Goal: Task Accomplishment & Management: Use online tool/utility

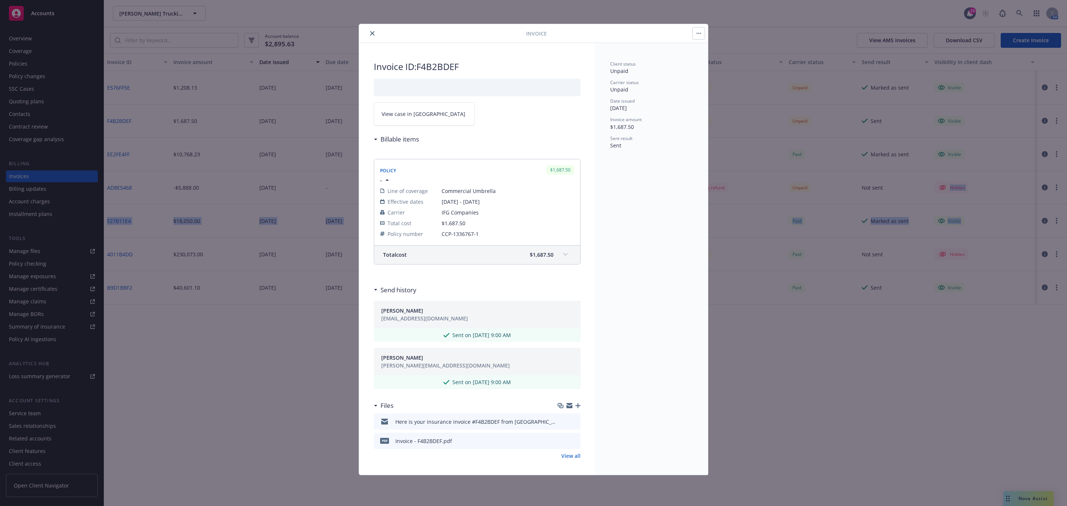
click at [371, 31] on icon "close" at bounding box center [372, 33] width 4 height 4
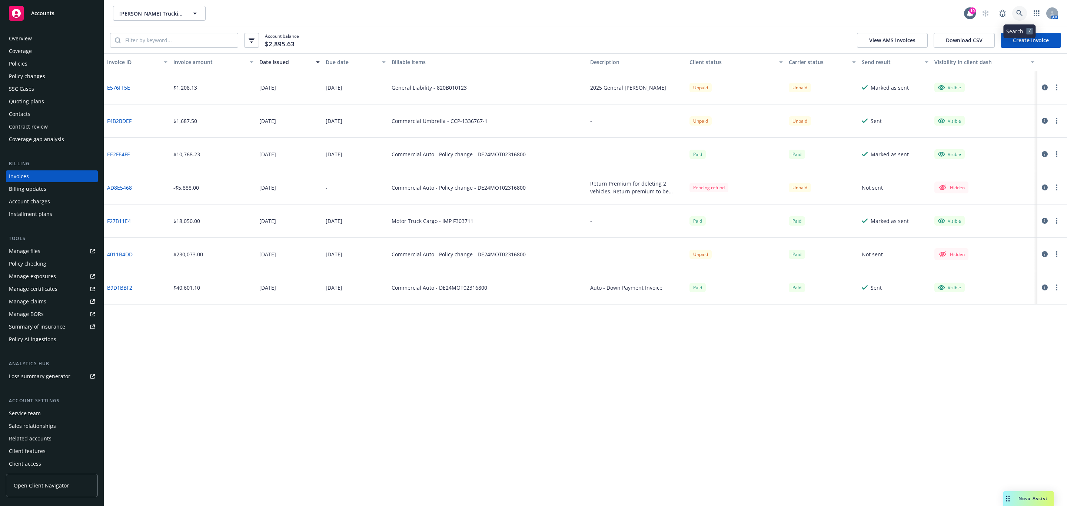
click at [1021, 16] on link at bounding box center [1019, 13] width 15 height 15
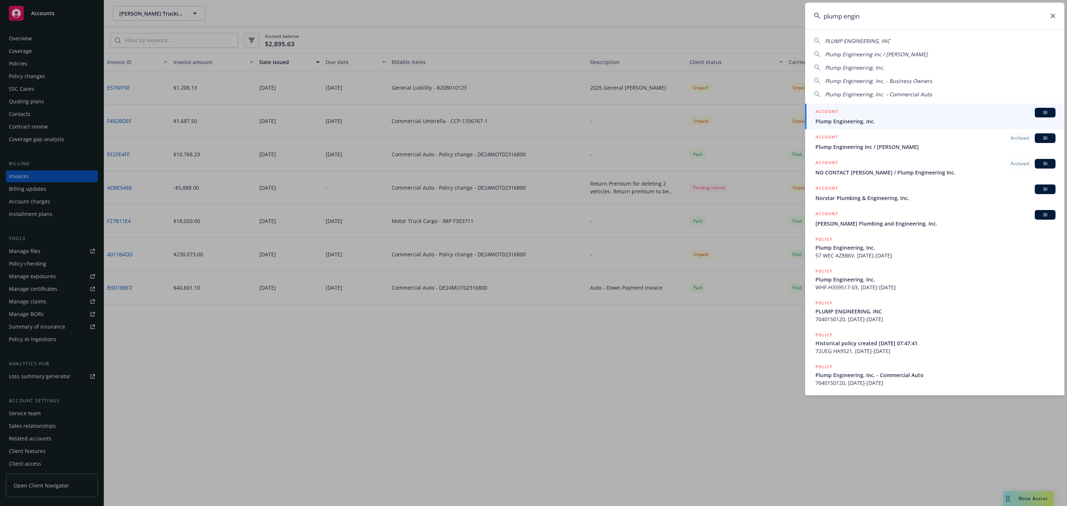
type input "plump engin"
click at [848, 112] on div "ACCOUNT BI" at bounding box center [935, 113] width 240 height 10
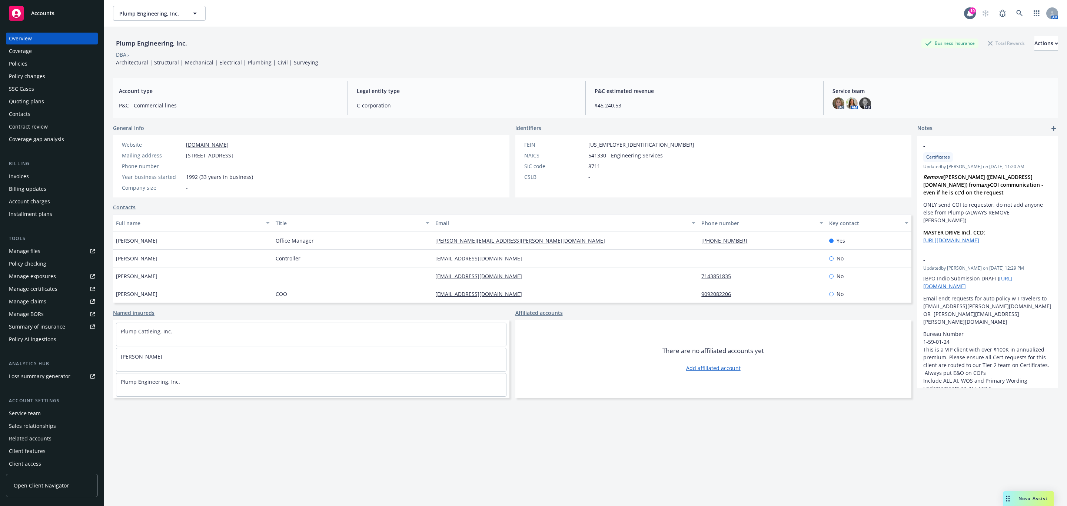
click at [75, 69] on div "Policies" at bounding box center [52, 64] width 86 height 12
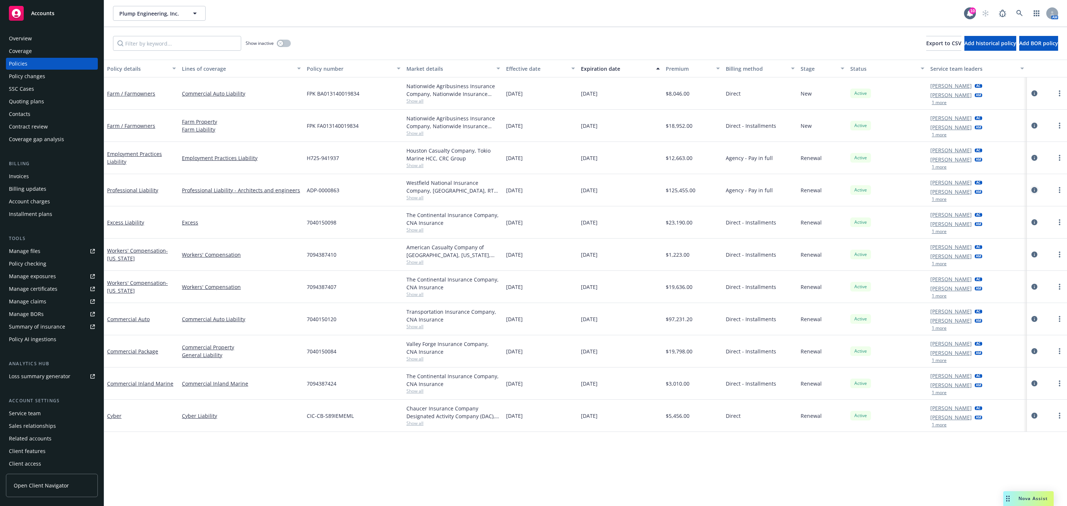
click at [1036, 188] on icon "circleInformation" at bounding box center [1034, 190] width 6 height 6
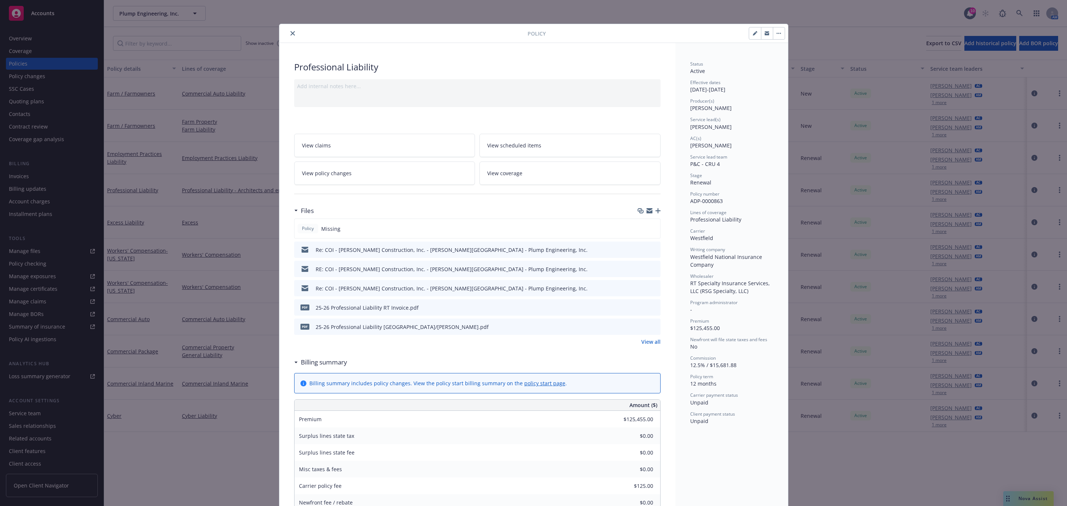
click at [655, 209] on icon "button" at bounding box center [657, 210] width 5 height 5
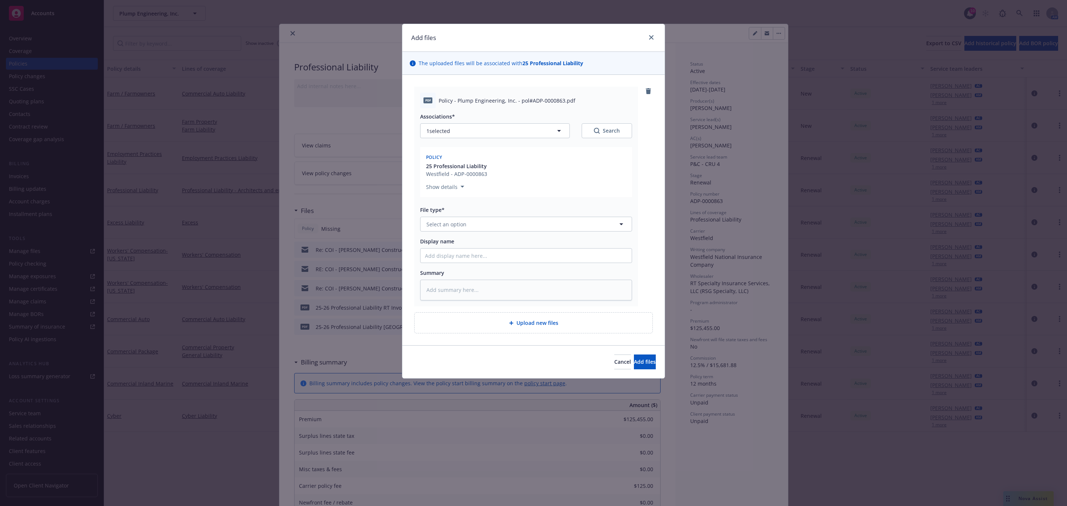
click at [475, 217] on div "File type* Select an option" at bounding box center [526, 219] width 212 height 26
click at [472, 227] on button "Select an option" at bounding box center [526, 224] width 212 height 15
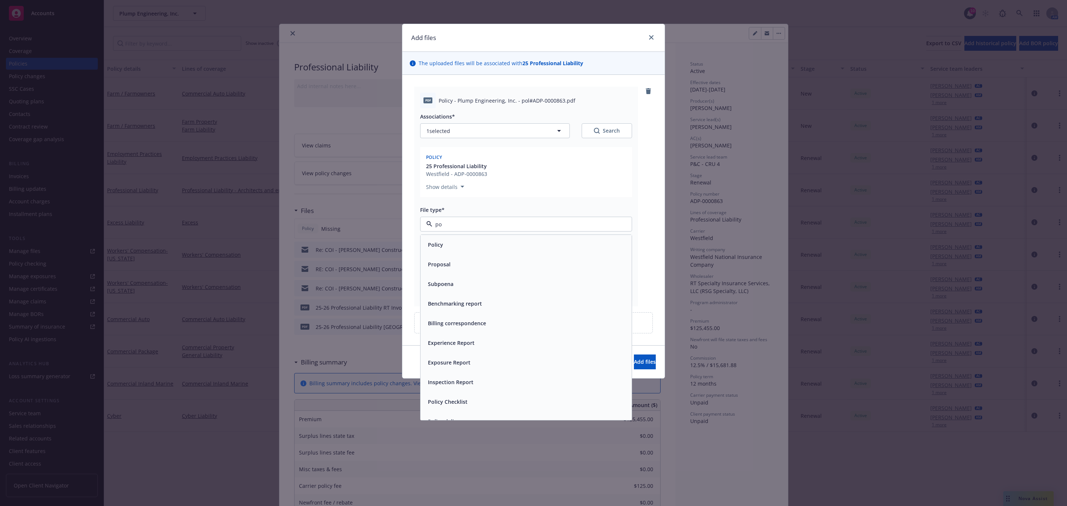
type input "pol"
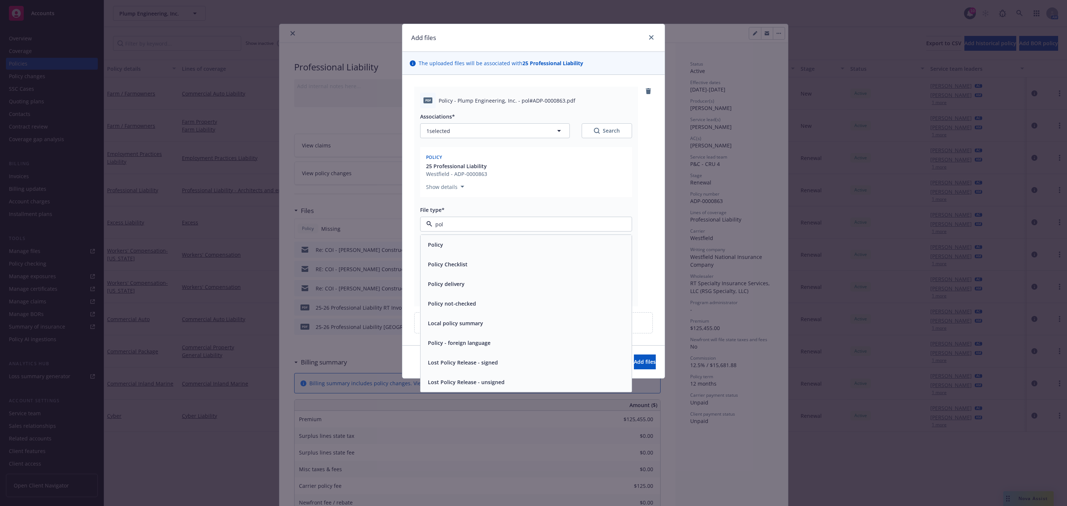
click at [435, 242] on span "Policy" at bounding box center [435, 245] width 15 height 8
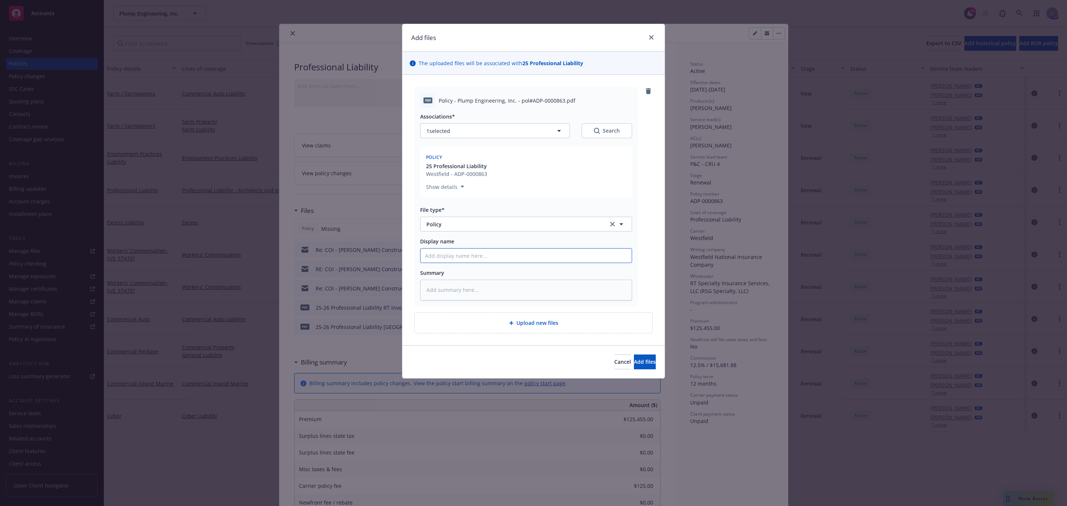
click at [435, 255] on input "Display name" at bounding box center [526, 256] width 211 height 14
type textarea "x"
type input "2"
type textarea "x"
type input "25"
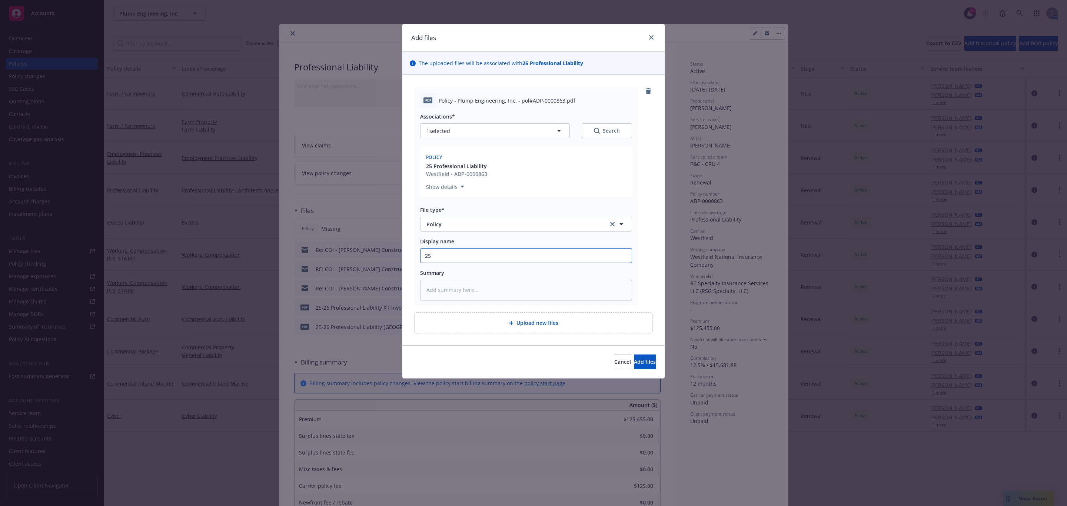
type textarea "x"
type input "25-"
type textarea "x"
type input "25-2"
type textarea "x"
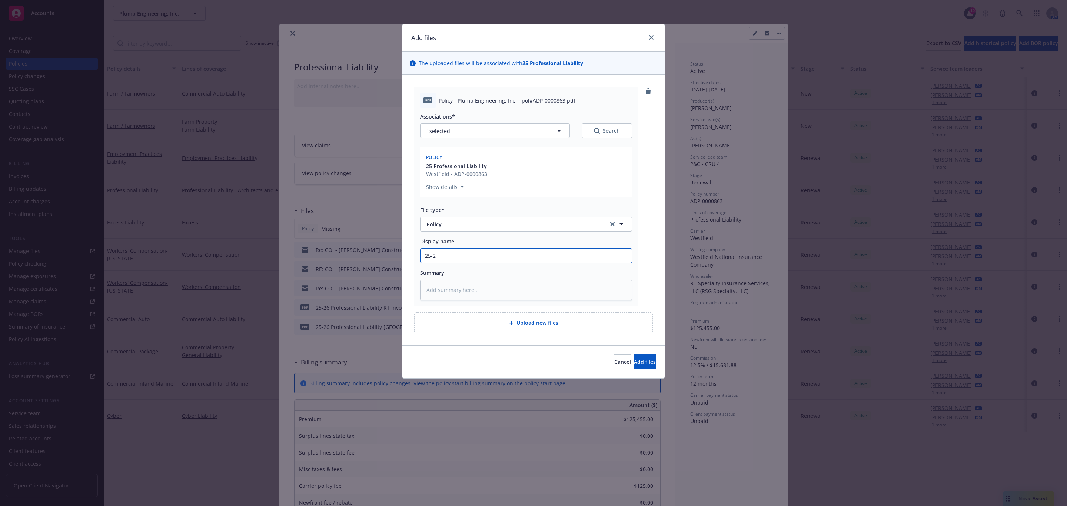
type input "25-26"
type textarea "x"
type input "25-26"
type textarea "x"
type input "25-26 P"
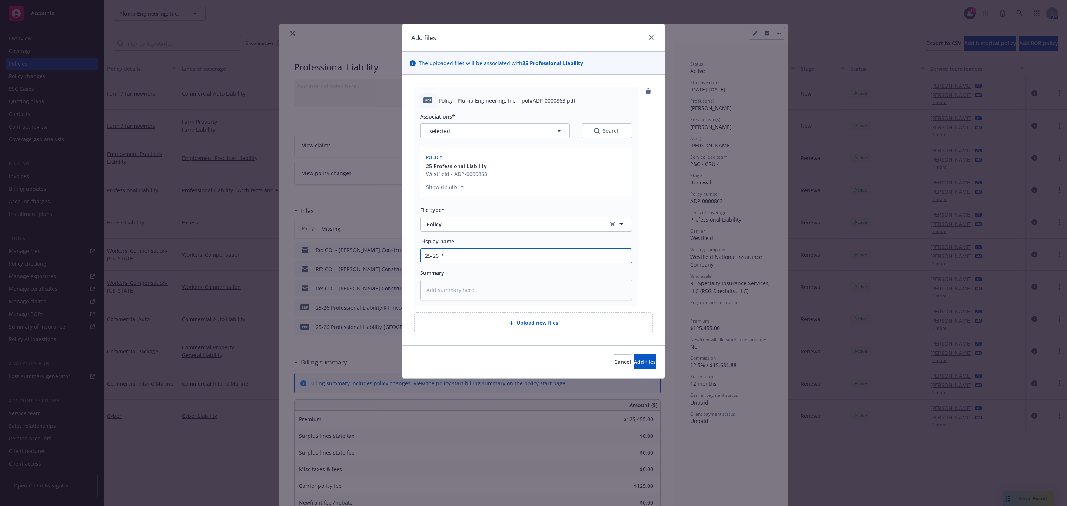
type textarea "x"
type input "25-26 Pr"
type textarea "x"
type input "25-26 Pro"
type textarea "x"
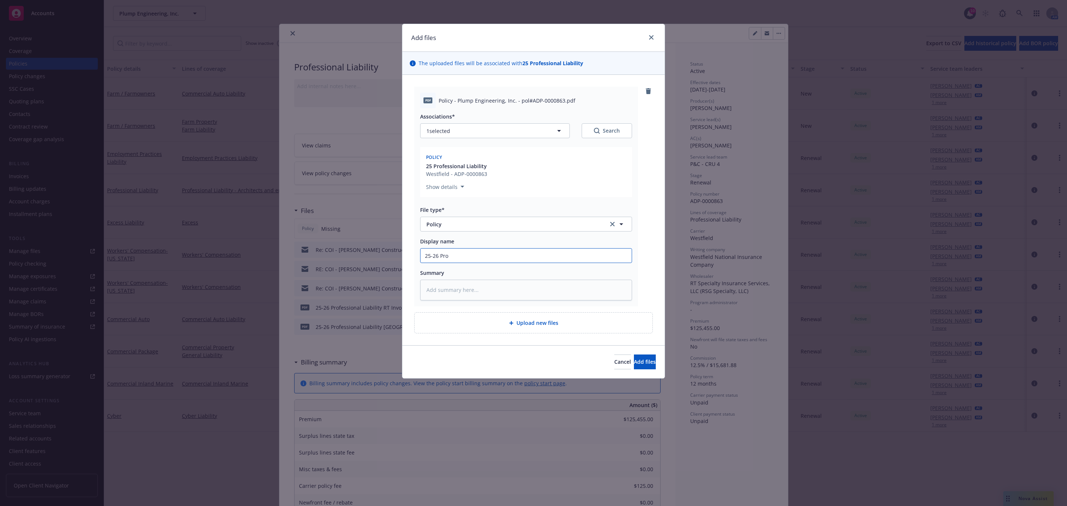
type input "25-26 Prof"
type textarea "x"
type input "25-26 Profe"
type textarea "x"
type input "25-26 Profes"
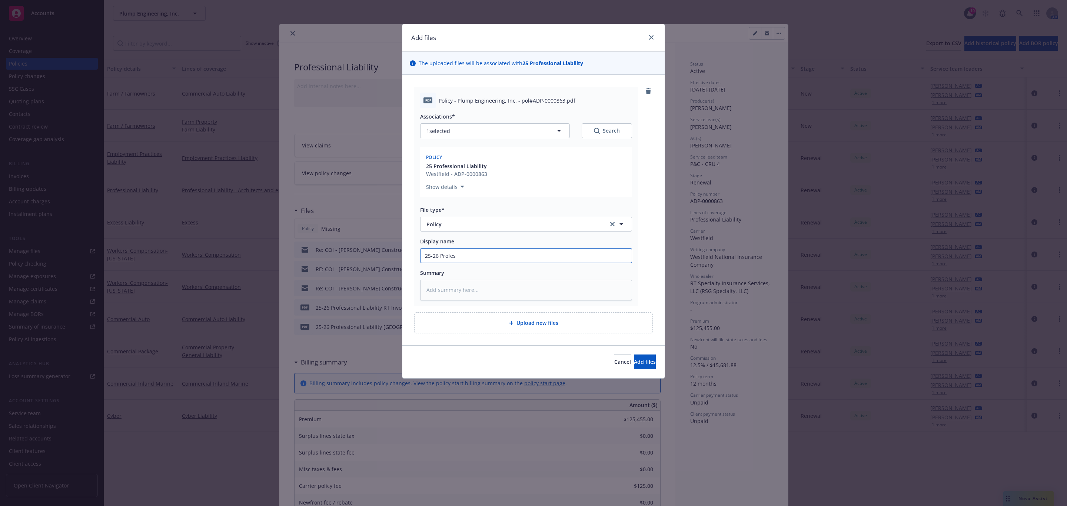
type textarea "x"
type input "25-26 Profess"
type textarea "x"
type input "25-26 Professi"
type textarea "x"
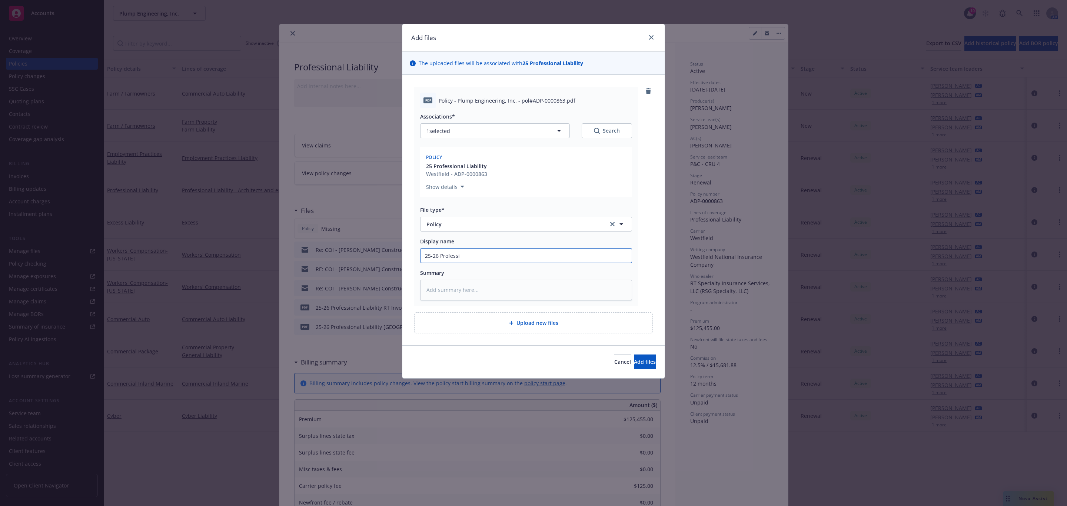
type input "25-26 Professio"
type textarea "x"
type input "25-26 Profession"
type textarea "x"
type input "25-26 Professiona"
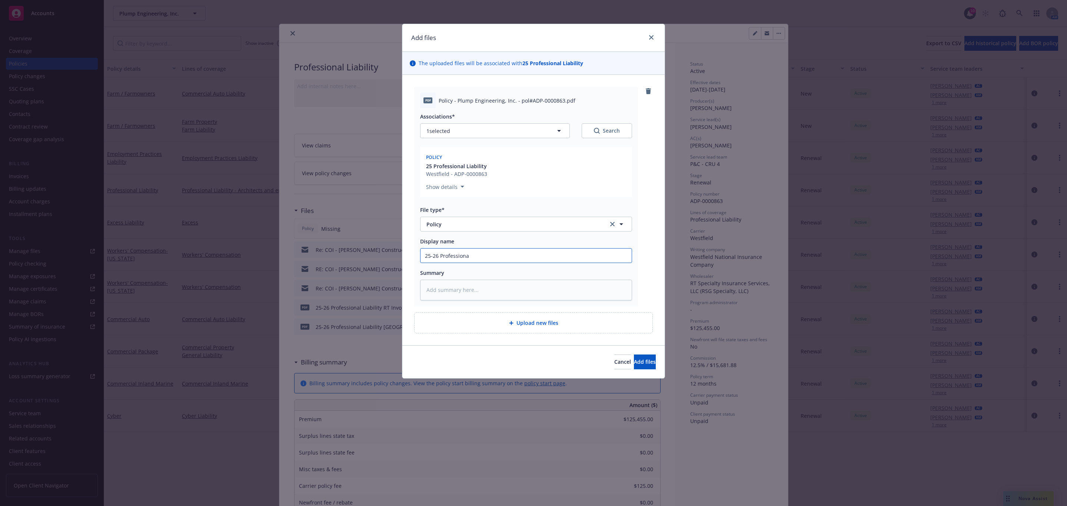
type textarea "x"
type input "25-26 Professional"
type textarea "x"
type input "25-26 Professional L"
type textarea "x"
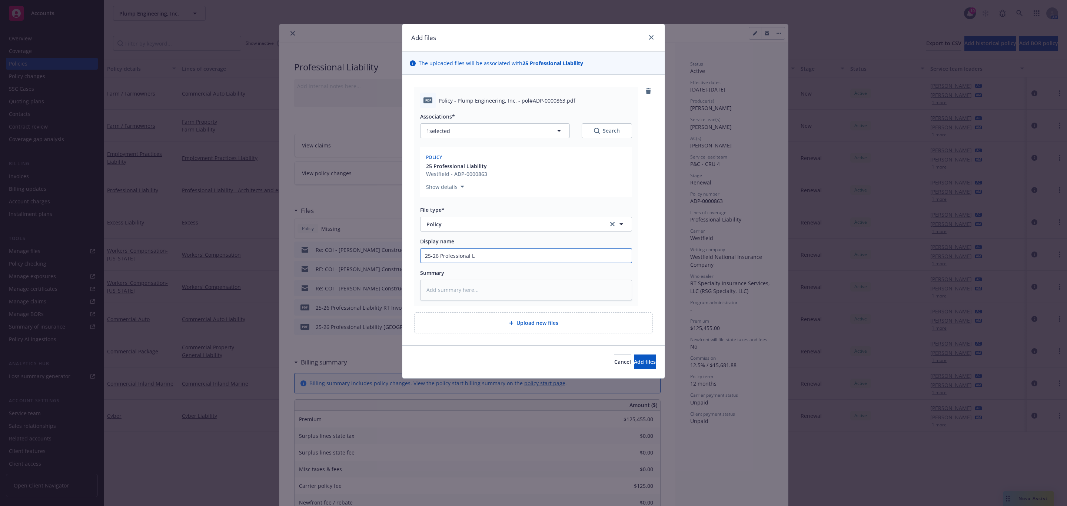
type input "25-26 Professional Li"
type textarea "x"
type input "25-26 Professional Lib"
type textarea "x"
type input "25-26 Professional Libai"
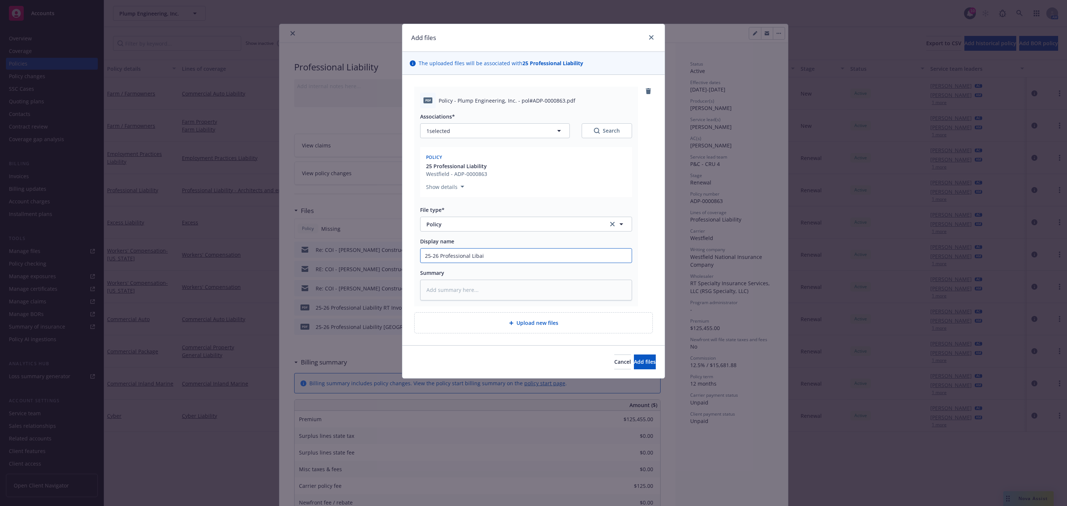
type textarea "x"
type input "25-26 Professional Libail"
type textarea "x"
type input "25-26 Professional Libaili"
type textarea "x"
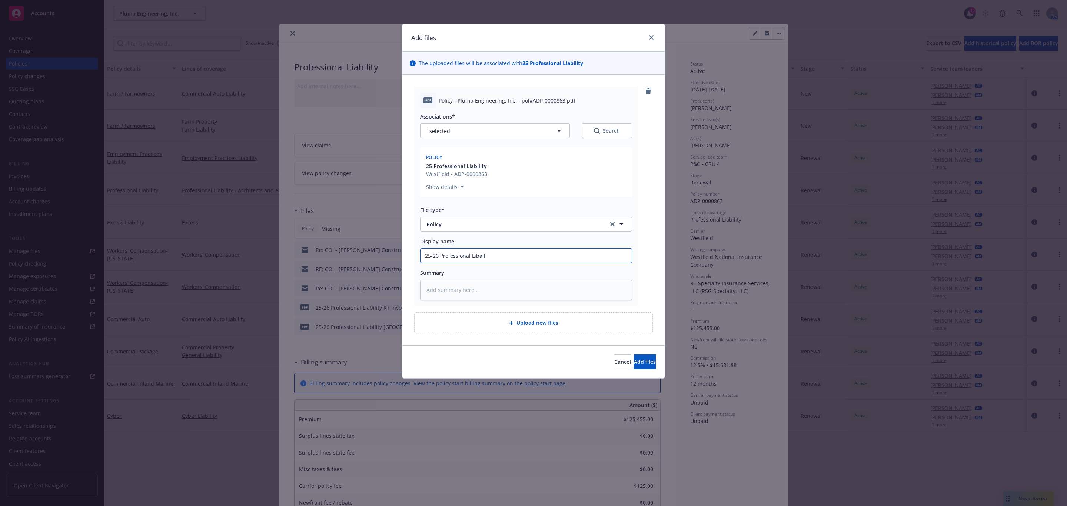
type input "25-26 Professional Libailit"
type textarea "x"
type input "25-26 Professional Libaility"
type textarea "x"
type input "25-26 Professional Libaility"
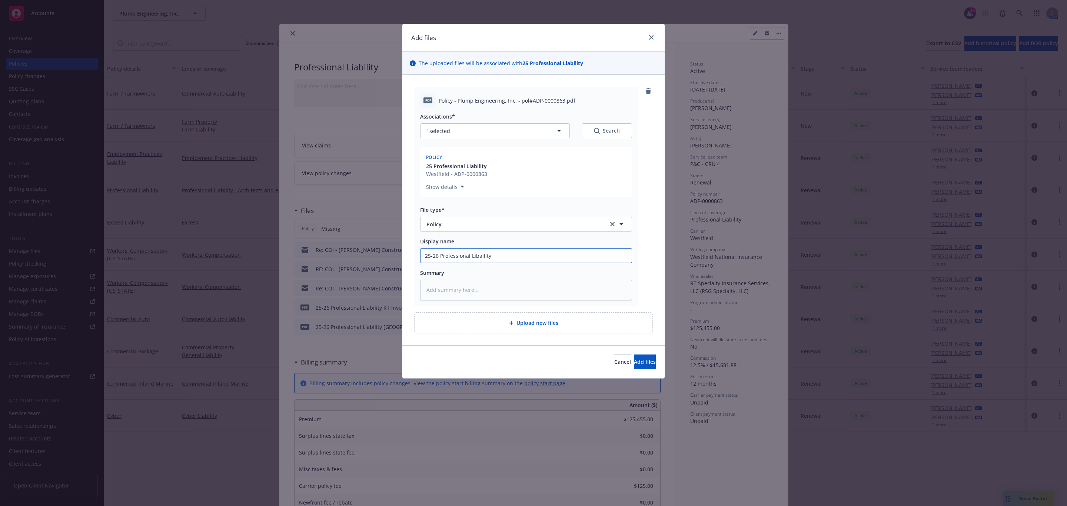
type textarea "x"
type input "25-26 Professional Libaility P"
type textarea "x"
type input "25-26 Professional Libaility Po"
type textarea "x"
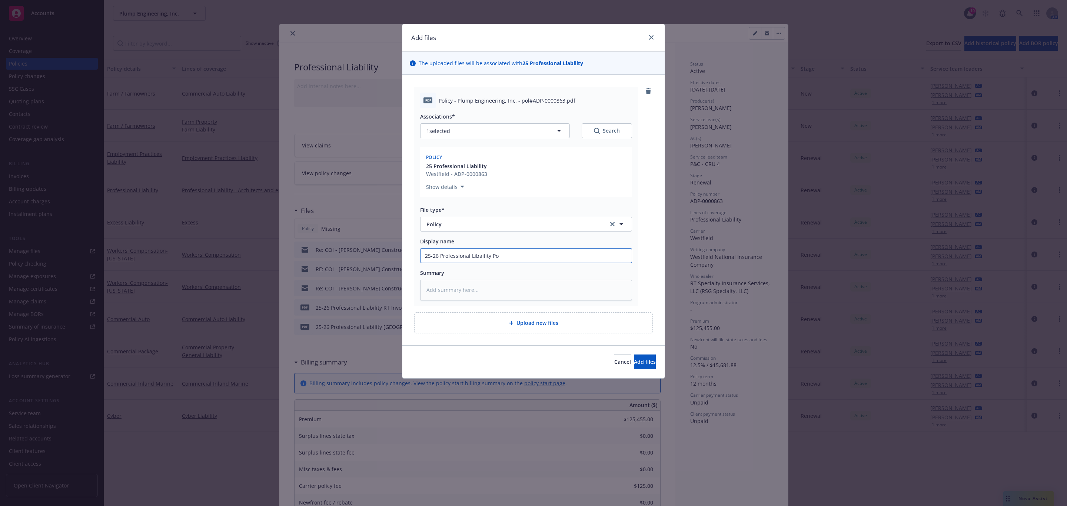
type input "25-26 Professional Libaility Pol"
type textarea "x"
type input "25-26 Professional Libaility Poli"
type textarea "x"
type input "25-26 Professional Libaility Polic"
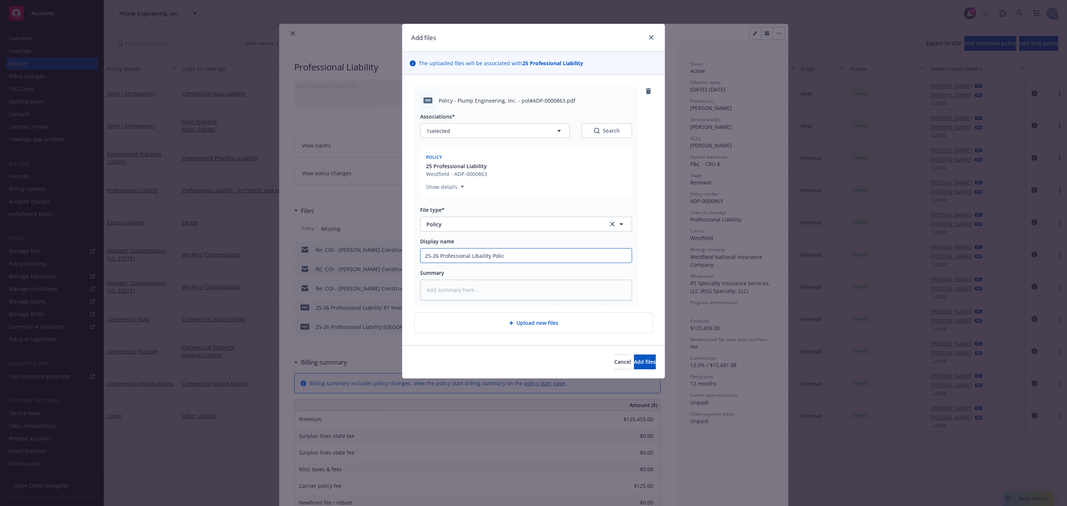
type textarea "x"
type input "25-26 Professional Libaility Policy"
type textarea "x"
type input "25-26 Professional Liability Policy"
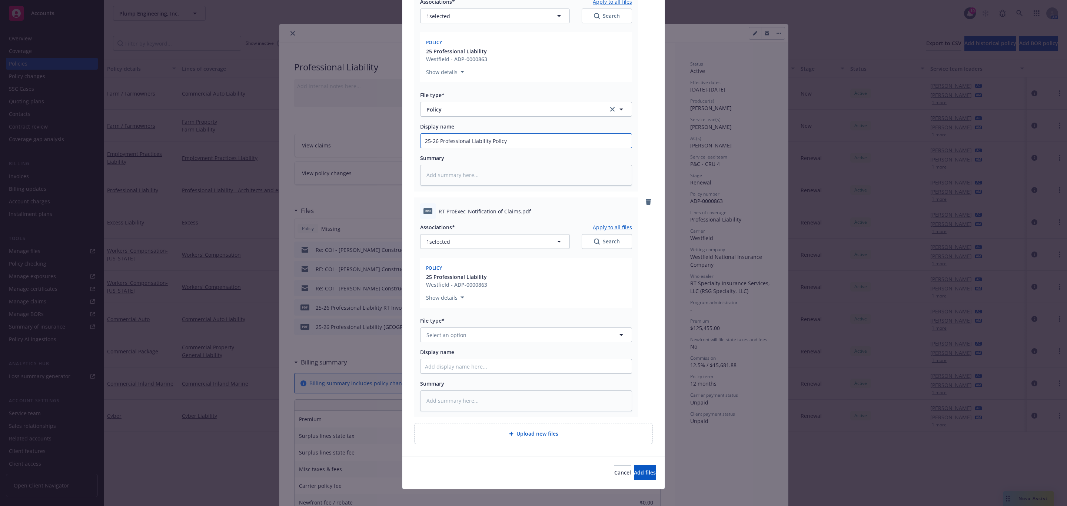
scroll to position [123, 0]
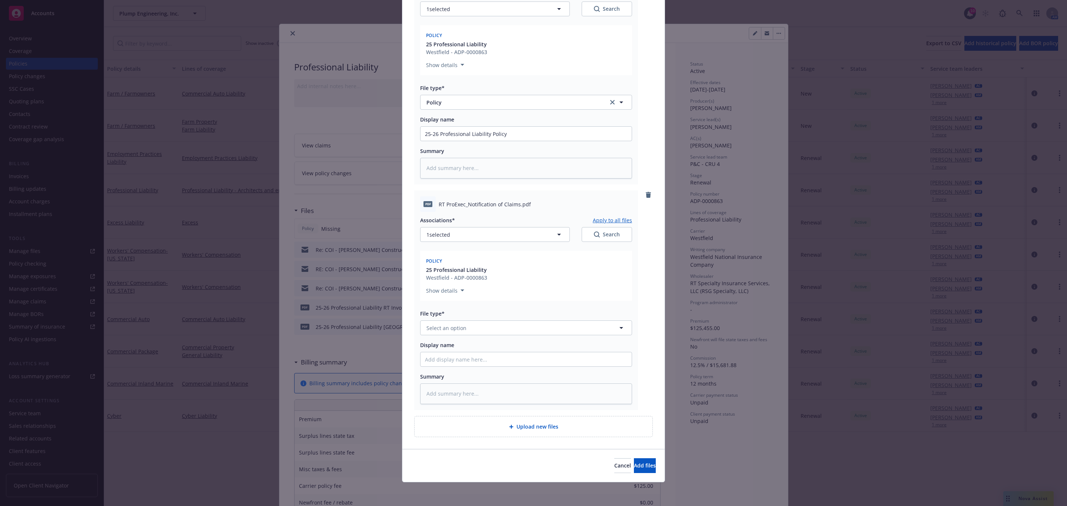
click at [645, 193] on icon "remove" at bounding box center [648, 195] width 6 height 6
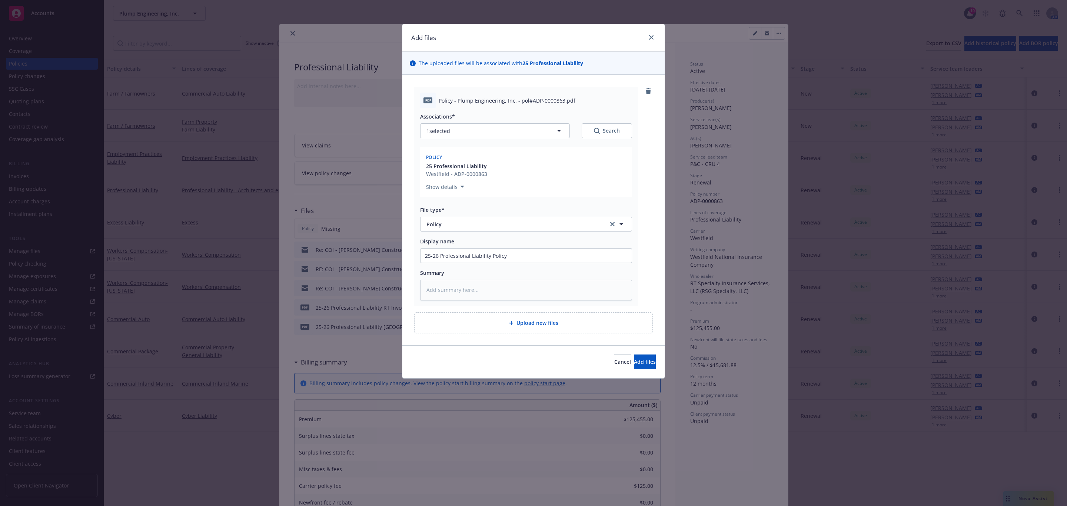
scroll to position [0, 0]
click at [634, 359] on span "Add files" at bounding box center [645, 361] width 22 height 7
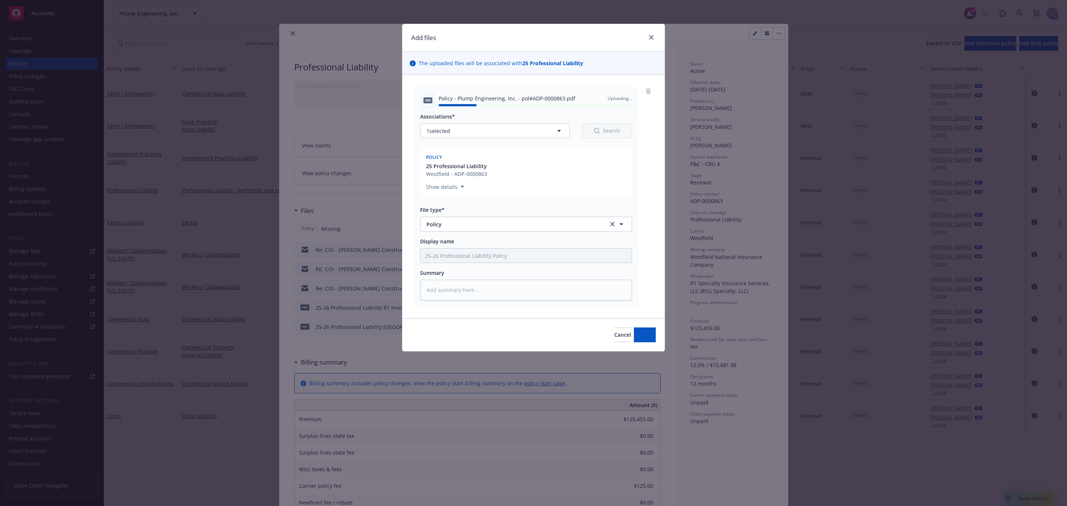
type textarea "x"
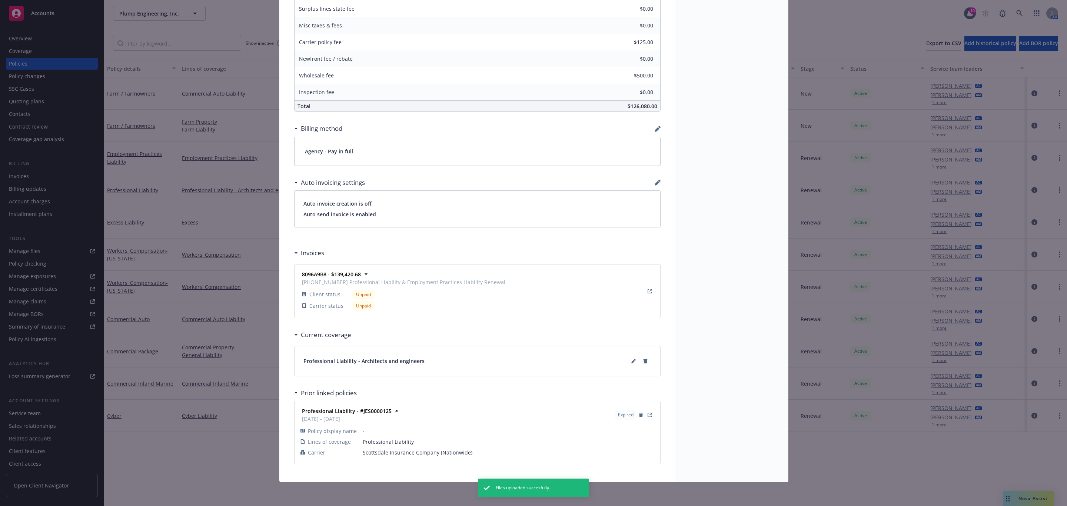
scroll to position [448, 0]
click at [631, 362] on button at bounding box center [634, 361] width 12 height 12
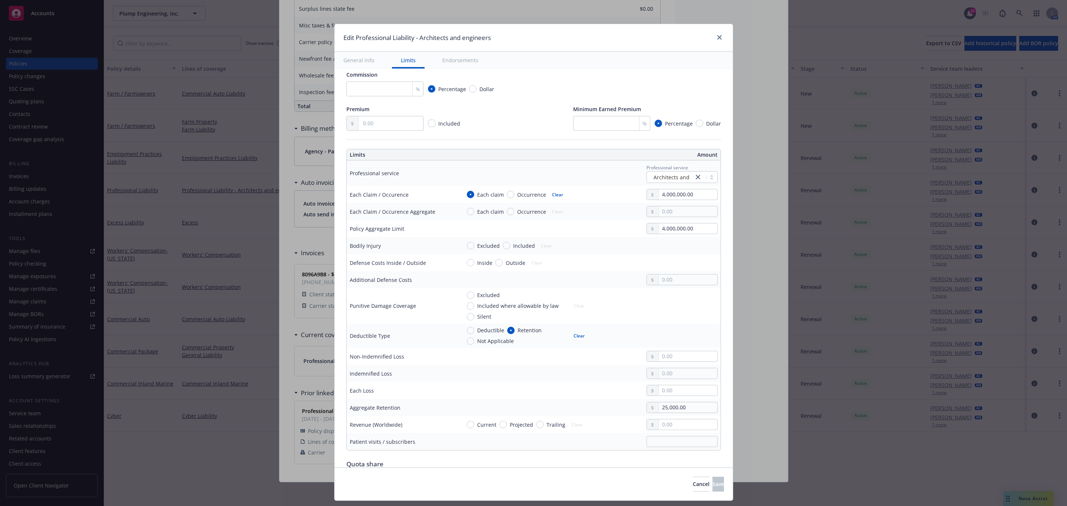
scroll to position [167, 0]
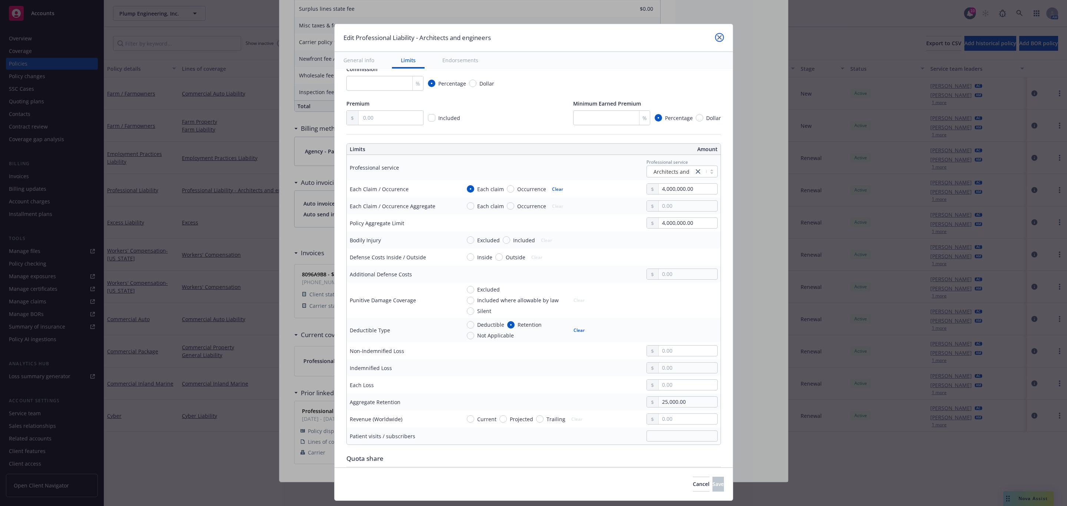
click at [719, 38] on icon "close" at bounding box center [719, 37] width 4 height 4
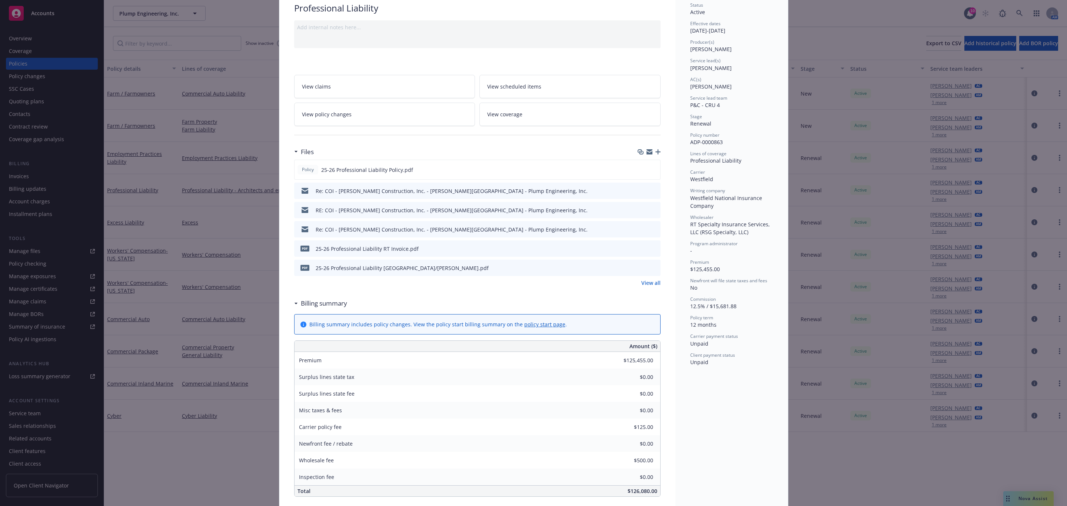
scroll to position [0, 0]
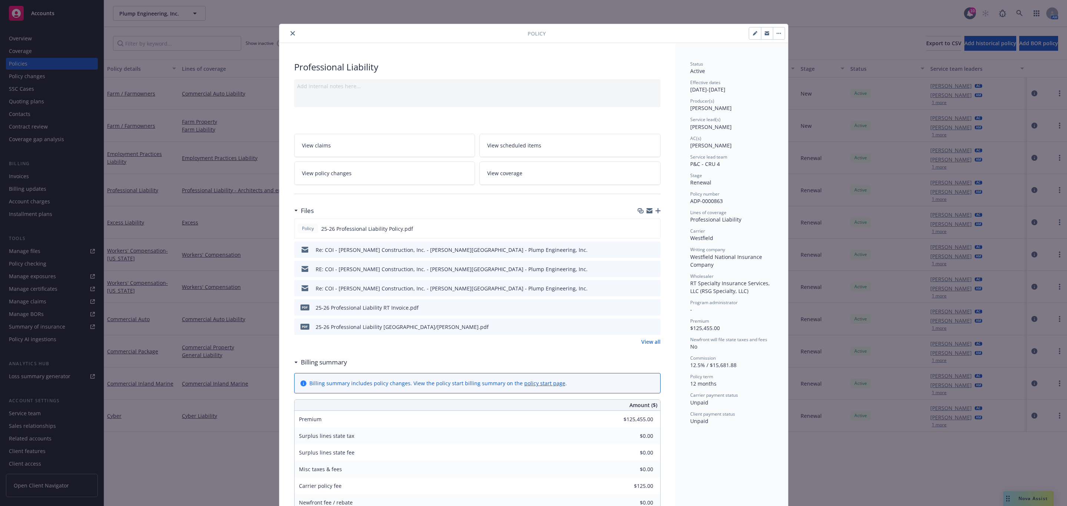
click at [290, 37] on button "close" at bounding box center [292, 33] width 9 height 9
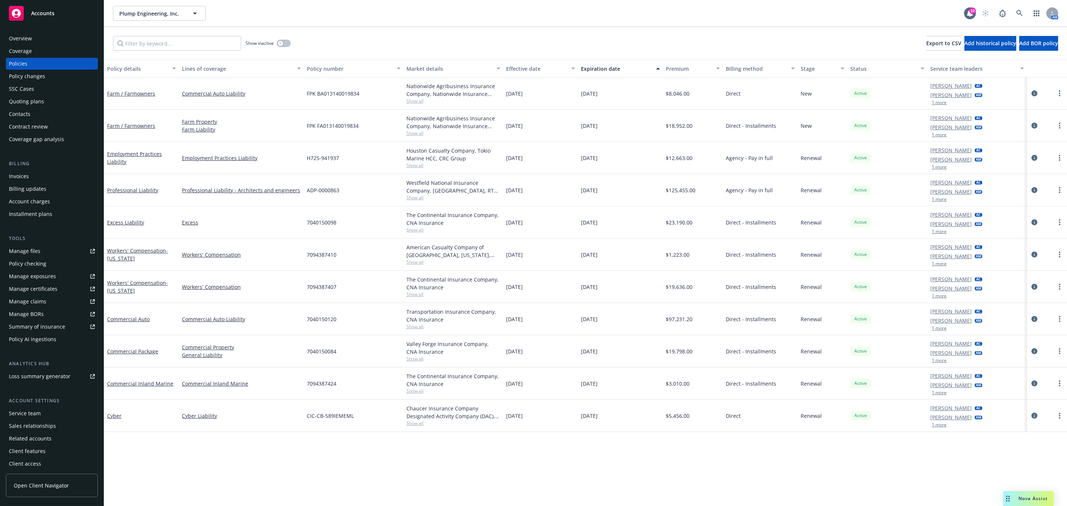
click at [290, 34] on div "Show inactive Export to CSV Add historical policy Add BOR policy" at bounding box center [585, 43] width 963 height 33
click at [51, 17] on div "Accounts" at bounding box center [52, 13] width 86 height 15
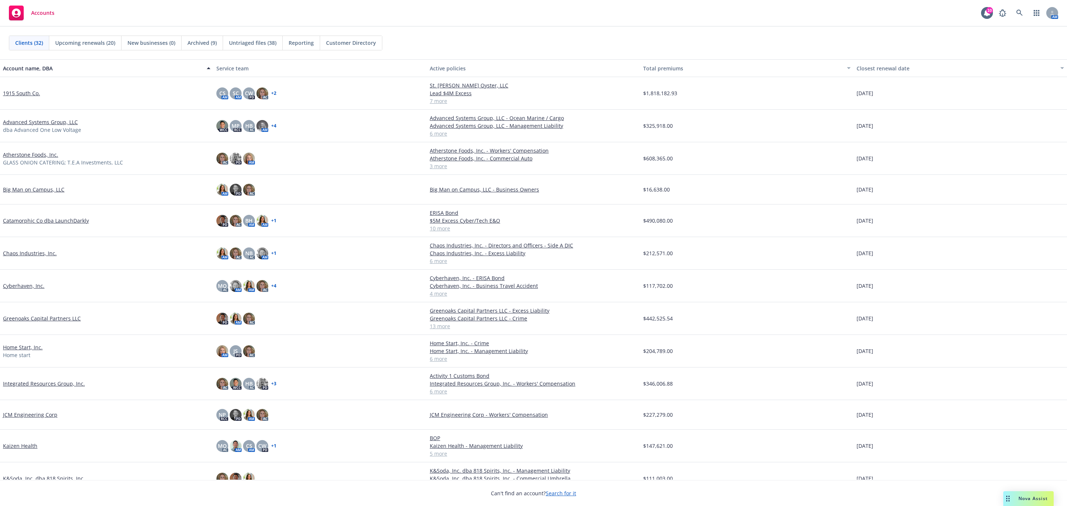
click at [28, 92] on link "1915 South Co." at bounding box center [21, 93] width 37 height 8
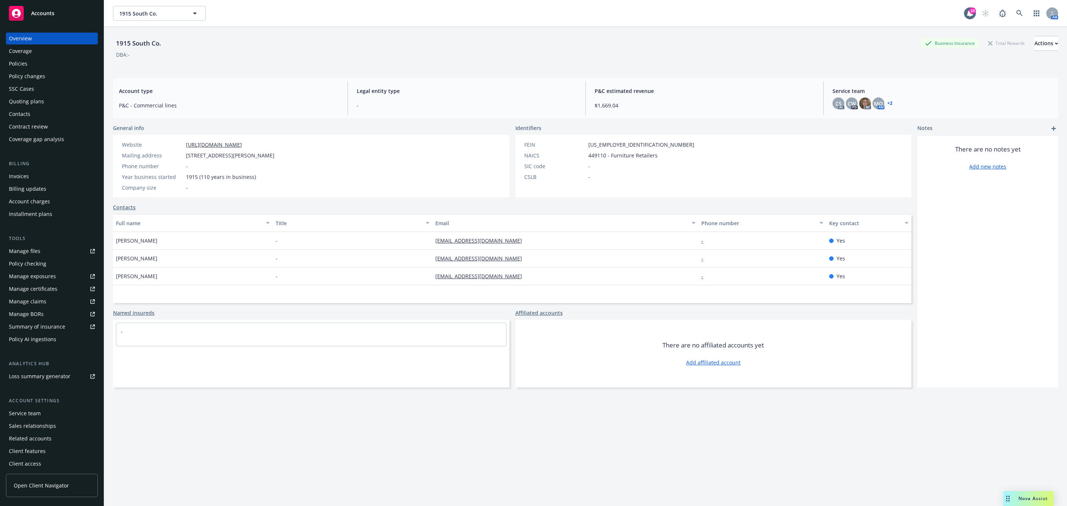
click at [28, 100] on div "Quoting plans" at bounding box center [26, 102] width 35 height 12
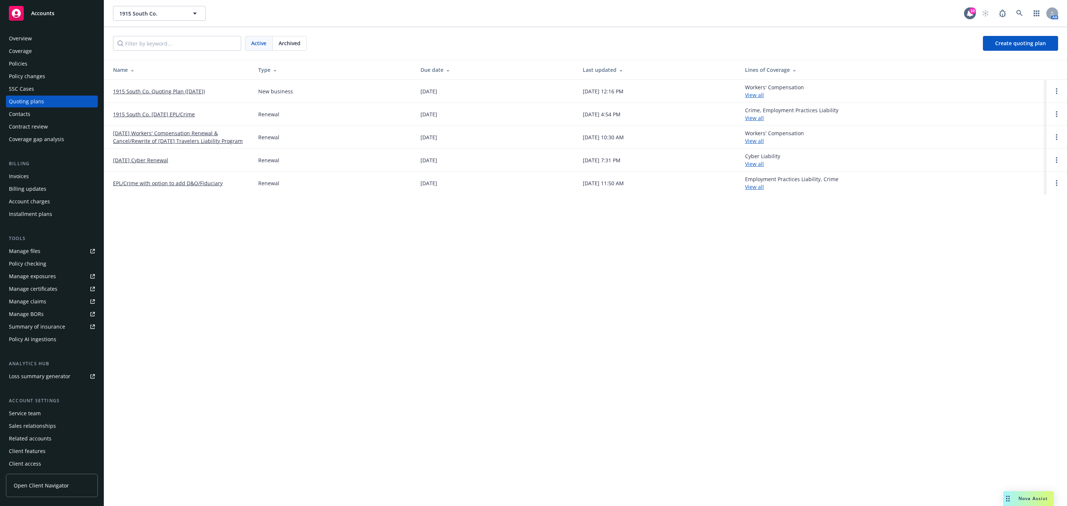
click at [206, 137] on link "09/23/25 Workers' Compensation Renewal & Cancel/Rewrite of 4/1/25 Travelers Lia…" at bounding box center [179, 137] width 133 height 16
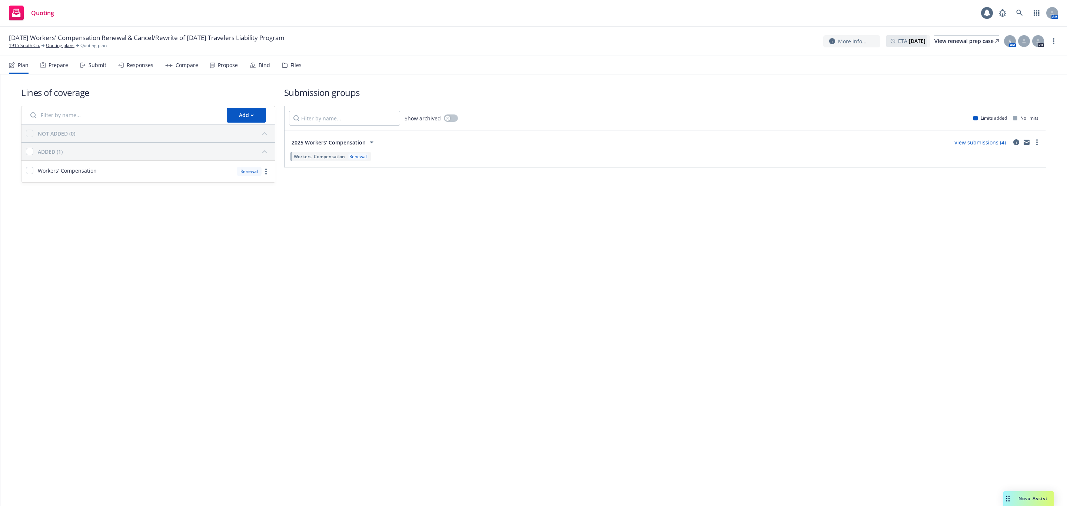
click at [292, 68] on div "Files" at bounding box center [292, 65] width 20 height 18
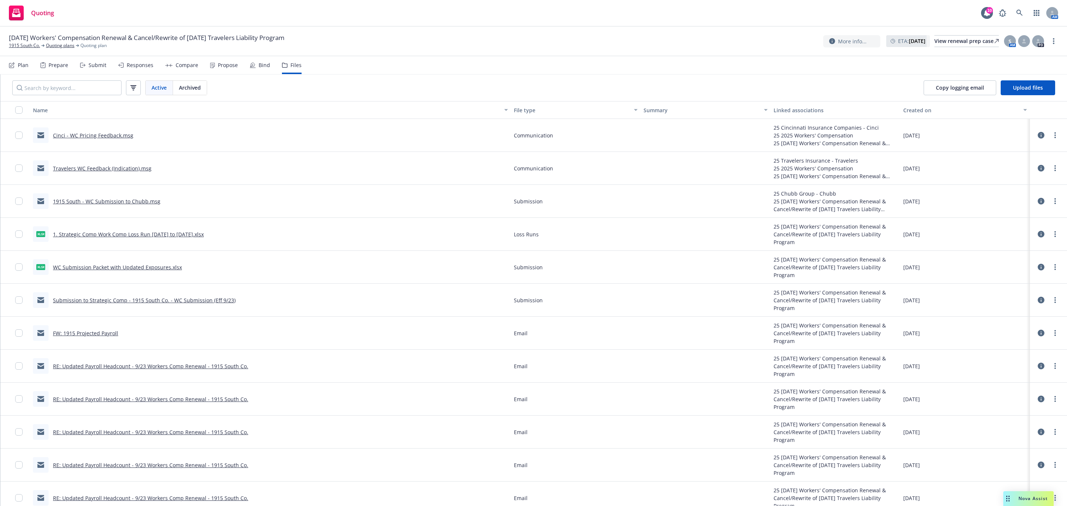
click at [59, 68] on div "Prepare" at bounding box center [54, 65] width 28 height 18
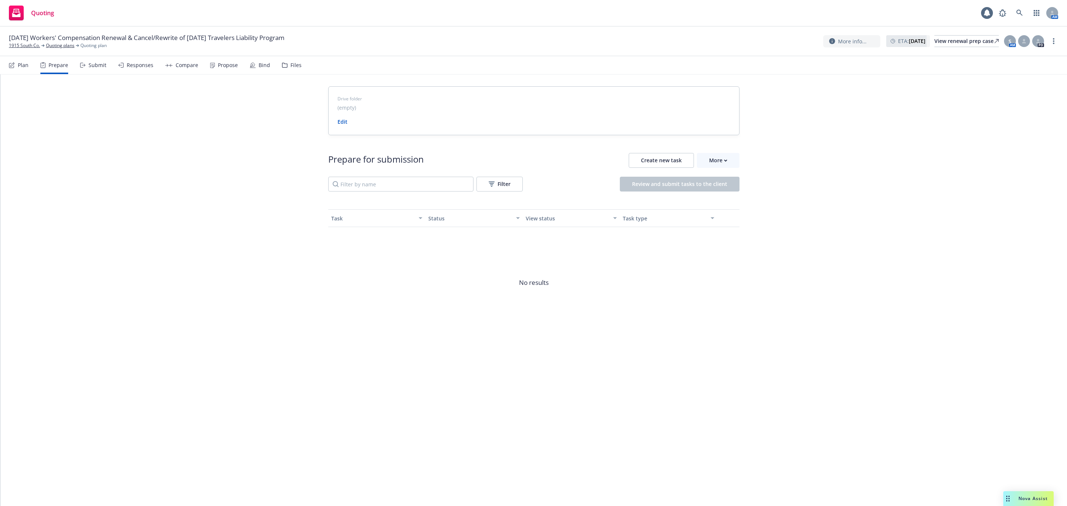
click at [100, 67] on div "Submit" at bounding box center [98, 65] width 18 height 6
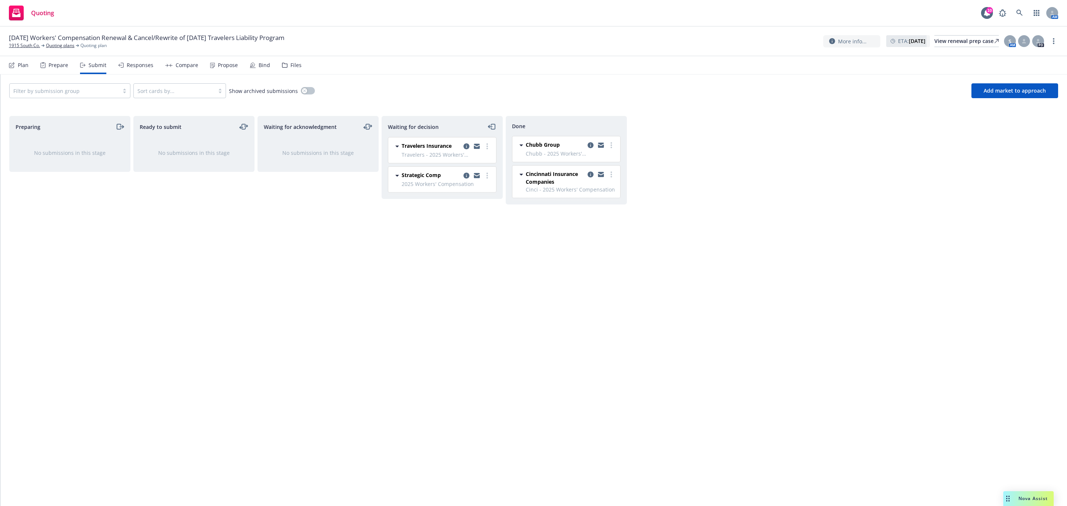
click at [287, 66] on div "Files" at bounding box center [292, 65] width 20 height 18
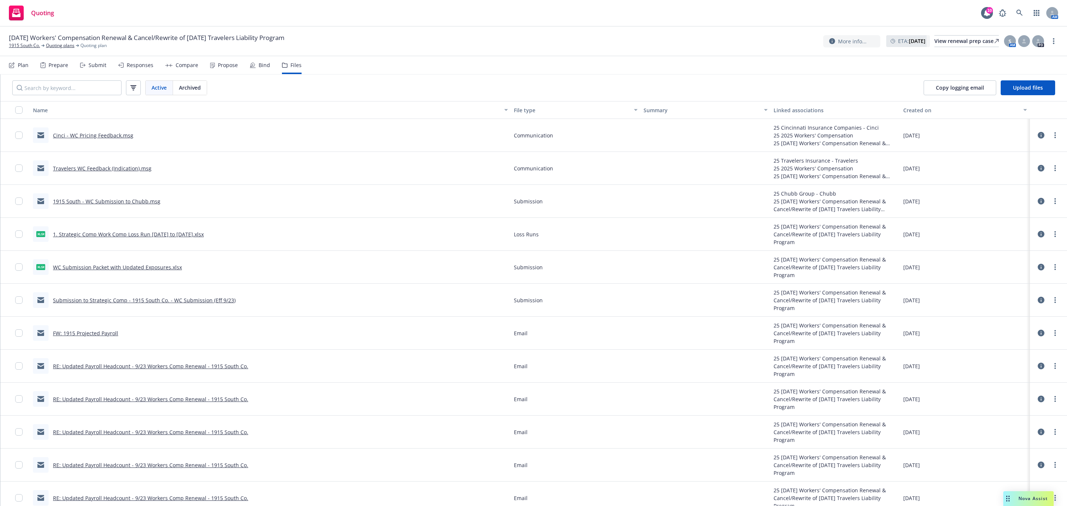
click at [93, 69] on div "Submit" at bounding box center [93, 65] width 26 height 18
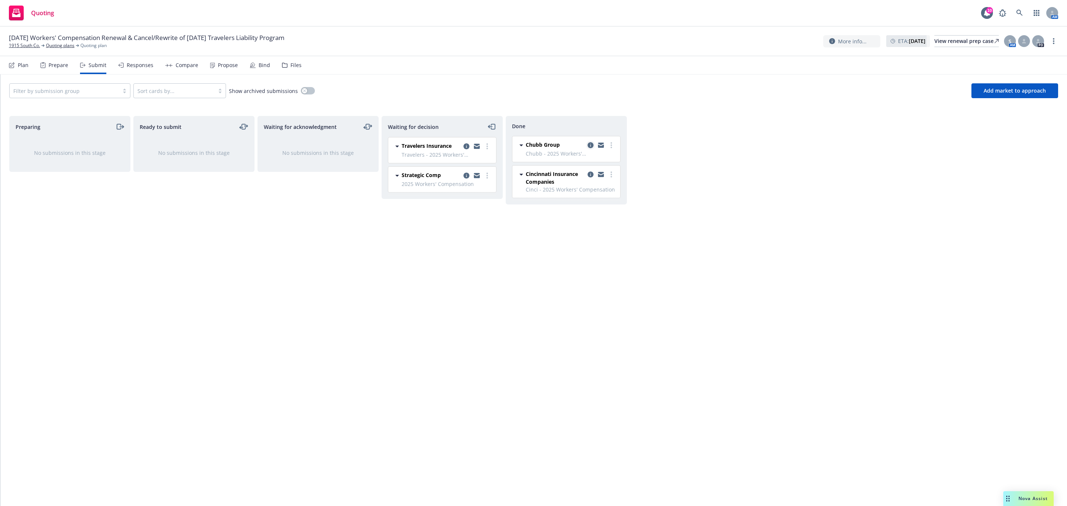
click at [587, 146] on link "copy logging email" at bounding box center [590, 145] width 9 height 9
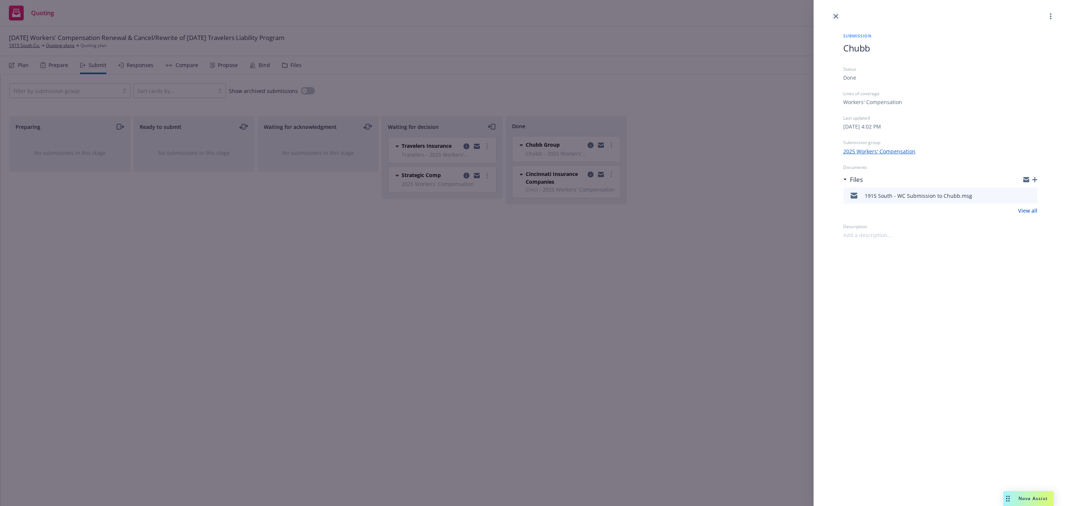
click at [837, 19] on link "close" at bounding box center [835, 16] width 9 height 9
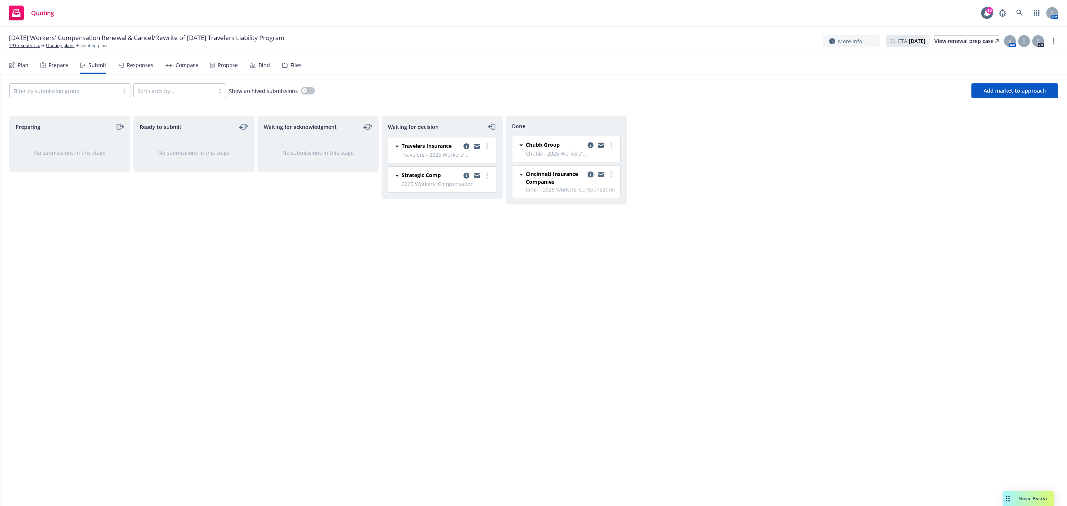
click at [588, 174] on icon "copy logging email" at bounding box center [591, 175] width 6 height 6
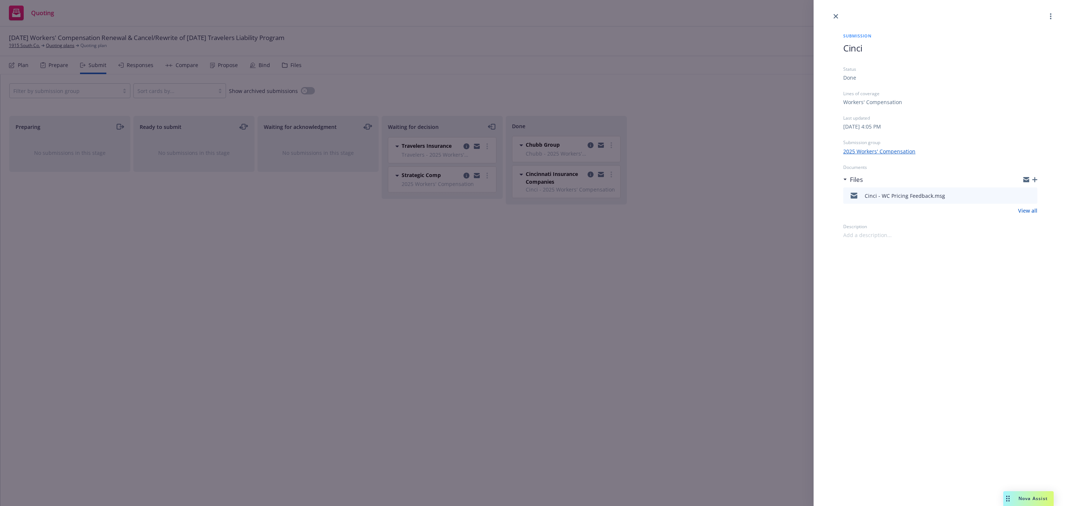
click at [701, 230] on div "Submission Cinci Status Done Lines of coverage Workers' Compensation Last updat…" at bounding box center [533, 253] width 1067 height 506
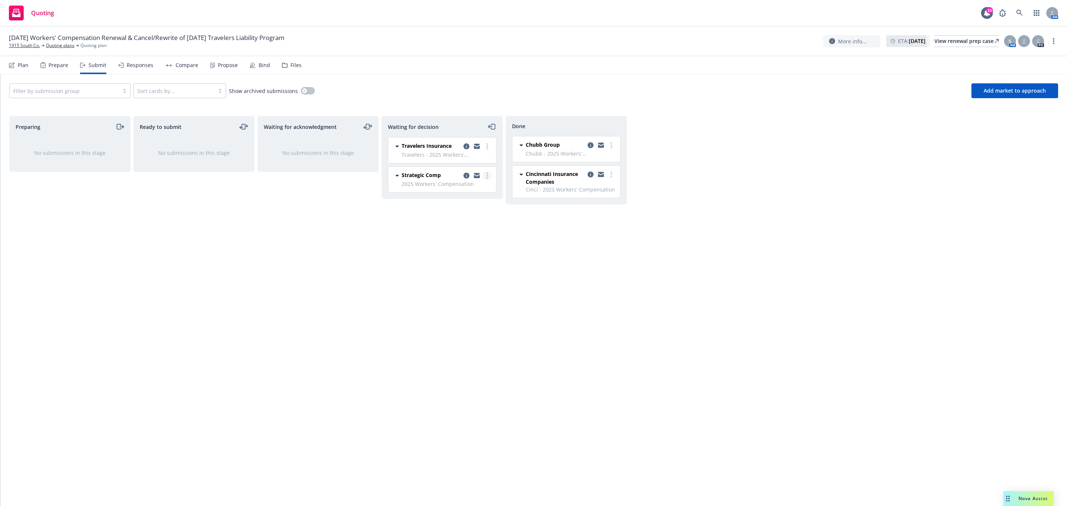
click at [490, 178] on link "more" at bounding box center [487, 175] width 9 height 9
click at [468, 222] on span "Add accepted decision" at bounding box center [454, 221] width 74 height 7
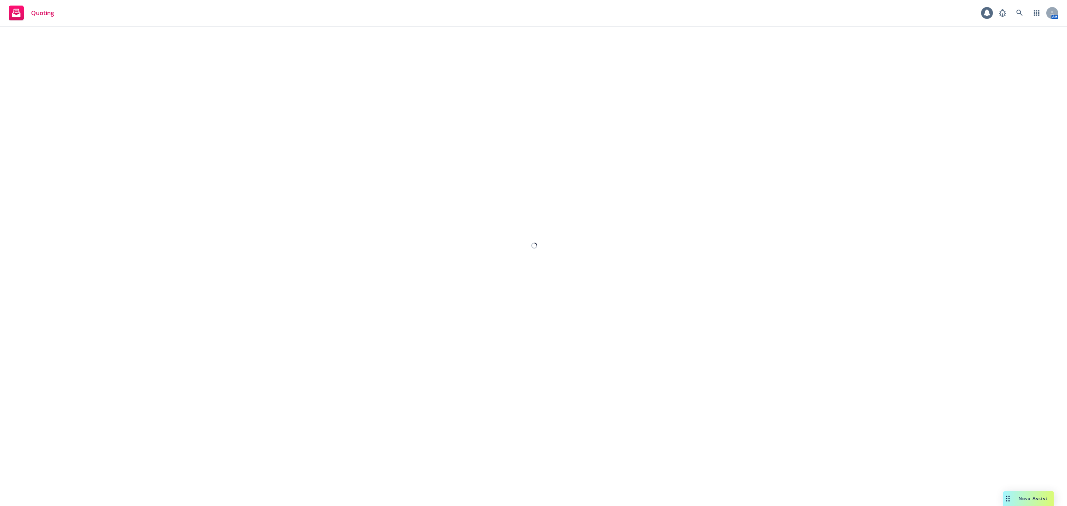
select select "12"
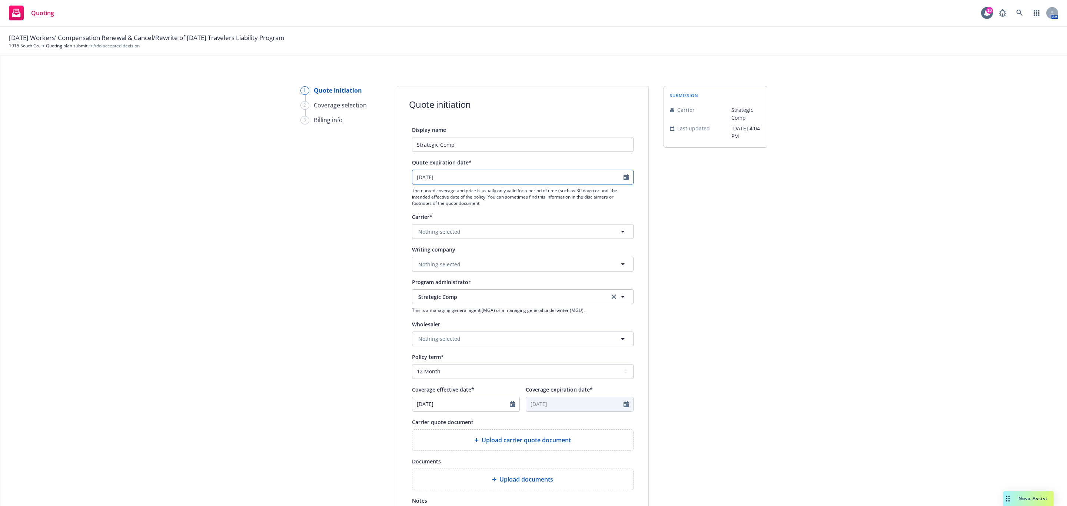
click at [624, 179] on icon "Calendar" at bounding box center [626, 177] width 5 height 6
click at [488, 193] on icon "button" at bounding box center [490, 195] width 4 height 4
select select "11"
click at [431, 269] on span "24" at bounding box center [429, 264] width 11 height 9
type input "11/24/2025"
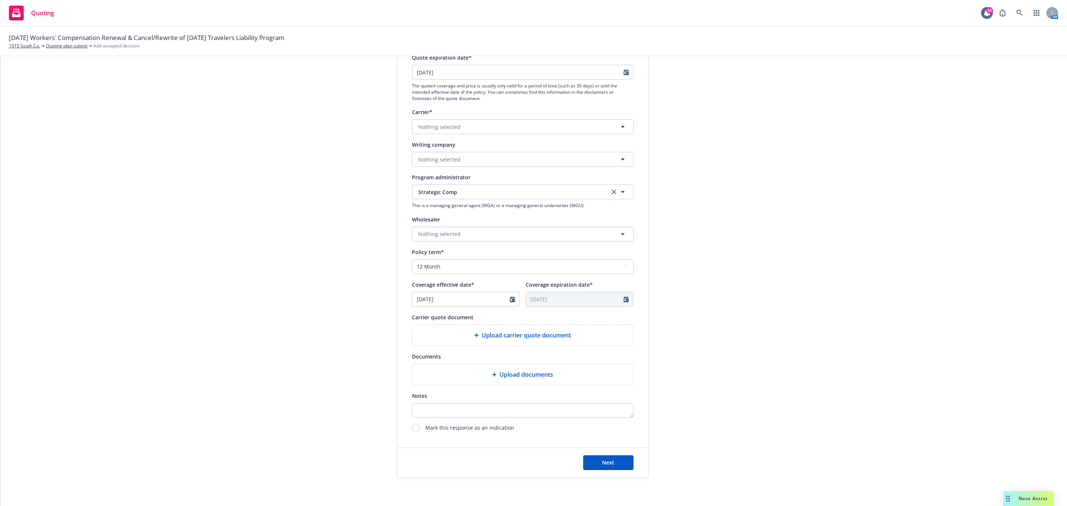
scroll to position [111, 0]
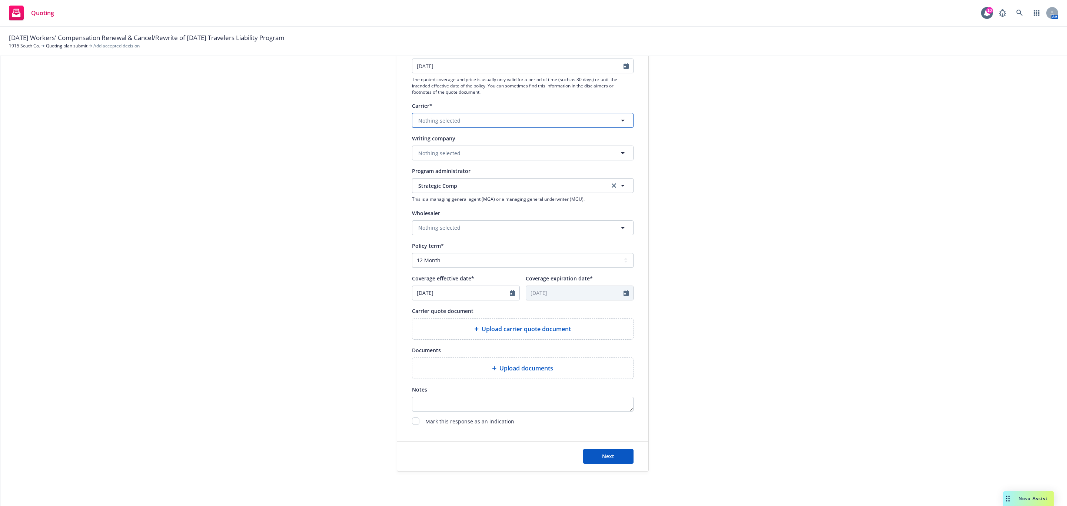
drag, startPoint x: 441, startPoint y: 120, endPoint x: 442, endPoint y: 116, distance: 5.2
click at [441, 120] on span "Nothing selected" at bounding box center [439, 121] width 42 height 8
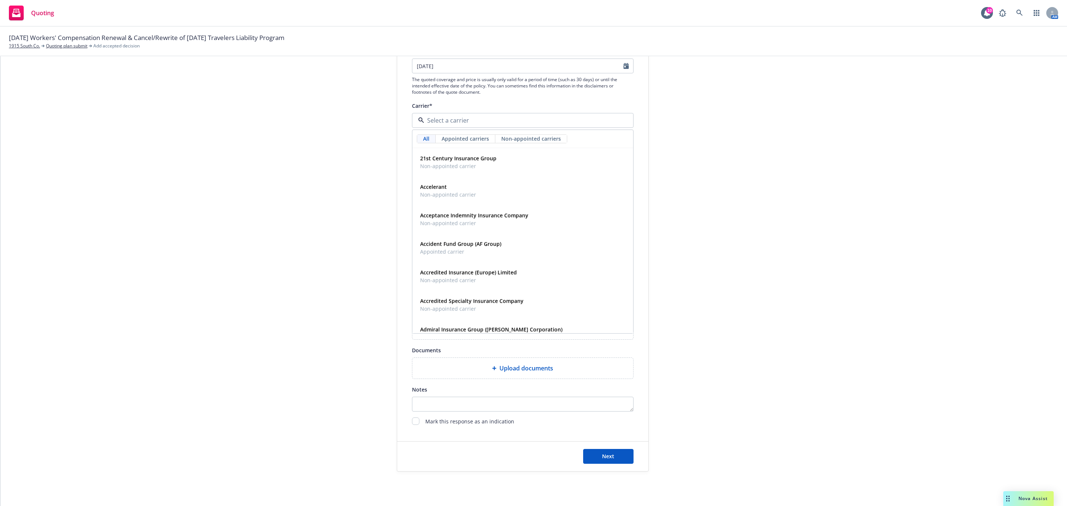
paste input "Great American Assurance Company"
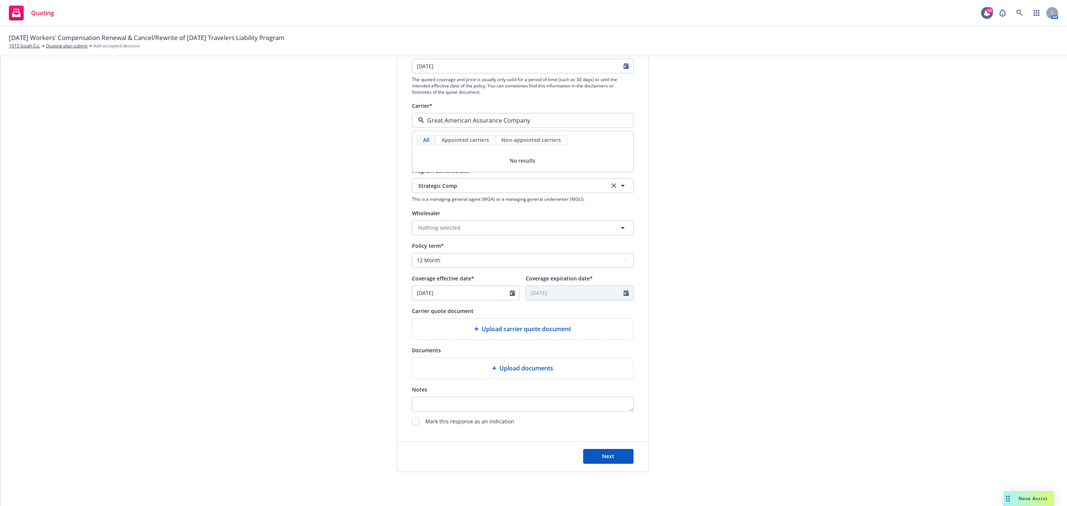
type input "Great American Assurance Company"
click at [721, 126] on div "submission Carrier Strategic Comp Last updated 9/10, 4:04 PM" at bounding box center [716, 223] width 104 height 497
drag, startPoint x: 443, startPoint y: 154, endPoint x: 455, endPoint y: 153, distance: 11.6
click at [443, 154] on span "Nothing selected" at bounding box center [439, 153] width 42 height 8
paste input "Great American Assurance Company"
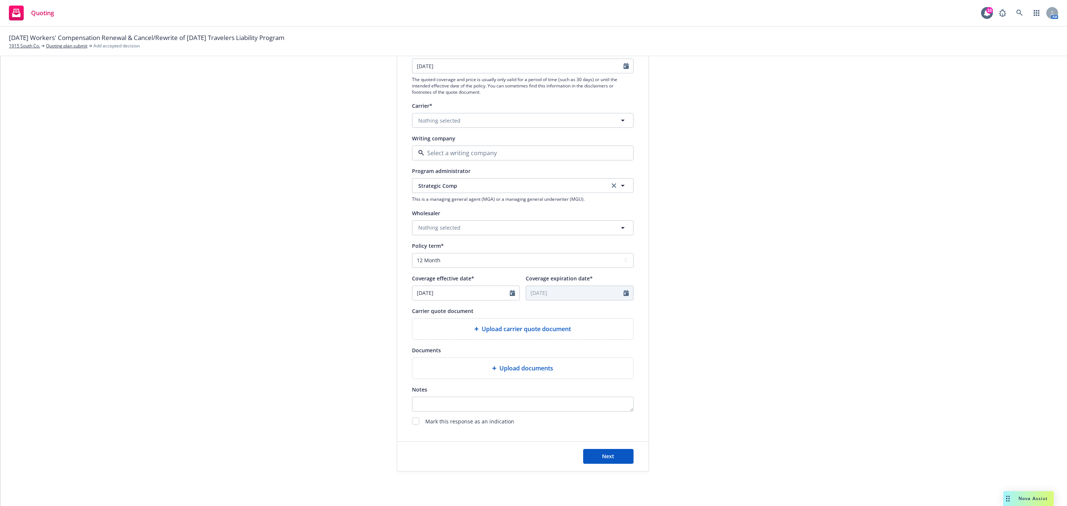
type input "Great American Assurance Company"
click at [479, 169] on div "Great American Assurance Company Domestic - 26344" at bounding box center [465, 178] width 97 height 19
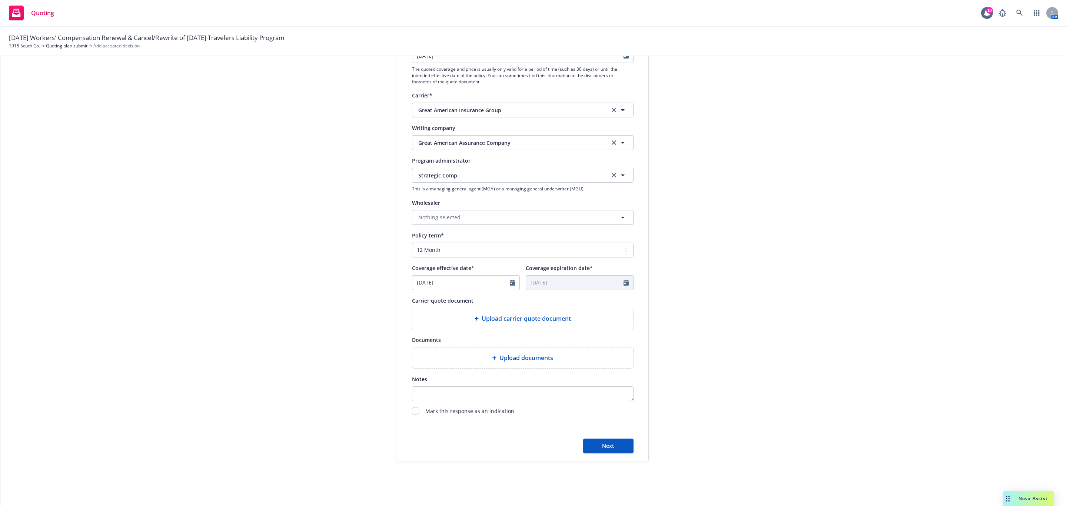
scroll to position [124, 0]
click at [489, 319] on span "Upload carrier quote document" at bounding box center [526, 316] width 89 height 9
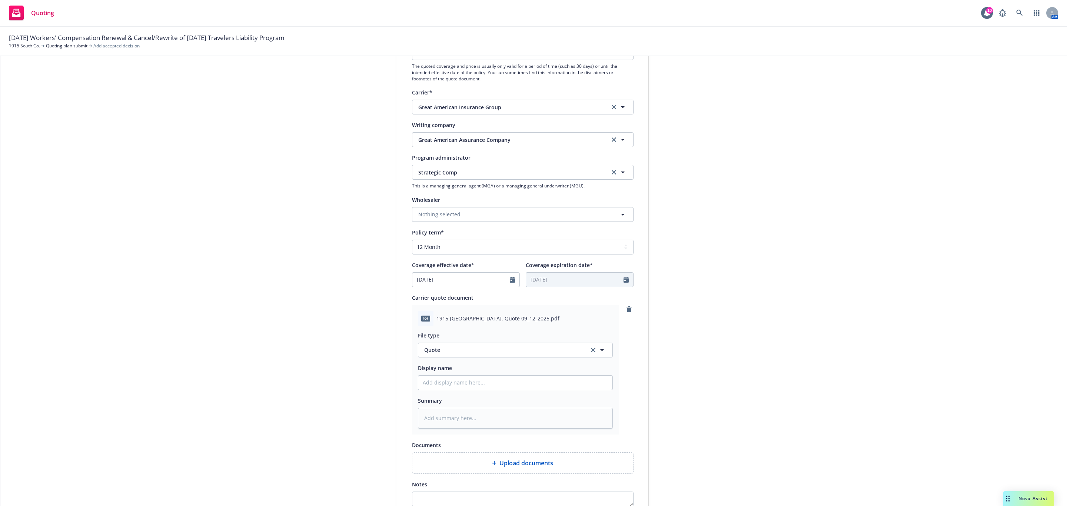
scroll to position [232, 0]
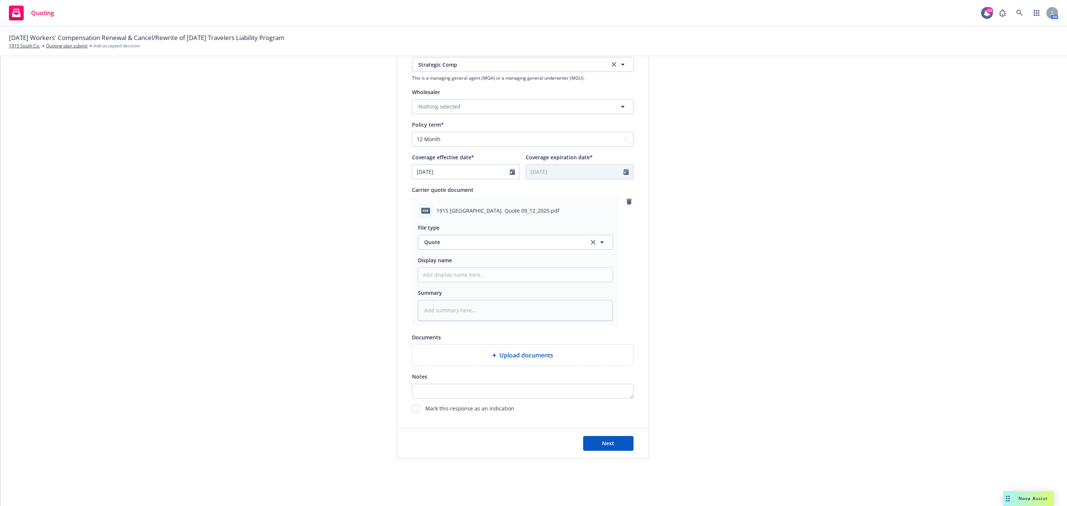
type textarea "x"
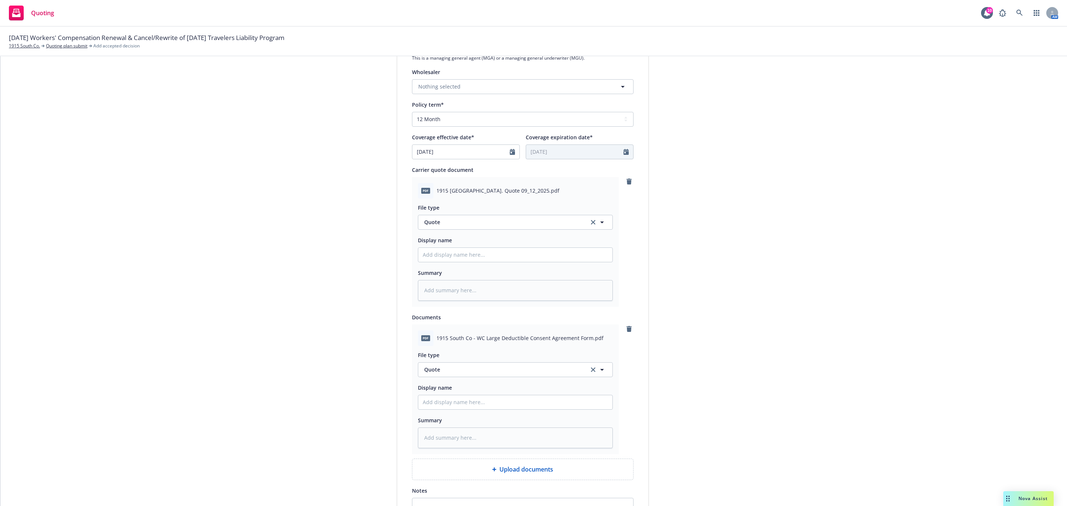
scroll to position [288, 0]
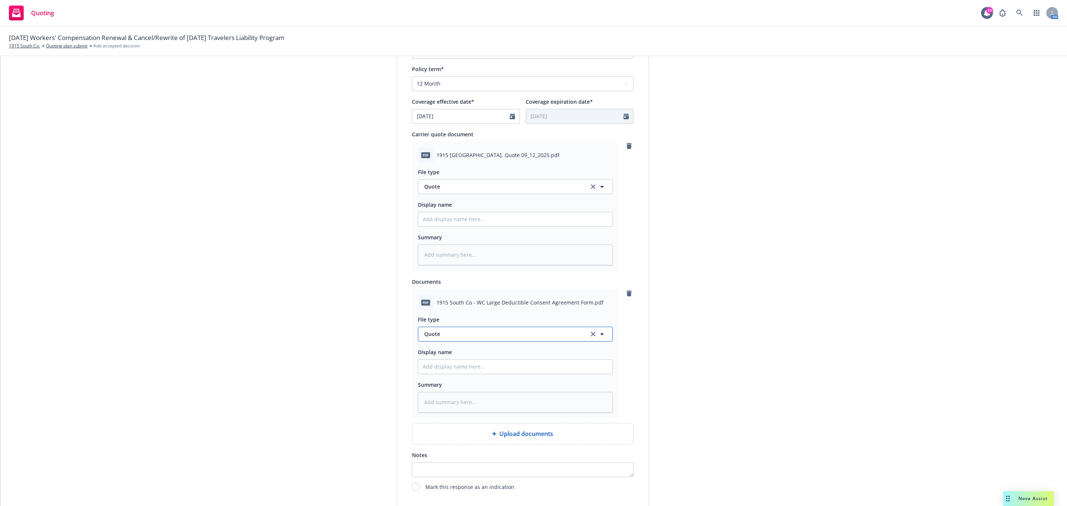
click at [589, 338] on div "button" at bounding box center [598, 334] width 18 height 9
type input "other"
click at [571, 309] on div "Other" at bounding box center [515, 313] width 185 height 11
click at [449, 222] on input "Display name" at bounding box center [515, 219] width 194 height 14
type textarea "x"
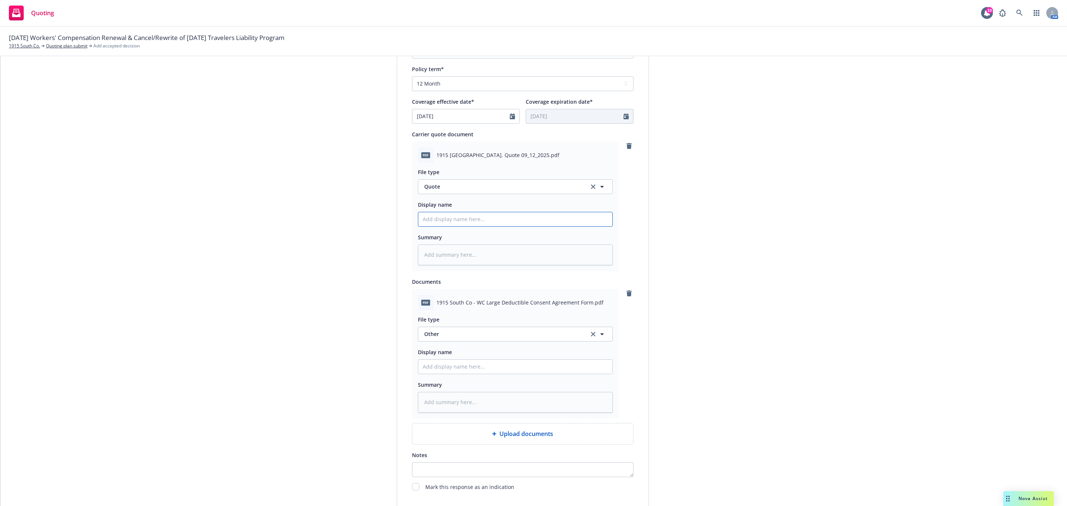
type input "2"
type textarea "x"
type input "20"
type textarea "x"
type input "202"
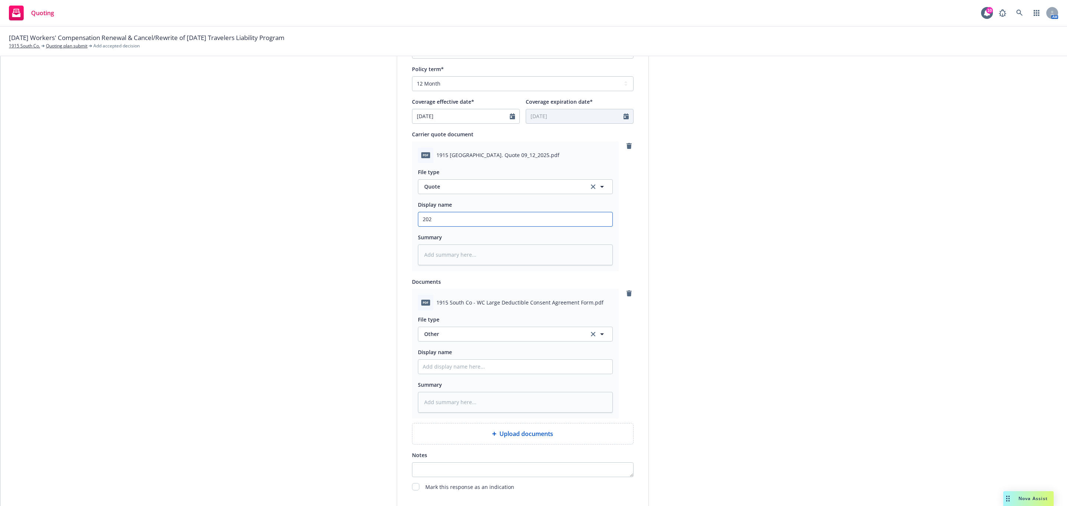
type textarea "x"
type input "2025"
type textarea "x"
type input "2025"
type textarea "x"
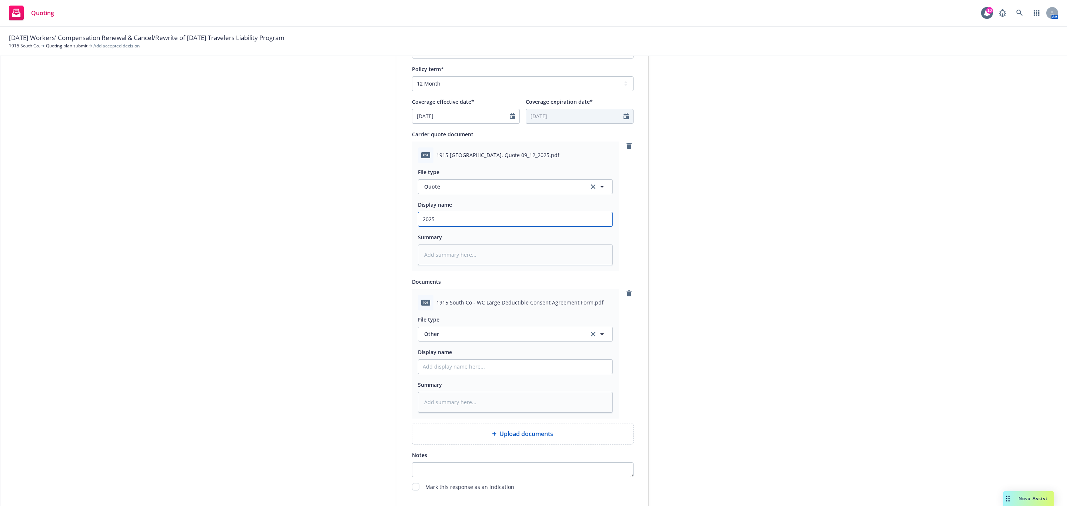
type input "2025 W"
type textarea "x"
type input "2025 WC"
type textarea "x"
type input "2025 WC"
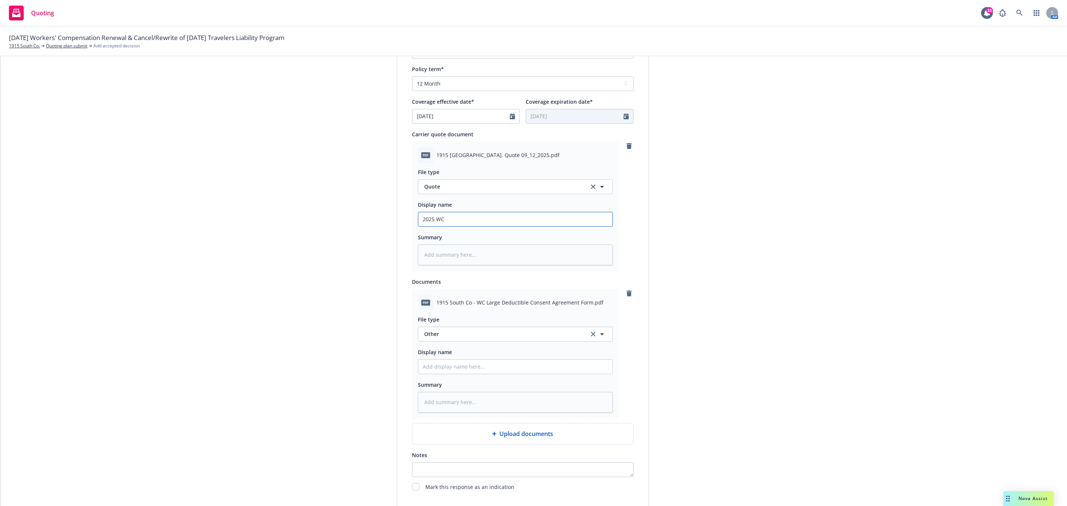
type textarea "x"
type input "2025 WC S"
type textarea "x"
type input "2025 WC St"
type textarea "x"
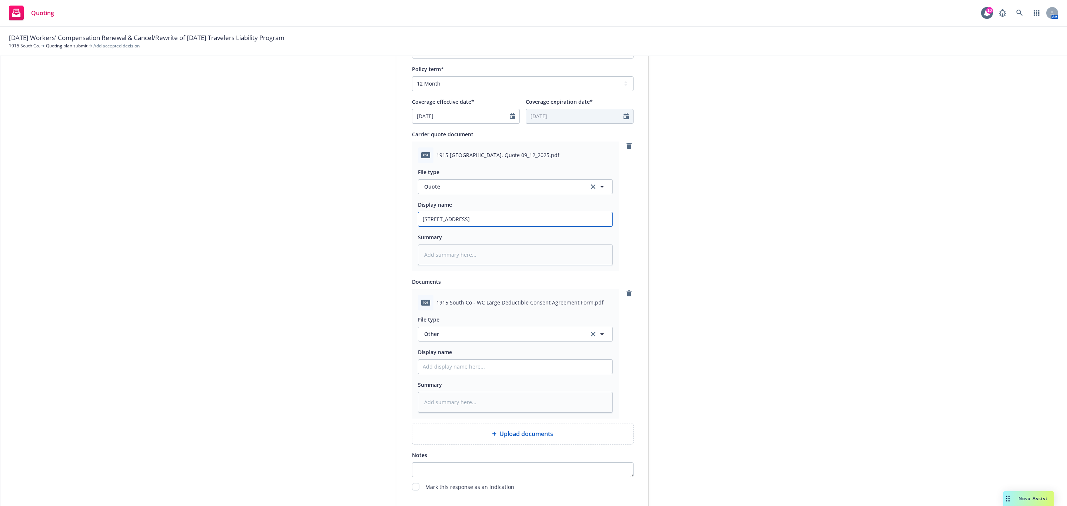
type input "2025 WC Str"
type textarea "x"
type input "2025 WC Stra"
type textarea "x"
type input "2025 WC Strat"
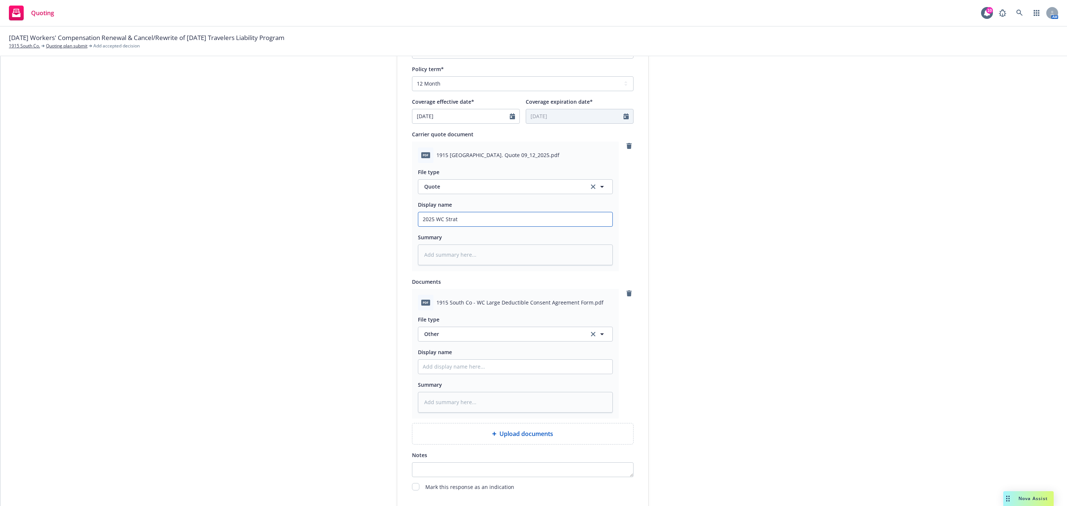
type textarea "x"
type input "2025 WC Strate"
type textarea "x"
type input "2025 WC Strateg"
type textarea "x"
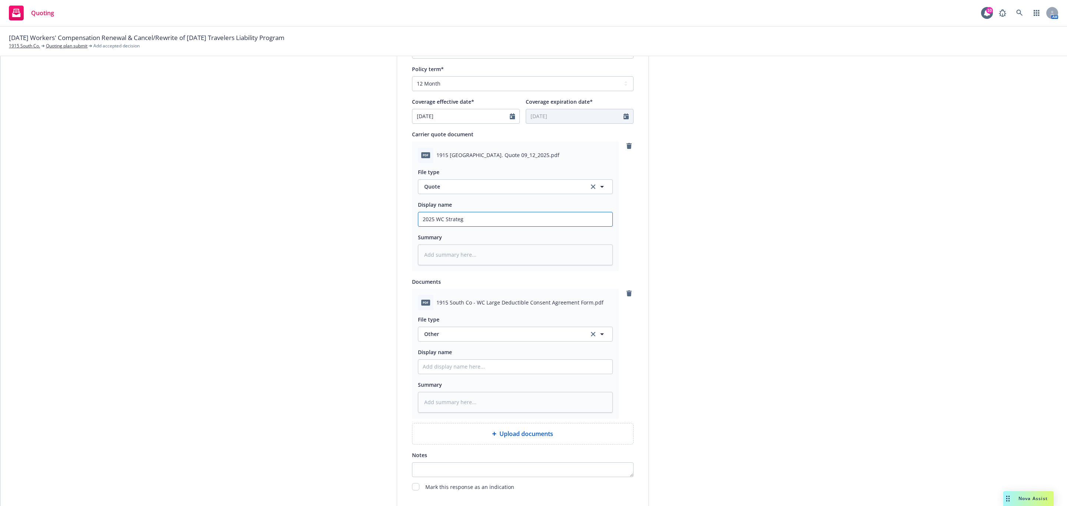
type input "2025 WC Strategi"
type textarea "x"
type input "2025 WC Strategic"
type textarea "x"
type input "2025 WC Strategic"
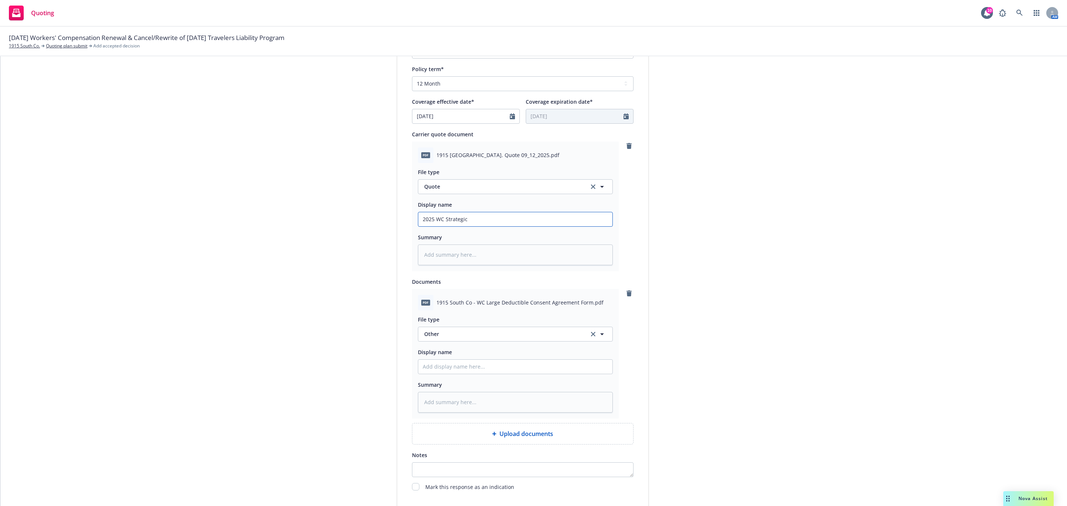
type textarea "x"
type input "2025 WC Strategic o"
type textarea "x"
type input "2025 WC Strategic"
type textarea "x"
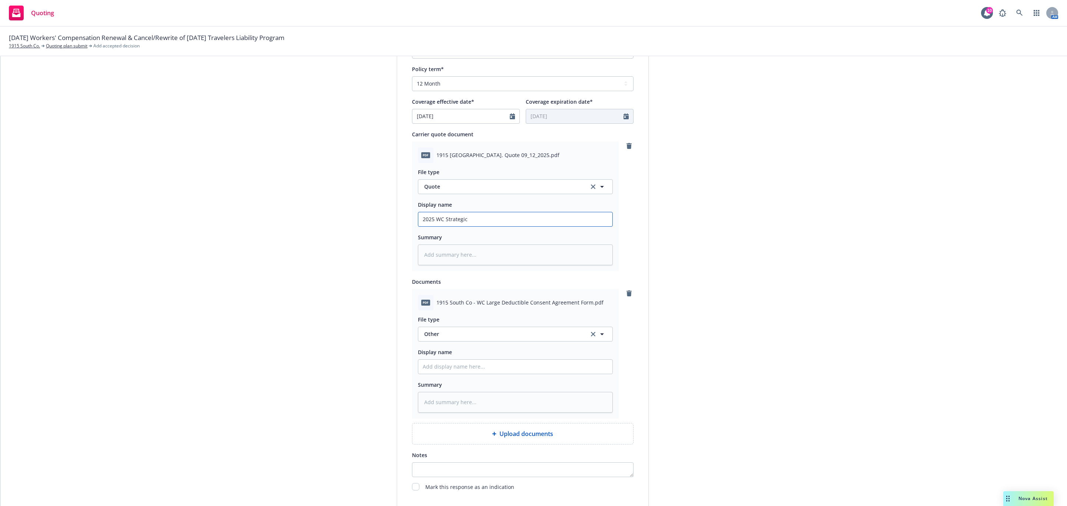
type input "2025 WC Strategic C"
type textarea "x"
type input "2025 WC Strategic Co"
type textarea "x"
type input "2025 WC Strategic Com"
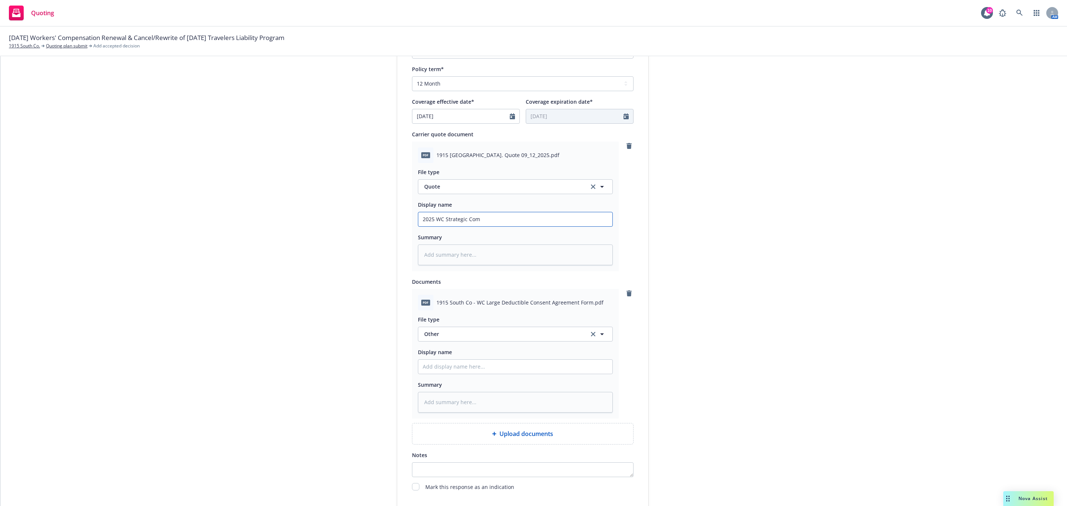
type textarea "x"
type input "2025 WC Strategic Comp"
type textarea "x"
type input "2025 WC Strategic Comp"
type textarea "x"
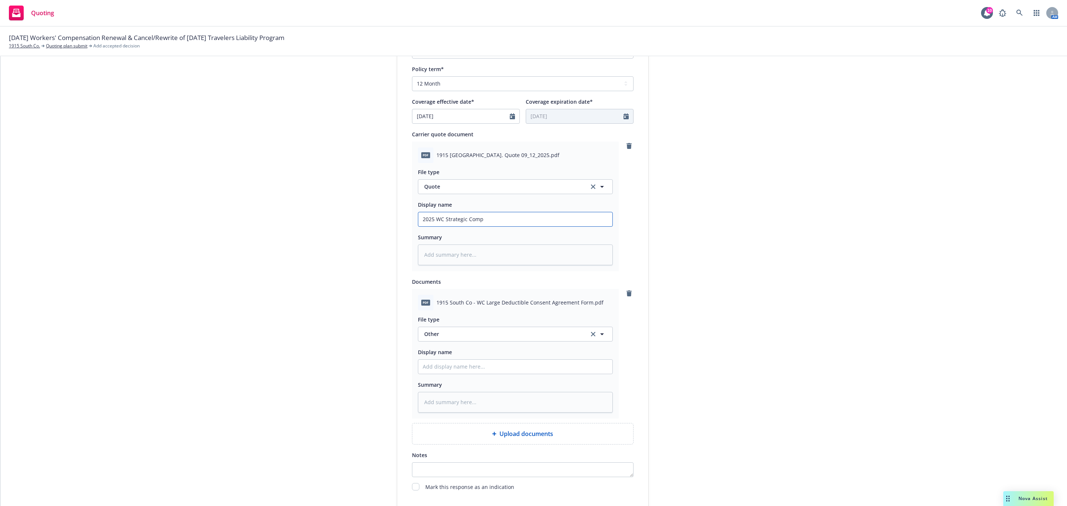
type input "2025 WC Strategic Comp Q"
type textarea "x"
type input "2025 WC Strategic Comp Qi"
type textarea "x"
type input "2025 WC Strategic Comp Q"
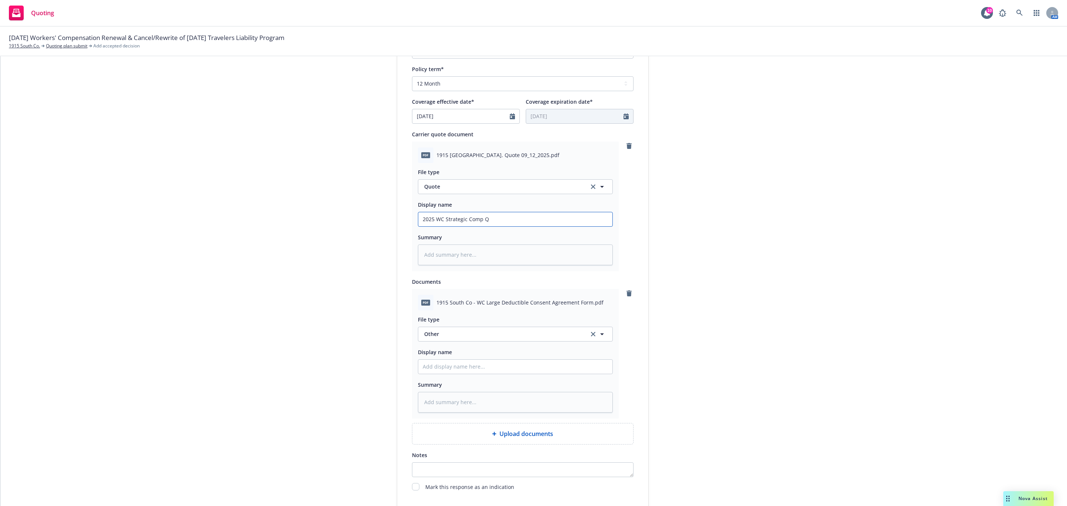
type textarea "x"
type input "2025 WC Strategic Comp Qu"
type textarea "x"
type input "2025 WC Strategic Comp Quo"
type textarea "x"
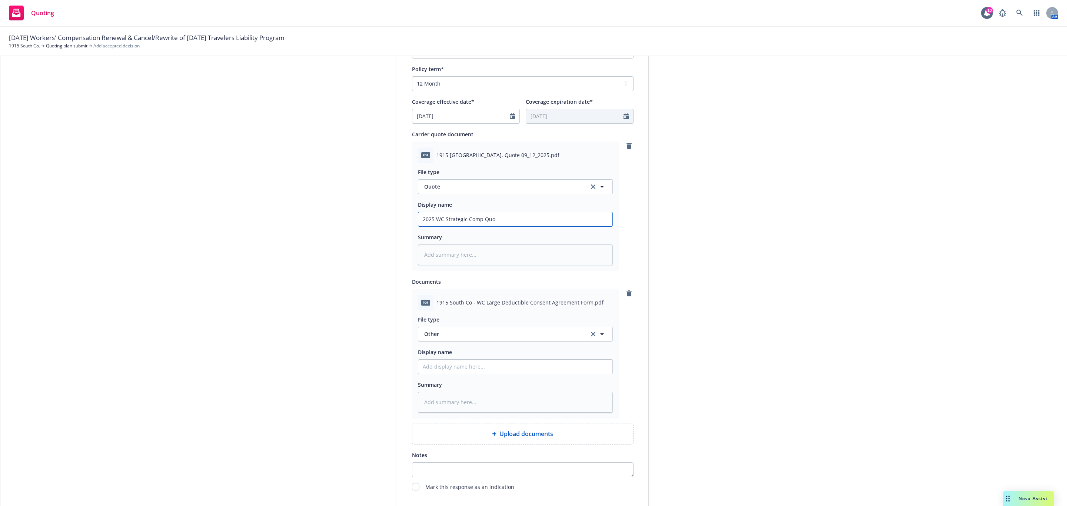
type input "2025 WC Strategic Comp Quot"
type textarea "x"
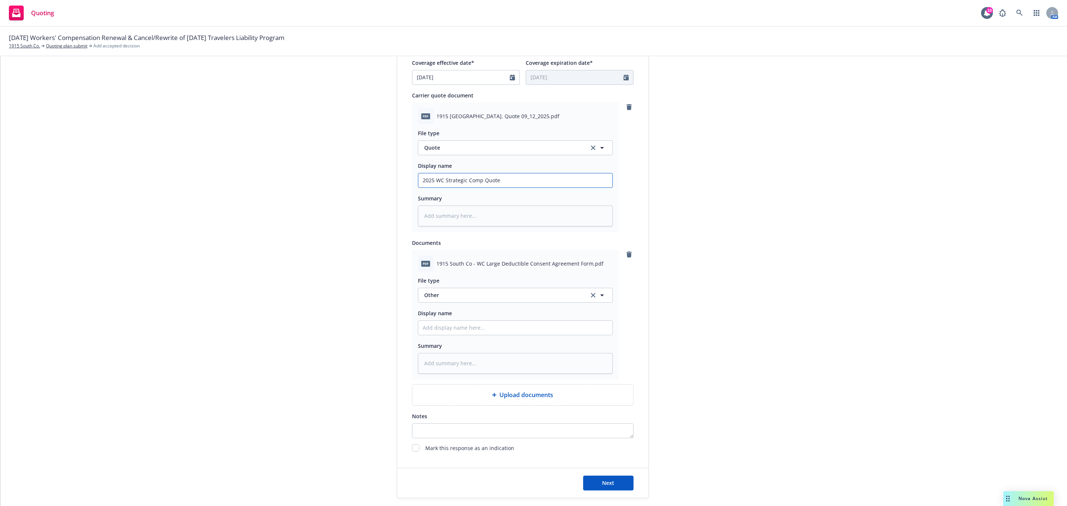
scroll to position [367, 0]
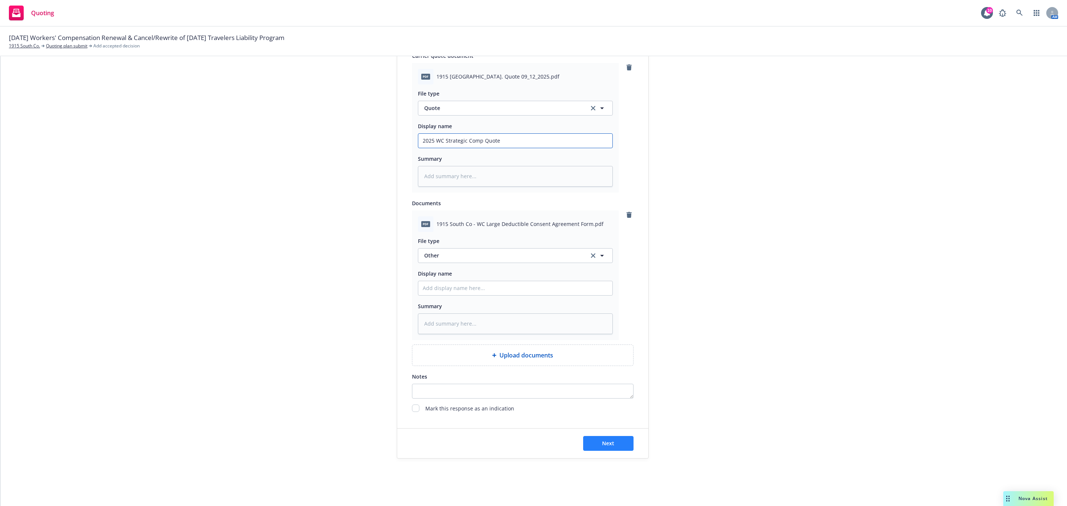
type input "2025 WC Strategic Comp Quote"
click at [608, 446] on span "Next" at bounding box center [608, 443] width 12 height 7
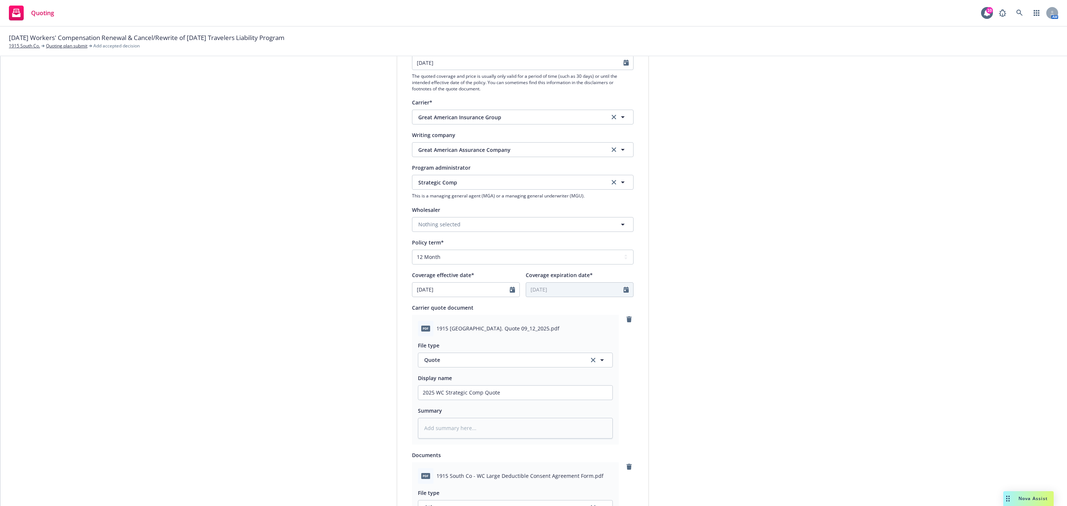
scroll to position [0, 0]
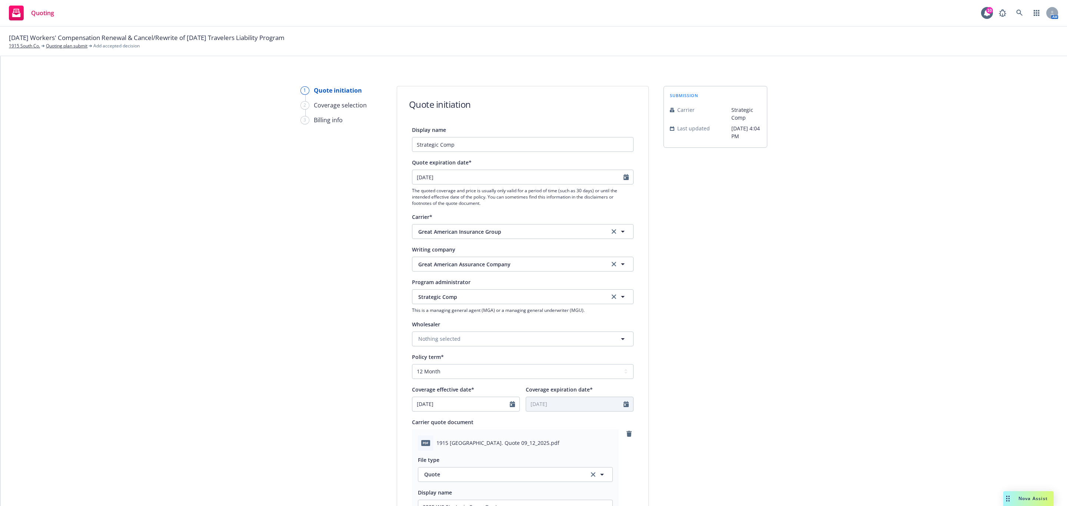
type textarea "x"
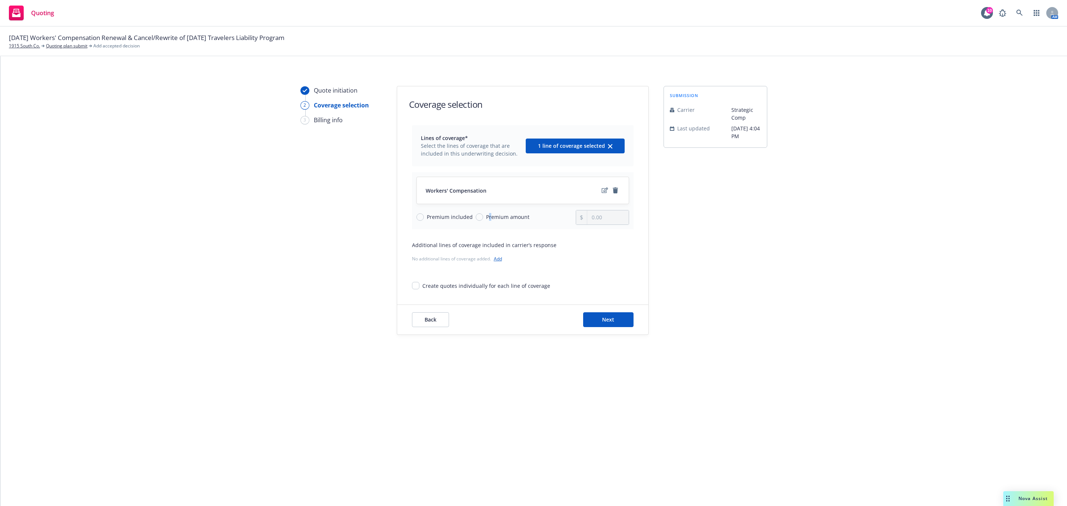
drag, startPoint x: 487, startPoint y: 217, endPoint x: 530, endPoint y: 215, distance: 43.1
click at [489, 217] on span "Premium amount" at bounding box center [507, 217] width 43 height 8
click at [476, 215] on input "Premium amount" at bounding box center [479, 216] width 7 height 7
radio input "true"
drag, startPoint x: 519, startPoint y: 219, endPoint x: 543, endPoint y: 207, distance: 26.2
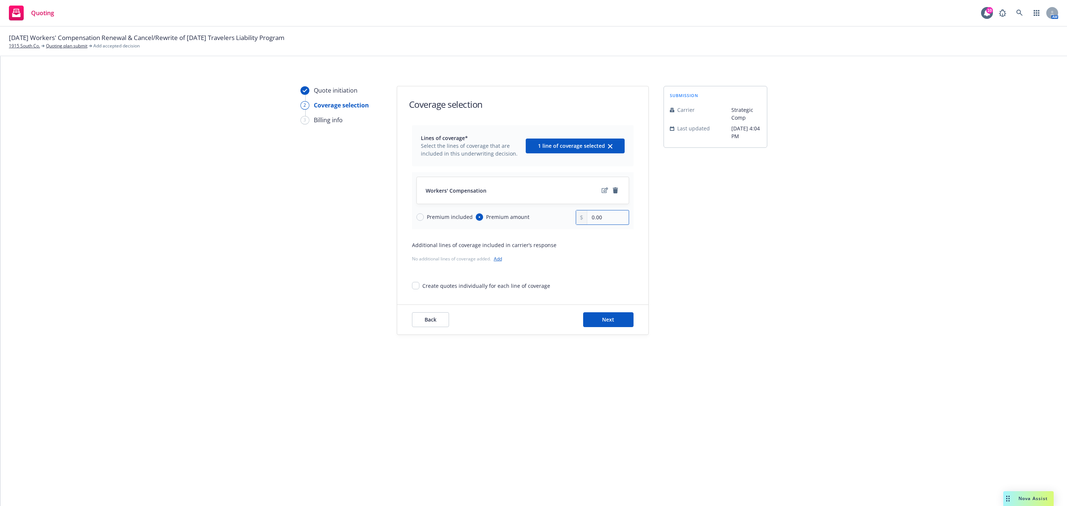
click at [519, 219] on div "Premium included Premium amount 0.00" at bounding box center [522, 217] width 213 height 15
paste input "336,29"
type input "336,290.00"
click at [606, 188] on icon "edit" at bounding box center [605, 190] width 6 height 6
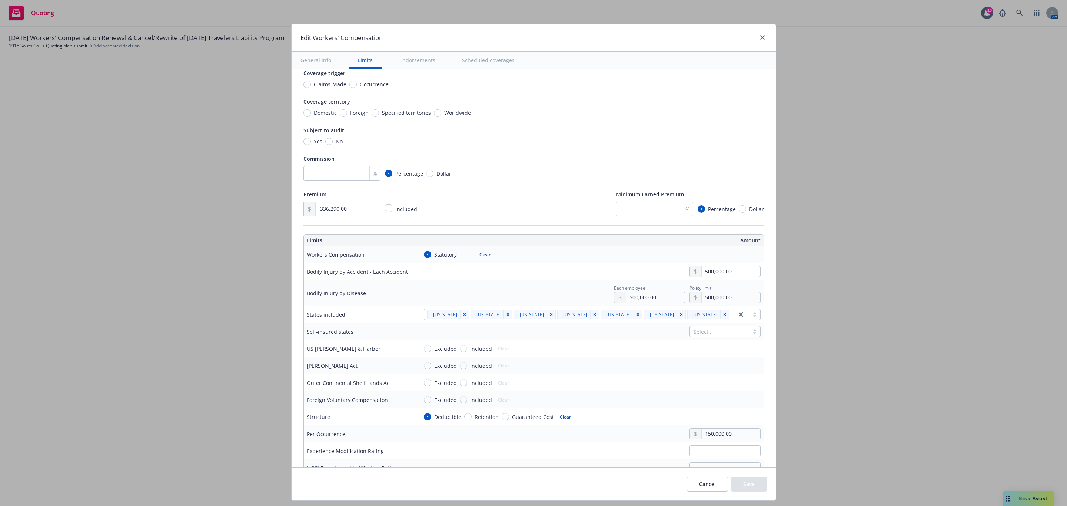
scroll to position [111, 0]
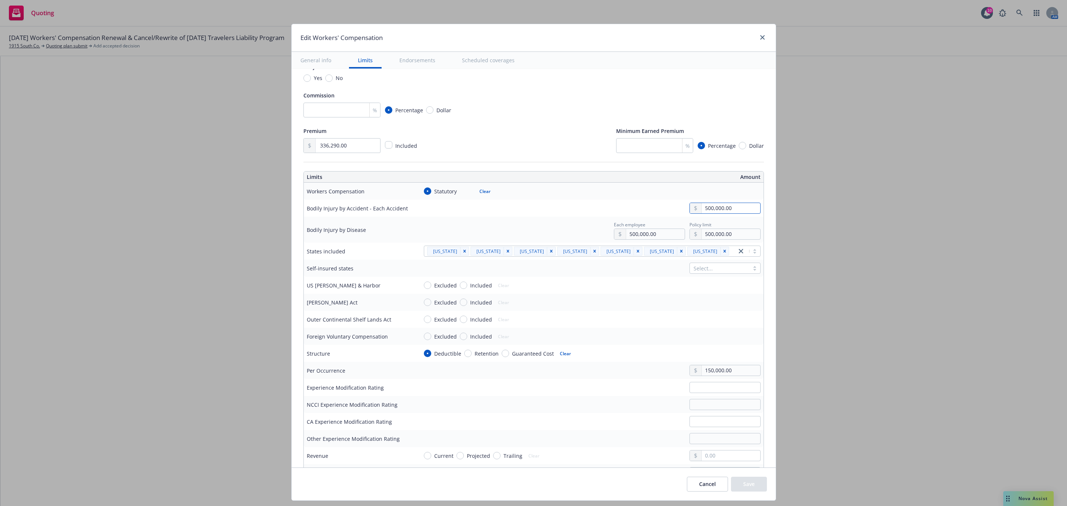
drag, startPoint x: 647, startPoint y: 210, endPoint x: 576, endPoint y: 213, distance: 71.2
click at [565, 212] on div "500,000.00" at bounding box center [589, 208] width 343 height 11
type input "1,000,000.00"
click at [634, 236] on input "500,000.00" at bounding box center [655, 234] width 58 height 10
paste input "1,0"
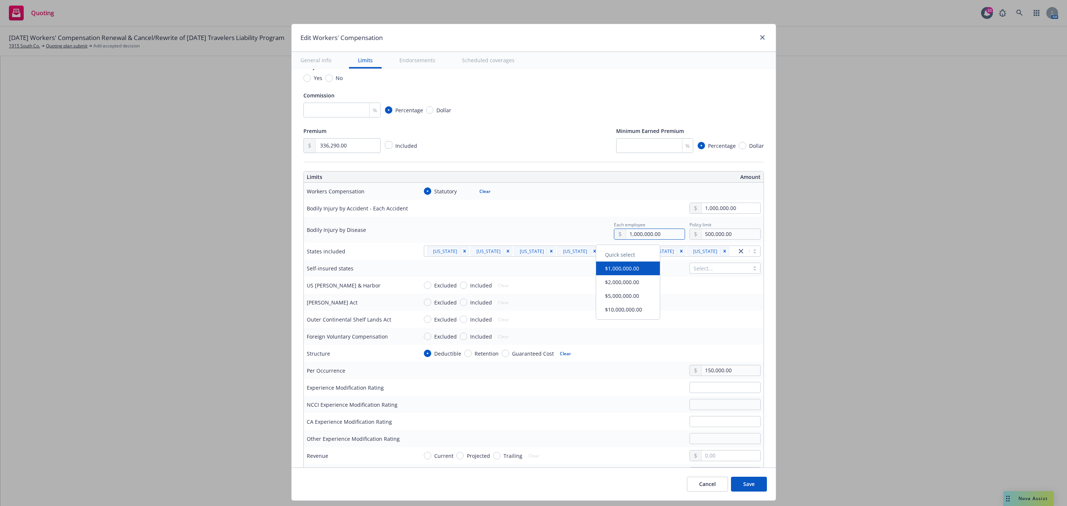
type input "1,000,000.00"
click at [717, 237] on input "500,000.00" at bounding box center [731, 234] width 58 height 10
paste input "1,0"
type input "1,000,000.00"
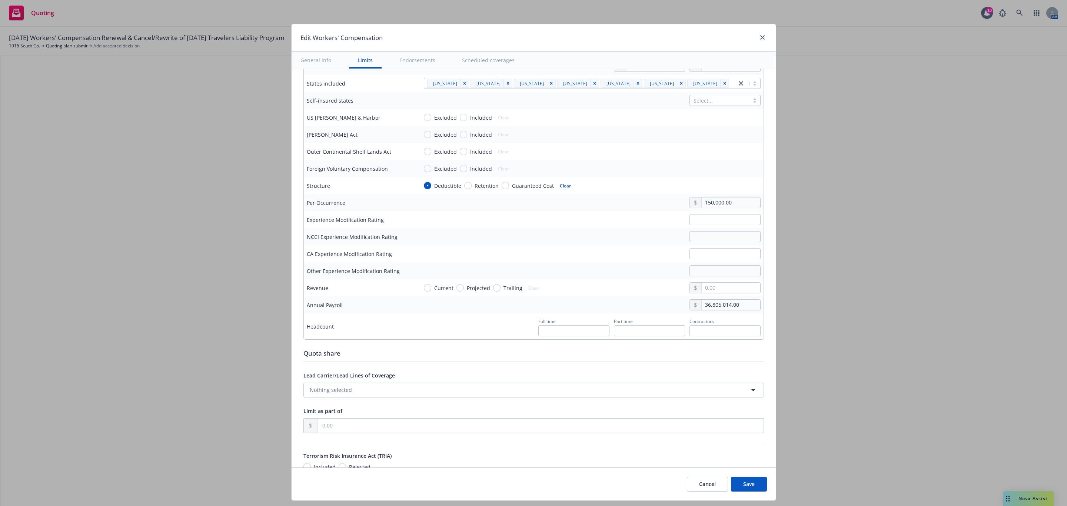
scroll to position [333, 0]
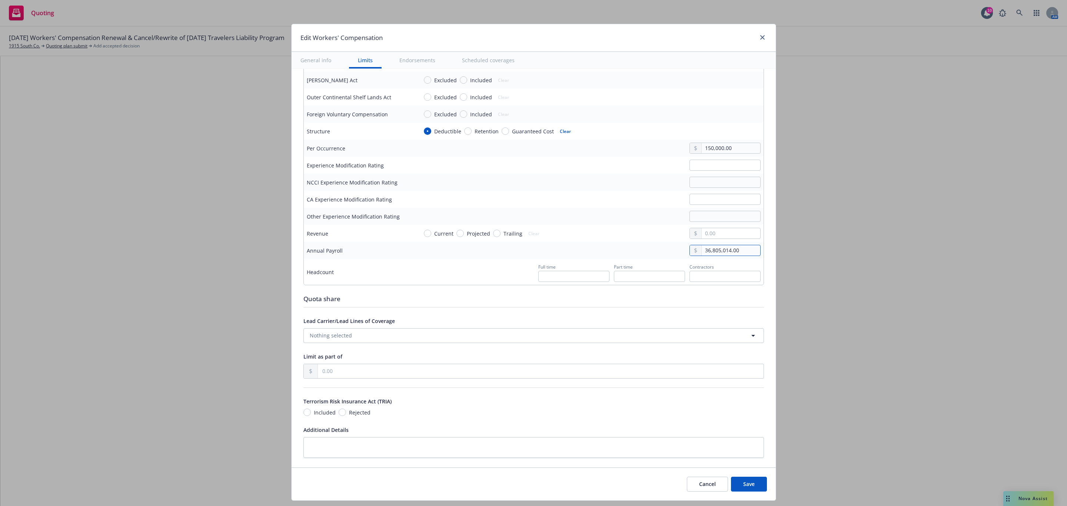
drag, startPoint x: 726, startPoint y: 255, endPoint x: 602, endPoint y: 244, distance: 124.6
click at [602, 244] on tbody "Workers Compensation Statutory Clear Bodily Injury by Accident - Each Accident …" at bounding box center [534, 122] width 460 height 325
paste input "40,253,412"
type input "40,253,412.00"
click at [615, 230] on td "Current Projected Trailing Clear" at bounding box center [589, 233] width 349 height 17
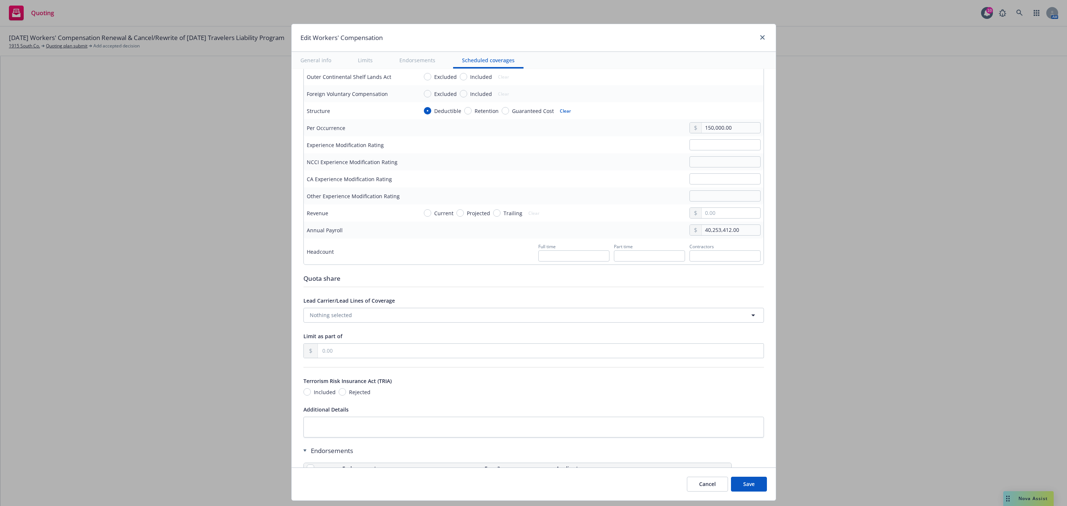
scroll to position [501, 0]
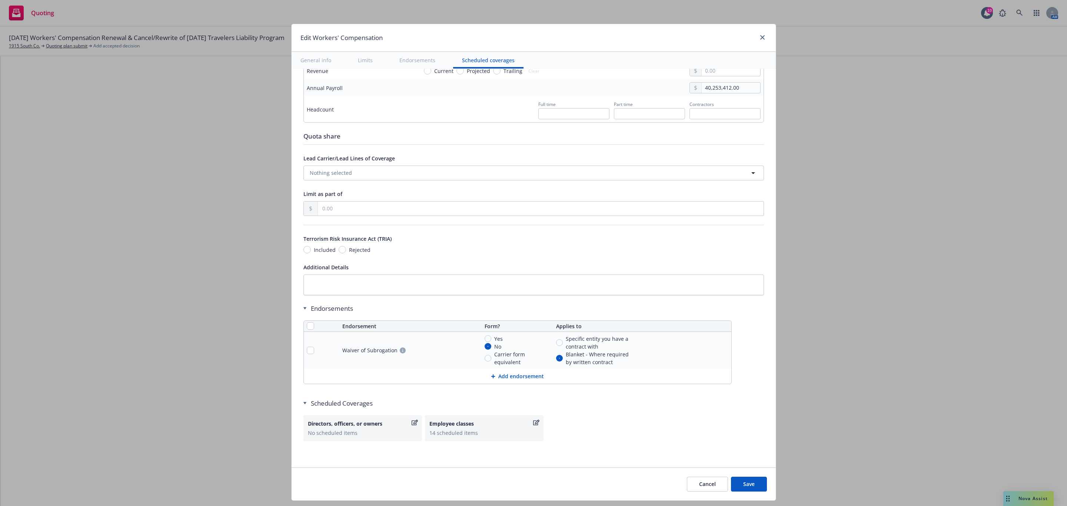
click at [746, 484] on button "Save" at bounding box center [749, 484] width 36 height 15
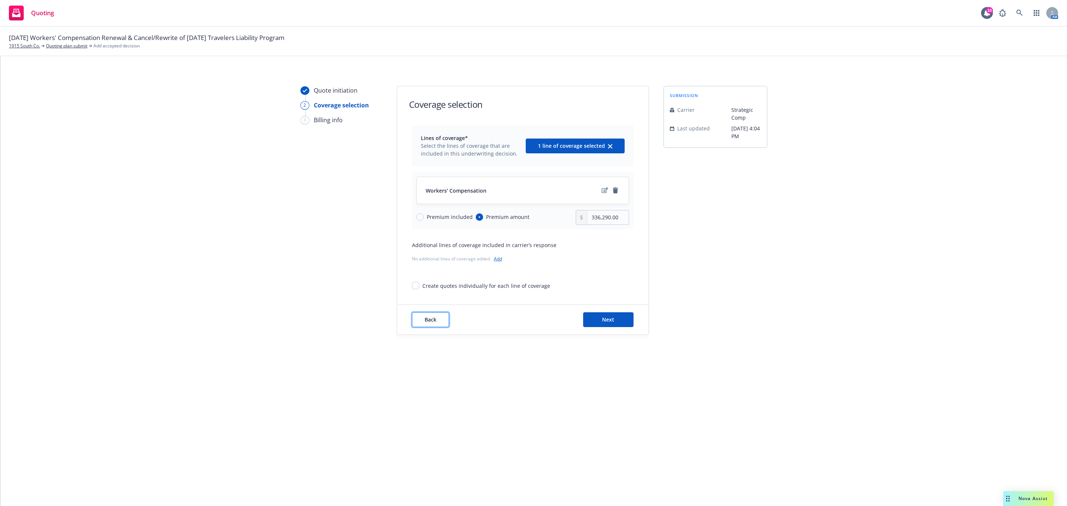
click at [442, 322] on button "Back" at bounding box center [430, 319] width 37 height 15
type textarea "x"
select select "12"
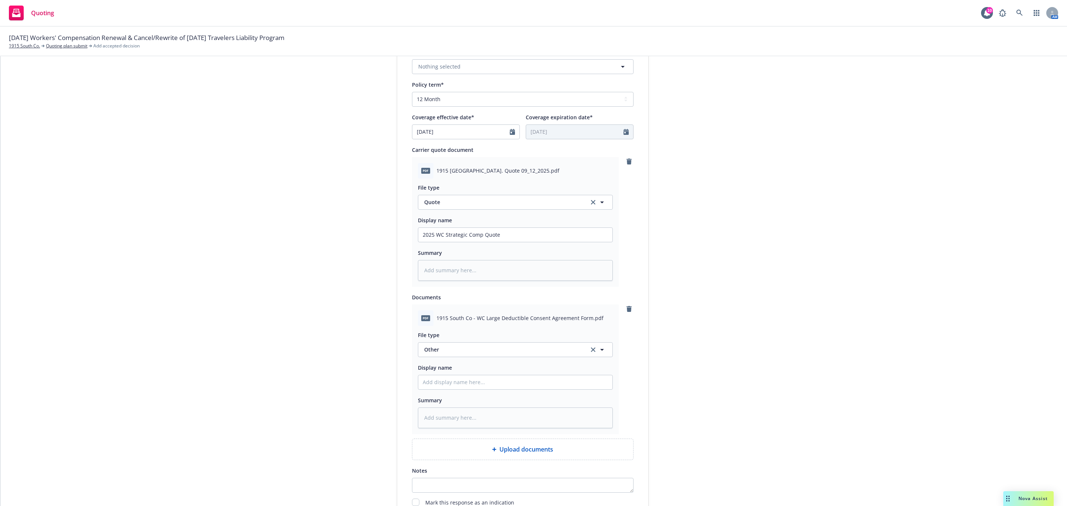
scroll to position [367, 0]
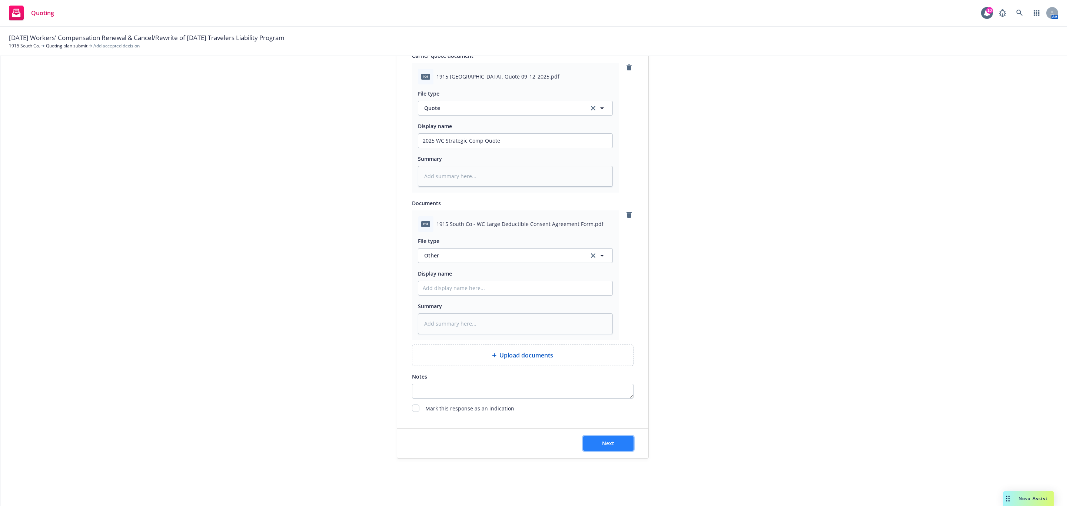
click at [605, 451] on button "Next" at bounding box center [608, 443] width 50 height 15
type textarea "x"
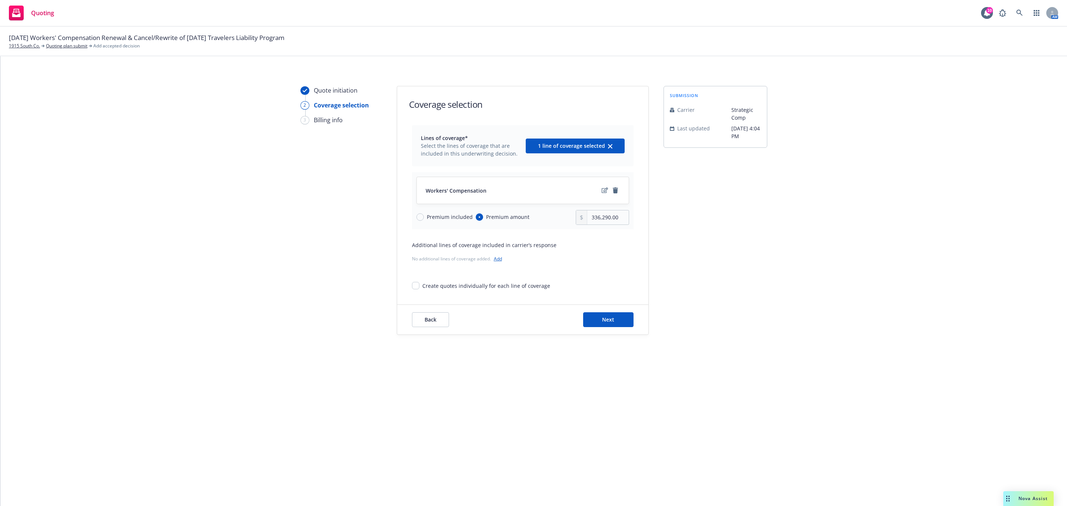
scroll to position [0, 0]
click at [602, 191] on icon "edit" at bounding box center [605, 190] width 6 height 6
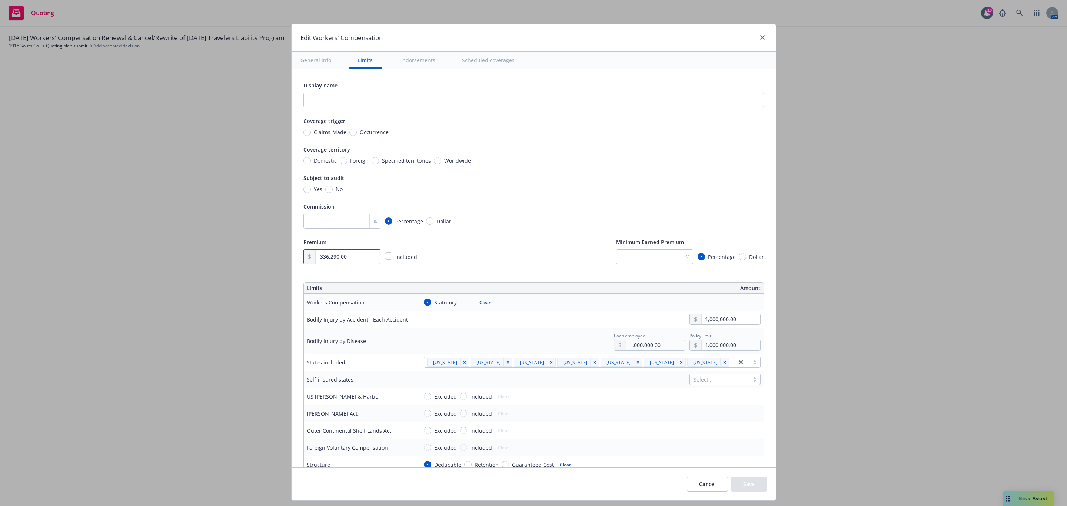
click at [354, 258] on input "336,290.00" at bounding box center [348, 257] width 64 height 14
paste input "45,348"
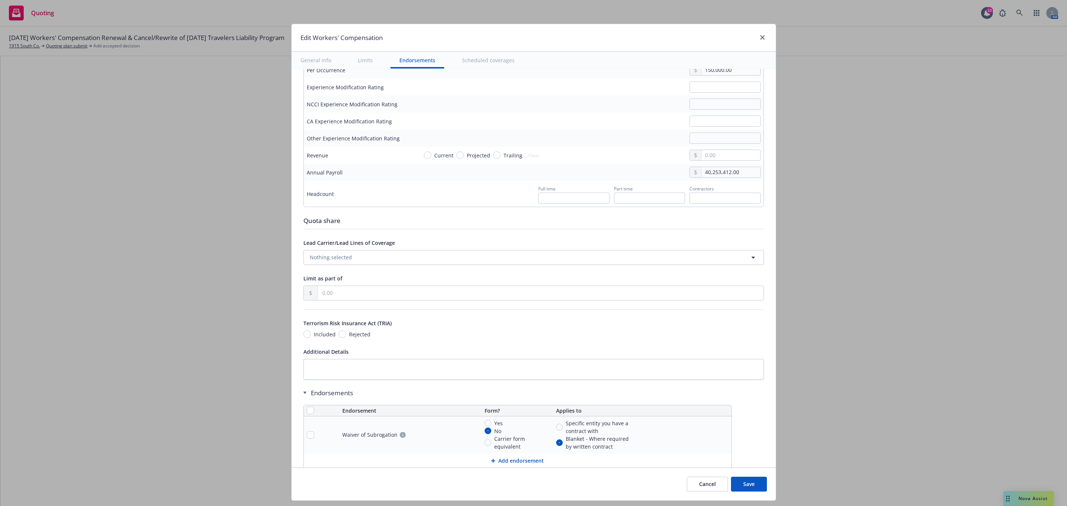
scroll to position [501, 0]
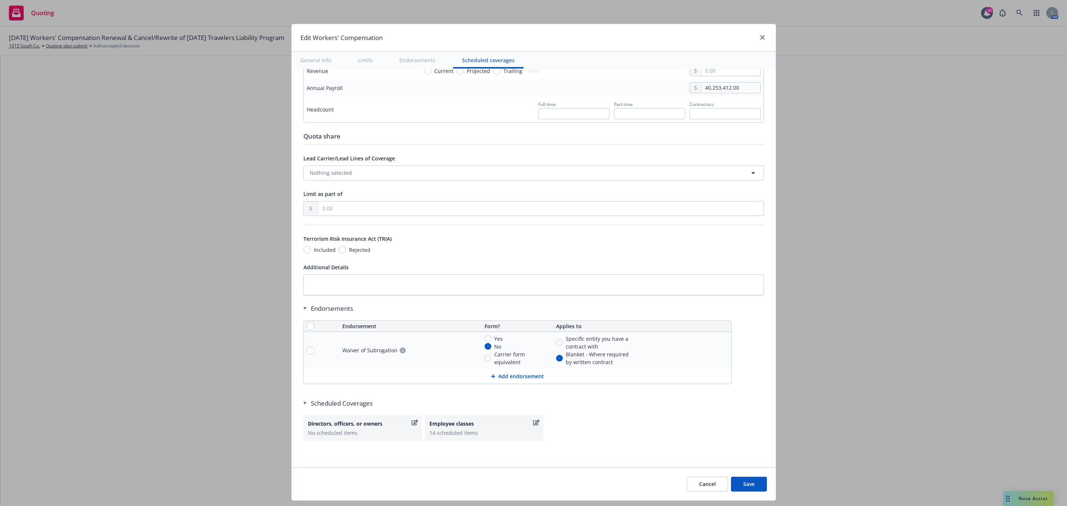
type input "345,348.00"
click at [731, 491] on button "Save" at bounding box center [749, 484] width 36 height 15
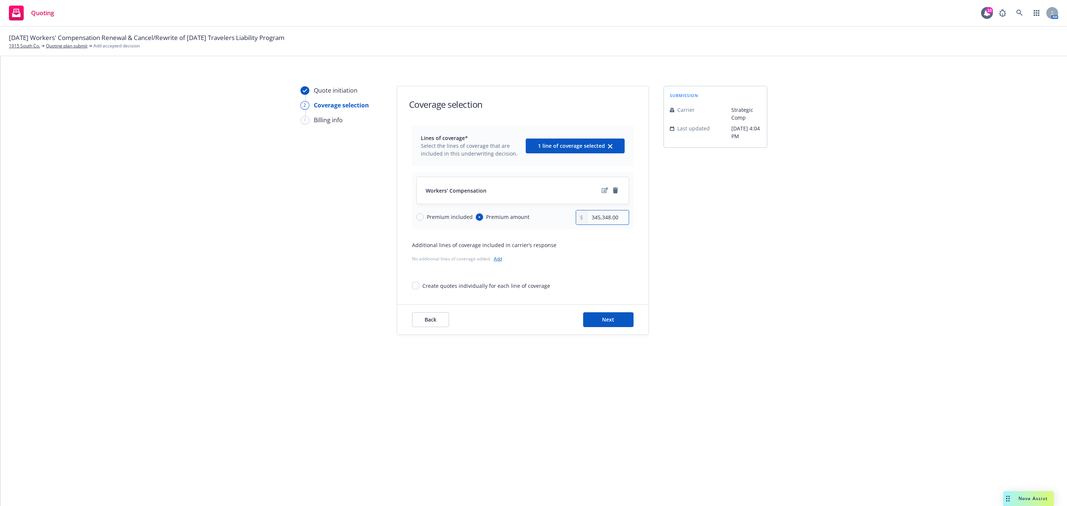
drag, startPoint x: 616, startPoint y: 218, endPoint x: 621, endPoint y: 220, distance: 5.0
click at [619, 219] on input "345,348.00" at bounding box center [607, 217] width 41 height 14
paste input "text"
type input "345,348.00"
click at [602, 190] on icon "edit" at bounding box center [605, 190] width 6 height 6
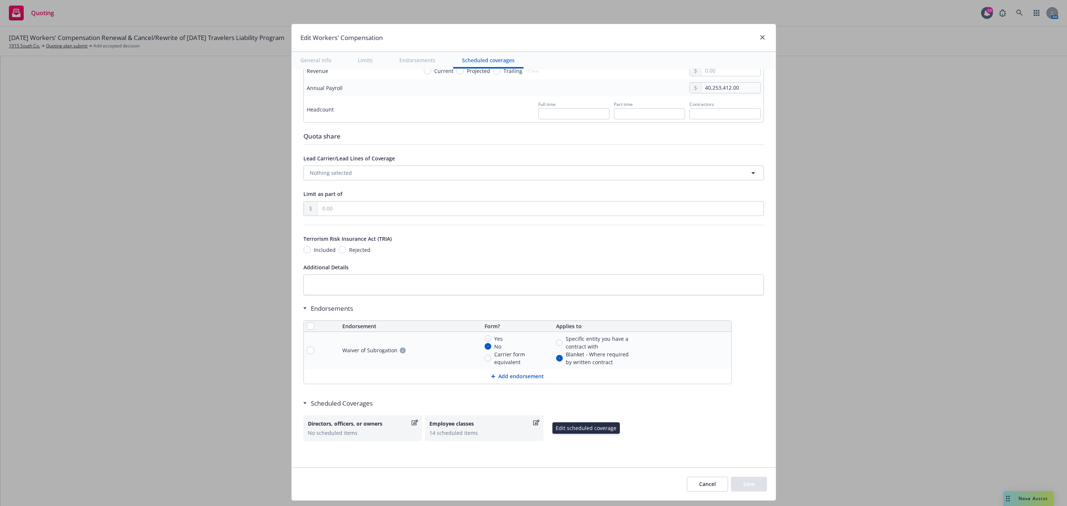
click at [544, 419] on div "Employee classes 14 scheduled items" at bounding box center [484, 428] width 119 height 26
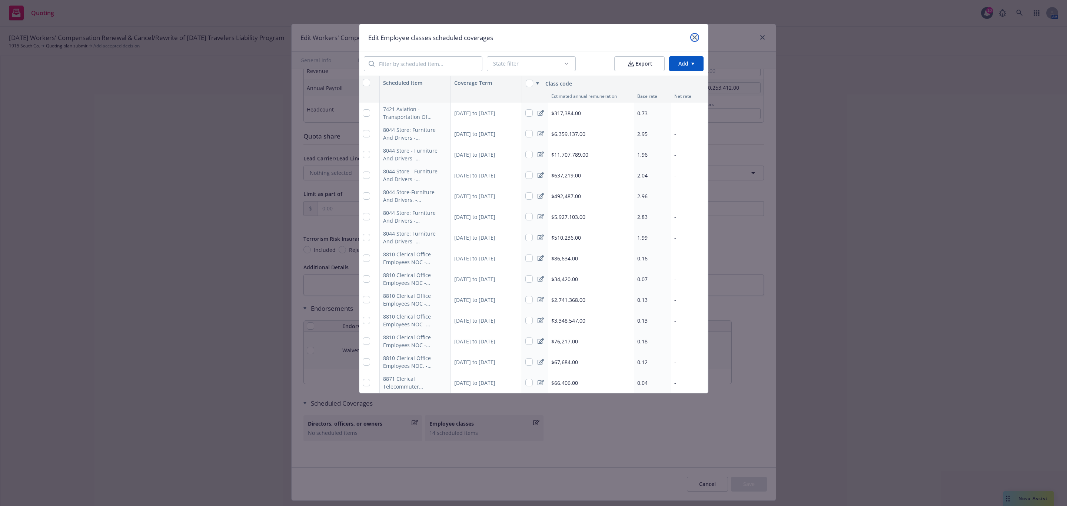
click at [695, 36] on icon "close" at bounding box center [694, 37] width 4 height 4
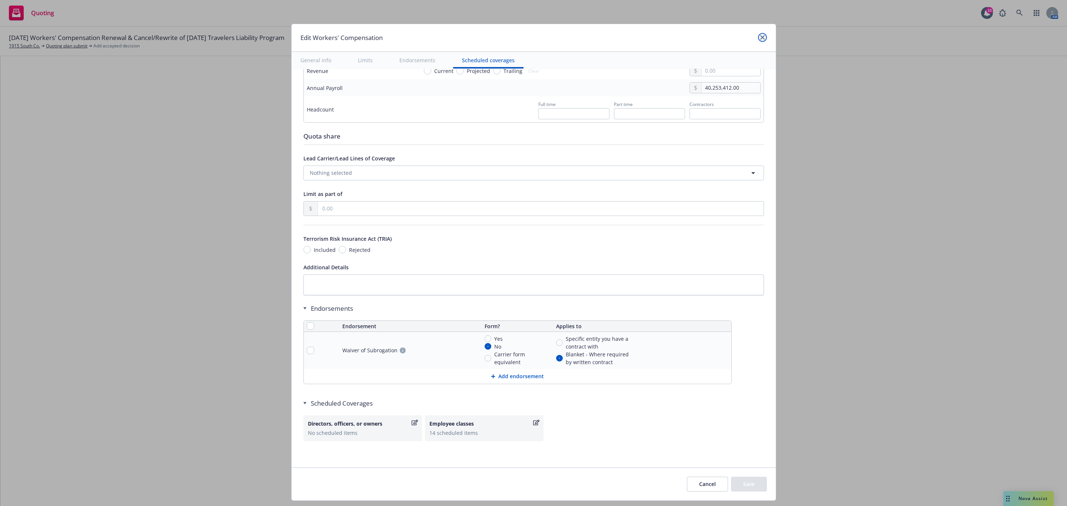
click at [760, 37] on icon "close" at bounding box center [762, 37] width 4 height 4
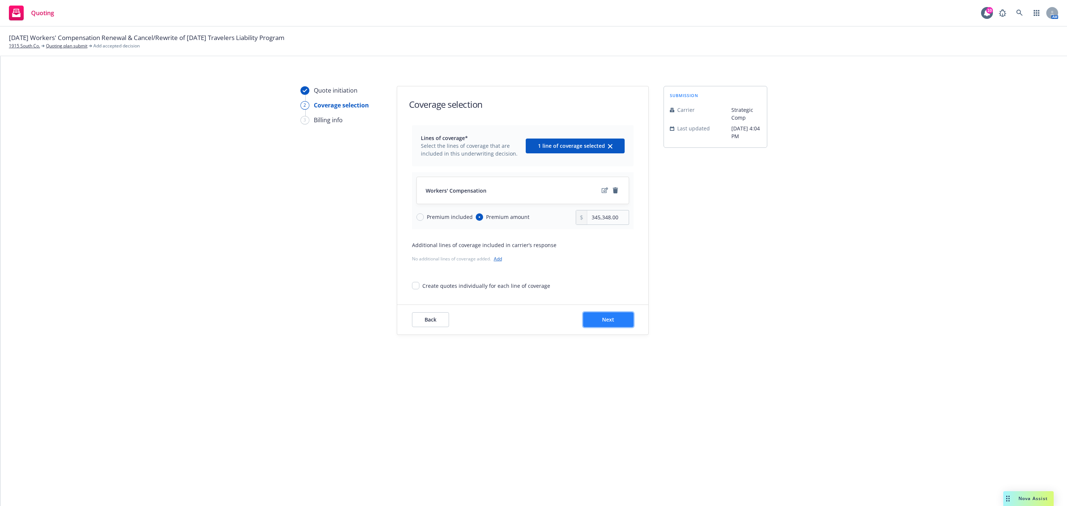
click at [619, 315] on button "Next" at bounding box center [608, 319] width 50 height 15
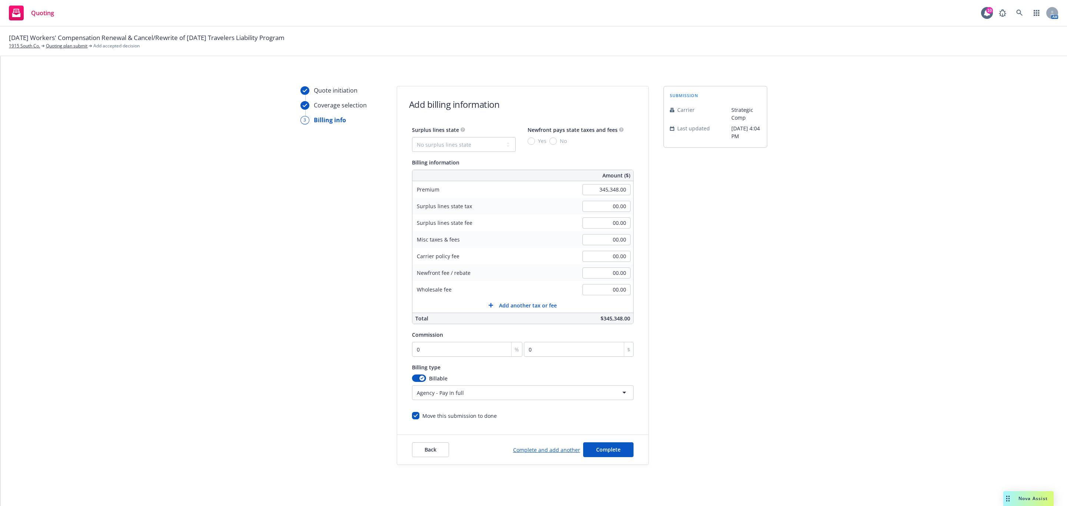
drag, startPoint x: 736, startPoint y: 269, endPoint x: 728, endPoint y: 266, distance: 9.0
click at [737, 268] on div "submission Carrier Strategic Comp Last updated 9/10, 4:04 PM" at bounding box center [716, 275] width 104 height 379
click at [679, 245] on div "submission Carrier Strategic Comp Last updated 9/10, 4:04 PM" at bounding box center [716, 275] width 104 height 379
click at [580, 264] on div "00.00" at bounding box center [606, 256] width 53 height 16
type input "13.00"
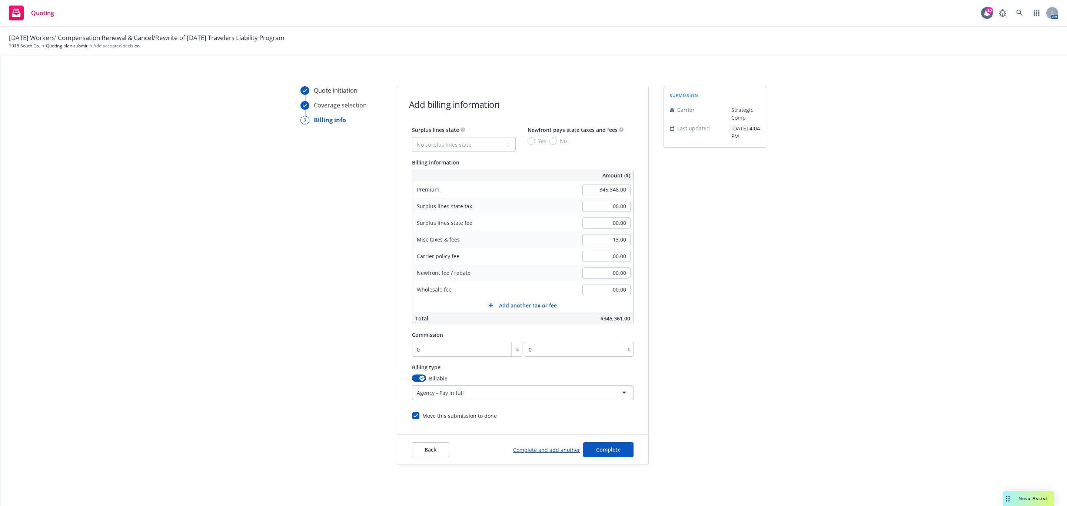
click at [760, 257] on div "submission Carrier Strategic Comp Last updated 9/10, 4:04 PM" at bounding box center [716, 275] width 104 height 379
click at [449, 341] on div "Commission 0 % 0 $" at bounding box center [523, 343] width 222 height 27
click at [459, 353] on input "0" at bounding box center [467, 349] width 111 height 15
type input "1"
type input "3453.48"
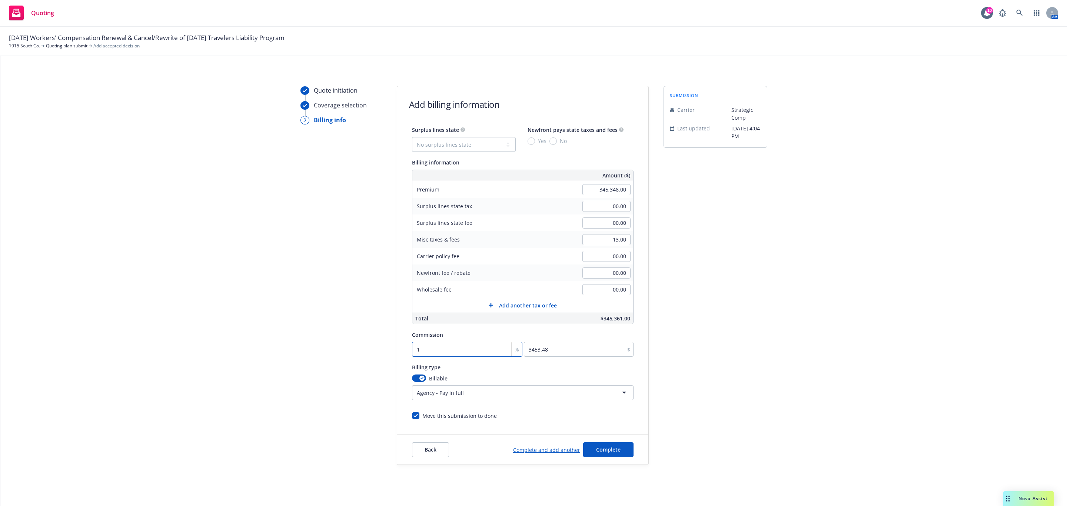
type input "12"
type input "41441.76"
type input "12"
click at [510, 392] on html "Quoting 10 AM 09/23/25 Workers' Compensation Renewal & Cancel/Rewrite of 4/1/25…" at bounding box center [533, 253] width 1067 height 506
select select "DIRECT"
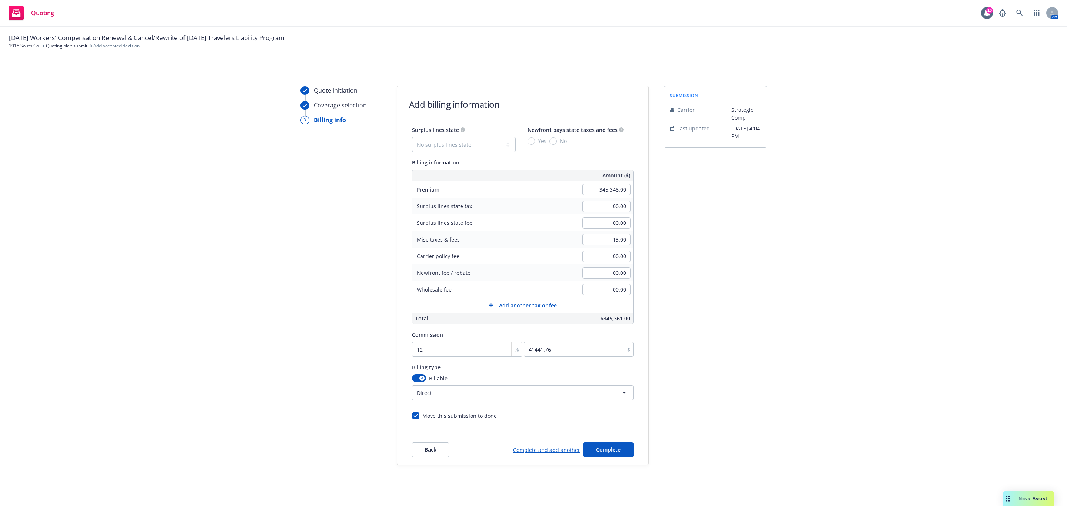
click at [866, 267] on div "Quote initiation Coverage selection 3 Billing info Add billing information Surp…" at bounding box center [533, 275] width 1049 height 379
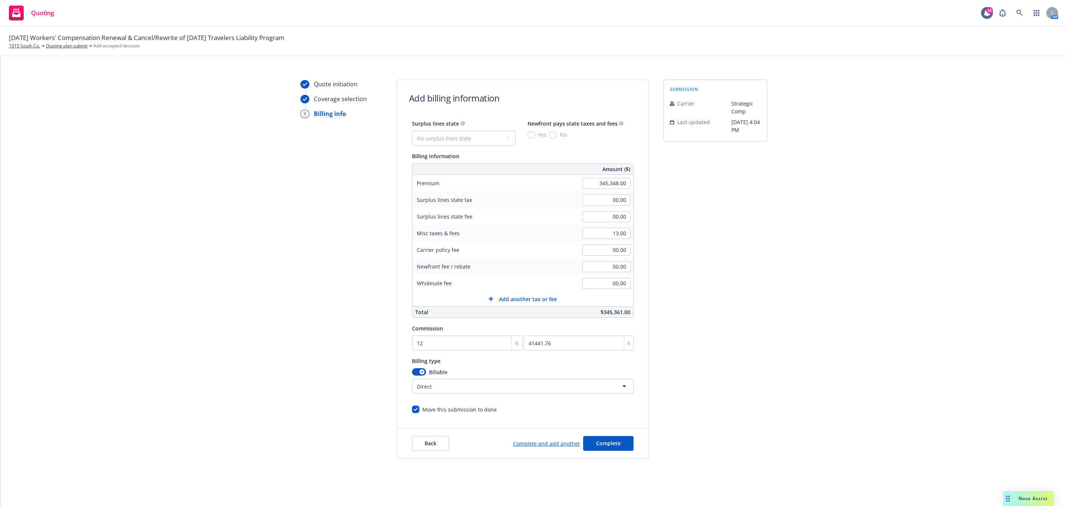
click at [635, 427] on form "Add billing information Surplus lines state No surplus lines state Alaska Alaba…" at bounding box center [522, 269] width 251 height 378
drag, startPoint x: 772, startPoint y: 310, endPoint x: 770, endPoint y: 307, distance: 4.7
click at [772, 310] on div "Quote initiation Coverage selection 3 Billing info Add billing information Surp…" at bounding box center [533, 269] width 1049 height 379
click at [621, 439] on button "Complete" at bounding box center [608, 443] width 50 height 15
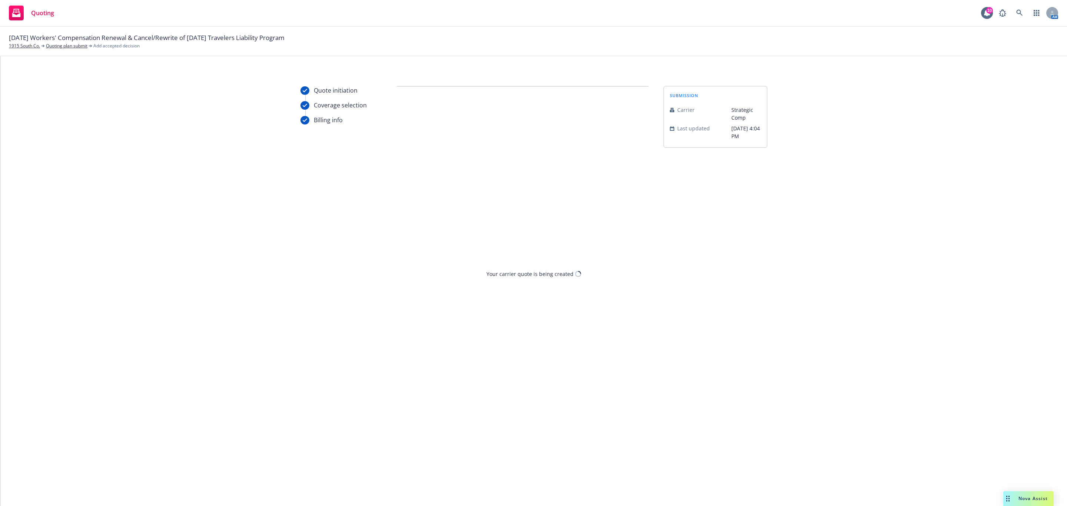
scroll to position [0, 0]
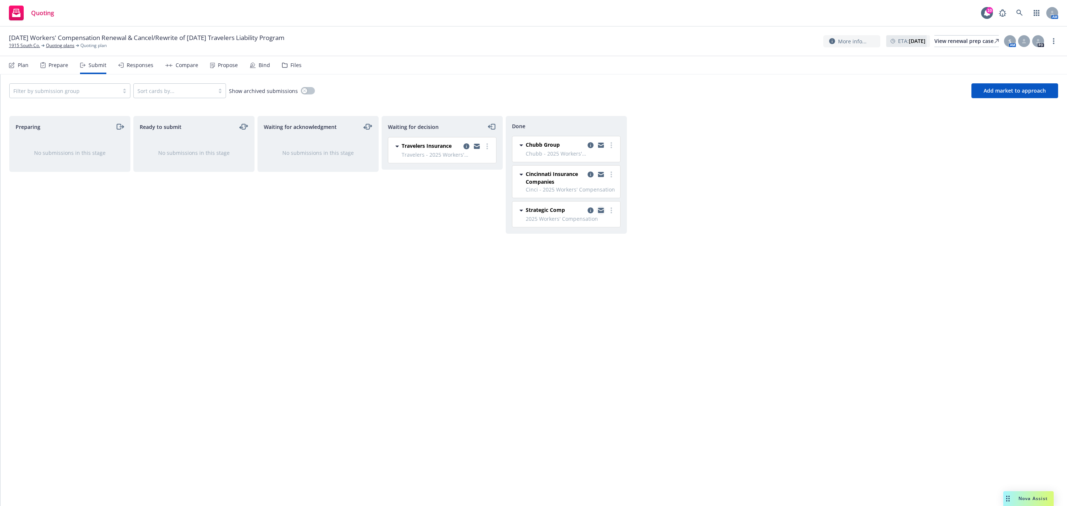
click at [602, 209] on icon "copy logging email" at bounding box center [601, 210] width 6 height 5
drag, startPoint x: 288, startPoint y: 66, endPoint x: 295, endPoint y: 72, distance: 8.9
click at [290, 66] on div "Files" at bounding box center [295, 65] width 11 height 6
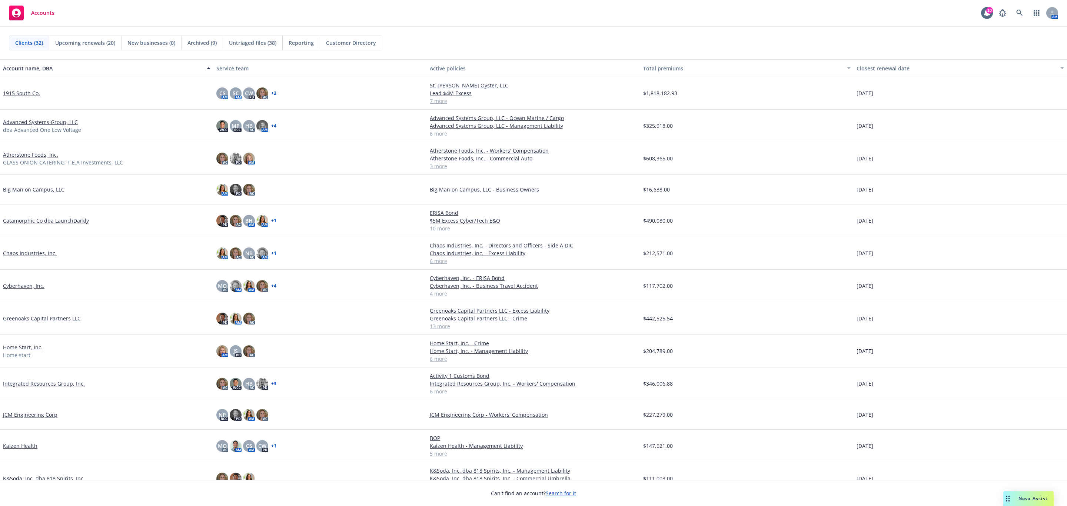
click at [25, 93] on link "1915 South Co." at bounding box center [21, 93] width 37 height 8
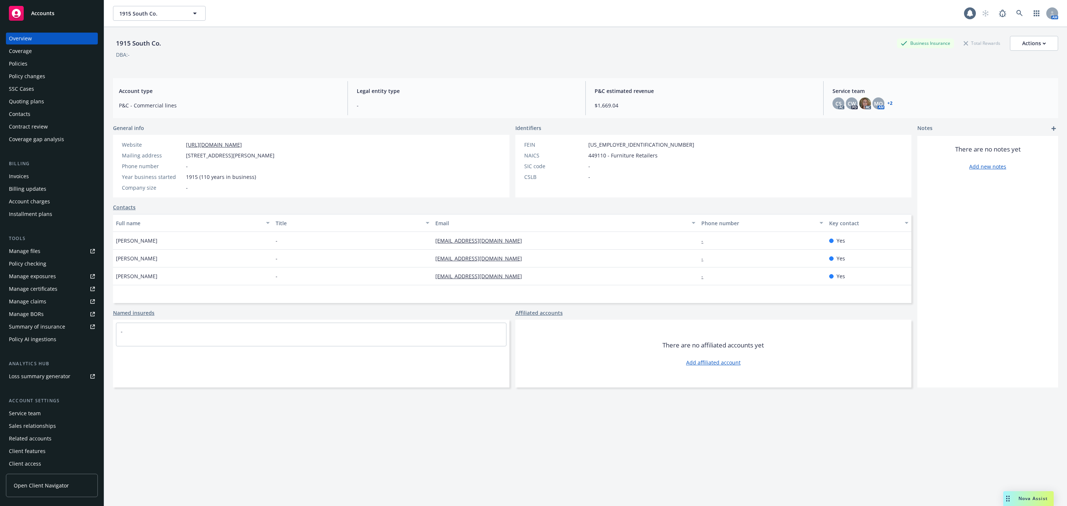
click at [29, 60] on div "Policies" at bounding box center [52, 64] width 86 height 12
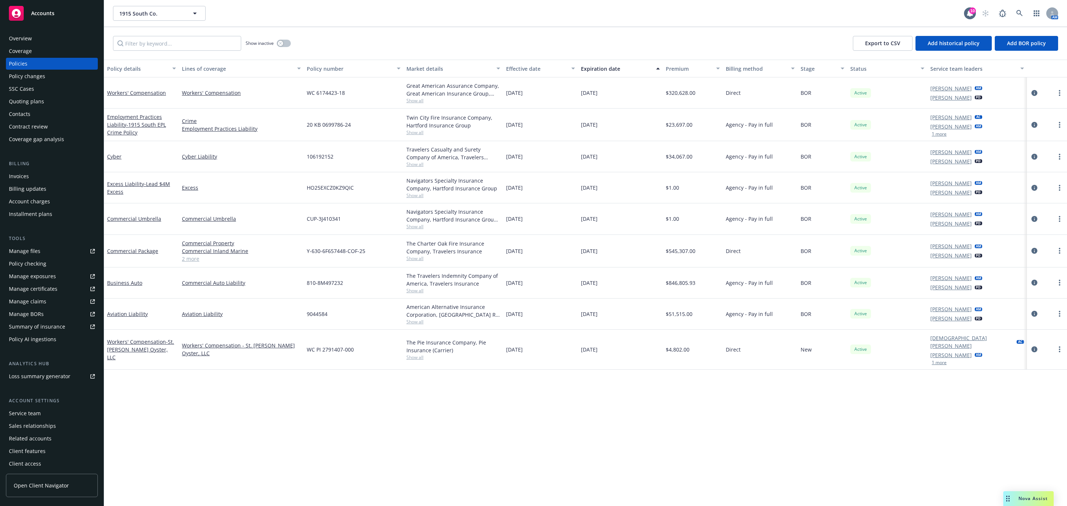
click at [419, 100] on span "Show all" at bounding box center [453, 100] width 94 height 6
click at [1033, 90] on icon "circleInformation" at bounding box center [1034, 93] width 6 height 6
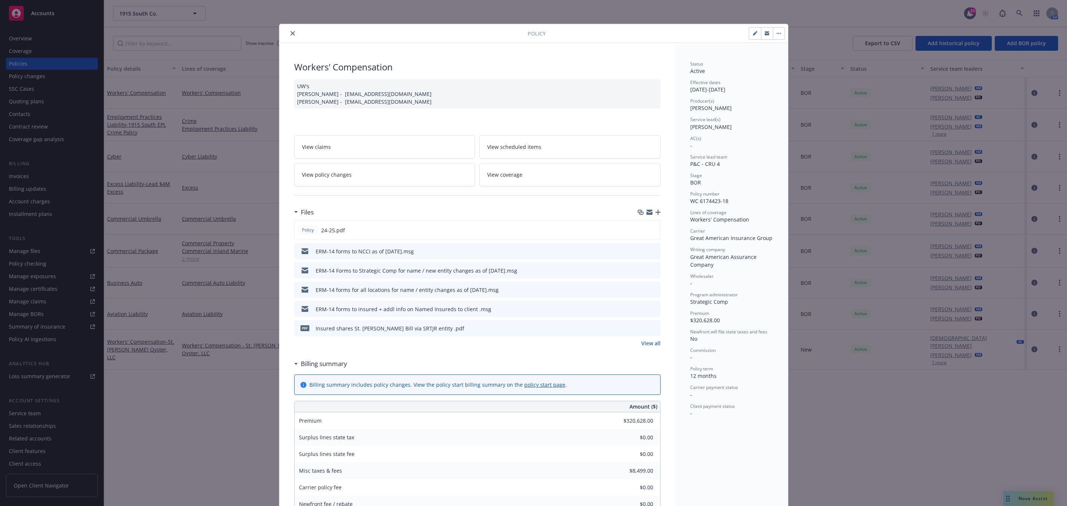
click at [288, 37] on button "close" at bounding box center [292, 33] width 9 height 9
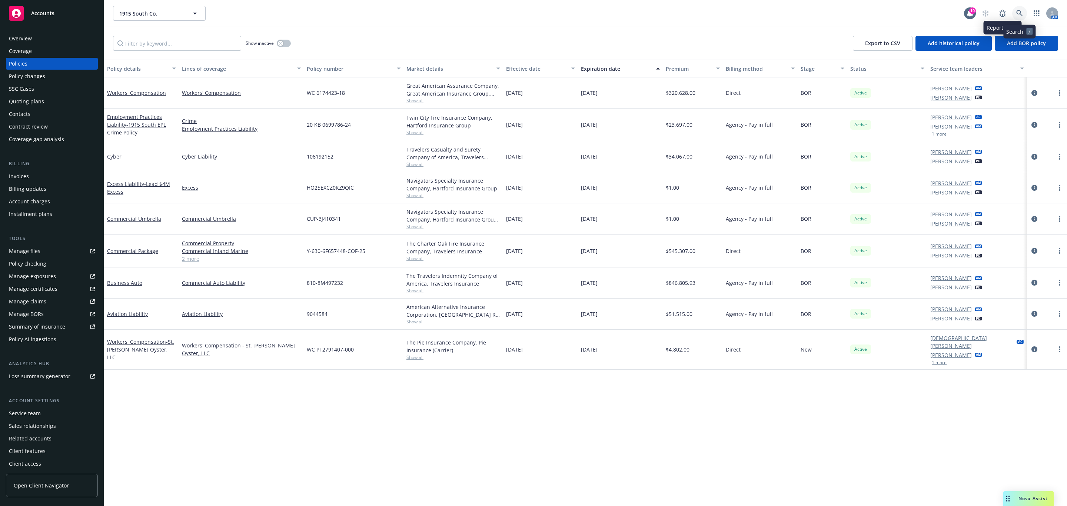
click at [1017, 13] on icon at bounding box center [1019, 13] width 7 height 7
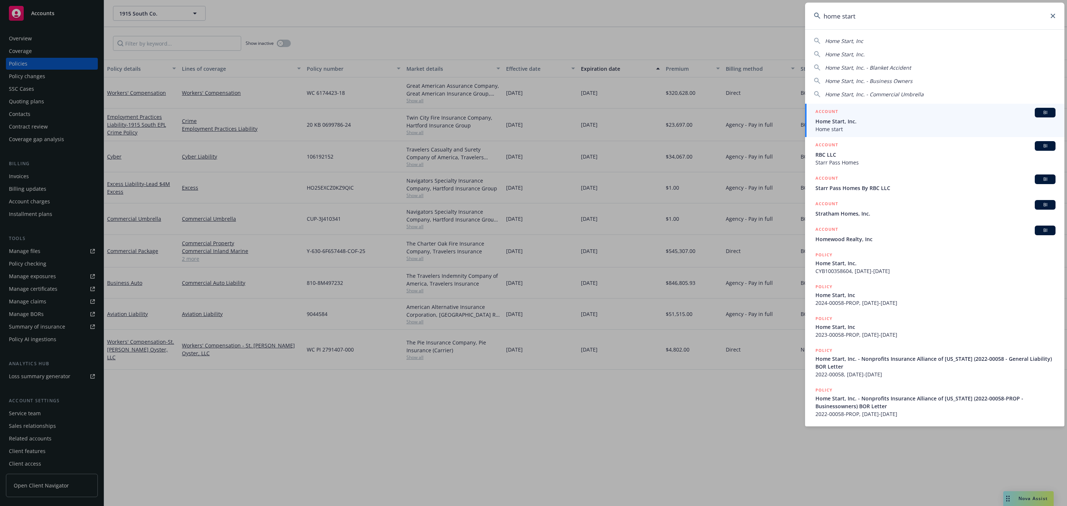
type input "home start"
click at [937, 129] on span "Home start" at bounding box center [935, 129] width 240 height 8
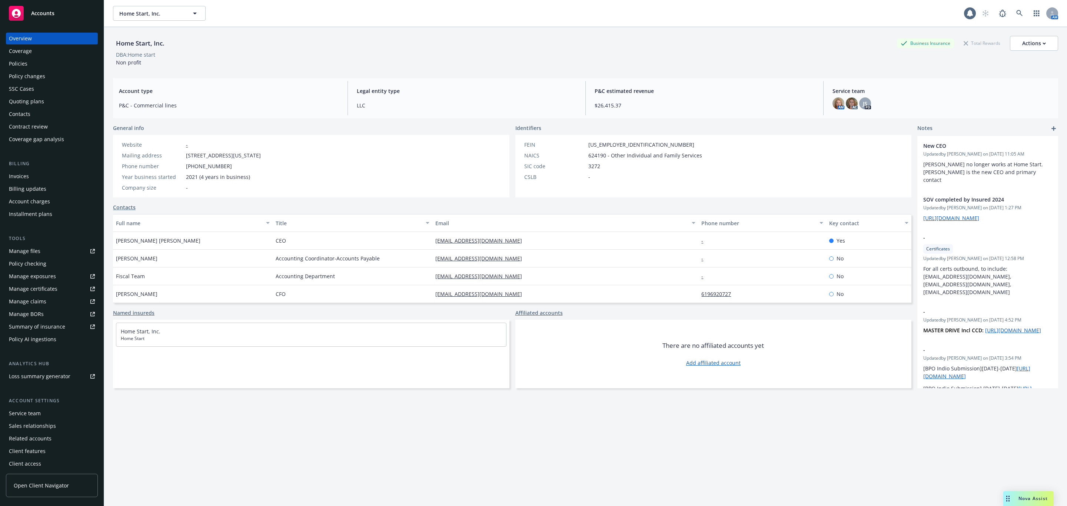
click at [50, 99] on div "Quoting plans" at bounding box center [52, 102] width 86 height 12
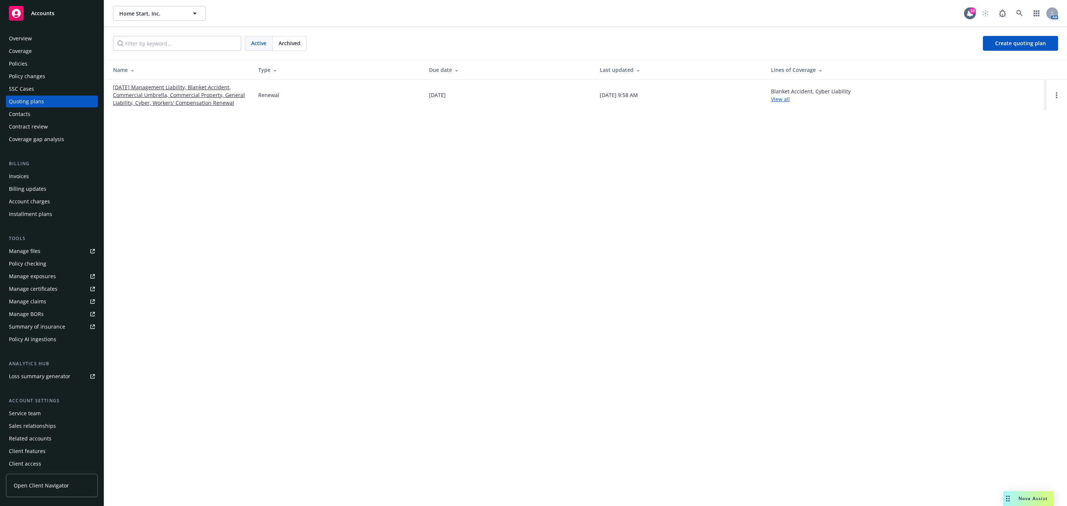
click at [157, 88] on link "[DATE] Management Liability, Blanket Accident, Commercial Umbrella, Commercial …" at bounding box center [179, 94] width 133 height 23
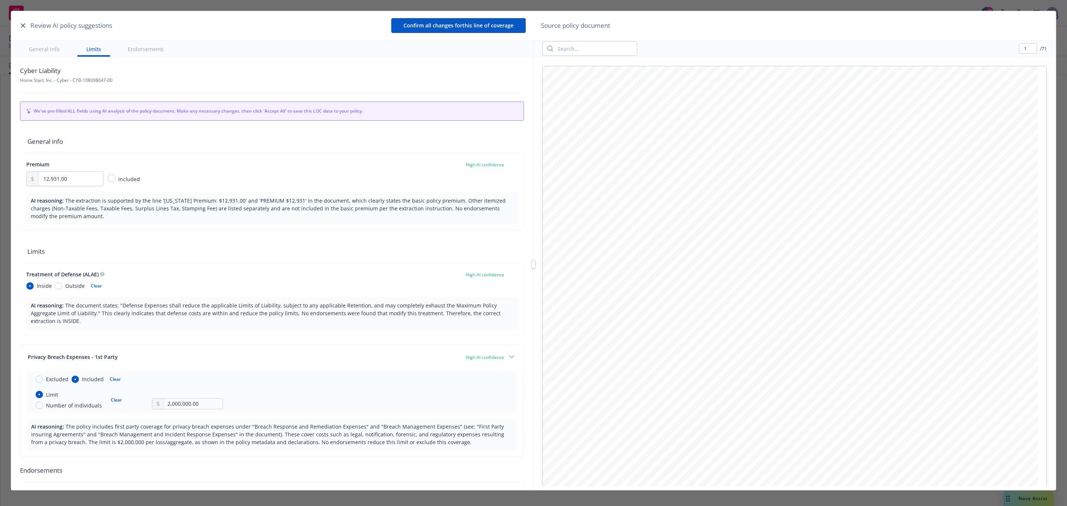
click at [20, 21] on div "Review AI policy suggestions" at bounding box center [66, 26] width 94 height 10
click at [21, 23] on icon "button" at bounding box center [23, 25] width 4 height 4
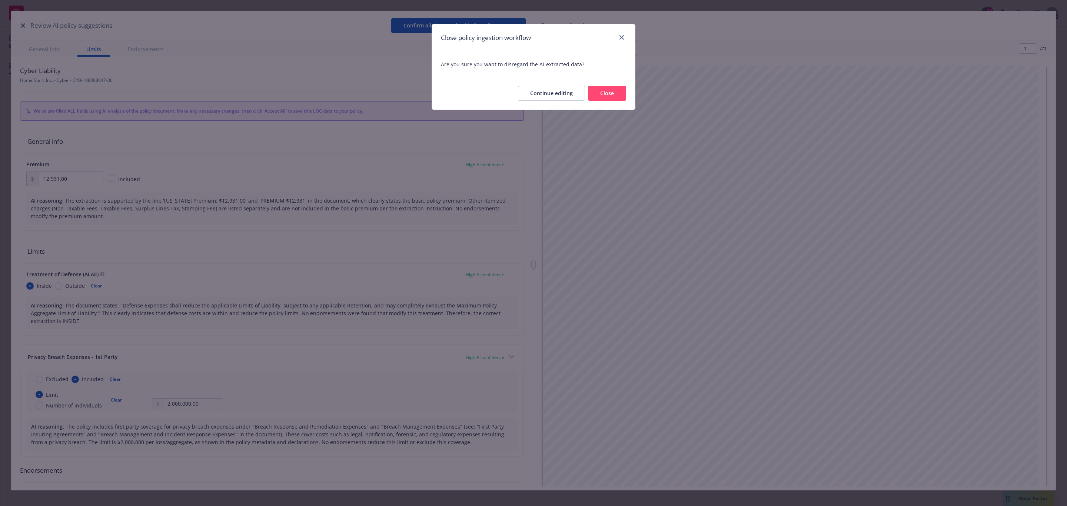
click at [612, 89] on button "Close" at bounding box center [607, 93] width 38 height 15
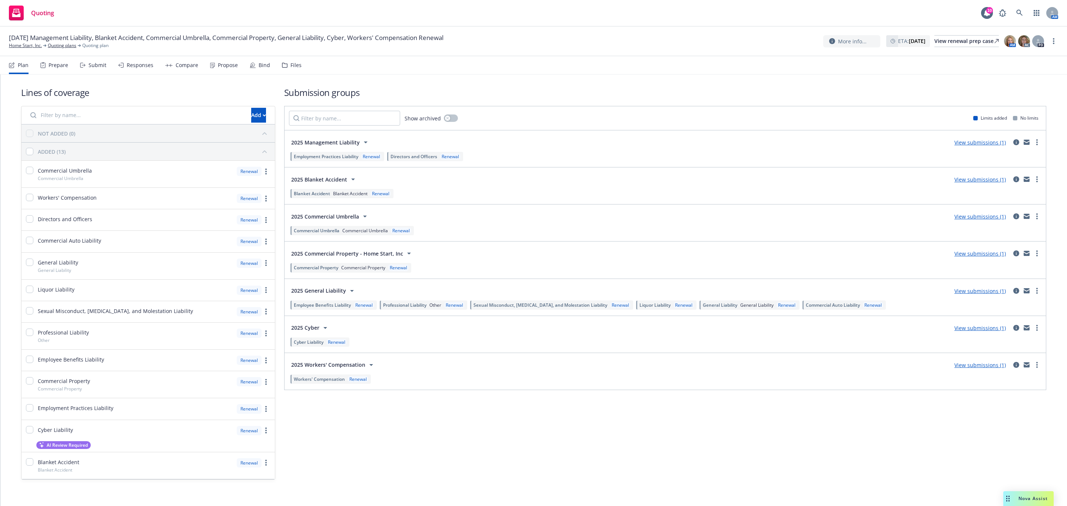
click at [64, 68] on div "Prepare" at bounding box center [59, 65] width 20 height 6
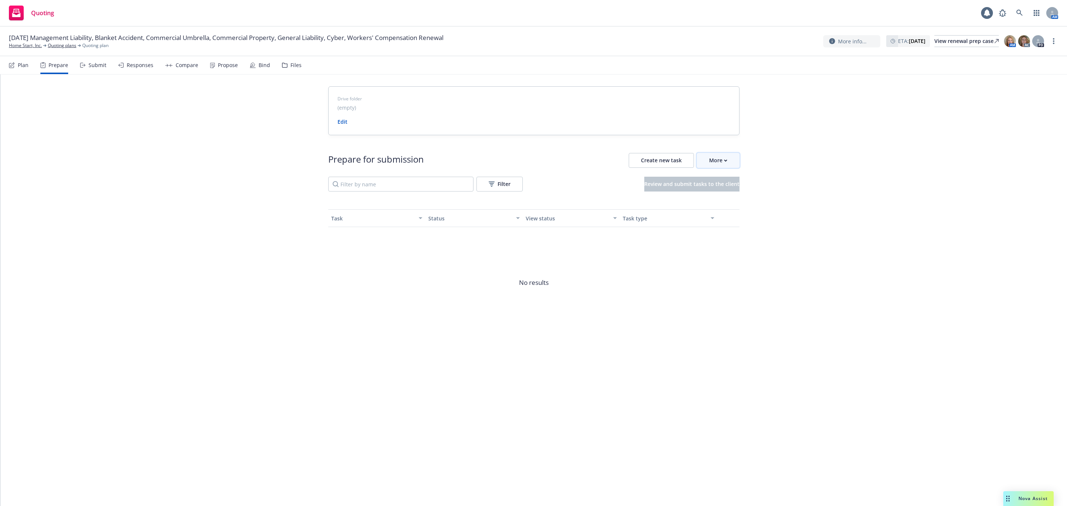
click at [725, 162] on icon "button" at bounding box center [725, 160] width 3 height 3
click at [739, 192] on span "Go to Indio account" at bounding box center [730, 194] width 66 height 7
click at [962, 40] on div "View renewal prep case" at bounding box center [966, 41] width 64 height 11
click at [290, 65] on div "Files" at bounding box center [295, 65] width 11 height 6
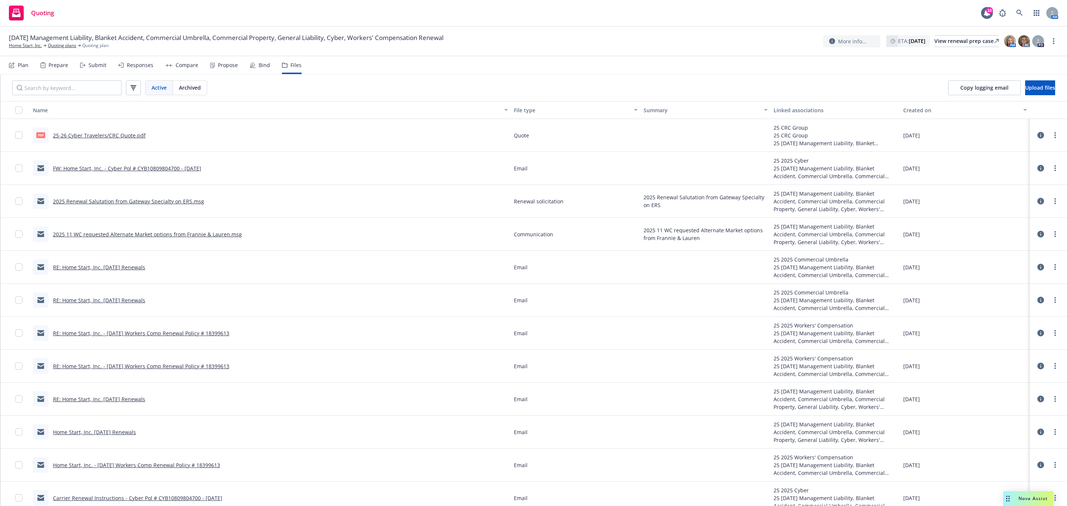
click at [107, 200] on link "2025 Renewal Salutation from Gateway Specialty on ERS.msg" at bounding box center [128, 201] width 151 height 7
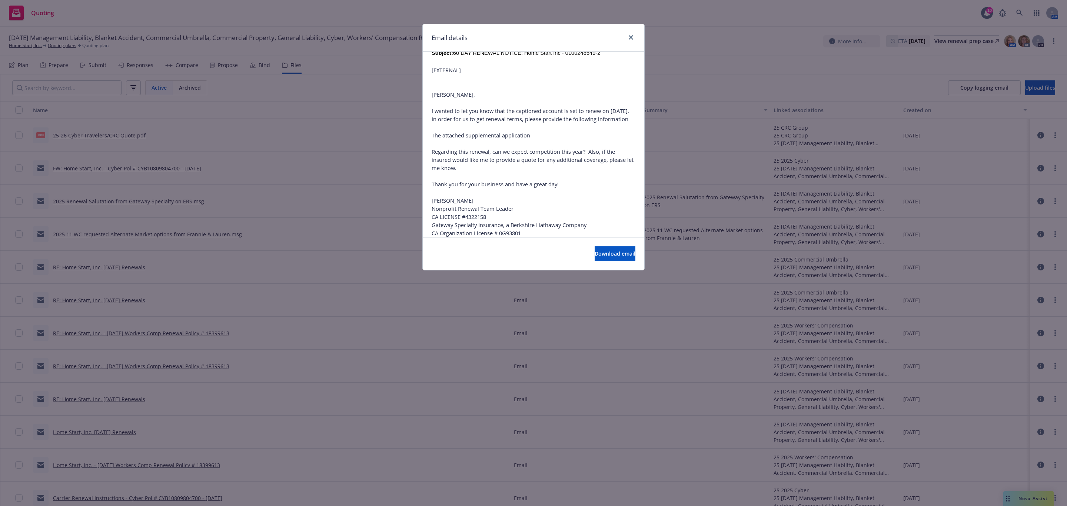
scroll to position [345, 0]
click at [595, 255] on span "Download email" at bounding box center [615, 253] width 41 height 7
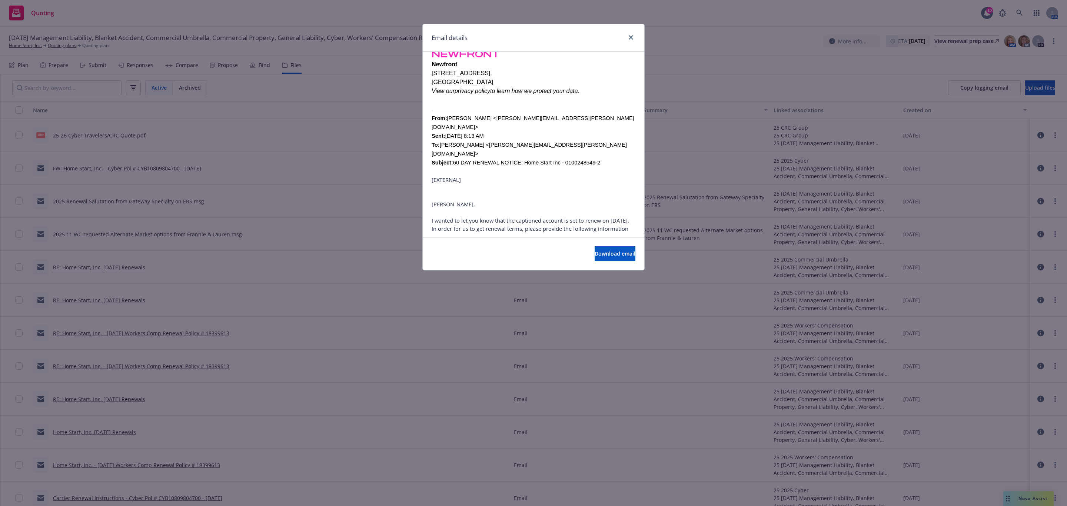
scroll to position [234, 0]
click at [591, 121] on div "From: Anthony Nicastro <anthony.nicastro@gatewayspecialty.com> Sent: Monday, Au…" at bounding box center [534, 145] width 204 height 62
drag, startPoint x: 586, startPoint y: 123, endPoint x: 480, endPoint y: 123, distance: 106.0
click at [480, 123] on div "From: Anthony Nicastro <anthony.nicastro@gatewayspecialty.com> Sent: Monday, Au…" at bounding box center [534, 145] width 204 height 62
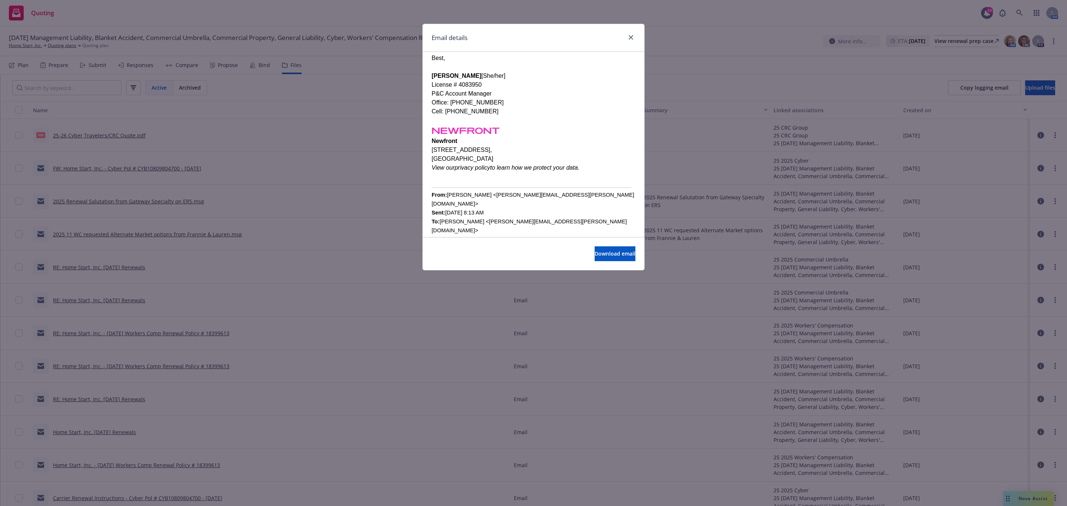
scroll to position [222, 0]
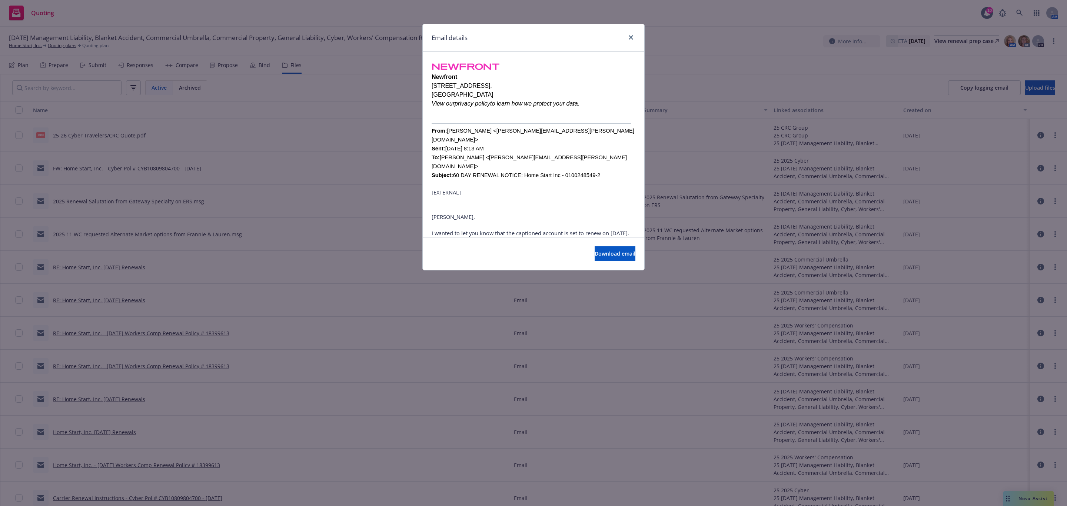
click at [604, 188] on div "[EXTERNAL] Yvette, I wanted to let you know that the captioned account is set t…" at bounding box center [534, 286] width 204 height 196
drag, startPoint x: 586, startPoint y: 136, endPoint x: 452, endPoint y: 137, distance: 133.7
click at [452, 137] on div "From: Anthony Nicastro <anthony.nicastro@gatewayspecialty.com> Sent: Monday, Au…" at bounding box center [534, 157] width 204 height 62
copy font "60 DAY RENEWAL NOTICE: Home Start Inc - 0100248549-2"
drag, startPoint x: 631, startPoint y: 36, endPoint x: 160, endPoint y: 107, distance: 475.5
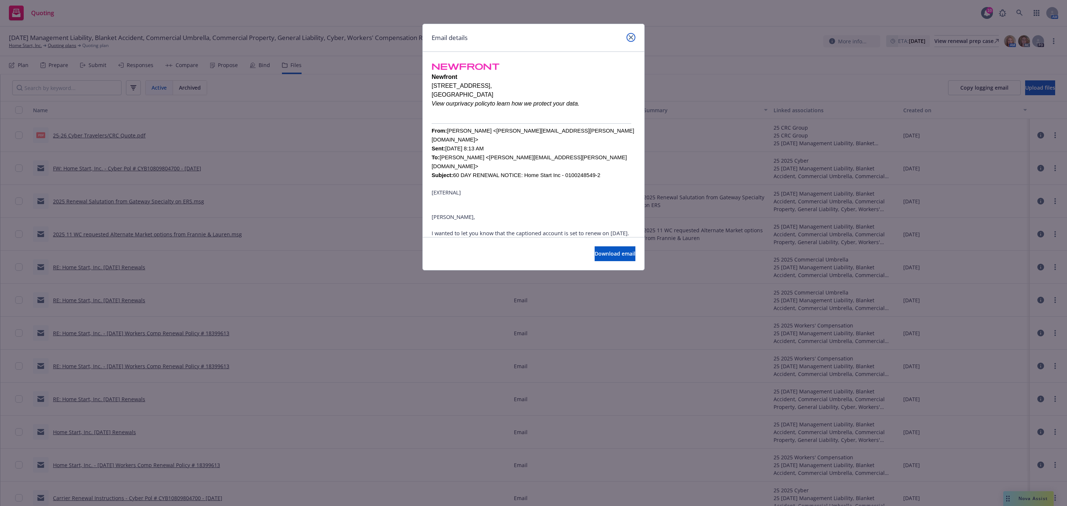
click at [631, 36] on icon "close" at bounding box center [631, 37] width 4 height 4
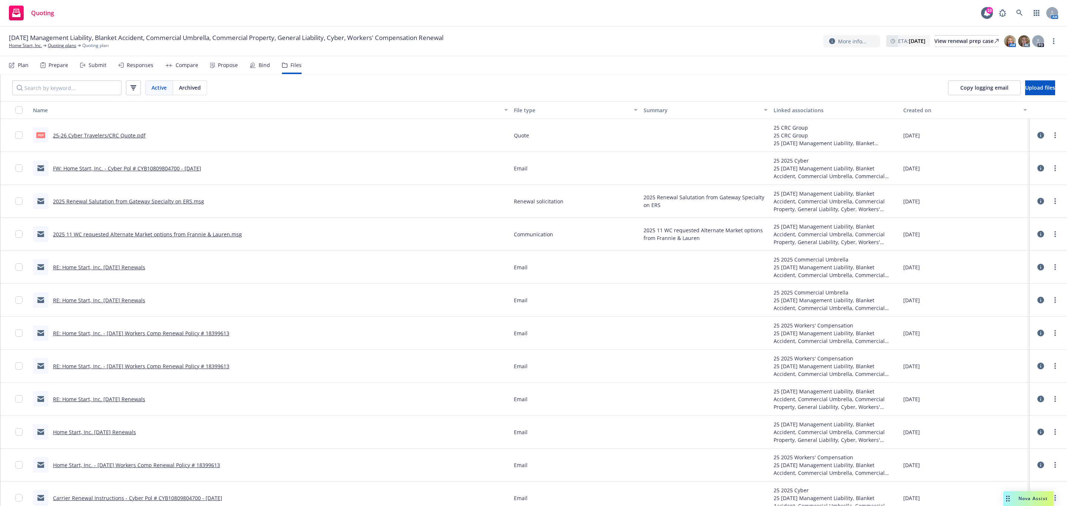
scroll to position [44, 0]
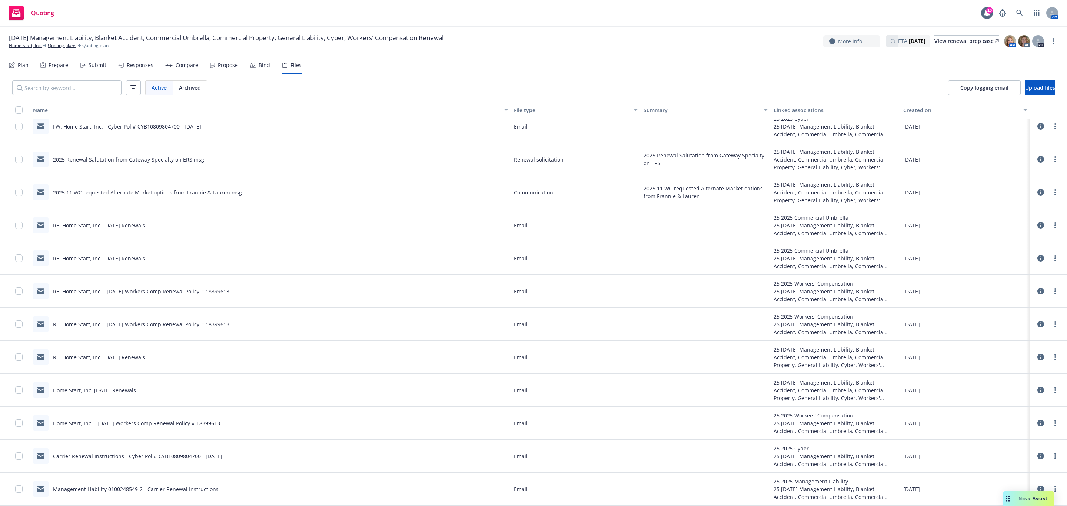
click at [109, 489] on link "Management Liability 0100248549-2 - Carrier Renewal Instructions" at bounding box center [136, 489] width 166 height 7
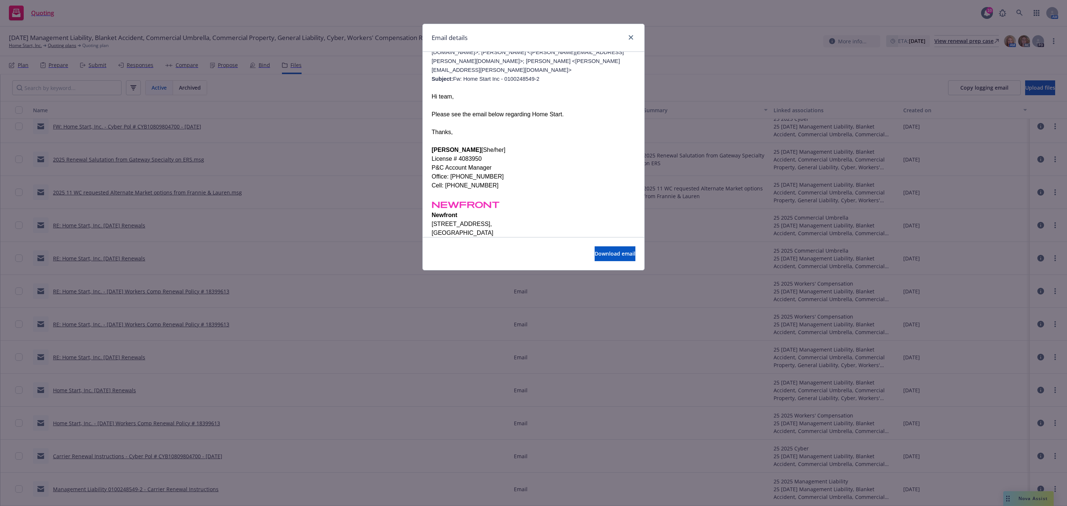
scroll to position [111, 0]
click at [595, 256] on span "Download email" at bounding box center [615, 253] width 41 height 7
click at [610, 253] on span "Download email" at bounding box center [615, 253] width 41 height 7
drag, startPoint x: 629, startPoint y: 36, endPoint x: 386, endPoint y: 170, distance: 277.9
click at [629, 36] on icon "close" at bounding box center [631, 37] width 4 height 4
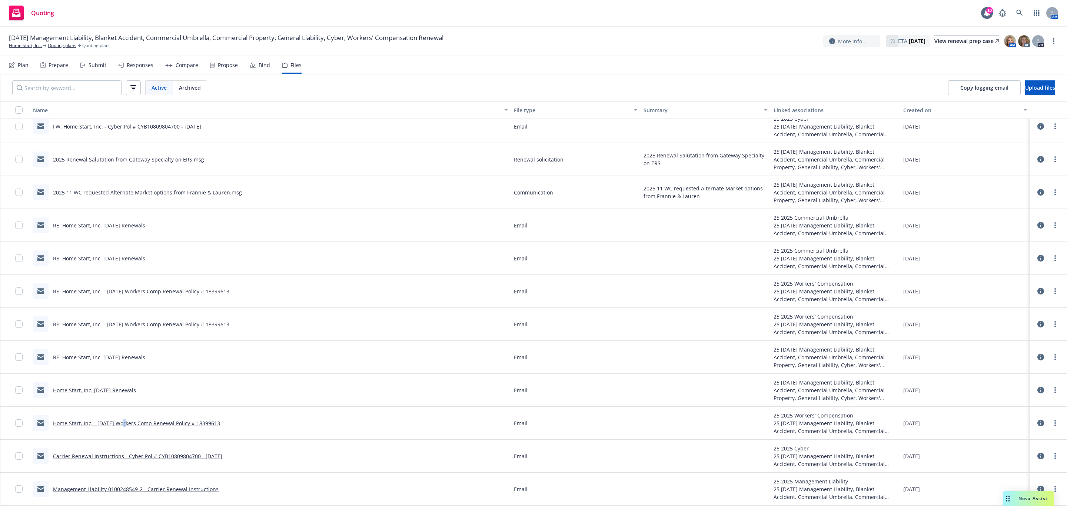
click at [123, 420] on link "Home Start, Inc. - 11/1/25 Workers Comp Renewal Policy # 18399613" at bounding box center [136, 423] width 167 height 7
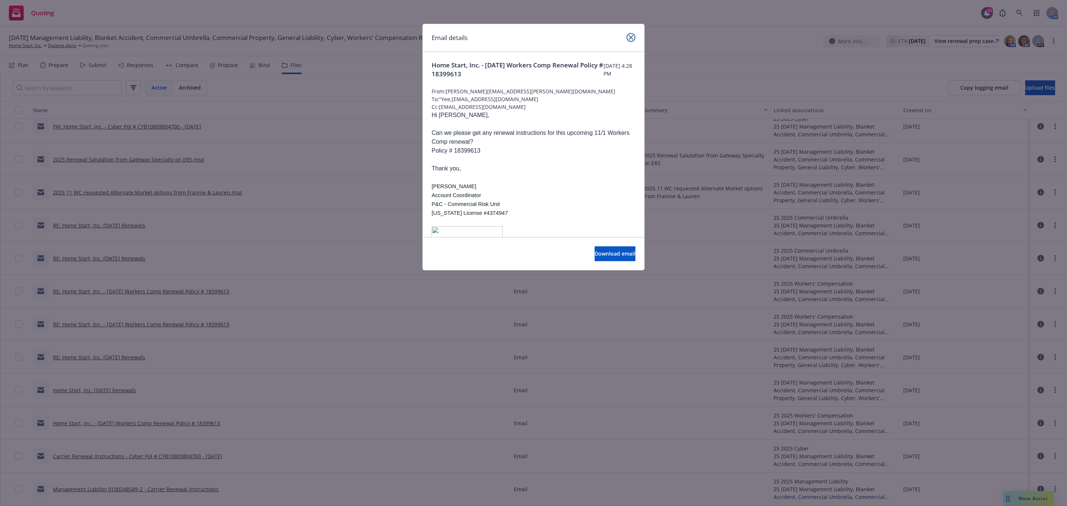
click at [630, 37] on icon "close" at bounding box center [631, 37] width 4 height 4
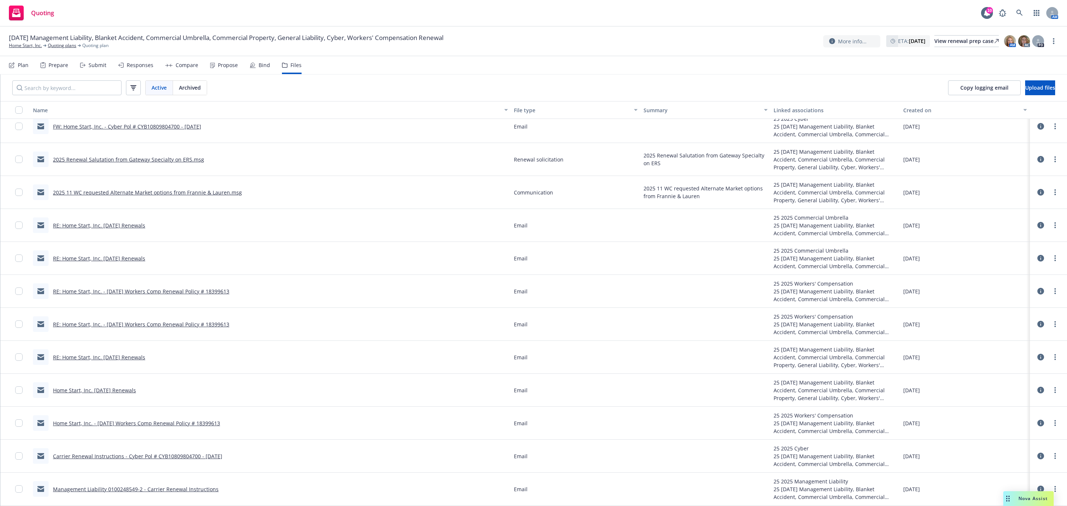
click at [73, 387] on link "Home Start, Inc. 11/1/25 Renewals" at bounding box center [94, 390] width 83 height 7
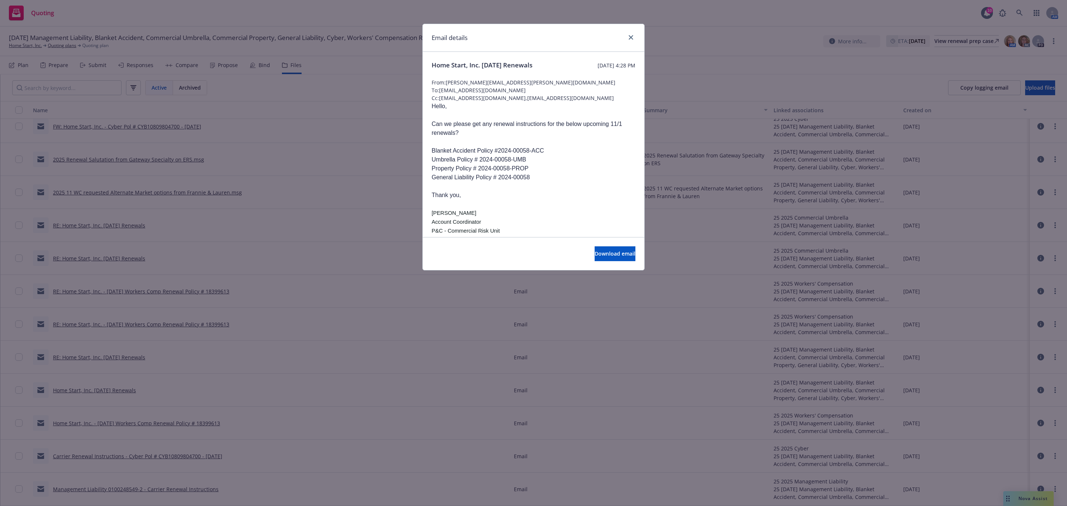
click at [572, 182] on p "General Liability Policy # 2024-00058" at bounding box center [534, 177] width 204 height 9
drag, startPoint x: 546, startPoint y: 188, endPoint x: 429, endPoint y: 157, distance: 120.8
click at [429, 157] on div "Home Start, Inc. 11/1/25 Renewals Thursday, August 14, 2025 at 4:28 PM From: he…" at bounding box center [534, 194] width 222 height 284
copy div "Blanket Accident Policy #2024-00058-ACC Umbrella Policy # 2024-00058-UMB Proper…"
drag, startPoint x: 632, startPoint y: 37, endPoint x: 627, endPoint y: 37, distance: 4.8
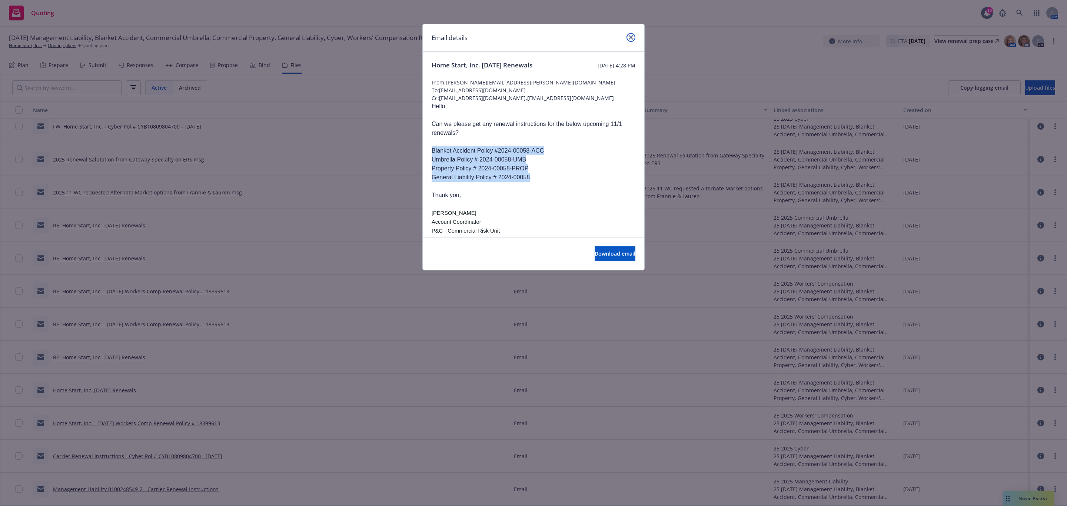
click at [632, 37] on icon "close" at bounding box center [631, 37] width 4 height 4
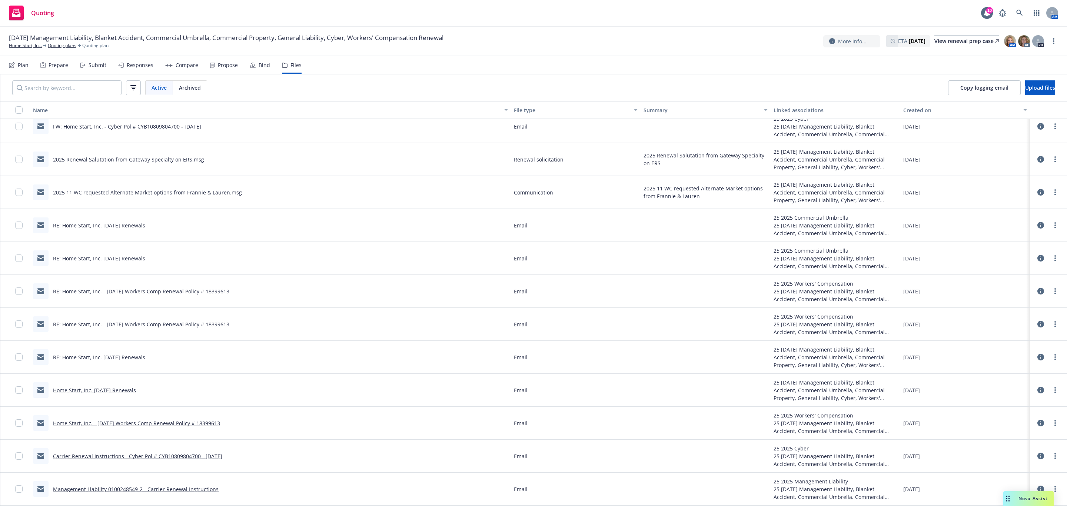
click at [91, 355] on link "RE: Home Start, Inc. 11/1/25 Renewals" at bounding box center [99, 357] width 92 height 7
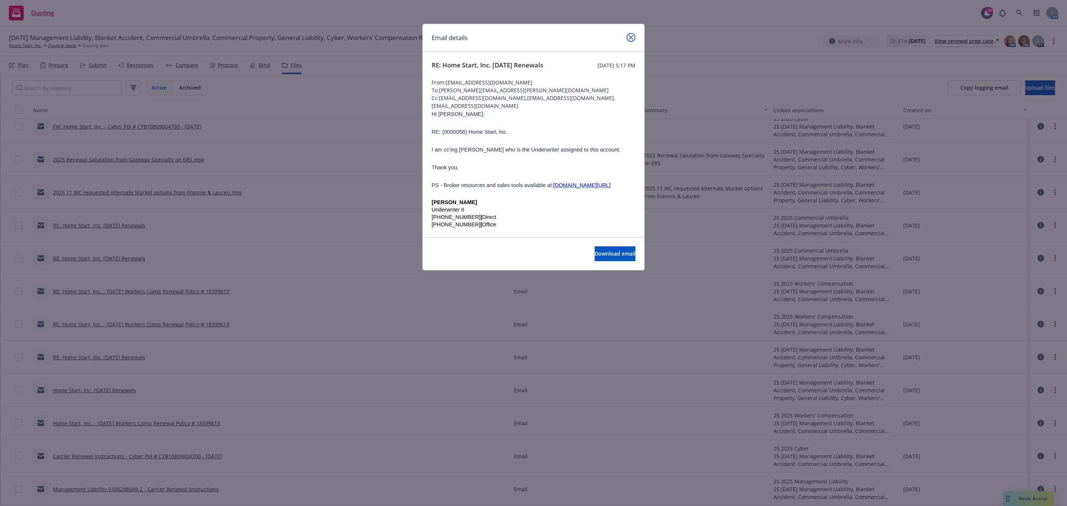
click at [629, 34] on link "close" at bounding box center [630, 37] width 9 height 9
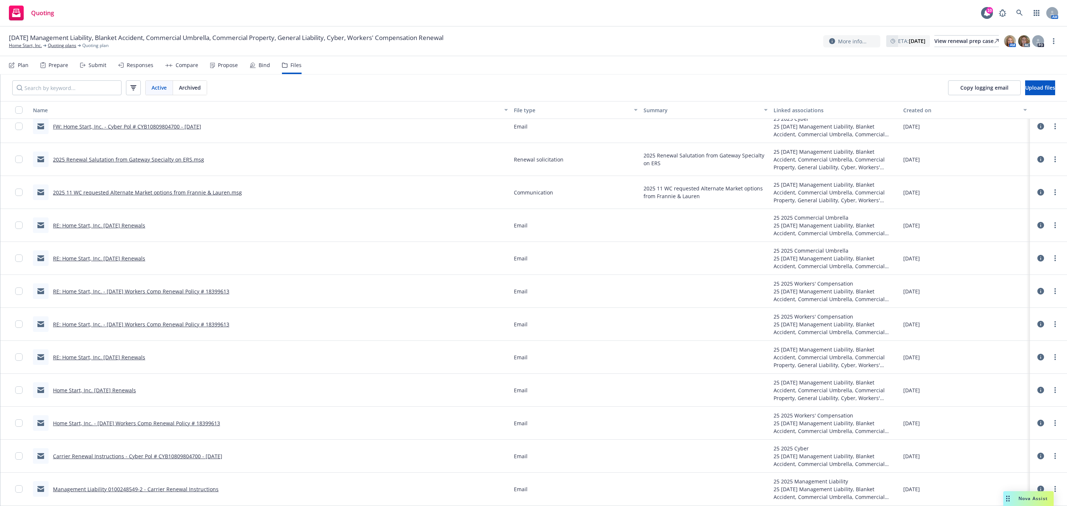
click at [114, 255] on link "RE: Home Start, Inc. 11/1/25 Renewals" at bounding box center [99, 258] width 92 height 7
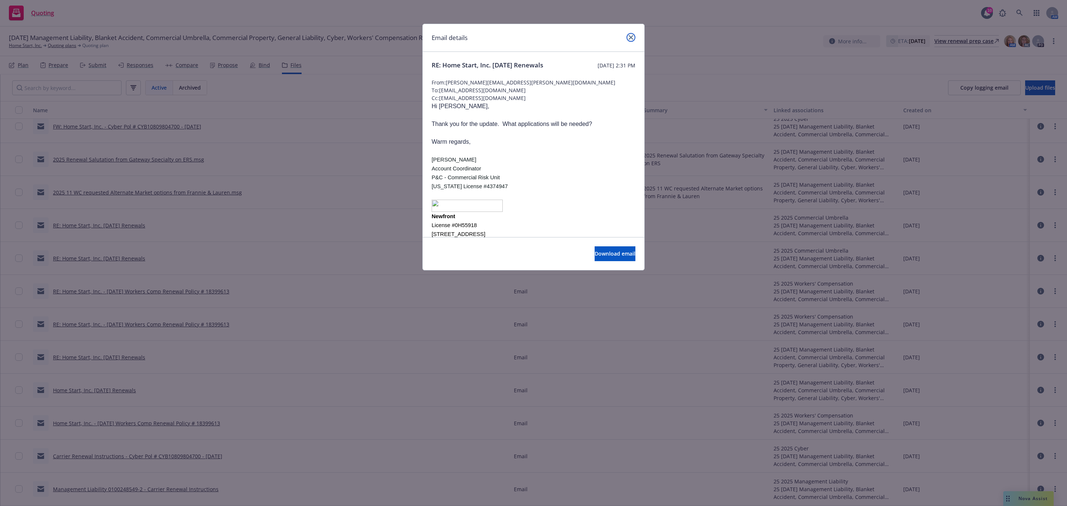
click at [630, 36] on icon "close" at bounding box center [631, 37] width 4 height 4
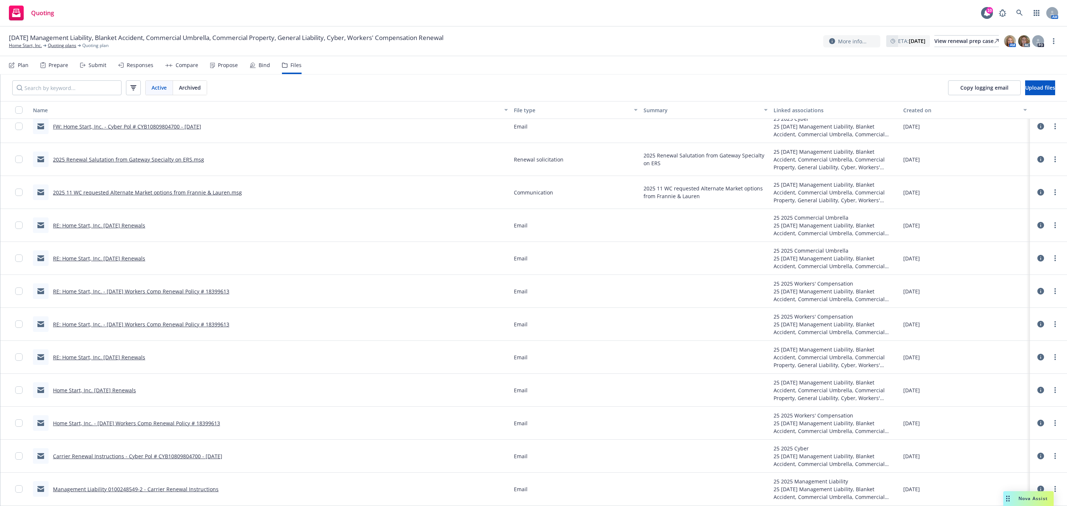
click at [121, 222] on link "RE: Home Start, Inc. [DATE] Renewals" at bounding box center [99, 225] width 92 height 7
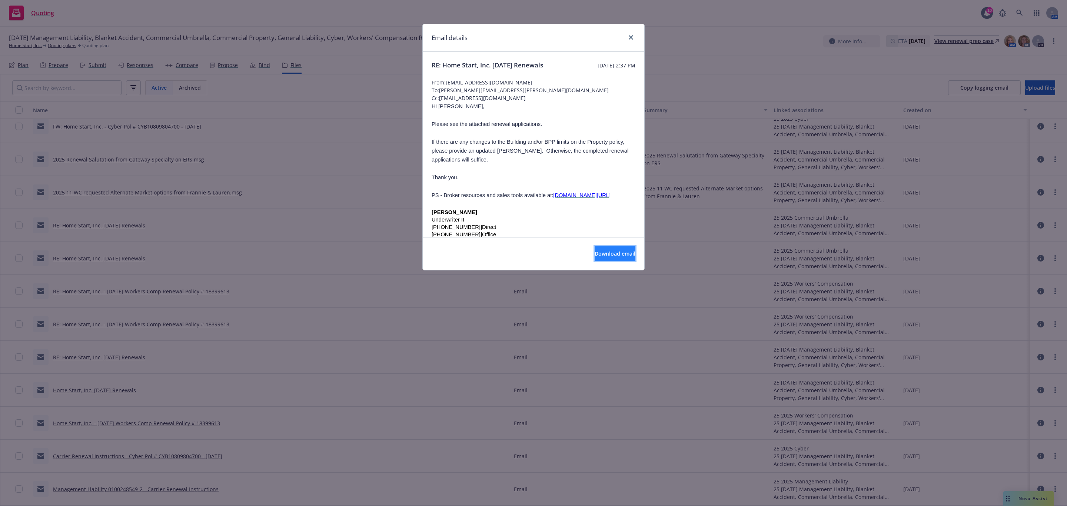
click at [598, 259] on button "Download email" at bounding box center [615, 253] width 41 height 15
click at [630, 35] on icon "close" at bounding box center [631, 37] width 4 height 4
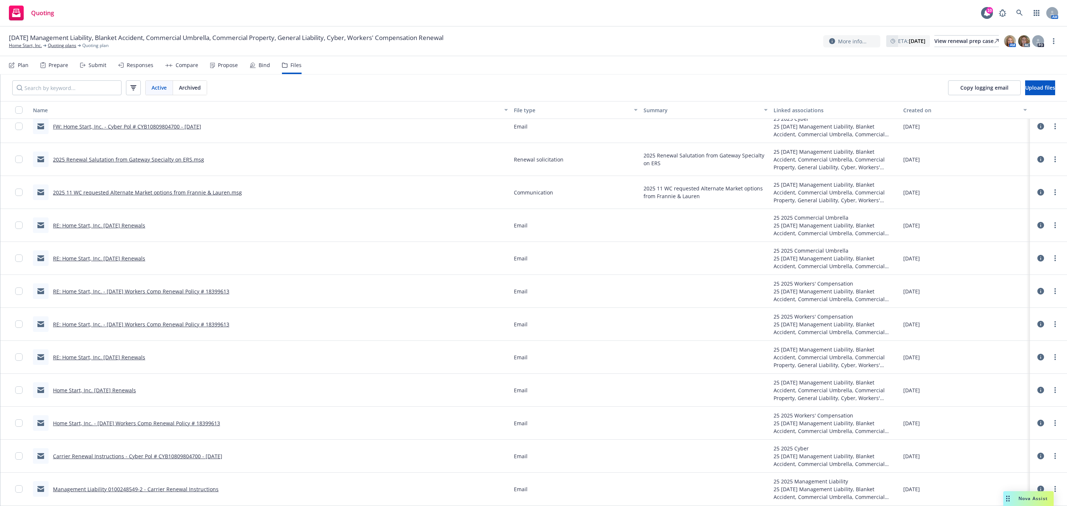
click at [179, 292] on link "RE: Home Start, Inc. - [DATE] Workers Comp Renewal Policy # 18399613" at bounding box center [141, 291] width 176 height 7
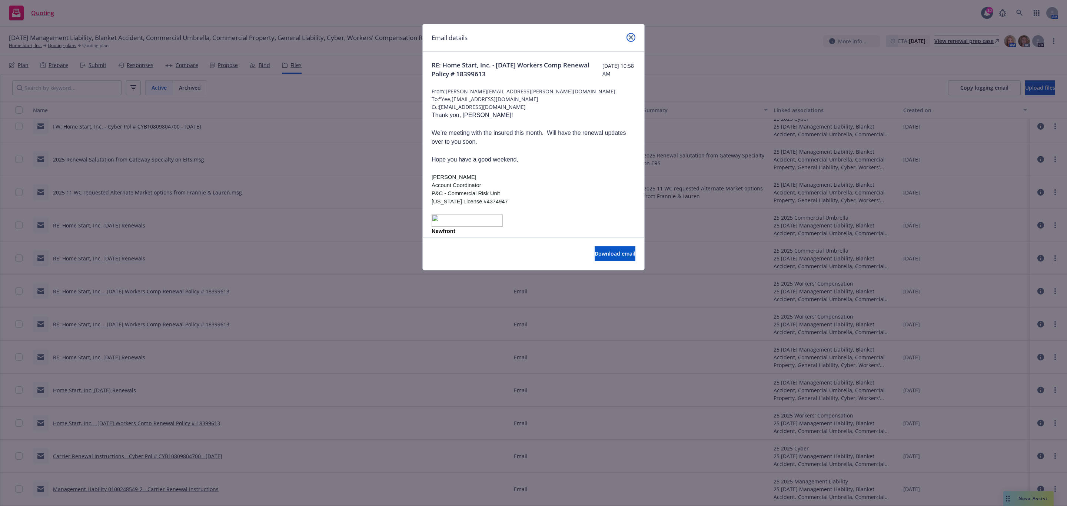
click at [629, 37] on icon "close" at bounding box center [631, 37] width 4 height 4
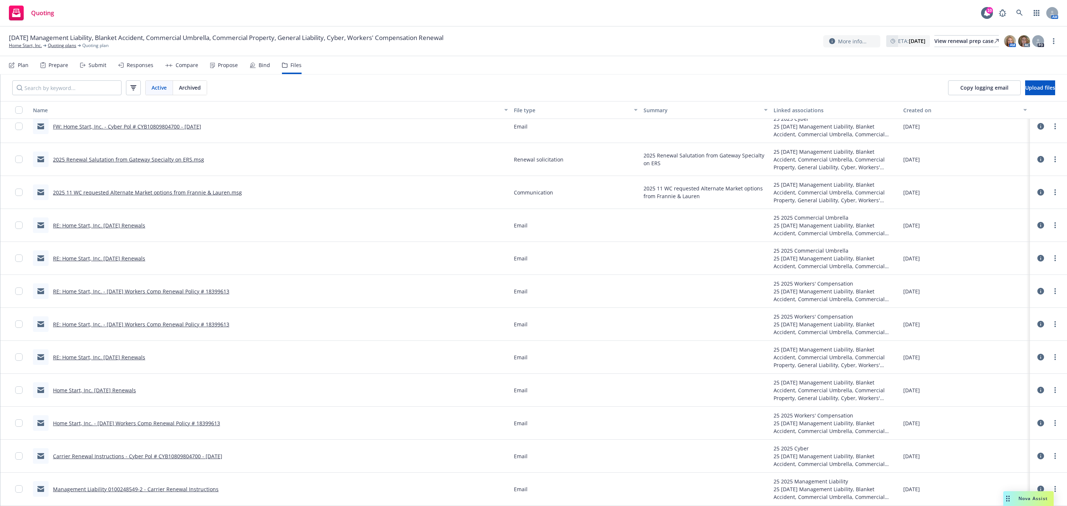
click at [176, 323] on link "RE: Home Start, Inc. - [DATE] Workers Comp Renewal Policy # 18399613" at bounding box center [141, 324] width 176 height 7
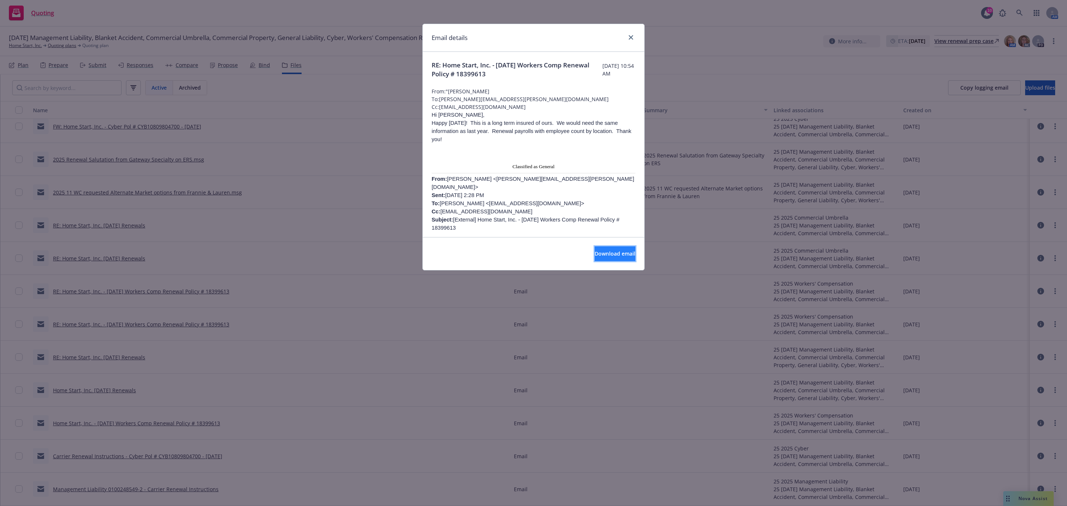
click at [617, 252] on span "Download email" at bounding box center [615, 253] width 41 height 7
drag, startPoint x: 520, startPoint y: 77, endPoint x: 443, endPoint y: 62, distance: 78.0
click at [443, 62] on span "RE: Home Start, Inc. - [DATE] Workers Comp Renewal Policy # 18399613" at bounding box center [517, 70] width 171 height 18
copy span "Home Start, Inc. - [DATE] Workers Comp Renewal Policy # 18399613"
drag, startPoint x: 628, startPoint y: 38, endPoint x: 624, endPoint y: 38, distance: 4.4
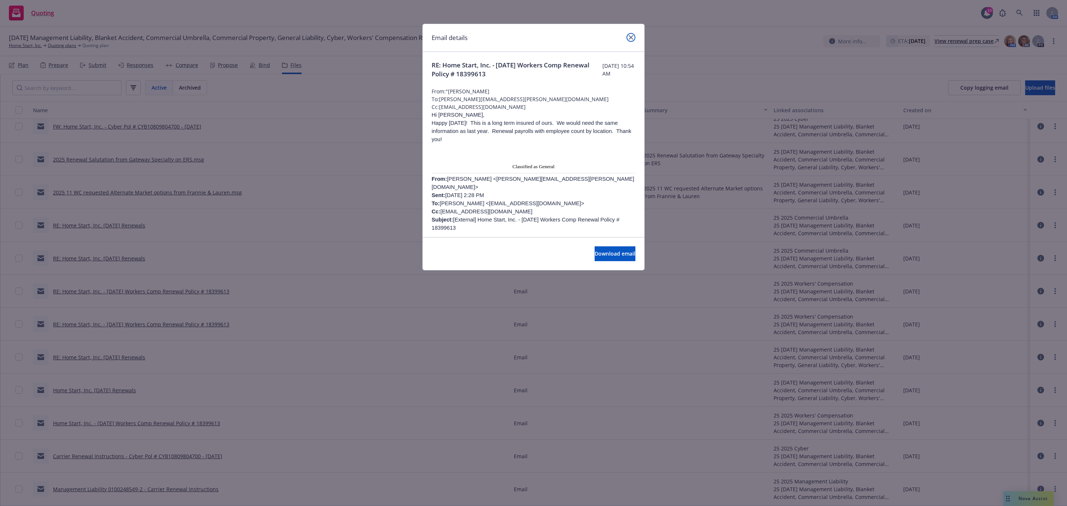
click at [629, 38] on icon "close" at bounding box center [631, 37] width 4 height 4
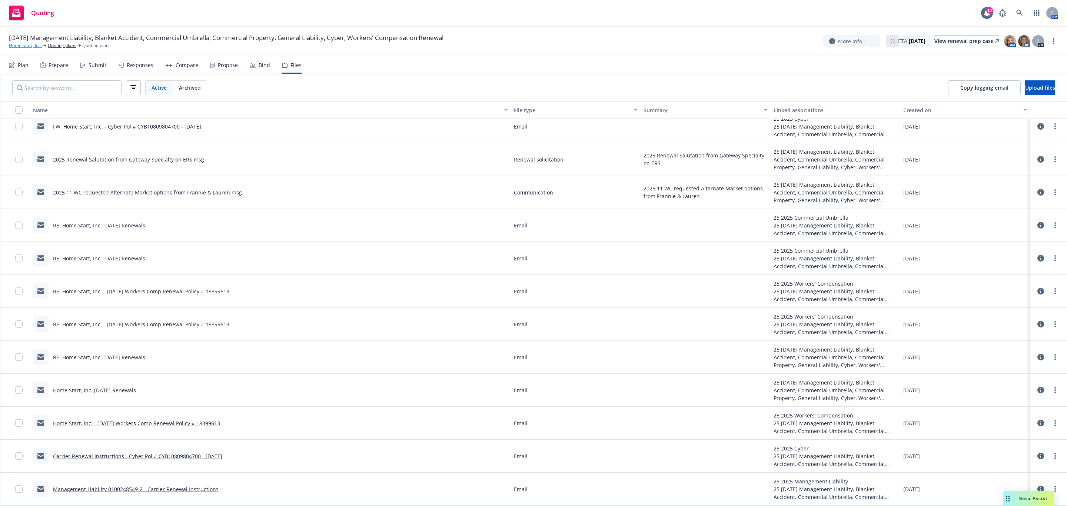
click at [31, 45] on link "Home Start, Inc." at bounding box center [25, 45] width 33 height 7
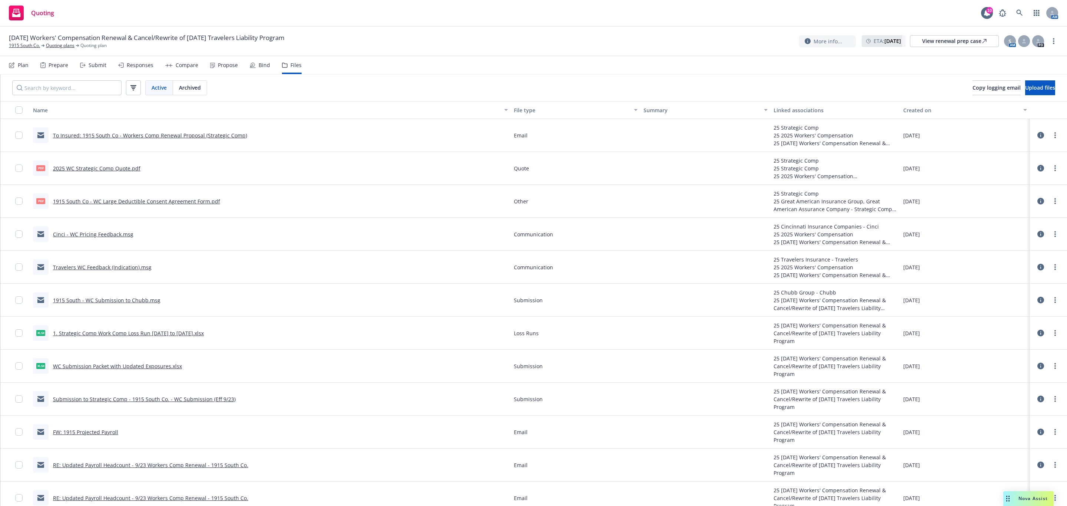
click at [1037, 136] on icon at bounding box center [1040, 135] width 7 height 7
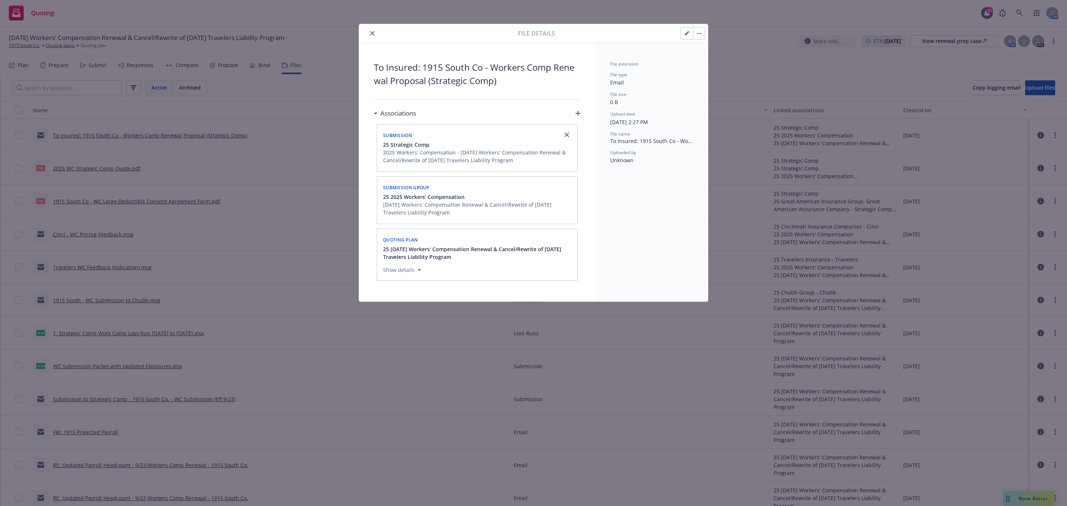
click at [687, 36] on icon "button" at bounding box center [687, 33] width 4 height 4
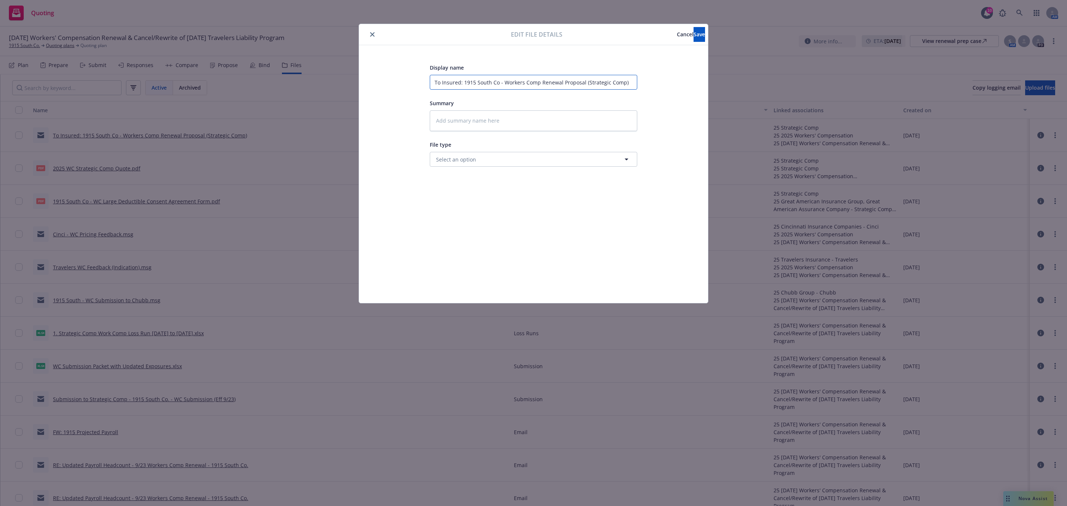
click at [503, 83] on input "To Insured: 1915 South Co - Workers Comp Renewal Proposal (Strategic Comp)" at bounding box center [533, 82] width 207 height 15
type textarea "x"
type input "To Insured: 1915 South Co - $Workers Comp Renewal Proposal (Strategic Comp)"
type textarea "x"
type input "To Insured: 1915 South Co - $1Workers Comp Renewal Proposal (Strategic Comp)"
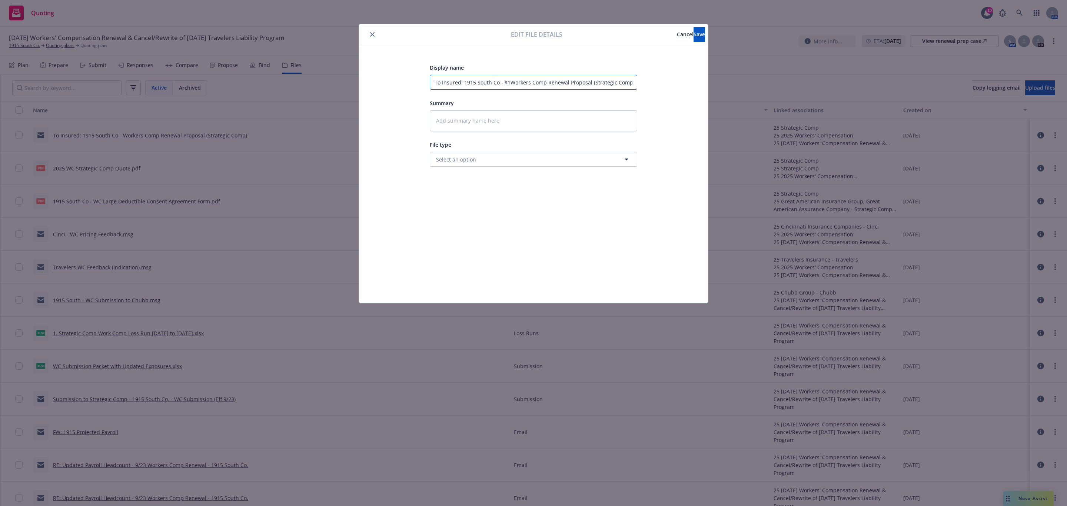
type textarea "x"
type input "To Insured: 1915 South Co - $15Workers Comp Renewal Proposal (Strategic Comp)"
type textarea "x"
type input "To Insured: 1915 South Co - $150Workers Comp Renewal Proposal (Strategic Comp)"
type textarea "x"
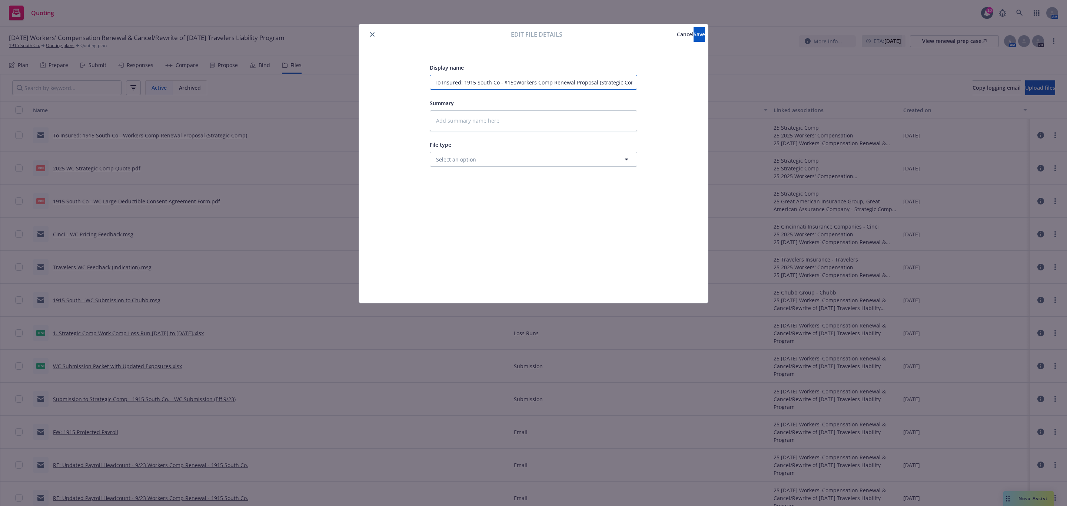
type input "To Insured: 1915 South Co - $150KWorkers Comp Renewal Proposal (Strategic Comp)"
type textarea "x"
type input "To Insured: 1915 South Co - $150K Workers Comp Renewal Proposal (Strategic Comp)"
type textarea "x"
type input "To Insured: 1915 South Co - $150K DWorkers Comp Renewal Proposal (Strategic Com…"
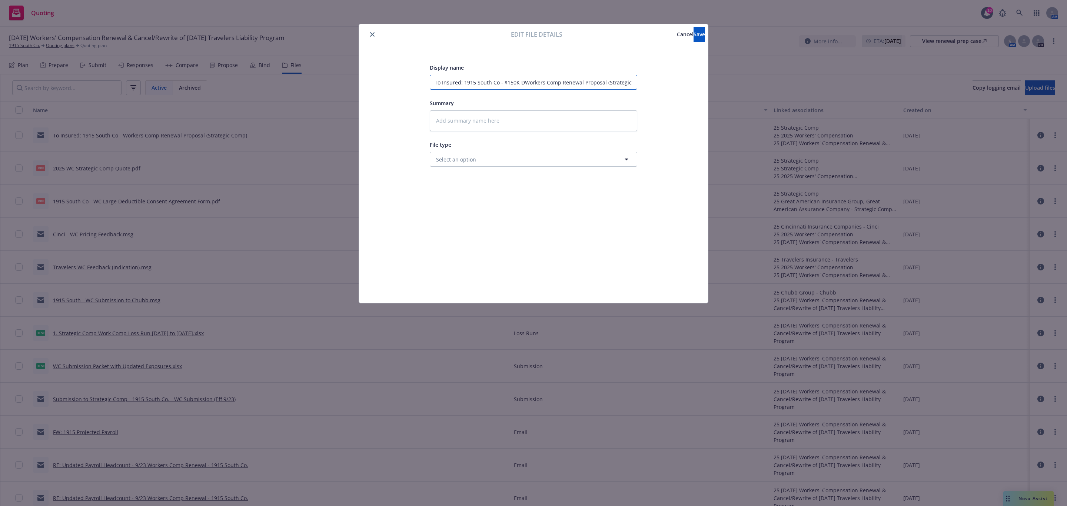
type textarea "x"
type input "To Insured: 1915 South Co - $150K DeWorkers Comp Renewal Proposal (Strategic Co…"
type textarea "x"
type input "To Insured: 1915 South Co - $150K DedWorkers Comp Renewal Proposal (Strategic C…"
type textarea "x"
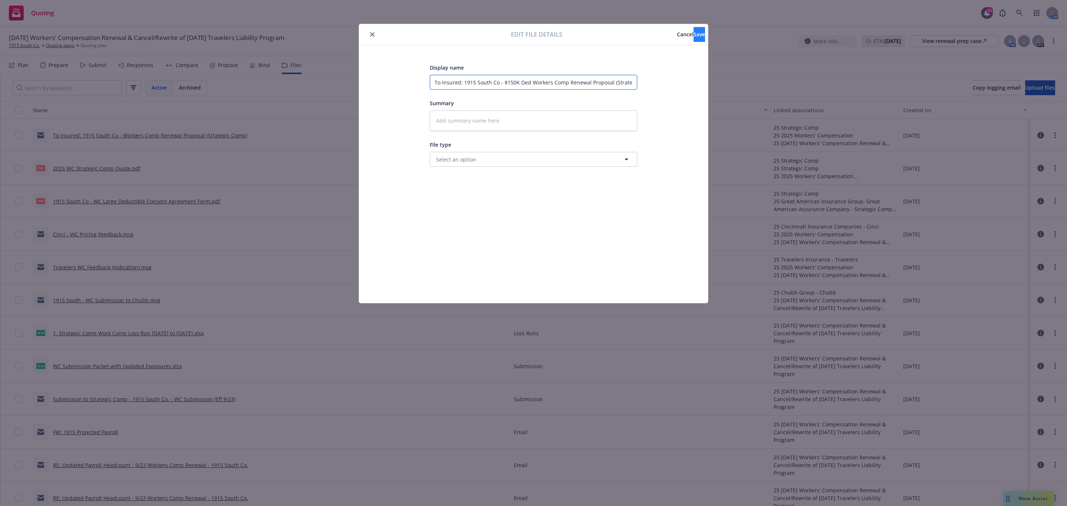
type input "To Insured: 1915 South Co - $150K Ded Workers Comp Renewal Proposal (Strategic …"
click at [694, 37] on button "Save" at bounding box center [699, 34] width 11 height 15
type textarea "x"
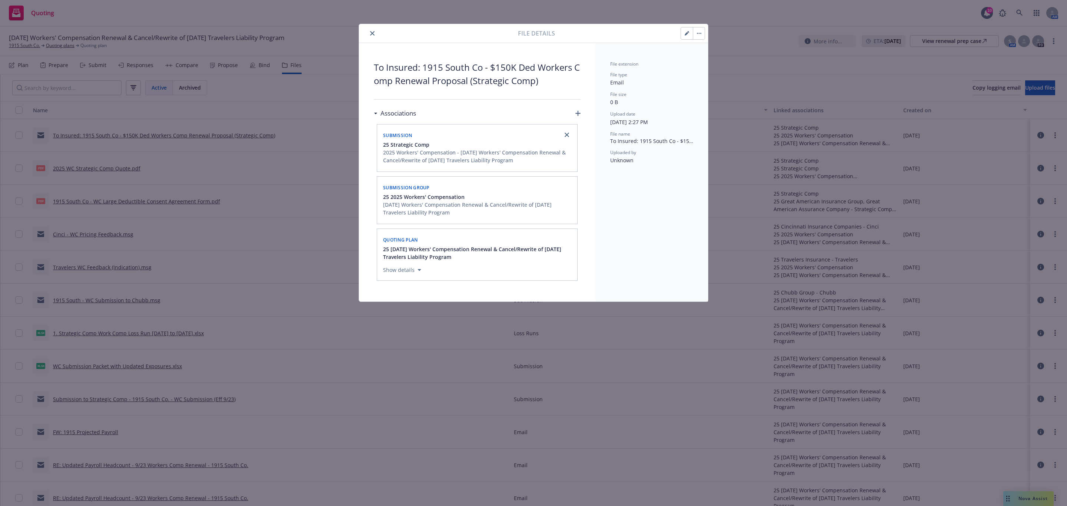
click at [374, 34] on icon "close" at bounding box center [372, 33] width 4 height 4
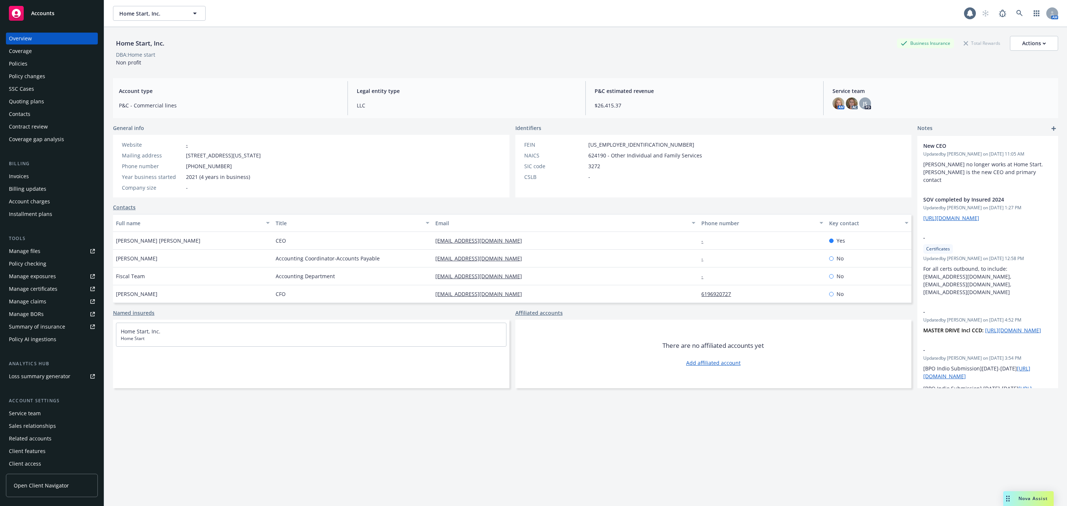
click at [23, 66] on div "Policies" at bounding box center [18, 64] width 19 height 12
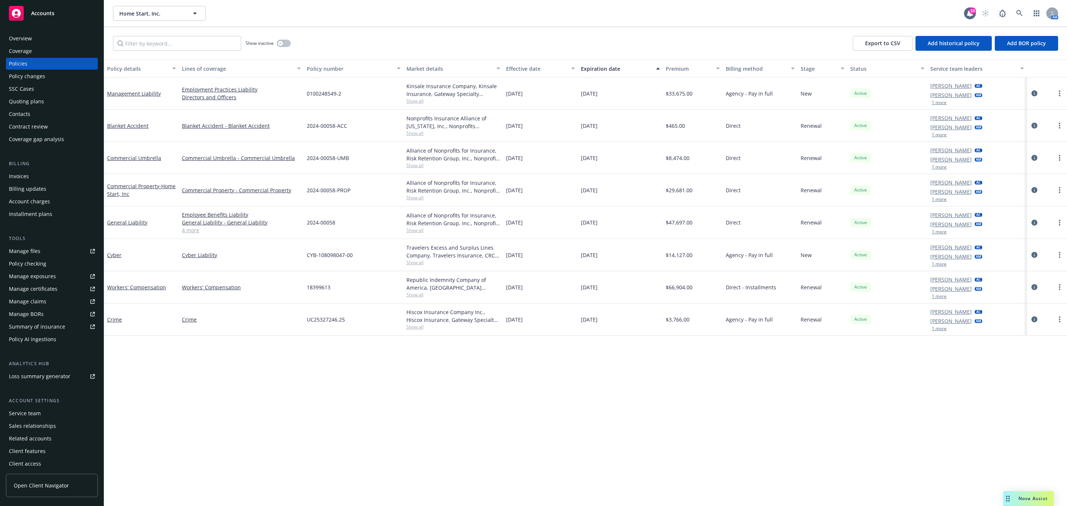
click at [417, 200] on span "Show all" at bounding box center [453, 198] width 94 height 6
drag, startPoint x: 358, startPoint y: 249, endPoint x: 488, endPoint y: 249, distance: 130.4
click at [488, 249] on span "Nonprofits Insurance Alliance of [US_STATE], Inc. (NIAC)" at bounding box center [426, 253] width 136 height 16
copy span "Nonprofits Insurance Alliance of [US_STATE], Inc. (NIAC)"
drag, startPoint x: 641, startPoint y: 263, endPoint x: 603, endPoint y: 225, distance: 53.4
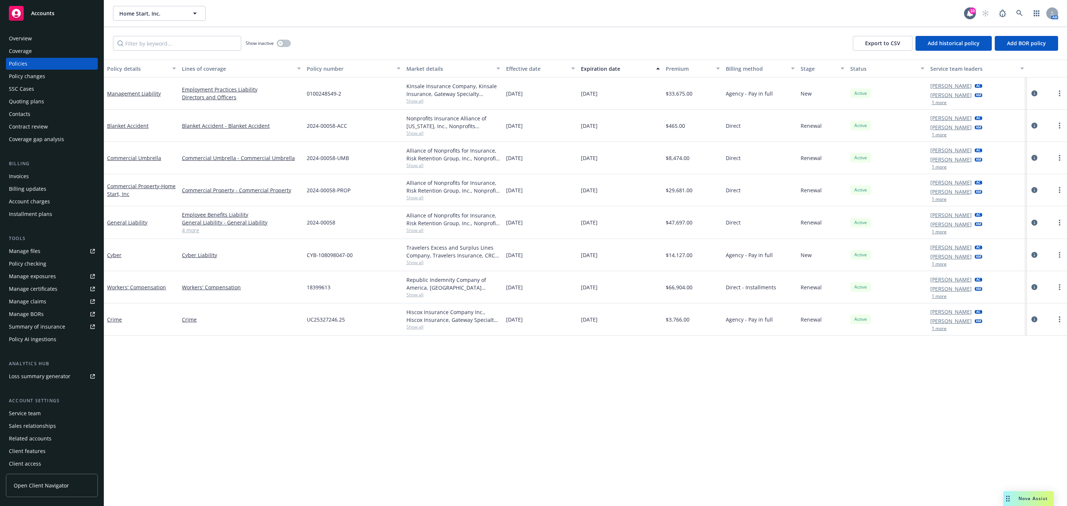
click at [640, 263] on div "[DATE]" at bounding box center [620, 255] width 85 height 32
drag, startPoint x: 608, startPoint y: 225, endPoint x: 580, endPoint y: 221, distance: 28.0
click at [580, 221] on div "[DATE]" at bounding box center [620, 222] width 85 height 33
copy span "[DATE]"
drag, startPoint x: 466, startPoint y: 236, endPoint x: 442, endPoint y: 231, distance: 23.8
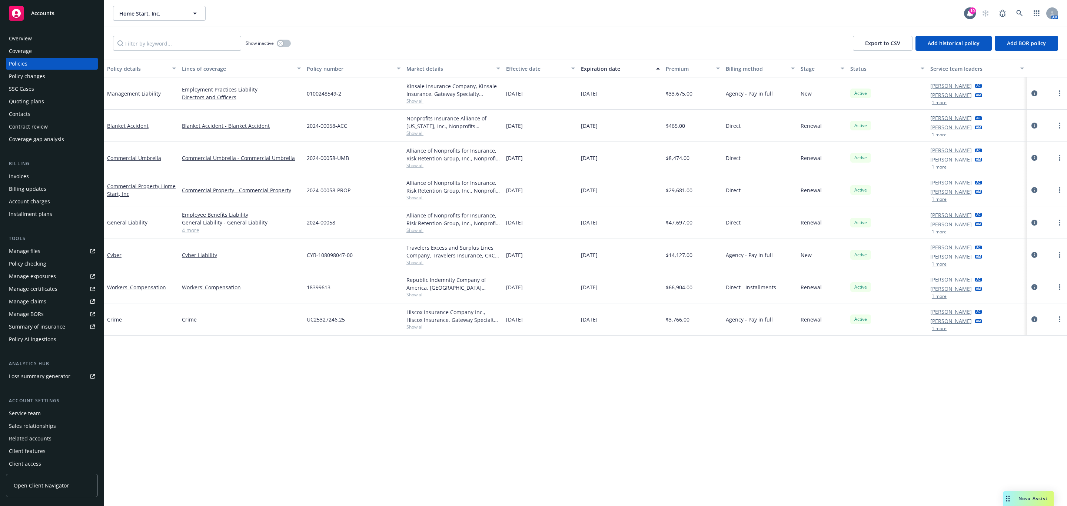
click at [464, 235] on div "Alliance of Nonprofits for Insurance, Risk Retention Group, Inc., Nonprofits In…" at bounding box center [453, 222] width 100 height 33
click at [413, 229] on span "Show all" at bounding box center [453, 230] width 94 height 6
drag, startPoint x: 354, startPoint y: 280, endPoint x: 490, endPoint y: 280, distance: 136.3
click at [490, 280] on div "Writing company Alliance of Nonprofits for Insurance, Risk Retention Group, Inc…" at bounding box center [426, 287] width 148 height 99
copy span "Nonprofits Insurance Alliance of [US_STATE], Inc. (NIAC)"
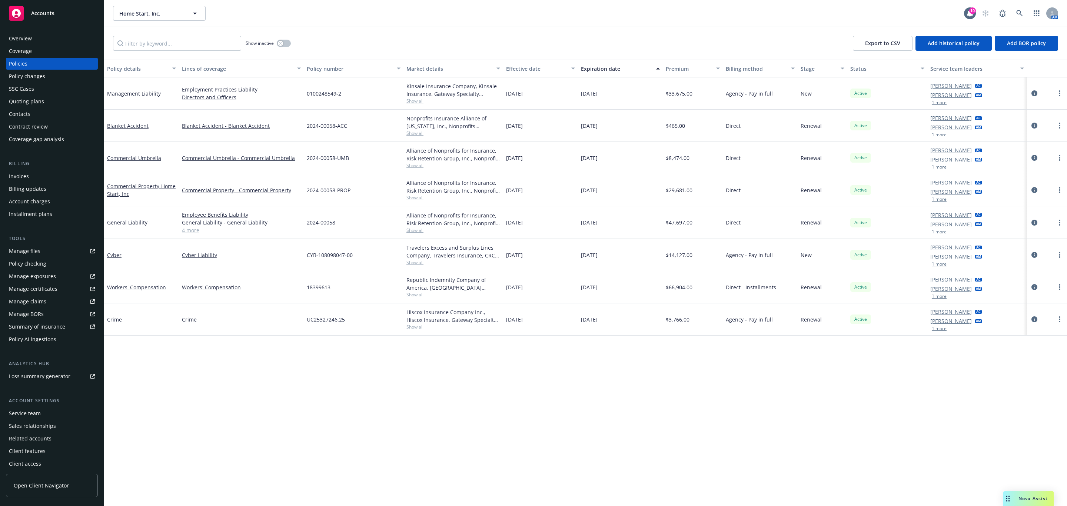
click at [45, 77] on div "Policy changes" at bounding box center [52, 76] width 86 height 12
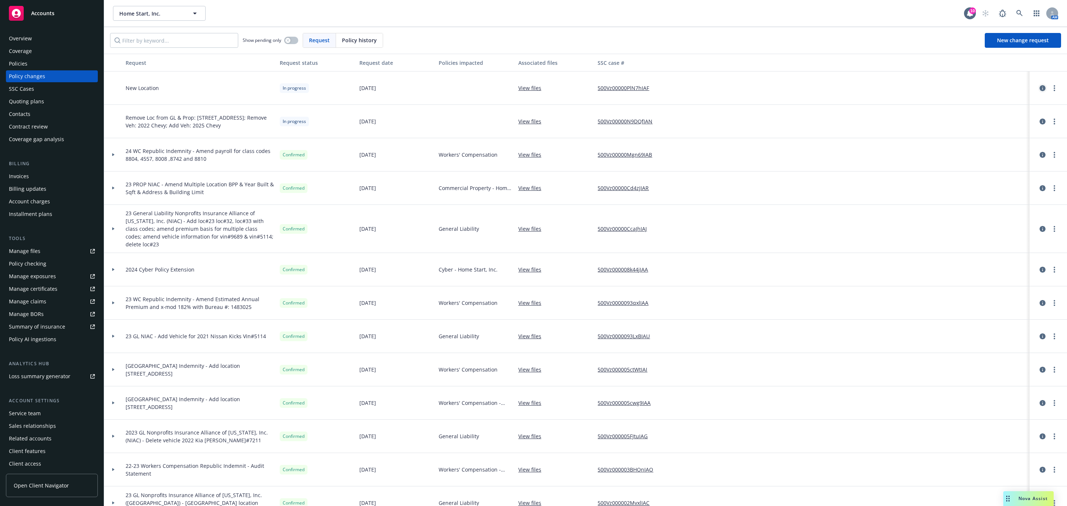
click at [1040, 90] on icon "circleInformation" at bounding box center [1043, 88] width 6 height 6
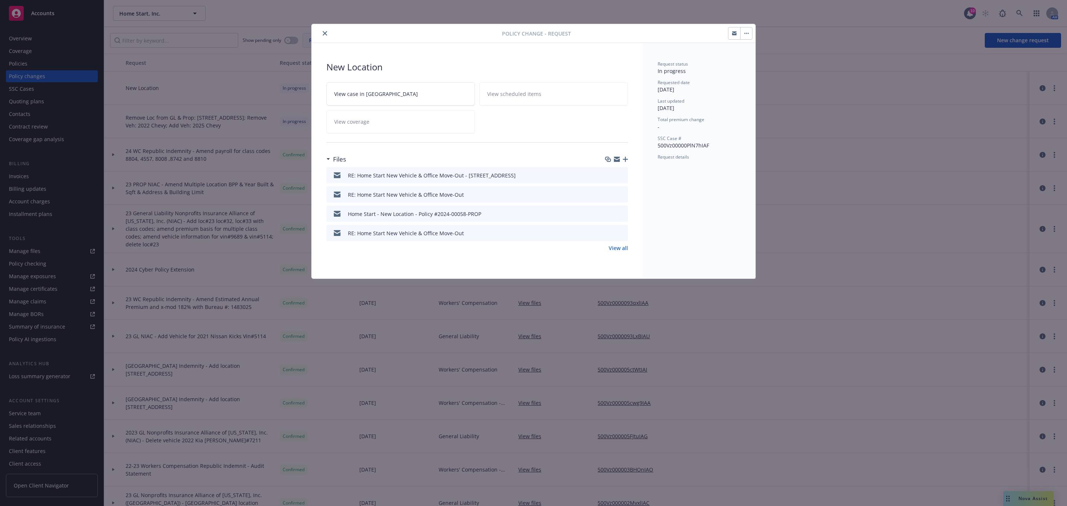
click at [620, 176] on icon "preview file" at bounding box center [621, 174] width 7 height 5
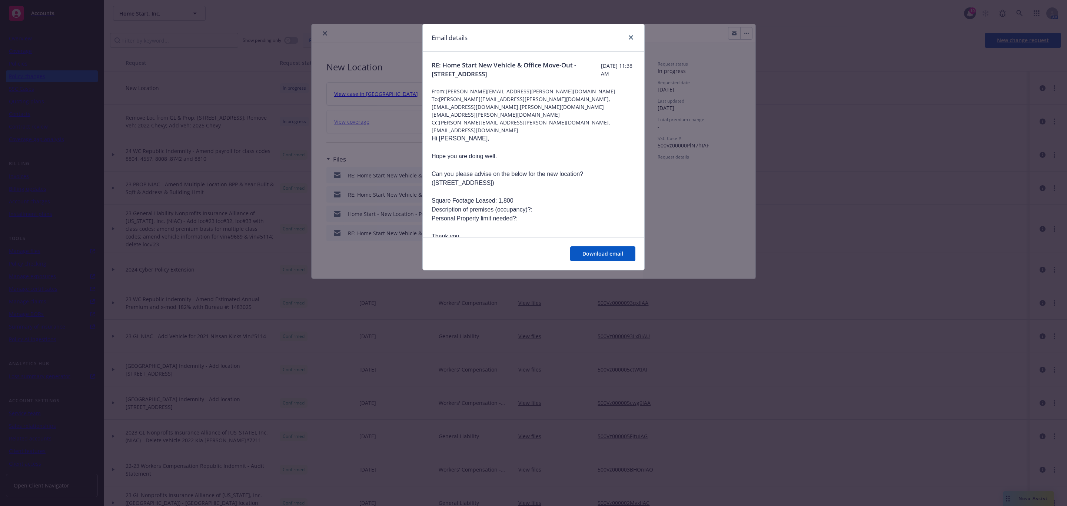
drag, startPoint x: 586, startPoint y: 166, endPoint x: 500, endPoint y: 177, distance: 86.3
click at [500, 177] on p "Can you please advise on the below for the new location? (445 E Main Street El …" at bounding box center [534, 179] width 204 height 18
copy p "(445 E Main Street El Cajon CA 92020"
click at [631, 39] on icon "close" at bounding box center [631, 37] width 4 height 4
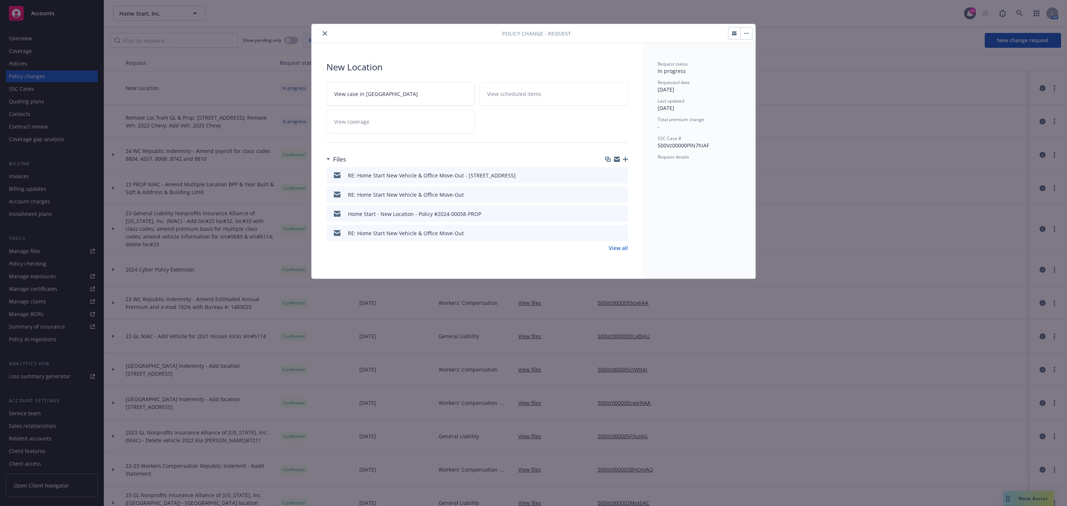
click at [329, 34] on button "close" at bounding box center [324, 33] width 9 height 9
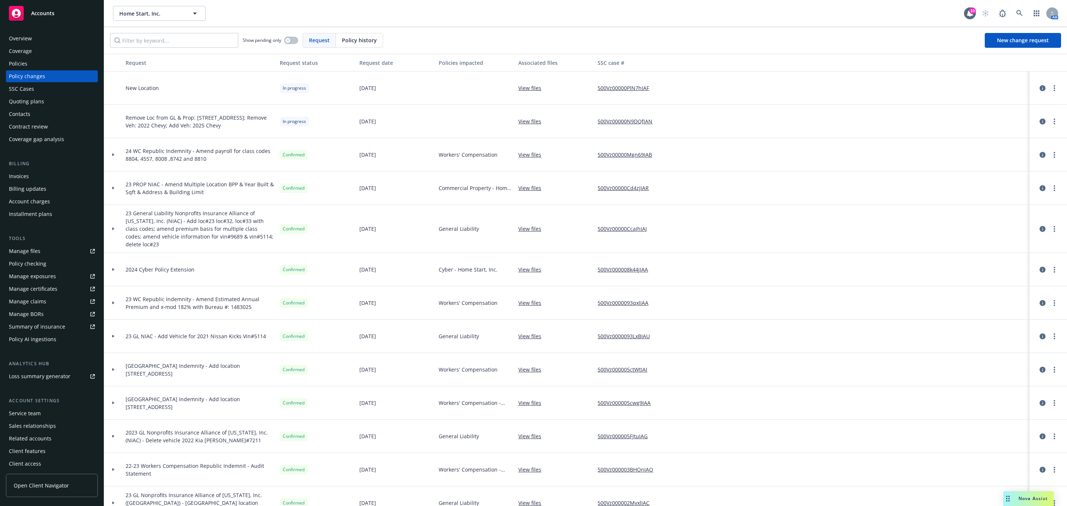
scroll to position [1, 0]
click at [38, 409] on div "Service team" at bounding box center [25, 412] width 32 height 12
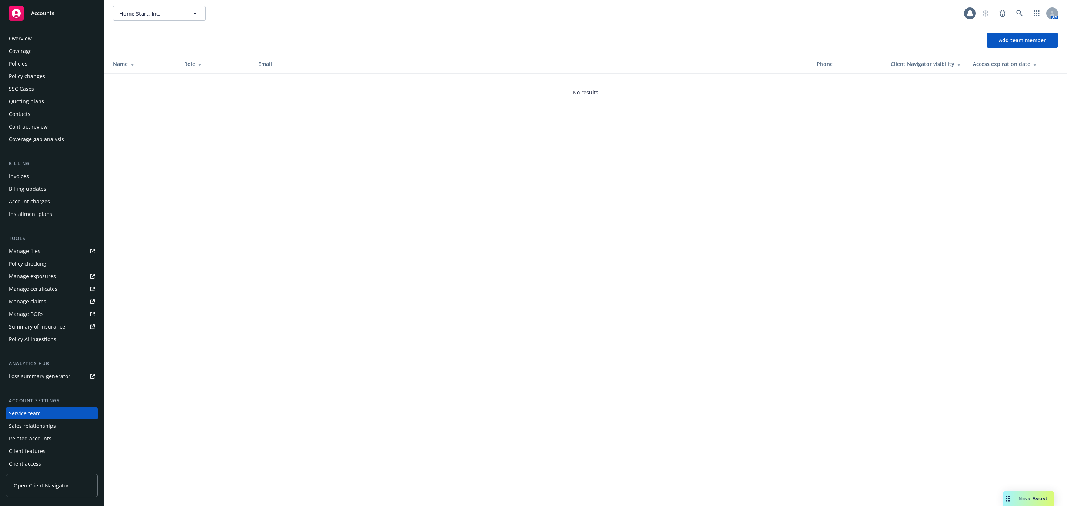
scroll to position [2, 0]
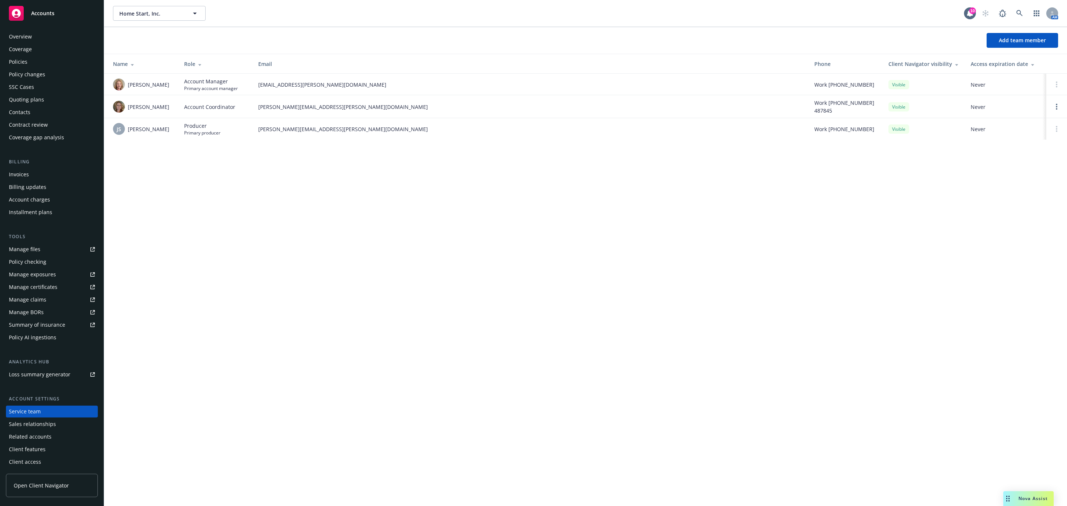
drag, startPoint x: 170, startPoint y: 87, endPoint x: 125, endPoint y: 86, distance: 45.6
click at [125, 86] on div "Charlotte Arnold" at bounding box center [142, 85] width 59 height 12
copy div "Charlotte Arnold"
drag, startPoint x: 868, startPoint y: 87, endPoint x: 829, endPoint y: 86, distance: 39.3
click at [829, 86] on div "Work (417) 300-0398" at bounding box center [845, 85] width 62 height 8
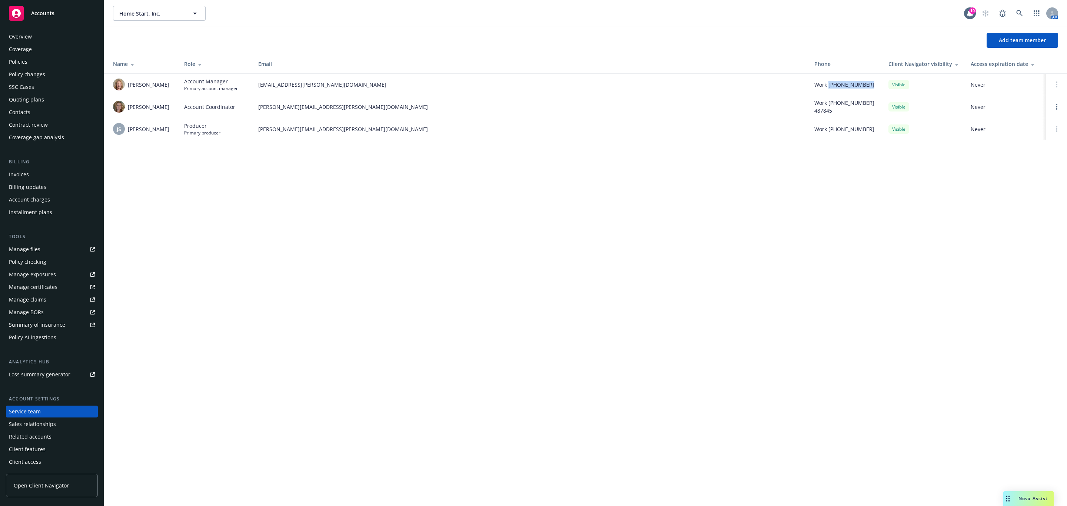
copy span "(417) 300-0398"
drag, startPoint x: 352, startPoint y: 88, endPoint x: 257, endPoint y: 87, distance: 95.2
click at [257, 87] on td "charlotte.arnold@newfront.com" at bounding box center [530, 84] width 556 height 21
copy span "charlotte.arnold@newfront.com"
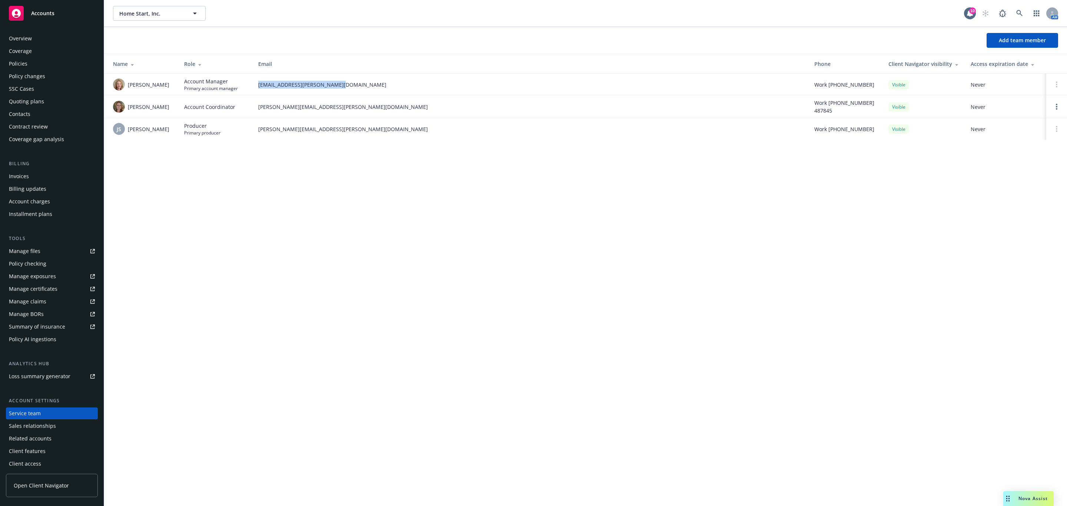
click at [49, 40] on div "Overview" at bounding box center [52, 39] width 86 height 12
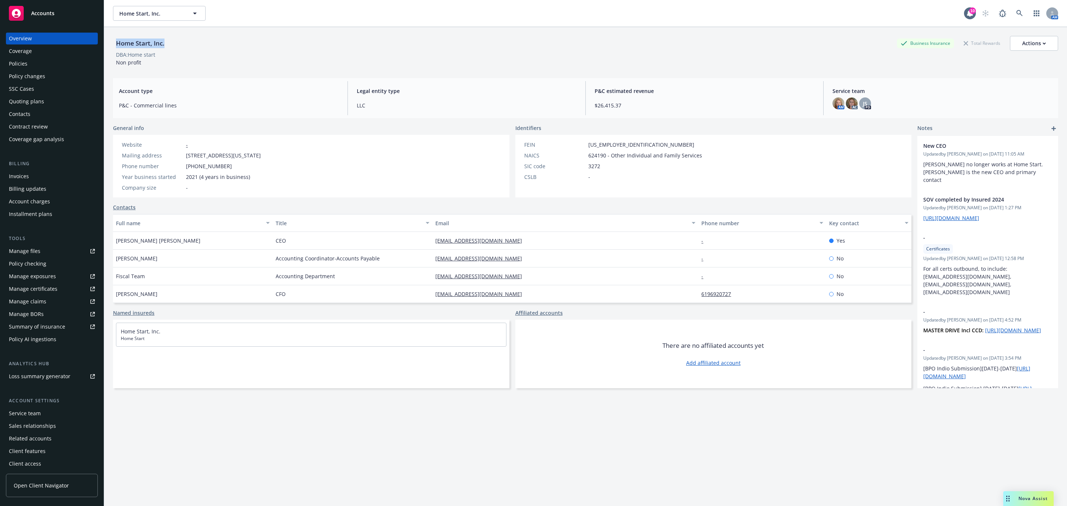
click at [115, 42] on div "Home Start, Inc. Business Insurance Total Rewards Actions" at bounding box center [585, 43] width 945 height 15
copy div "Home Start, Inc."
click at [156, 66] on div "Home Start, Inc. Business Insurance Total Rewards Actions DBA: Home start Non p…" at bounding box center [585, 51] width 945 height 30
click at [40, 58] on div "Policies" at bounding box center [52, 64] width 86 height 12
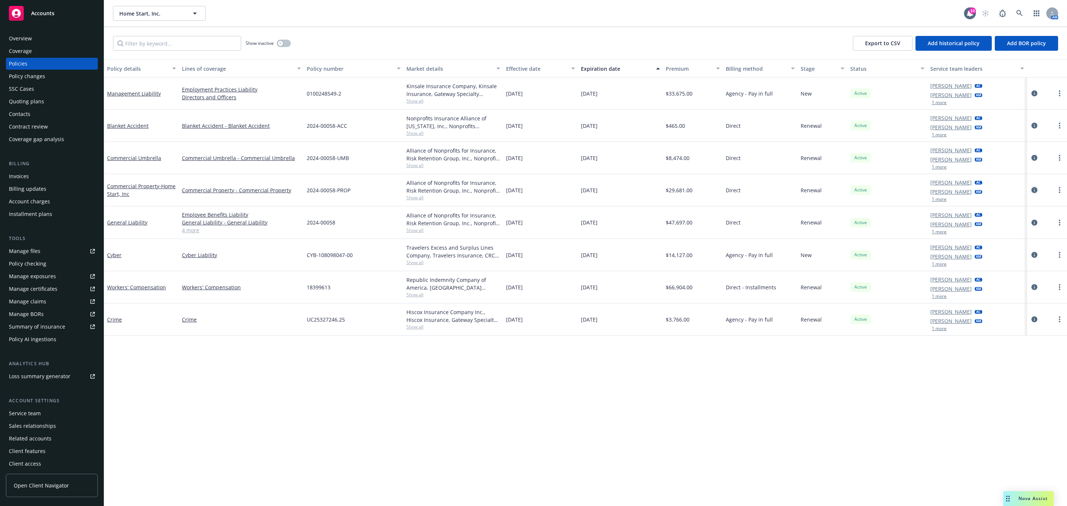
click at [1031, 188] on icon "circleInformation" at bounding box center [1034, 190] width 6 height 6
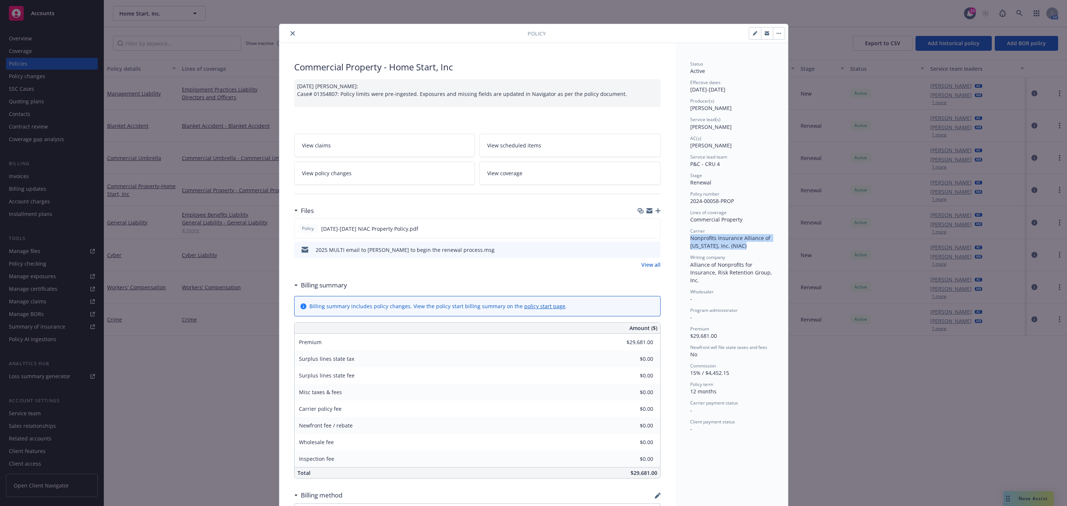
drag, startPoint x: 748, startPoint y: 247, endPoint x: 678, endPoint y: 240, distance: 70.0
click at [678, 240] on div "Status Active Effective dates 11/01/2024 - 11/01/2025 Producer(s) Jeff Simpson …" at bounding box center [731, 370] width 113 height 654
copy span "Nonprofits Insurance Alliance of [US_STATE], Inc. (NIAC)"
drag, startPoint x: 732, startPoint y: 204, endPoint x: 672, endPoint y: 205, distance: 60.8
click at [675, 205] on div "Status Active Effective dates 11/01/2024 - 11/01/2025 Producer(s) Jeff Simpson …" at bounding box center [731, 370] width 113 height 654
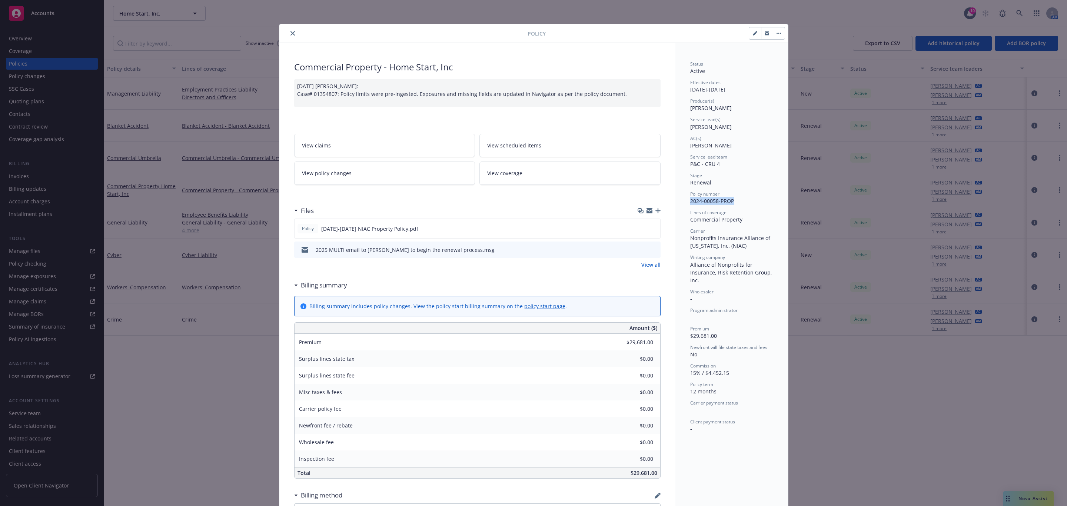
copy span "2024-00058-PROP"
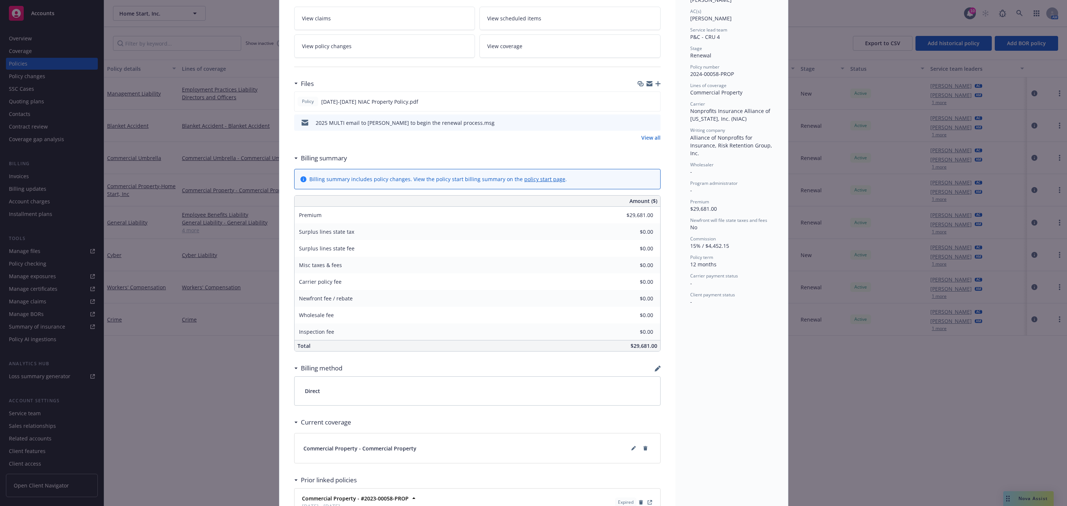
scroll to position [51, 0]
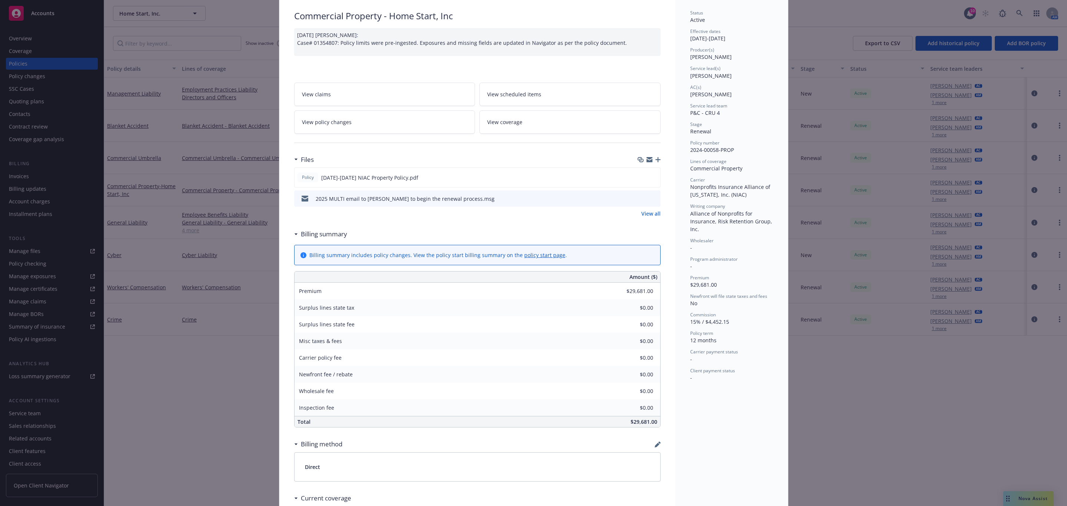
drag, startPoint x: 712, startPoint y: 39, endPoint x: 686, endPoint y: 38, distance: 26.3
click at [690, 38] on div "Effective dates 11/01/2024 - 11/01/2025" at bounding box center [731, 35] width 83 height 14
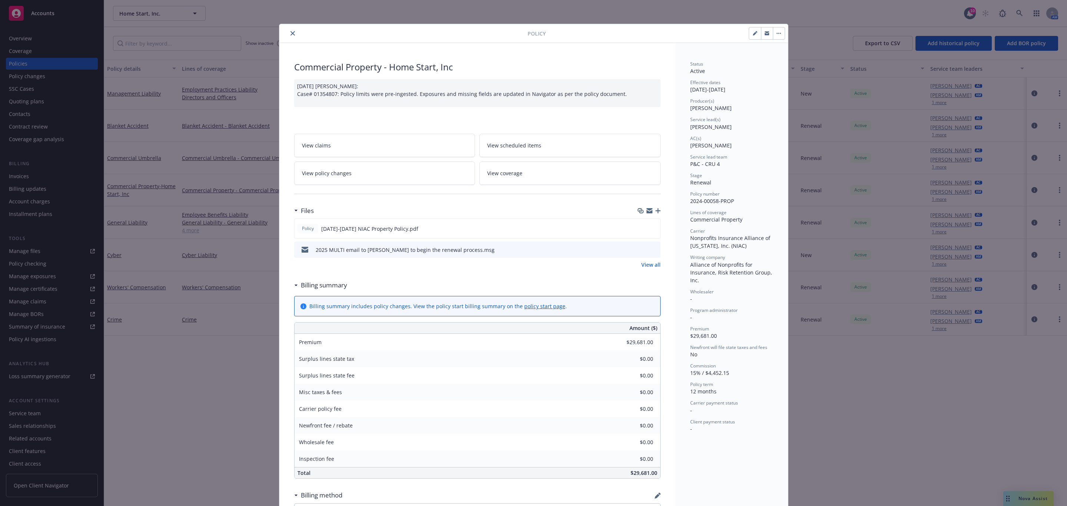
click at [290, 33] on icon "close" at bounding box center [292, 33] width 4 height 4
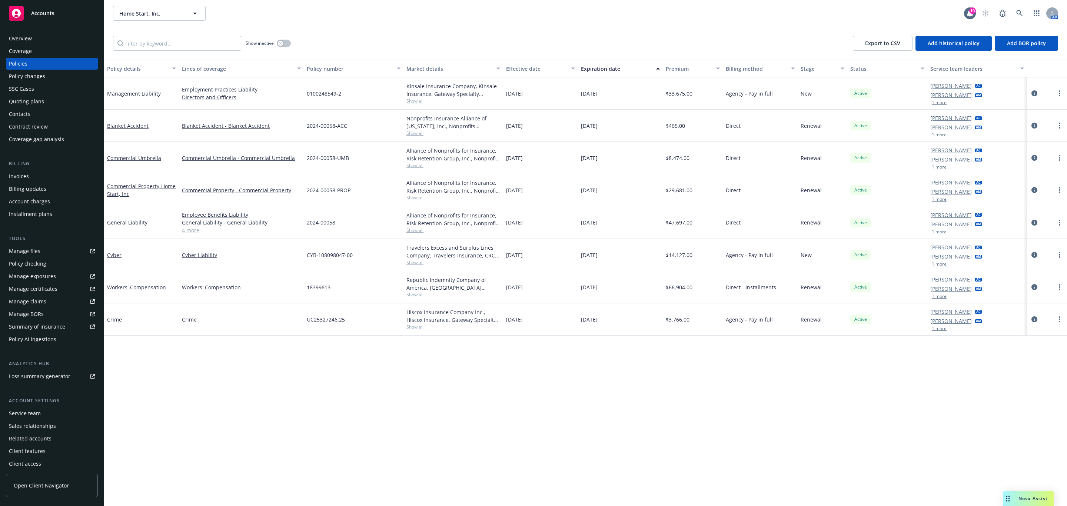
click at [41, 96] on div "Quoting plans" at bounding box center [26, 102] width 35 height 12
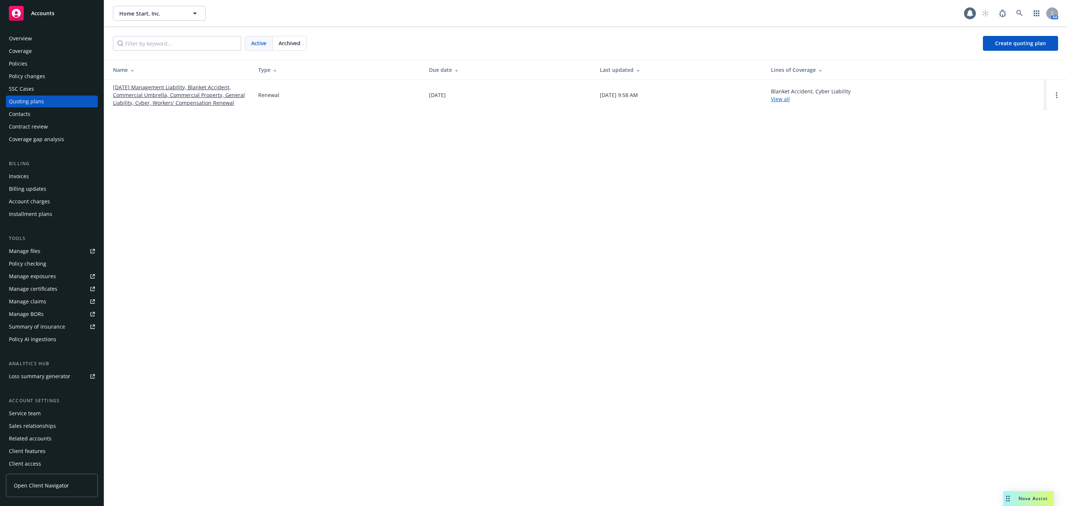
click at [169, 92] on link "[DATE] Management Liability, Blanket Accident, Commercial Umbrella, Commercial …" at bounding box center [179, 94] width 133 height 23
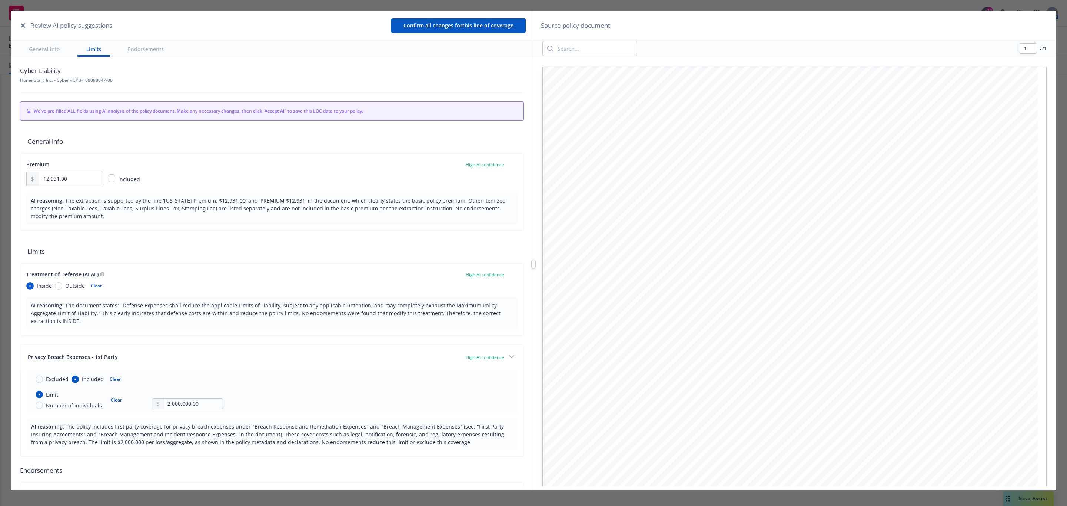
click at [23, 24] on icon "button" at bounding box center [23, 25] width 4 height 4
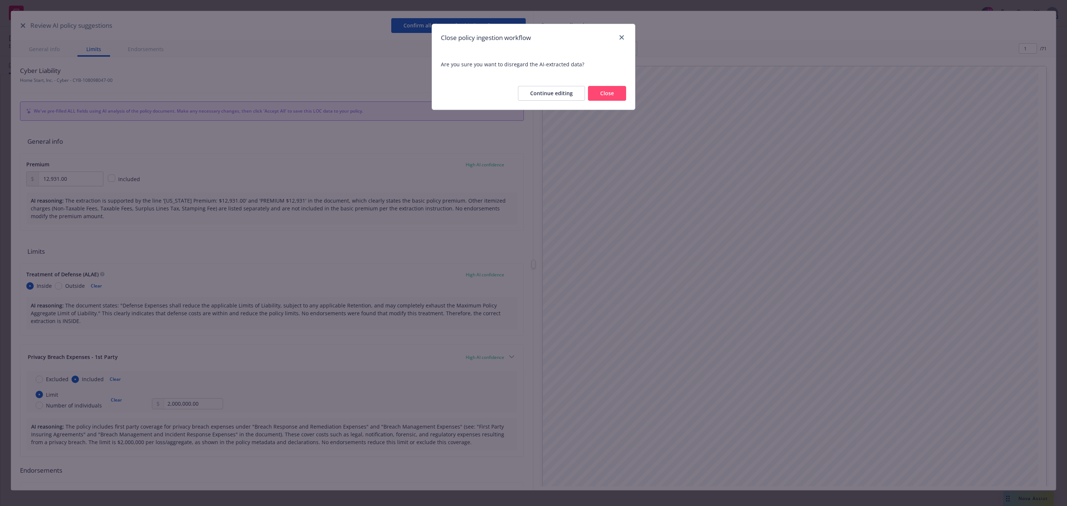
click at [21, 32] on div "Close policy ingestion workflow Are you sure you want to disregard the AI-extra…" at bounding box center [533, 253] width 1067 height 506
click at [610, 94] on button "Close" at bounding box center [607, 93] width 38 height 15
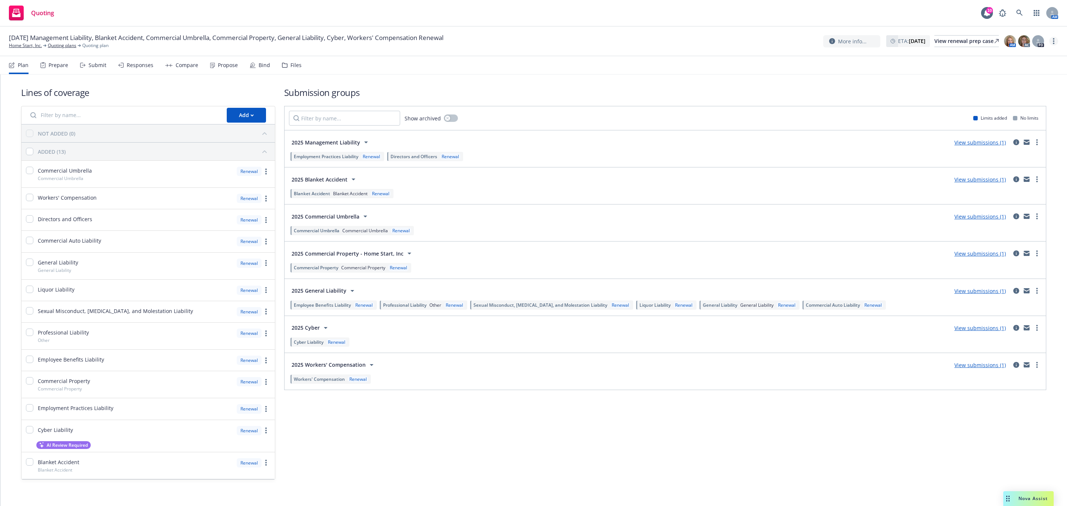
click at [1055, 38] on link "more" at bounding box center [1053, 41] width 9 height 9
click at [1034, 55] on link "Copy logging email" at bounding box center [1016, 56] width 83 height 15
click at [290, 62] on div "Files" at bounding box center [295, 65] width 11 height 6
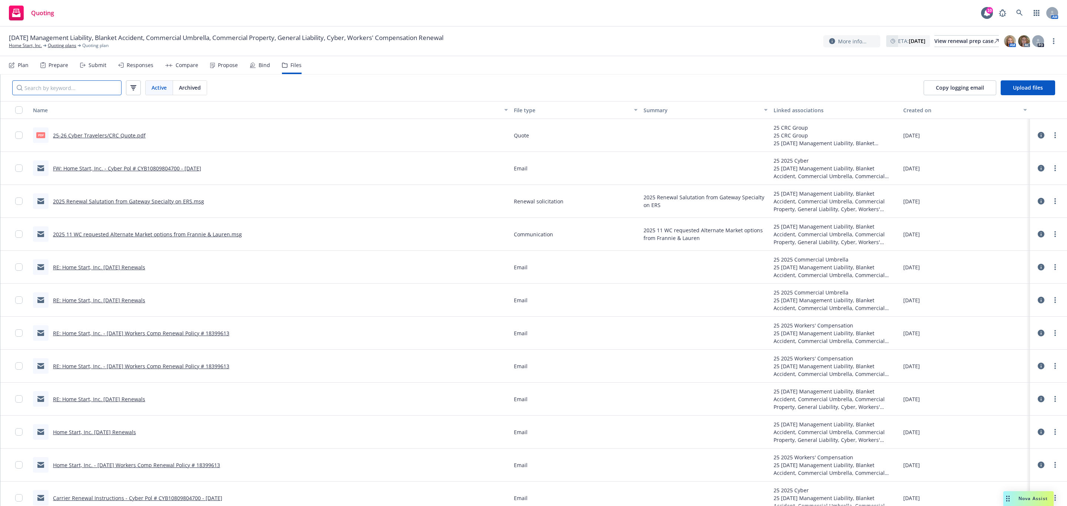
click at [27, 86] on input "Search by keyword..." at bounding box center [66, 87] width 109 height 15
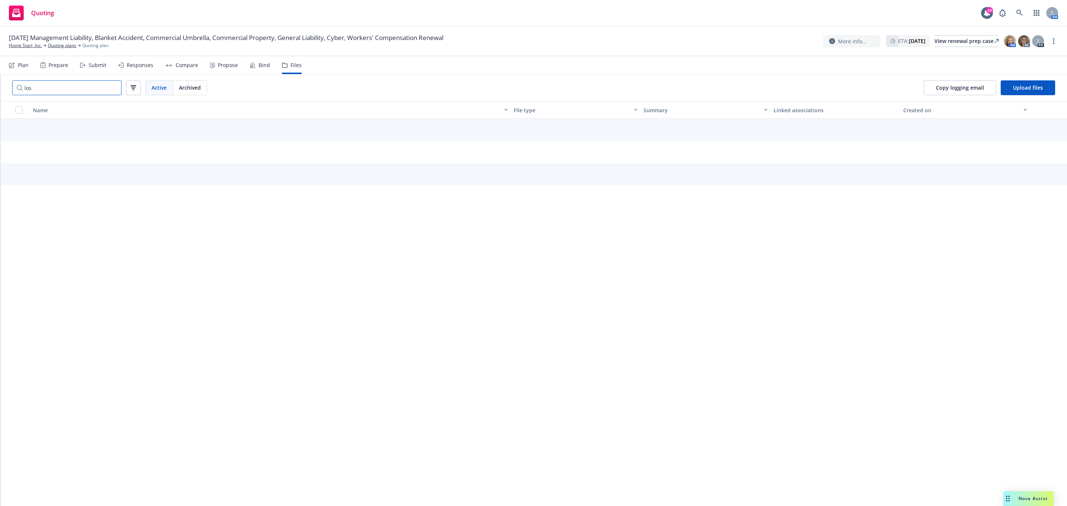
type input "loss"
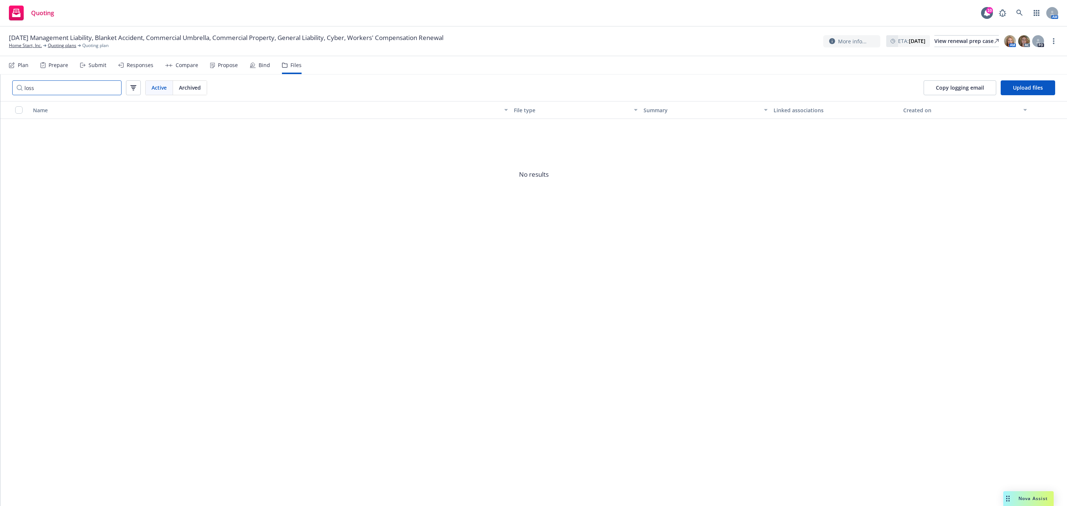
click at [116, 90] on input "loss" at bounding box center [66, 87] width 109 height 15
click at [114, 86] on input "loss" at bounding box center [66, 87] width 109 height 15
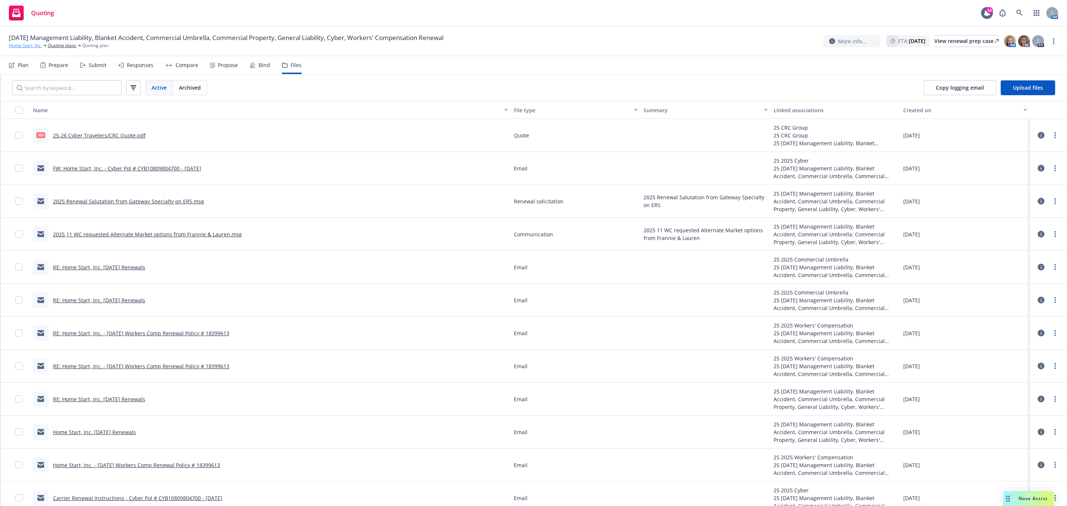
click at [27, 46] on link "Home Start, Inc." at bounding box center [25, 45] width 33 height 7
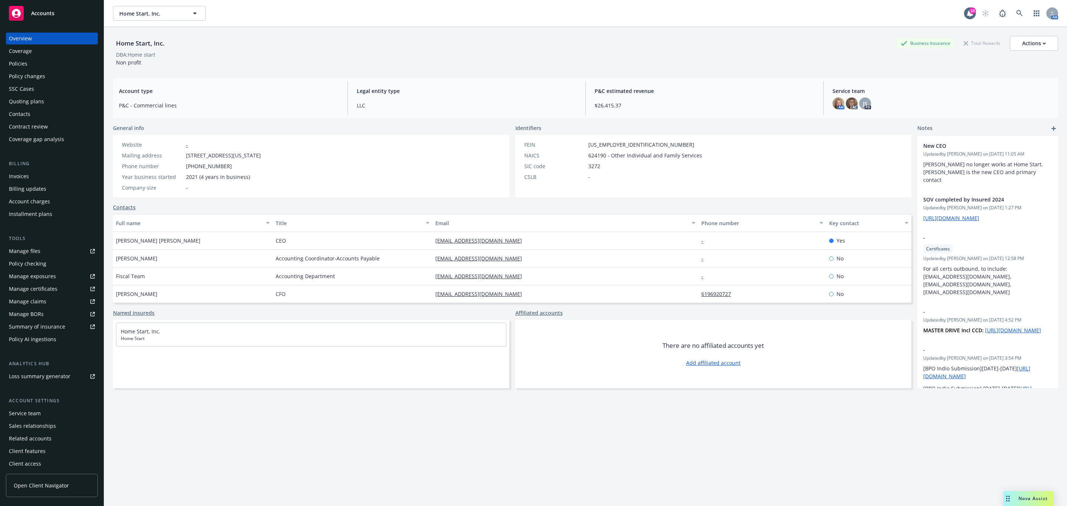
click at [40, 86] on div "SSC Cases" at bounding box center [52, 89] width 86 height 12
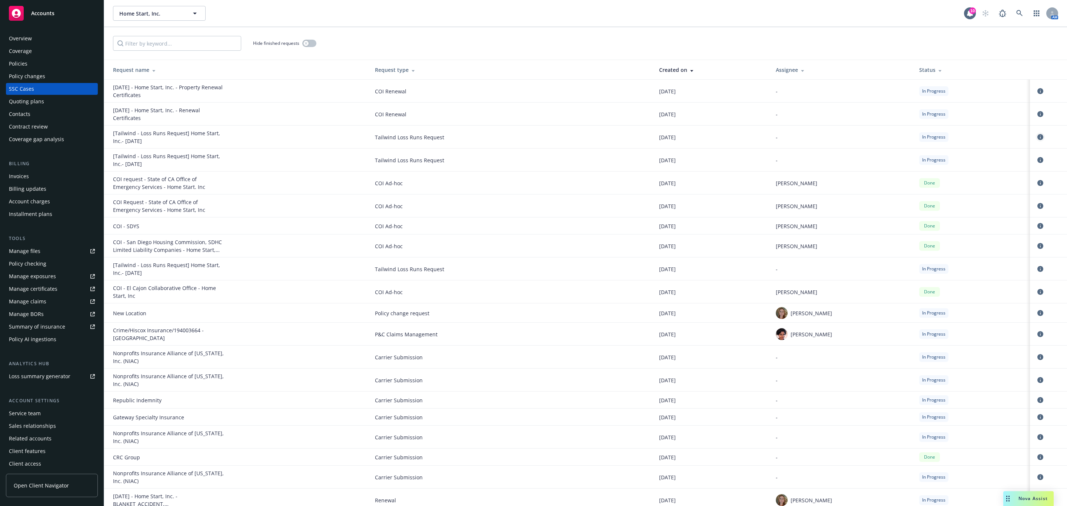
click at [1037, 138] on icon "circleInformation" at bounding box center [1040, 137] width 6 height 6
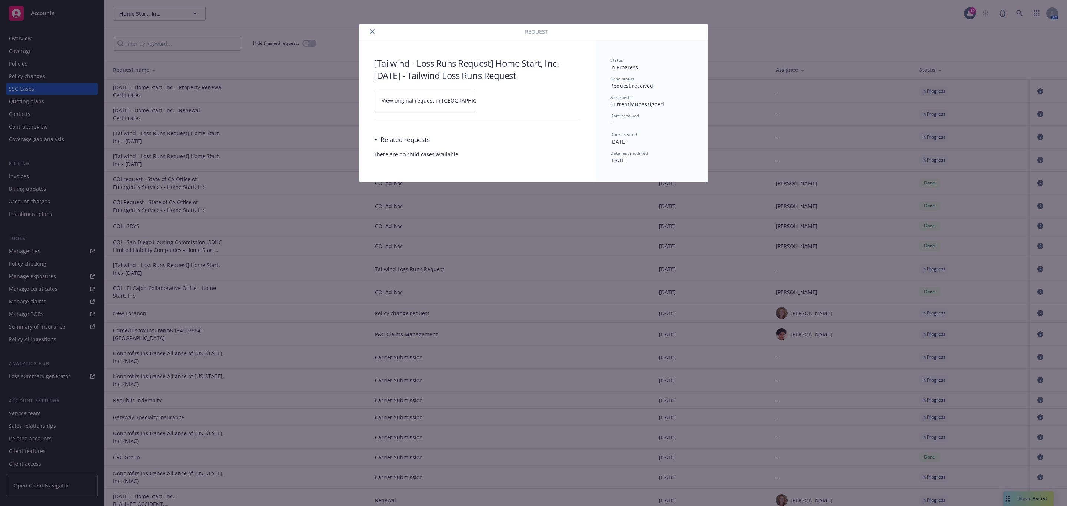
click at [392, 102] on span "View original request in [GEOGRAPHIC_DATA]" at bounding box center [438, 101] width 112 height 8
click at [376, 27] on div at bounding box center [443, 31] width 163 height 9
click at [369, 32] on button "close" at bounding box center [372, 31] width 9 height 9
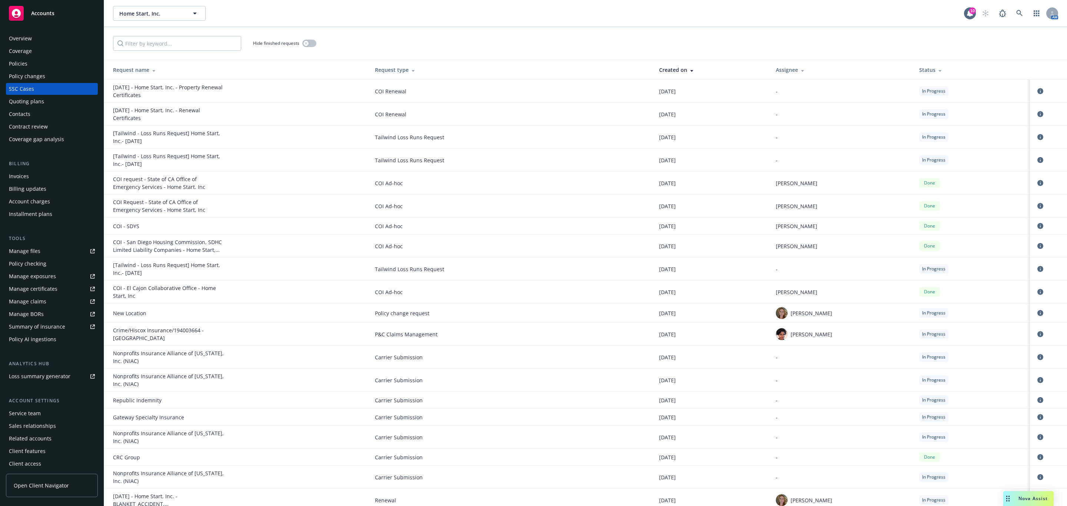
click at [38, 99] on div "Quoting plans" at bounding box center [26, 102] width 35 height 12
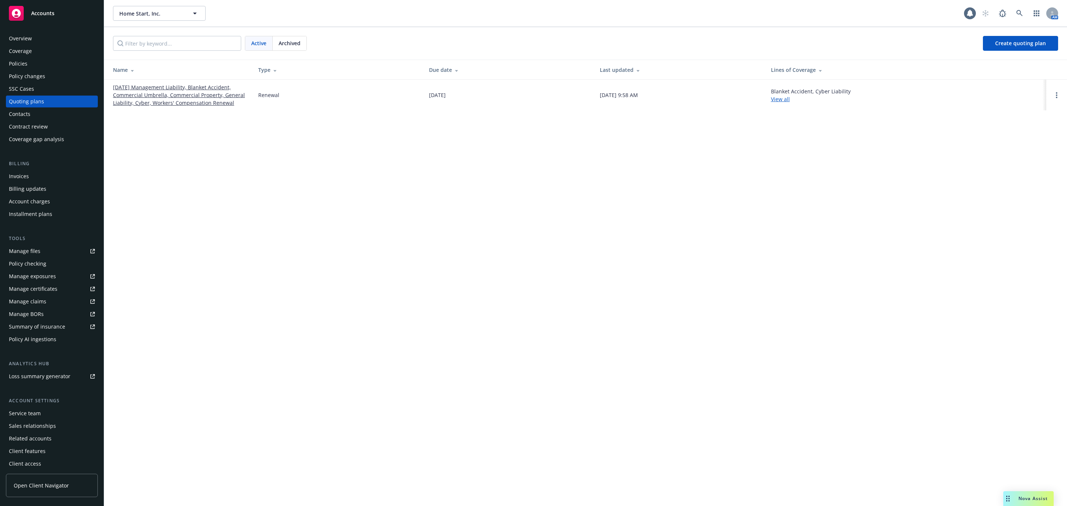
click at [138, 99] on link "[DATE] Management Liability, Blanket Accident, Commercial Umbrella, Commercial …" at bounding box center [179, 94] width 133 height 23
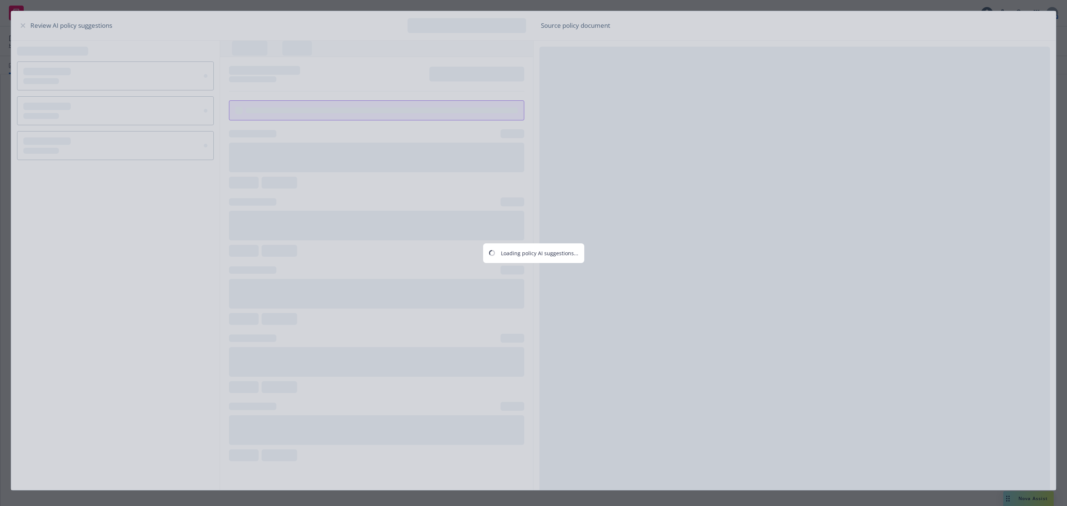
click at [285, 67] on div "Loading policy AI suggestions..." at bounding box center [533, 253] width 1067 height 506
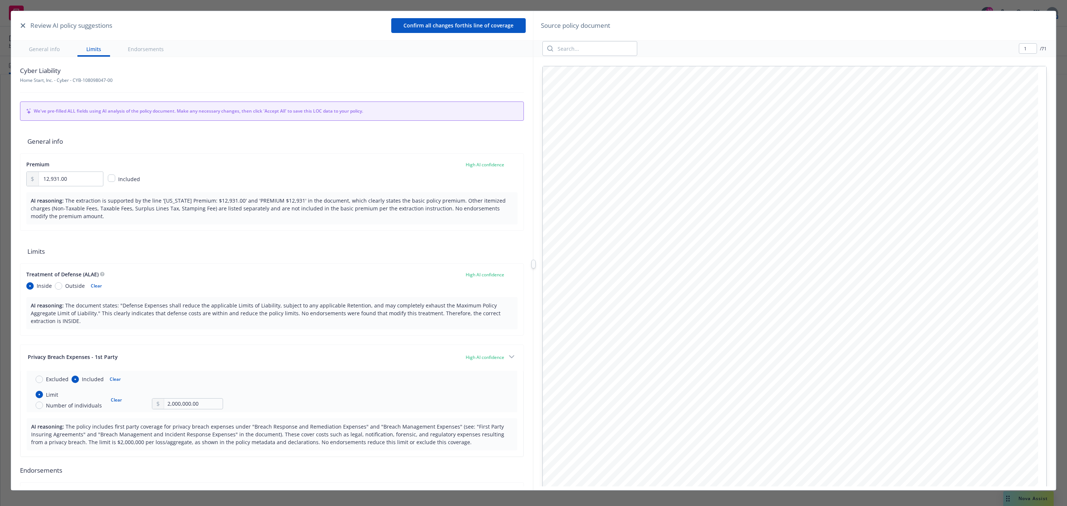
click at [27, 27] on button "button" at bounding box center [23, 25] width 9 height 9
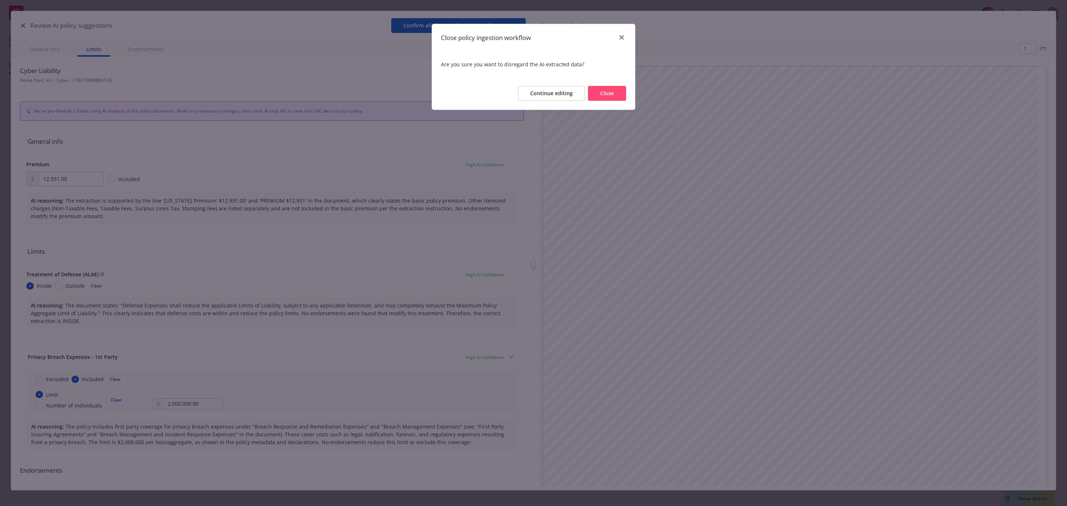
click at [26, 23] on div "Close policy ingestion workflow Are you sure you want to disregard the AI-extra…" at bounding box center [533, 253] width 1067 height 506
click at [608, 97] on button "Close" at bounding box center [607, 93] width 38 height 15
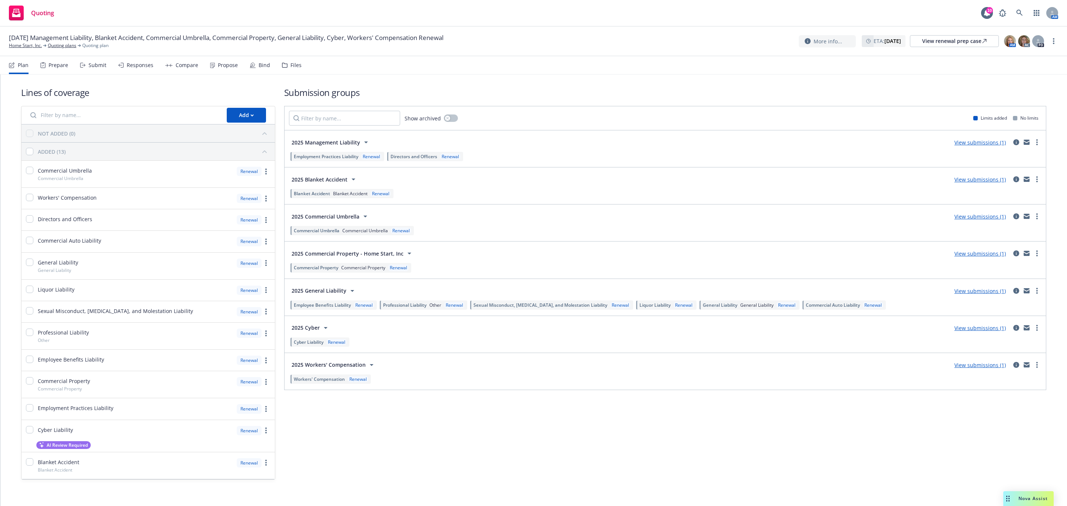
click at [294, 64] on div "Files" at bounding box center [295, 65] width 11 height 6
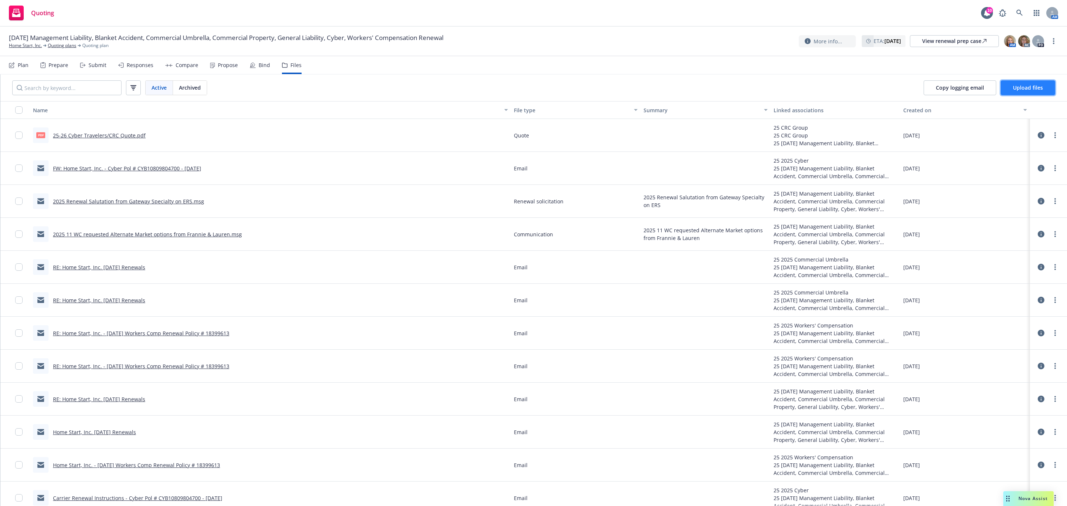
click at [1040, 88] on span "Upload files" at bounding box center [1028, 87] width 30 height 7
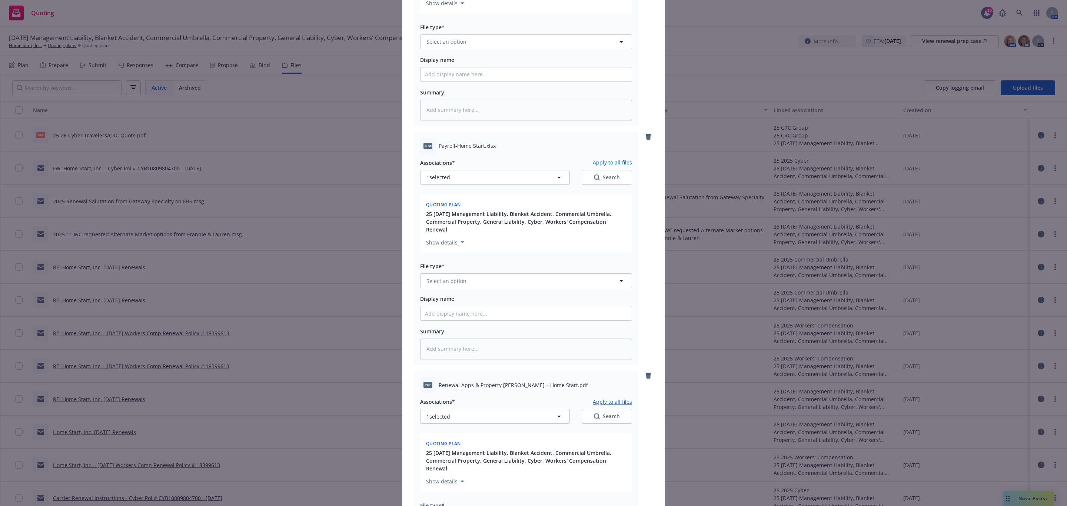
scroll to position [383, 0]
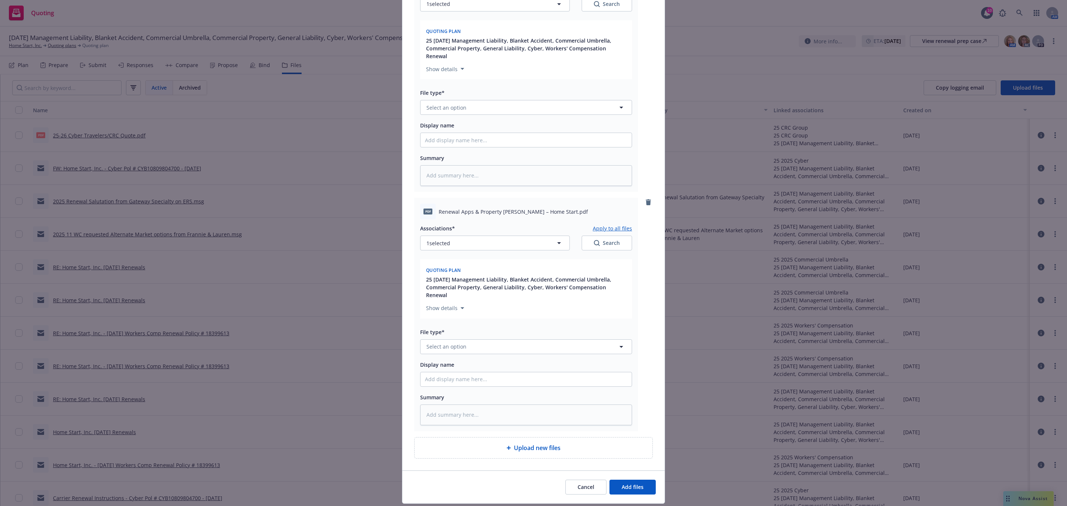
type textarea "x"
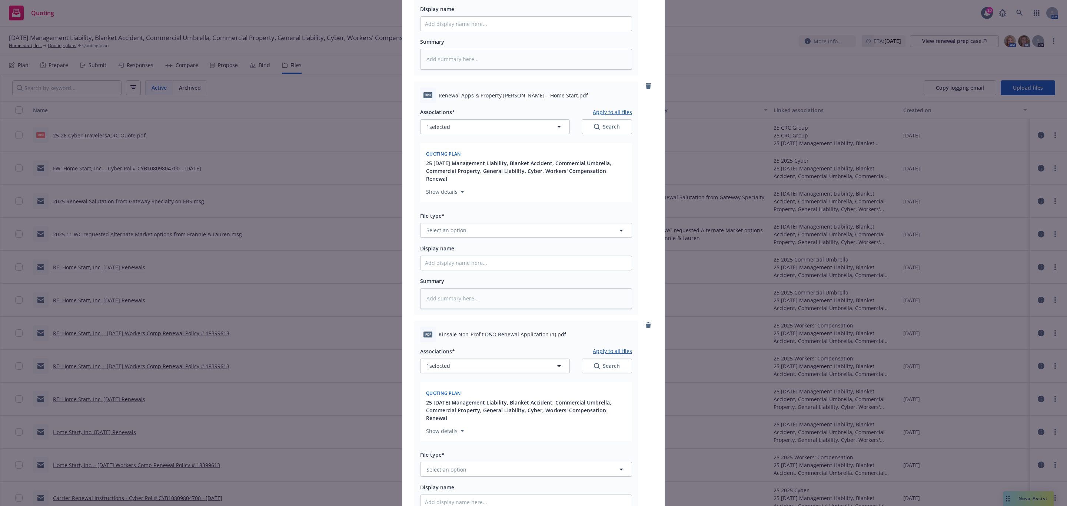
scroll to position [614, 0]
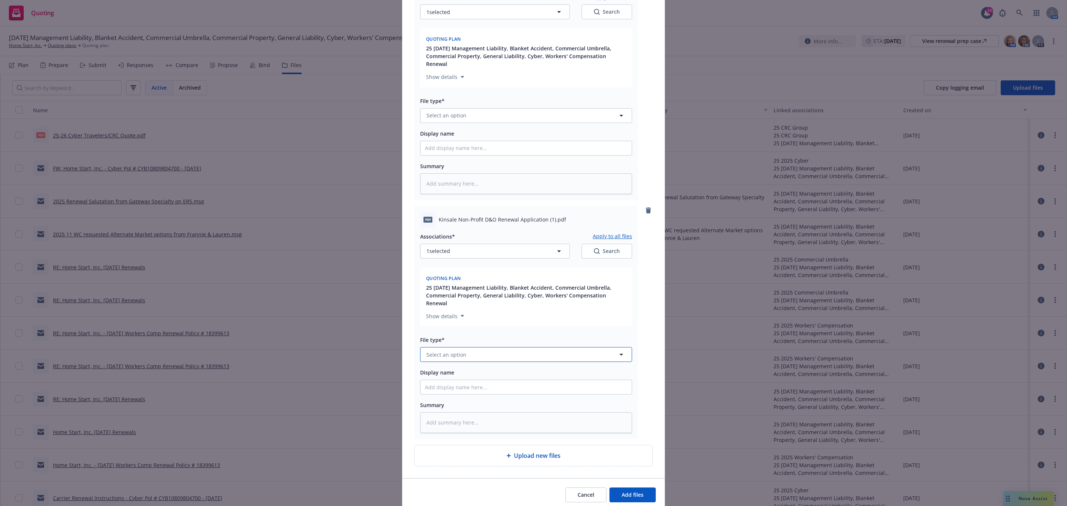
click at [498, 347] on button "Select an option" at bounding box center [526, 354] width 212 height 15
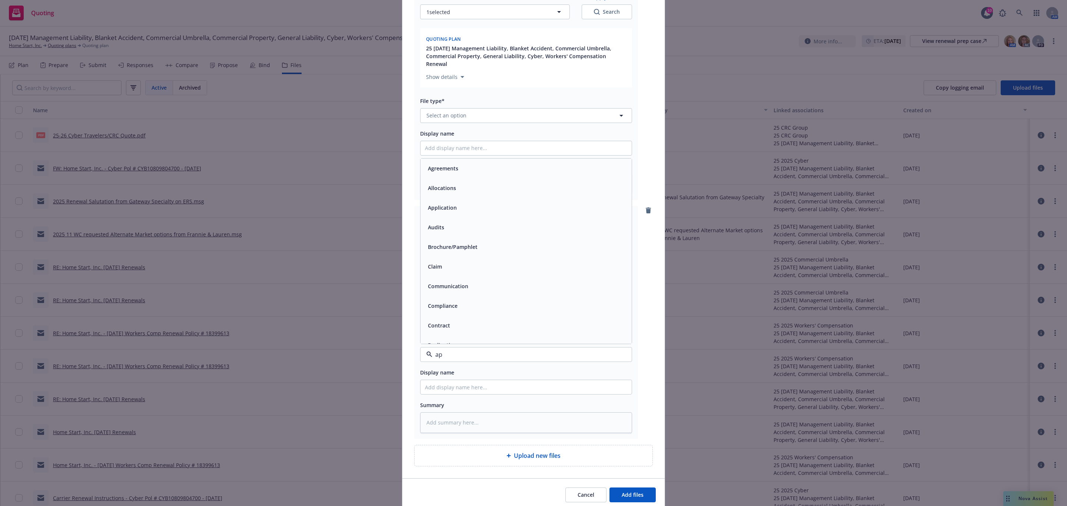
type input "app"
click at [469, 270] on div "Application" at bounding box center [526, 275] width 202 height 11
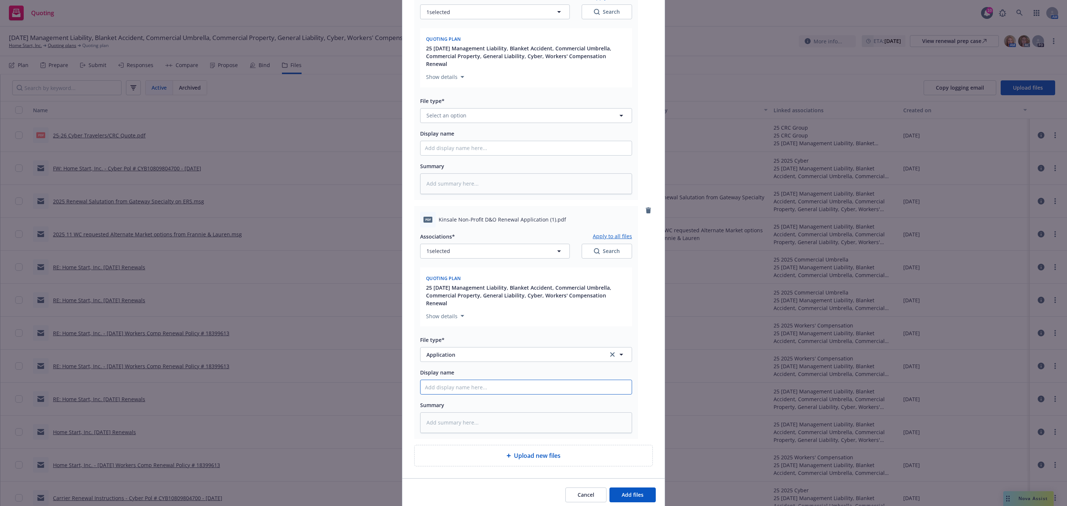
click at [449, 380] on input "Display name" at bounding box center [526, 387] width 211 height 14
type textarea "x"
type input "M"
type textarea "x"
type input "Ma"
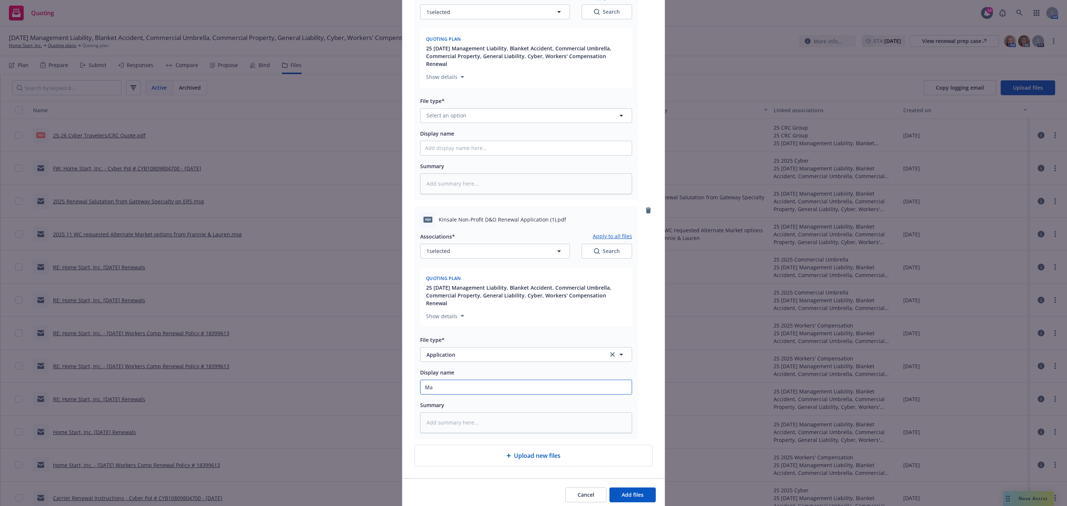
type textarea "x"
type input "Man"
type textarea "x"
type input "Mana"
type textarea "x"
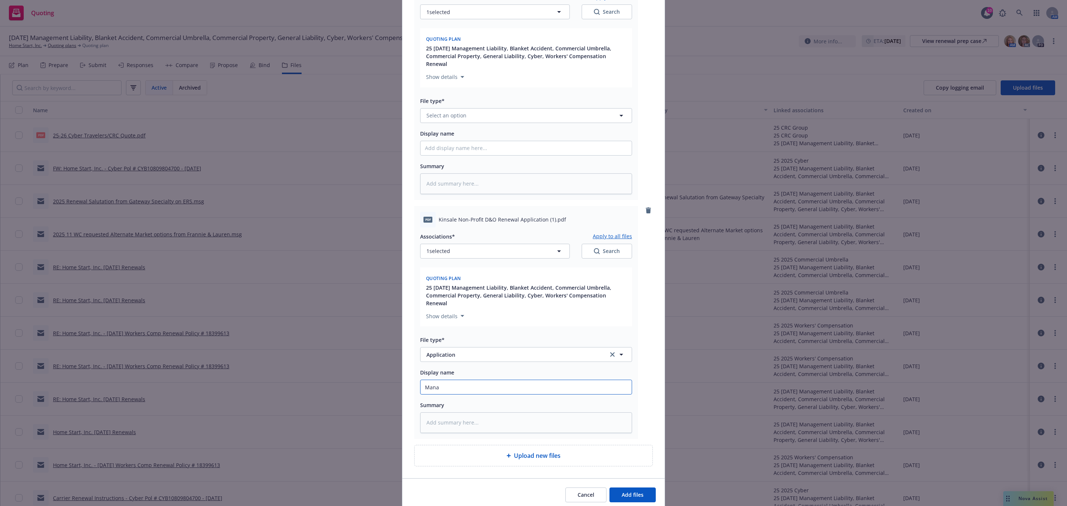
type input "Manag"
type textarea "x"
type input "Manage"
type textarea "x"
type input "Managem"
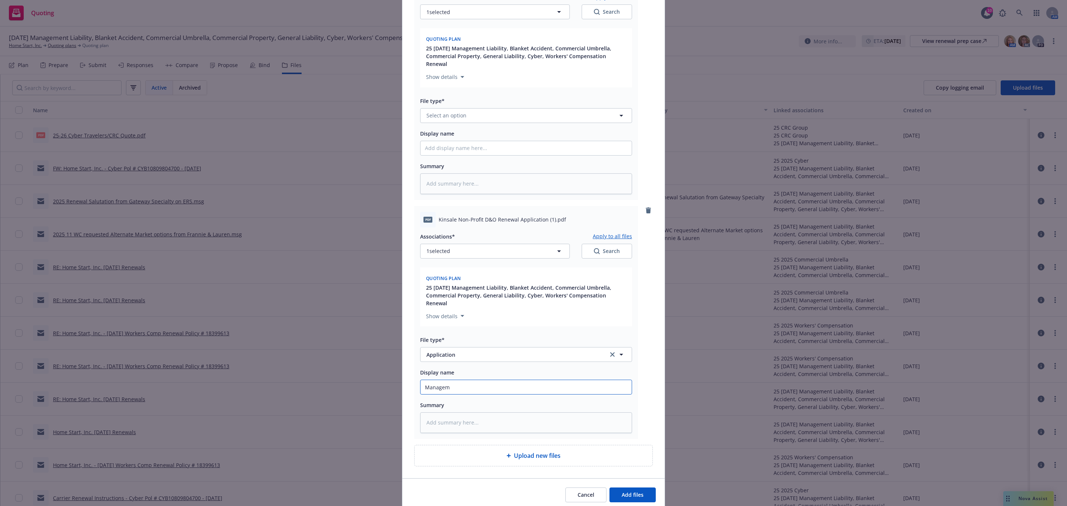
type textarea "x"
type input "Manageme"
type textarea "x"
type input "Managemen"
type textarea "x"
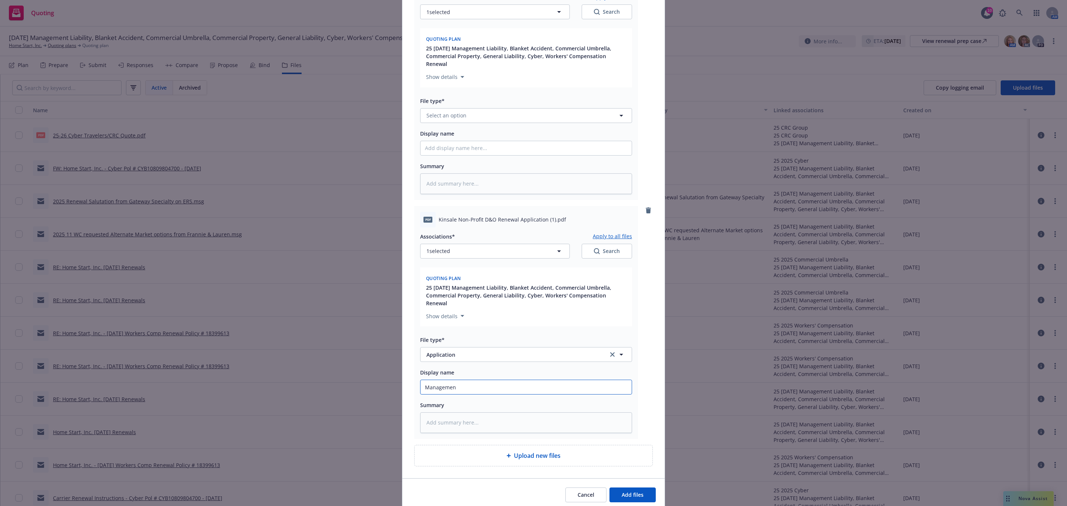
type input "Management"
type textarea "x"
type input "Management"
type textarea "x"
type input "Management L"
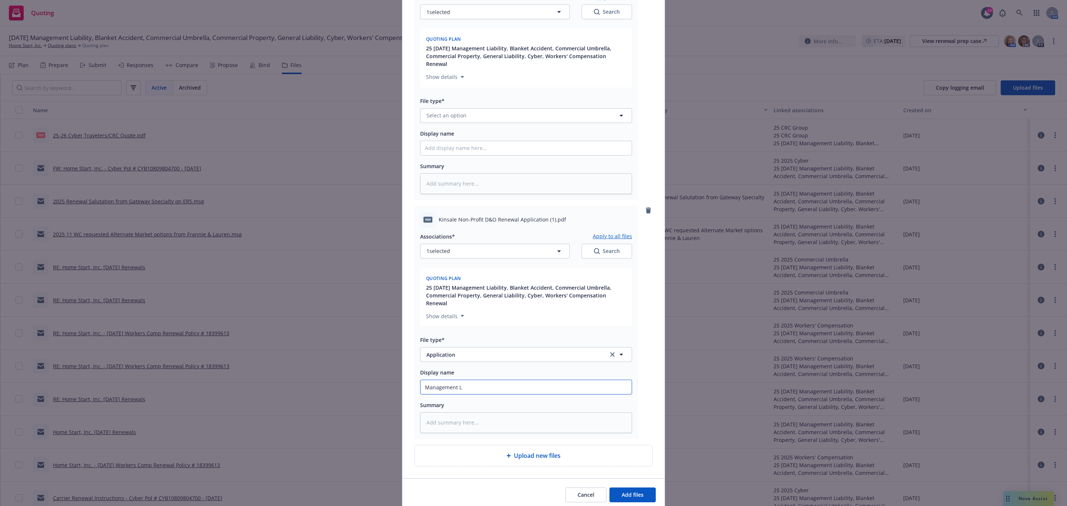
type textarea "x"
type input "Management [PERSON_NAME]"
type textarea "x"
type input "Management Lia"
type textarea "x"
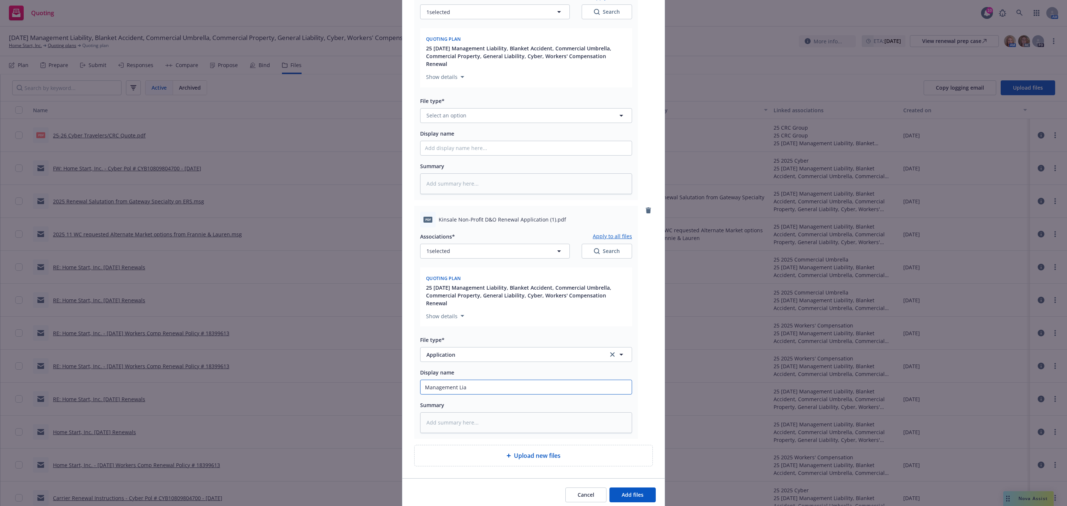
type input "Management Liab"
type textarea "x"
type input "Management Liabi"
type textarea "x"
type input "Management Liabil"
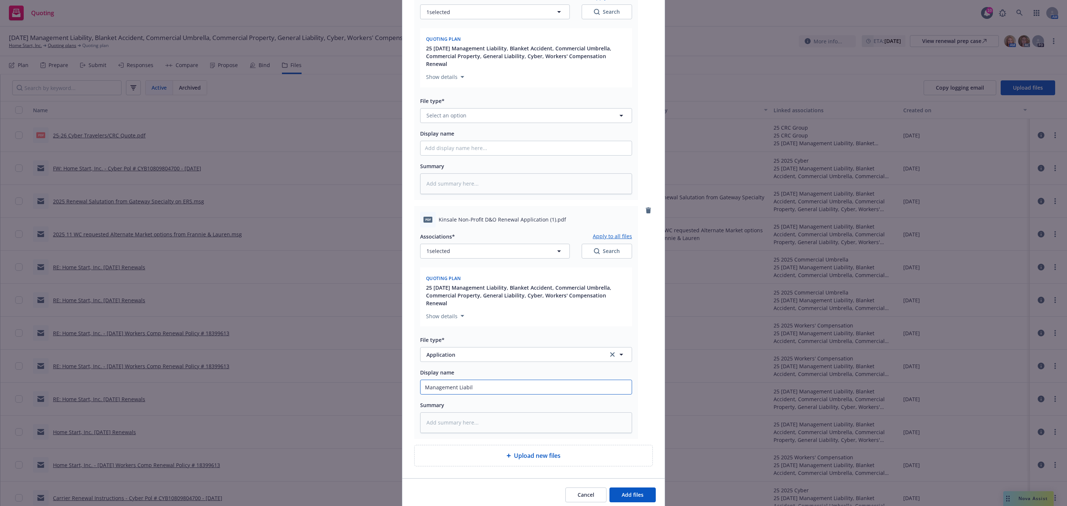
type textarea "x"
type input "Management Liabili"
type textarea "x"
type input "Management Liabilit"
type textarea "x"
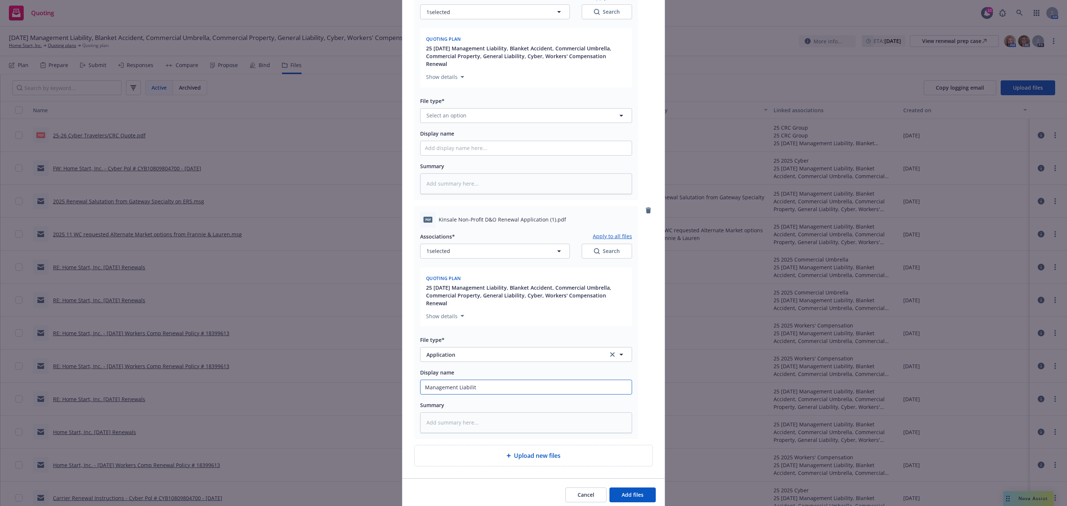
type input "Management Liability"
type textarea "x"
type input "Management Liability"
type textarea "x"
type input "Management Liability A"
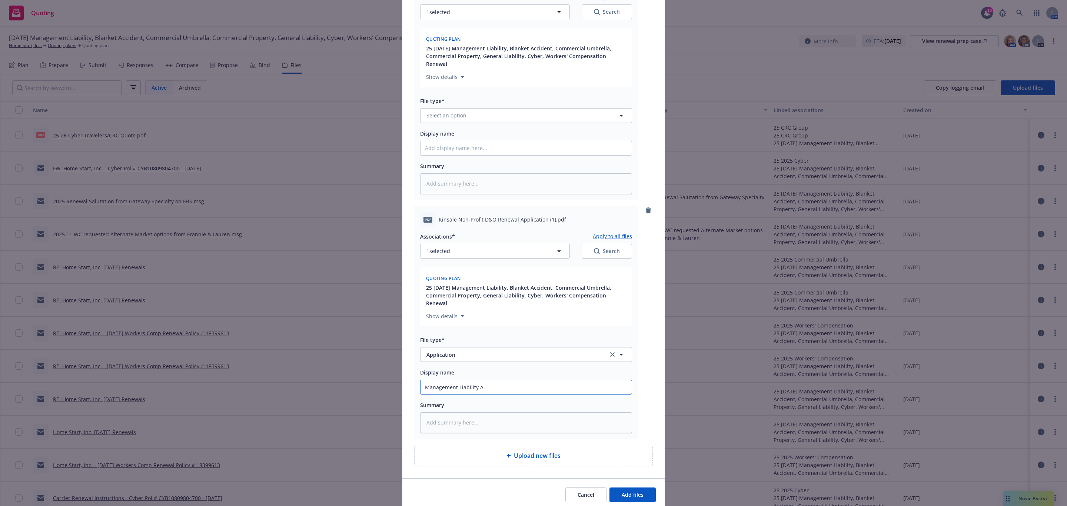
type textarea "x"
type input "Management Liability Ap"
type textarea "x"
type input "Management Liability App"
click at [421, 380] on input "Management Liability App" at bounding box center [526, 387] width 211 height 14
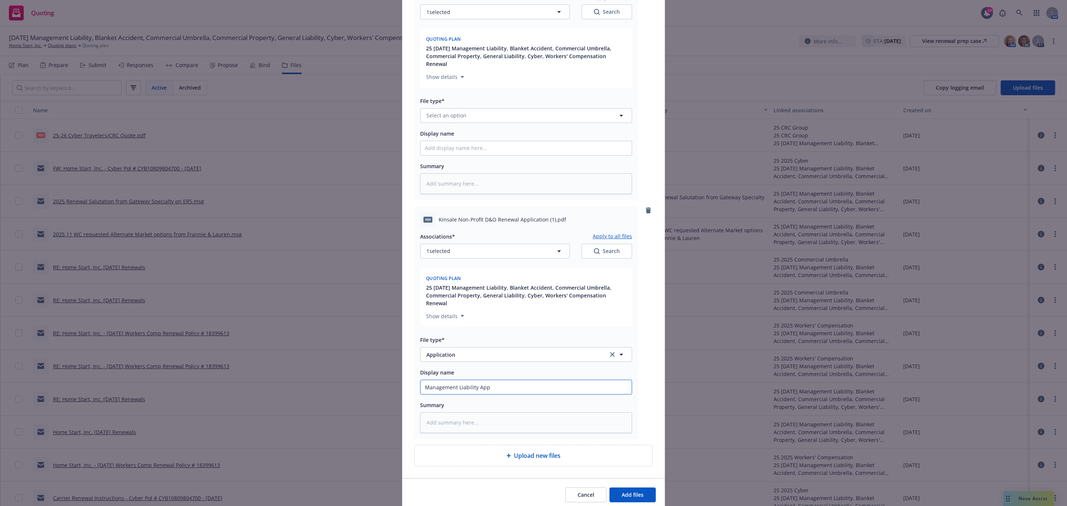
type textarea "x"
type input "KManagement Liability App"
type textarea "x"
type input "KiManagement Liability App"
type textarea "x"
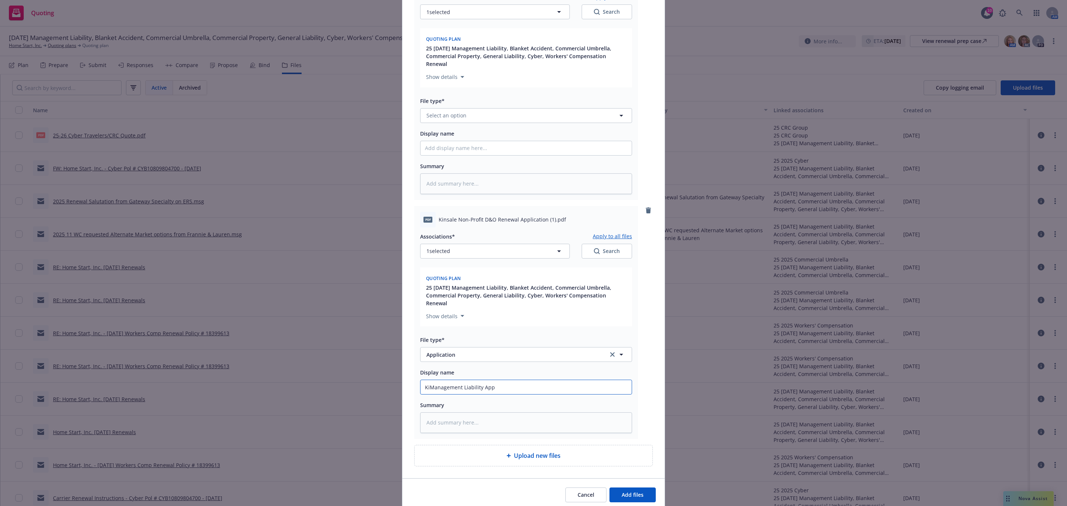
type input "KinManagement Liability App"
type textarea "x"
type input "KinsManagement Liability App"
type textarea "x"
type input "KinsaManagement Liability App"
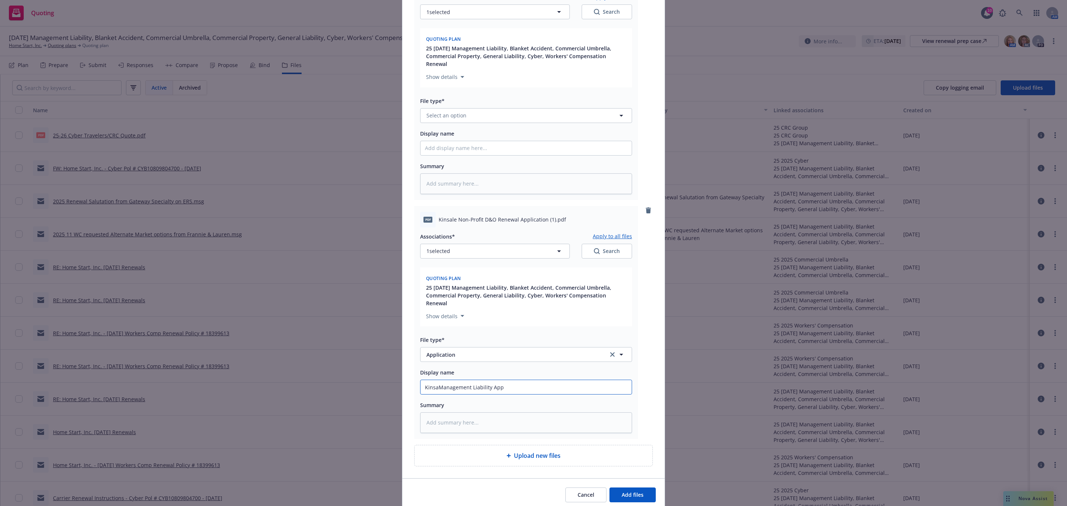
type textarea "x"
type input "KinsalManagement Liability App"
type textarea "x"
type input "KinsaleManagement Liability App"
type textarea "x"
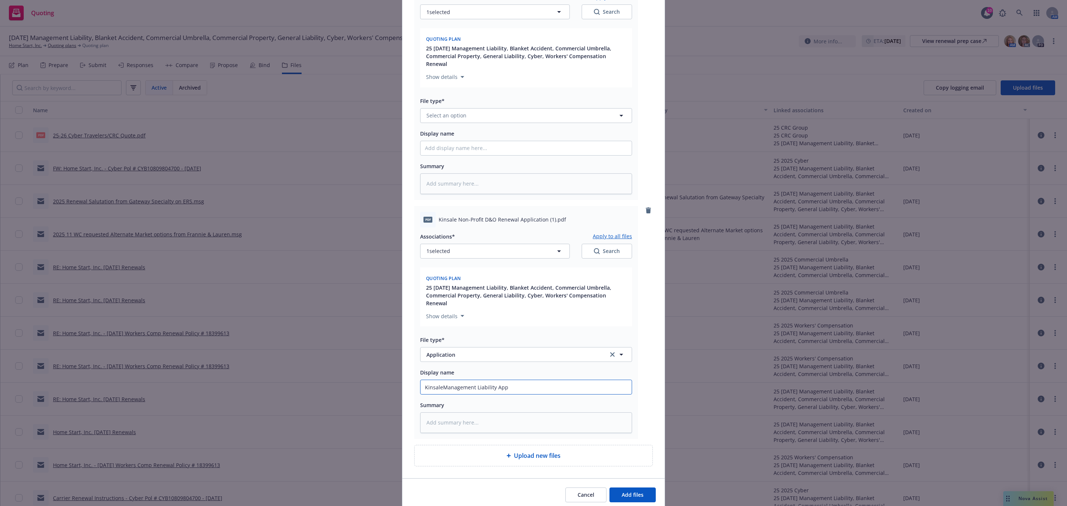
type input "Kinsale Management Liability App"
click at [421, 380] on input "Kinsale Management Liability App" at bounding box center [526, 387] width 211 height 14
type textarea "x"
type input "2Kinsale Management Liability App"
type textarea "x"
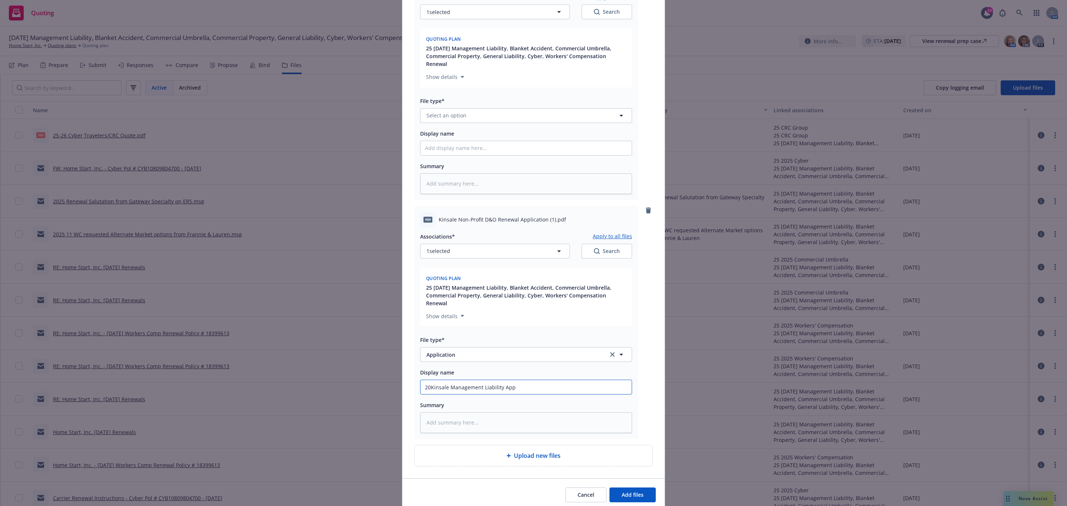
type input "202Kinsale Management Liability App"
type textarea "x"
type input "2025Kinsale Management Liability App"
type textarea "x"
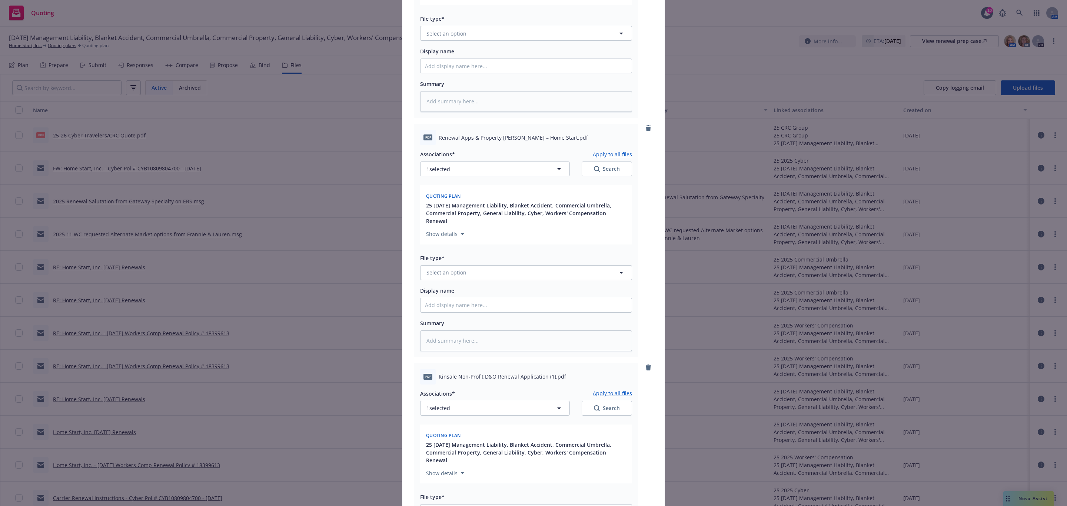
scroll to position [447, 0]
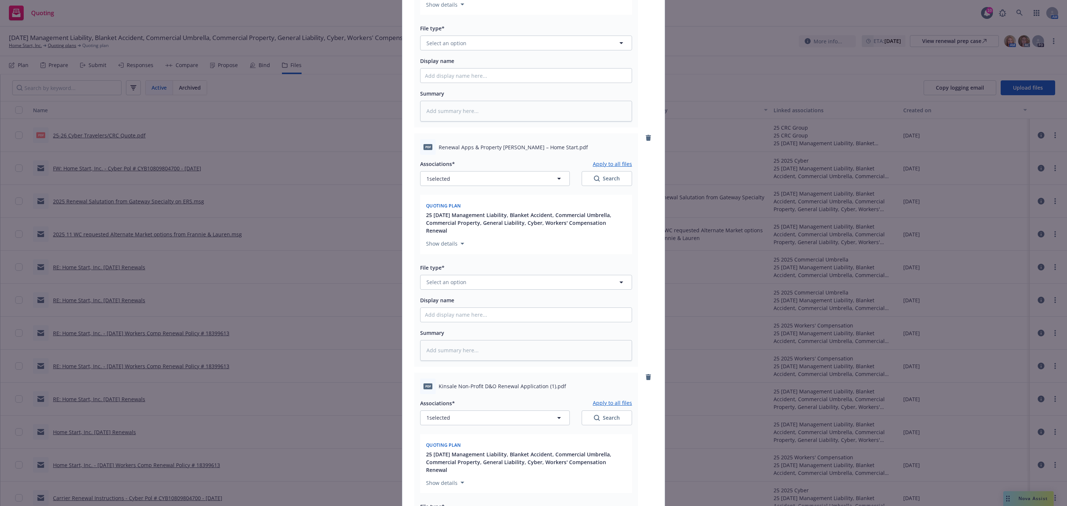
type input "2025 Kinsale Management Liability App"
click at [503, 275] on button "Select an option" at bounding box center [526, 282] width 212 height 15
type input "app"
drag, startPoint x: 446, startPoint y: 279, endPoint x: 447, endPoint y: 295, distance: 15.6
click at [445, 299] on span "Application" at bounding box center [442, 303] width 29 height 8
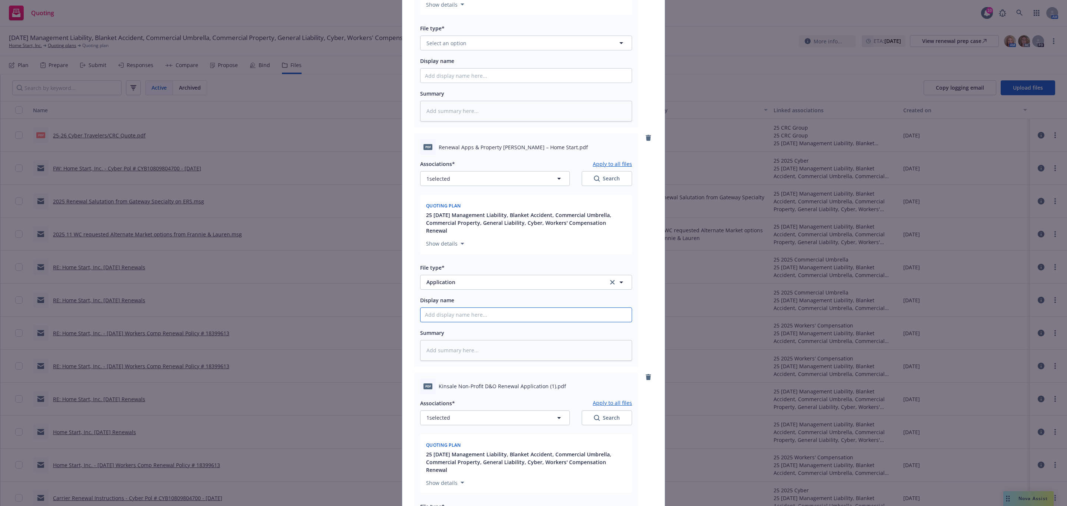
click at [449, 308] on input "Display name" at bounding box center [526, 315] width 211 height 14
type textarea "x"
type input "2"
type textarea "x"
type input "20"
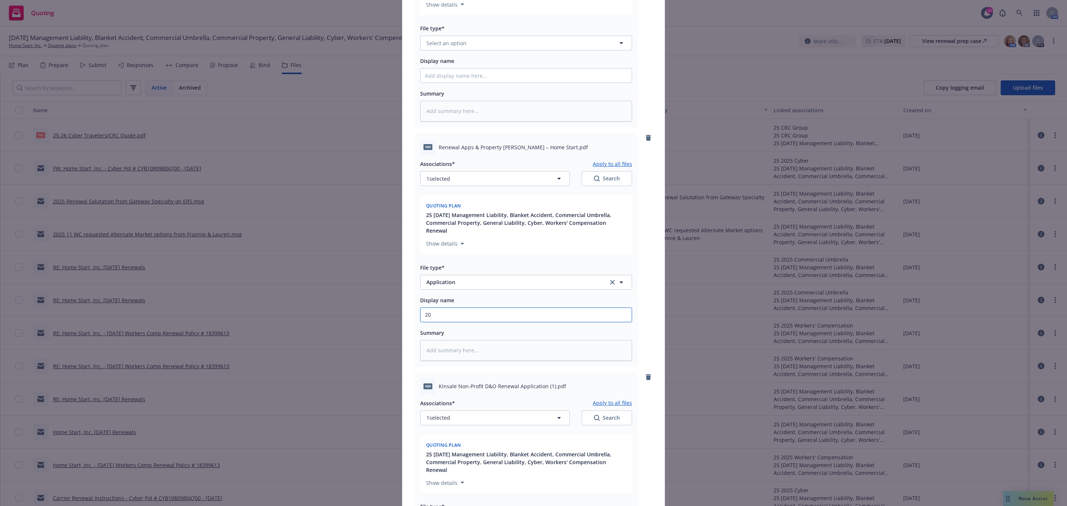
type textarea "x"
type input "202"
type textarea "x"
type input "2025"
type textarea "x"
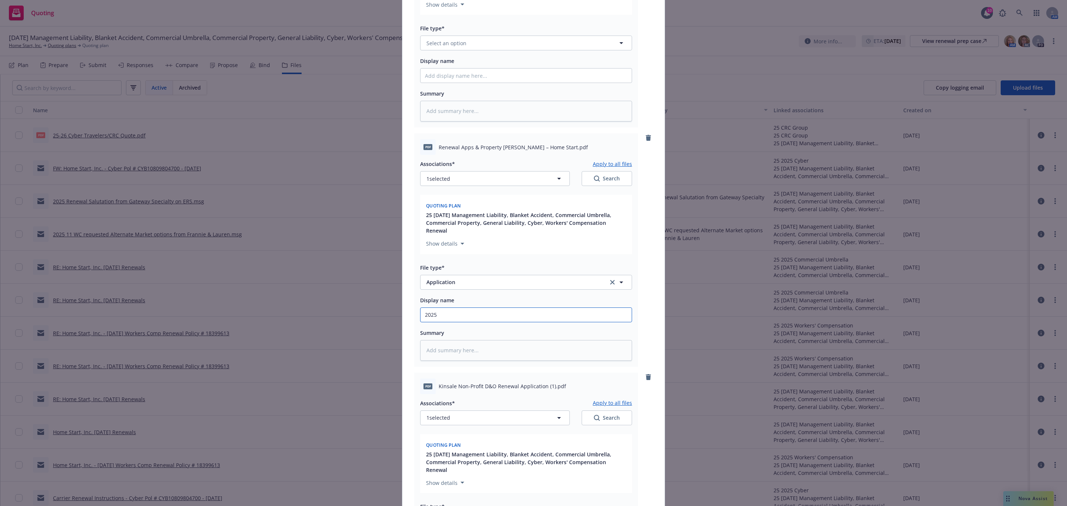
type input "2025"
type textarea "x"
type input "2025 N"
type textarea "x"
type input "2025 NA"
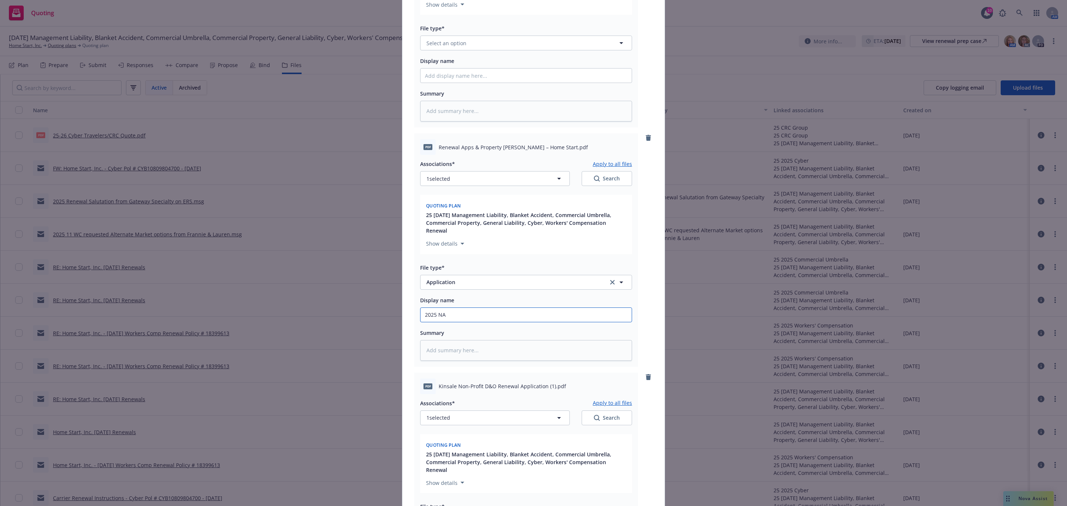
type textarea "x"
type input "2025 NAI"
type textarea "x"
type input "2025 NAIC"
type textarea "x"
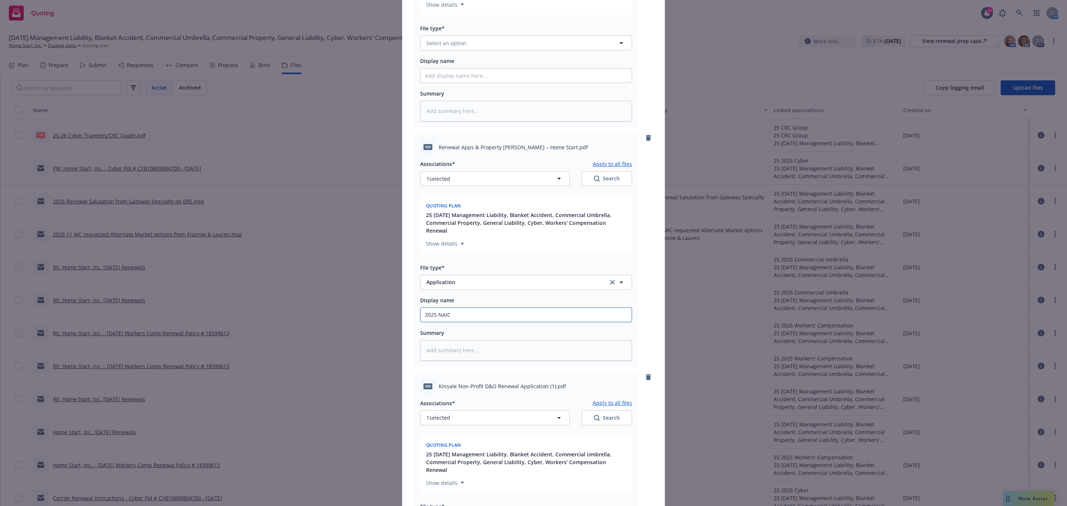
type input "2025 NAIC"
type textarea "x"
type input "2025 NAIC R"
type textarea "x"
type input "2025 NAIC Re"
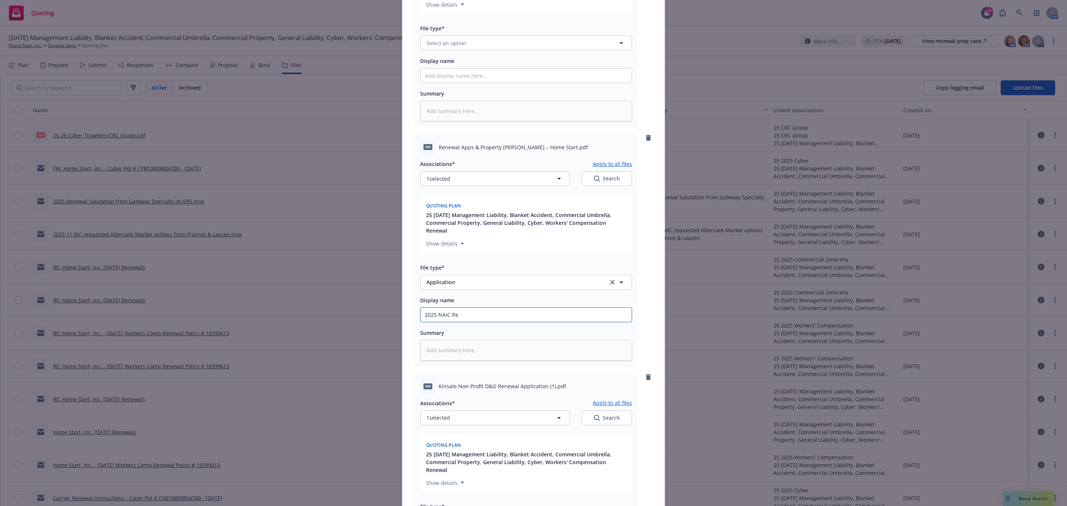
type textarea "x"
type input "2025 NAIC Ren"
type textarea "x"
type input "2025 NAIC [PERSON_NAME]"
type textarea "x"
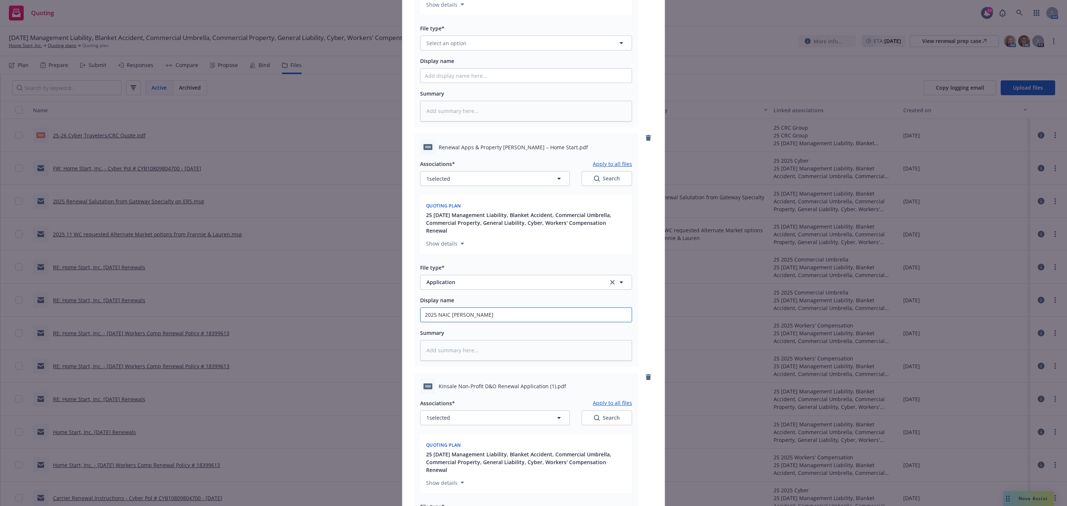
type input "2025 NAIC Renew"
type textarea "x"
type input "2025 NAIC Renewa"
type textarea "x"
type input "2025 NAIC Renewal"
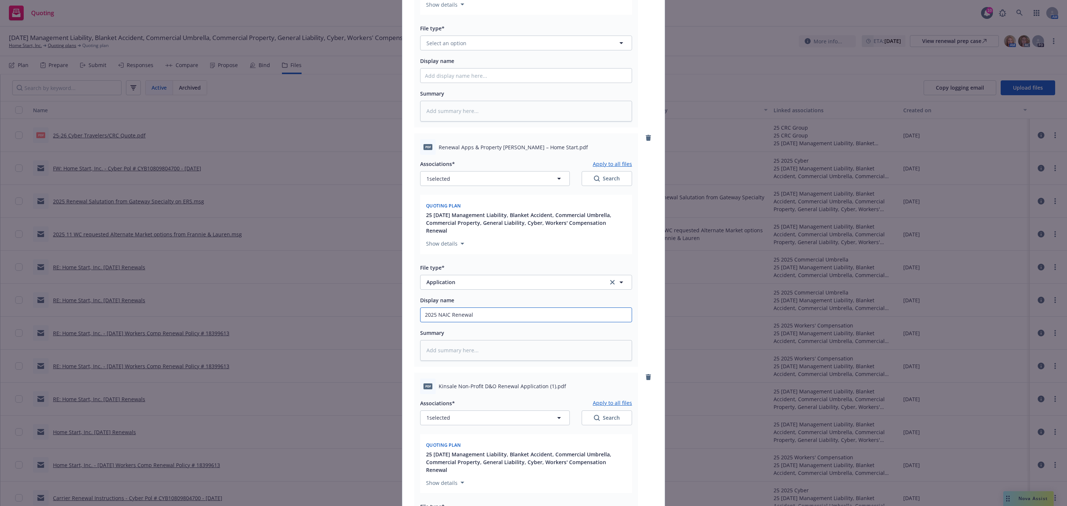
type textarea "x"
type input "2025 NAIC Renewals"
type textarea "x"
type input "2025 NAIC Renewals"
type textarea "x"
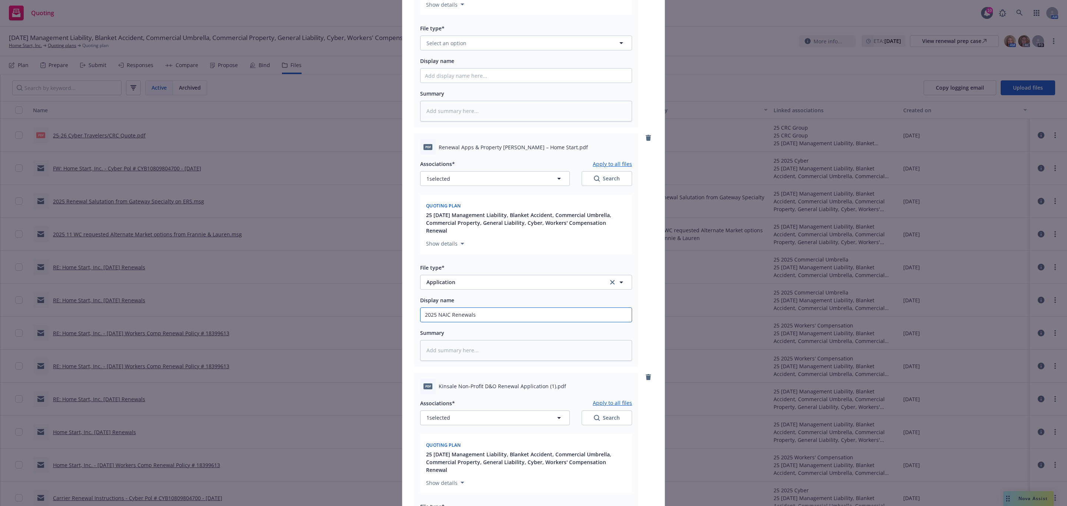
type input "2025 NAIC Renewals A"
type textarea "x"
type input "2025 NAIC Renewals Ap"
type textarea "x"
type input "2025 NAIC Renewals App"
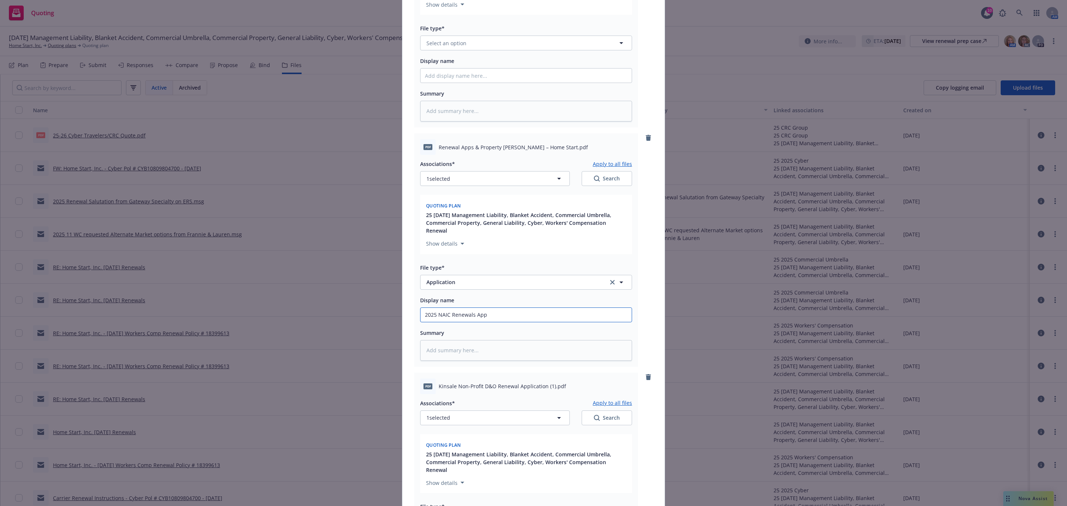
type textarea "x"
type input "2025 NAIC Renewals Apps"
type textarea "x"
type input "2025 NAIC Renewals Apps/"
type textarea "x"
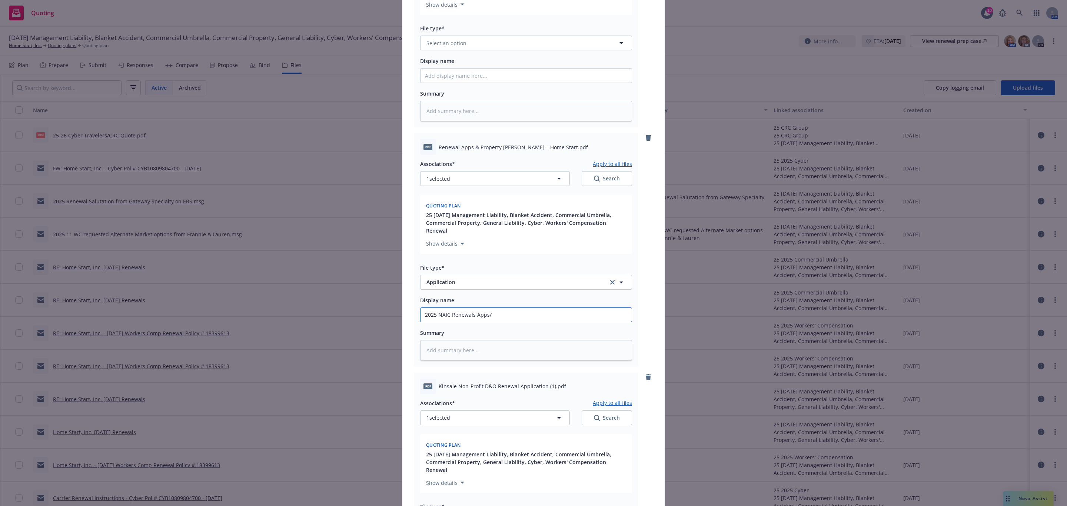
type input "2025 NAIC Renewals Apps/A"
type textarea "x"
type input "2025 NAIC Renewals Apps/"
type textarea "x"
type input "2025 NAIC Renewals Apps/P"
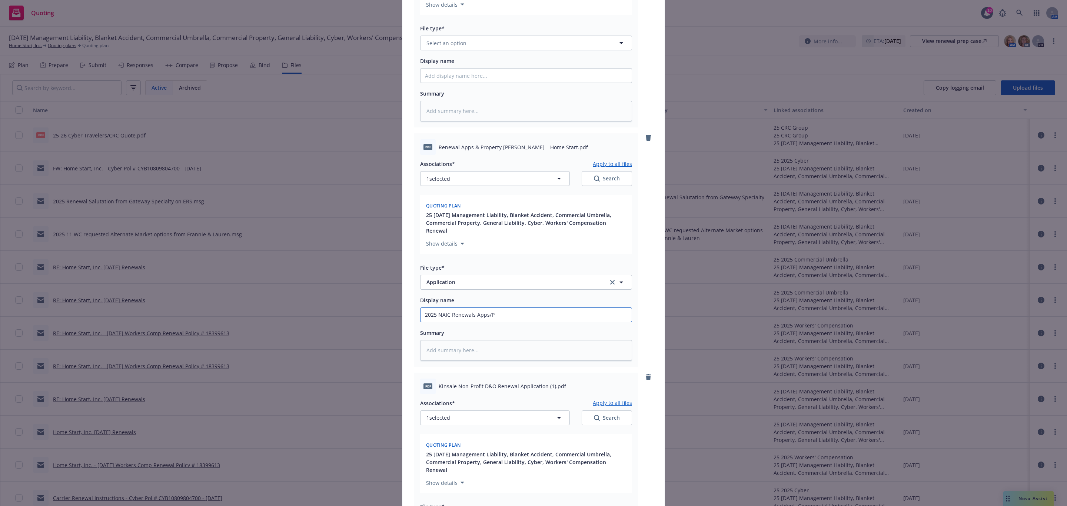
type textarea "x"
type input "2025 NAIC Renewals Apps/Pr"
type textarea "x"
type input "2025 NAIC Renewals Apps/Pro"
type textarea "x"
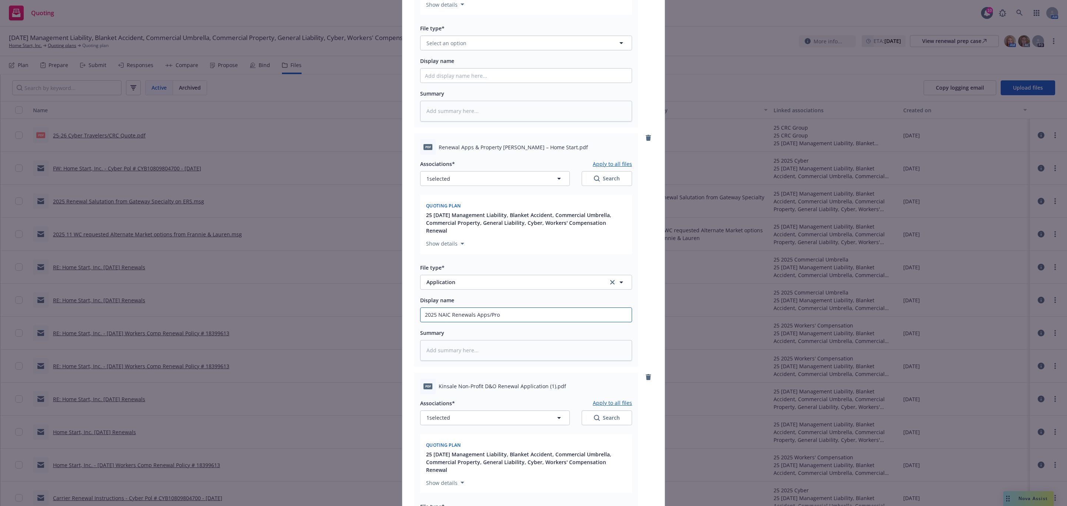
type input "2025 NAIC Renewals Apps/Prop"
type textarea "x"
type input "2025 NAIC Renewals Apps/Prope"
type textarea "x"
type input "2025 NAIC Renewals Apps/Proper"
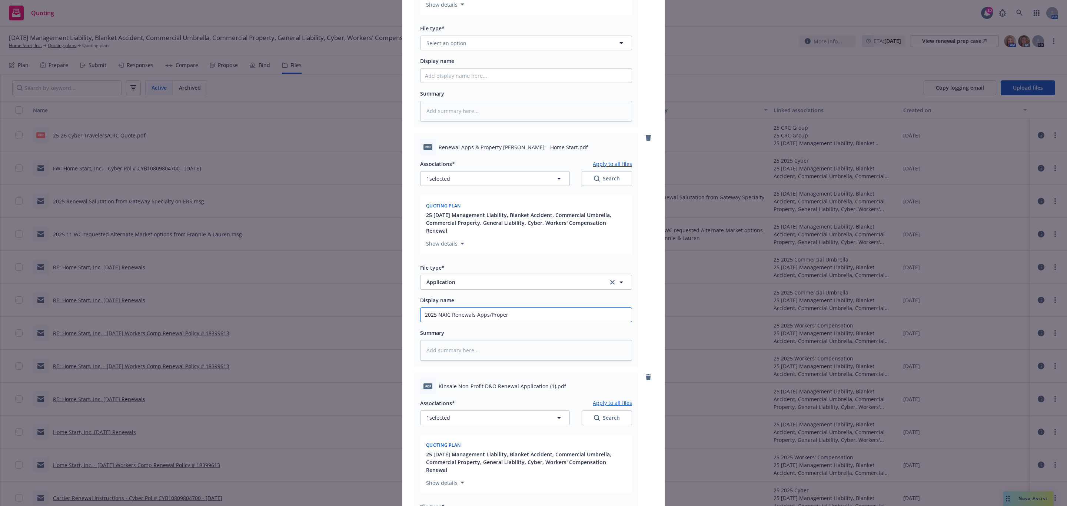
type textarea "x"
type input "2025 NAIC Renewals Apps/Propert"
type textarea "x"
type input "2025 NAIC Renewals Apps/Property"
type textarea "x"
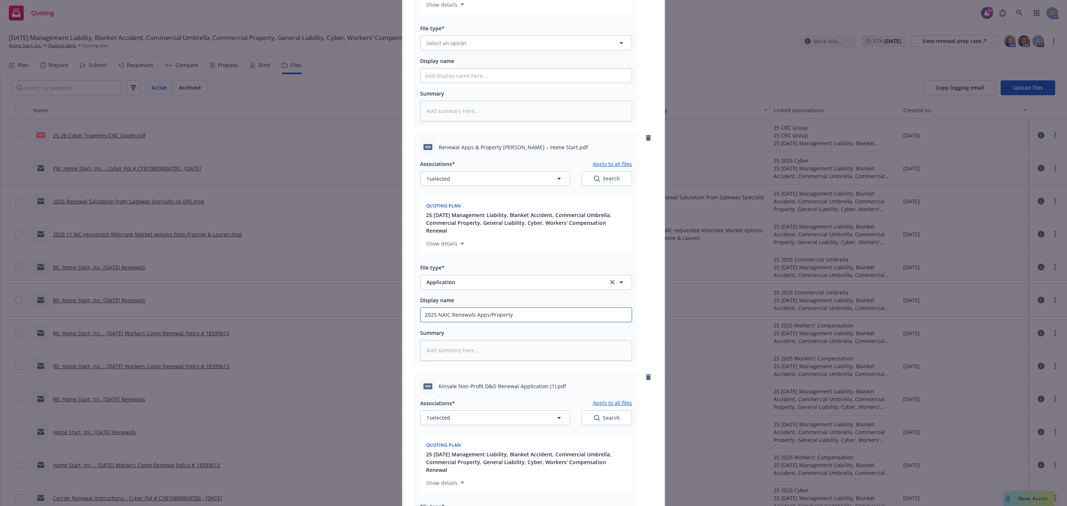
type input "2025 NAIC Renewals Apps/Property"
type textarea "x"
type input "2025 NAIC Renewals Apps/Property A"
type textarea "x"
type input "2025 NAIC Renewals Apps/Property AC"
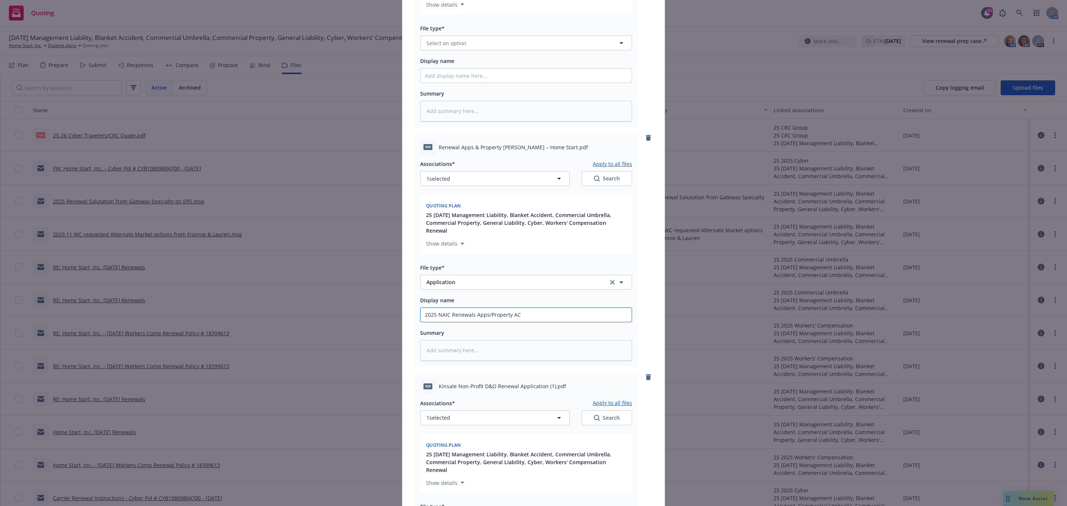
type textarea "x"
type input "2025 NAIC Renewals Apps/Property ACO"
type textarea "x"
type input "2025 NAIC Renewals Apps/Property ACOR"
type textarea "x"
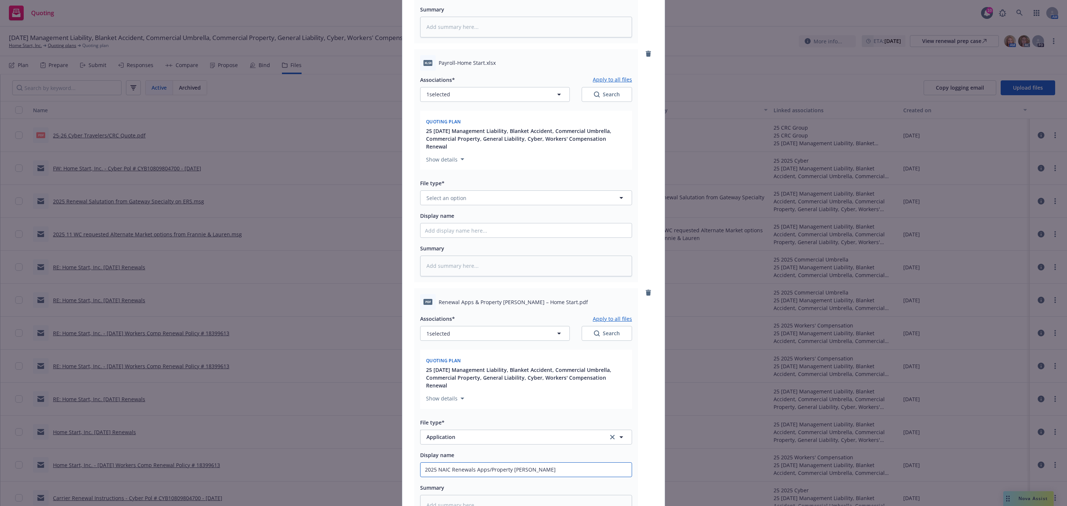
scroll to position [225, 0]
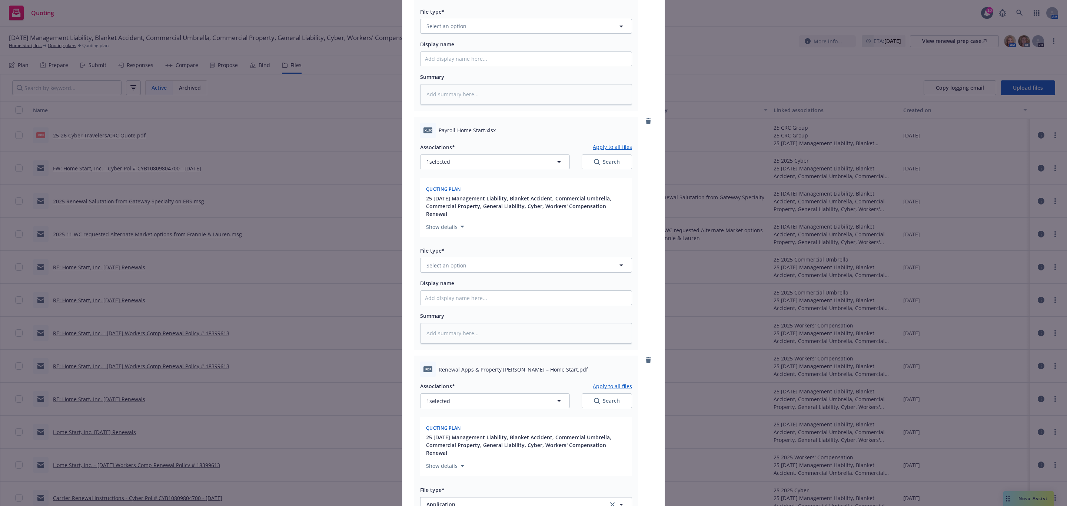
type input "2025 NAIC Renewals Apps/Property [PERSON_NAME]"
click at [505, 258] on button "Select an option" at bounding box center [526, 265] width 212 height 15
type input "e"
type input "p"
type input "e"
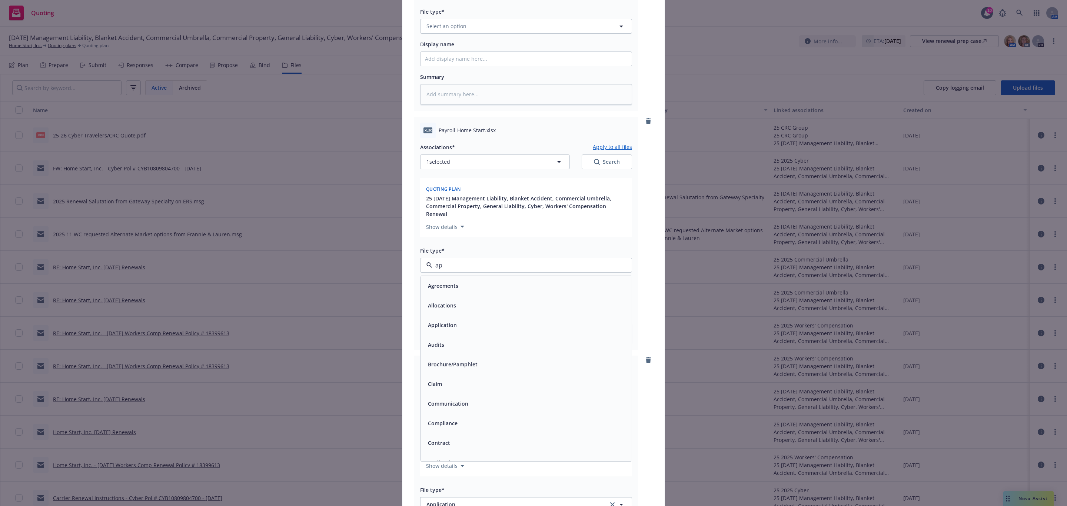
type input "app"
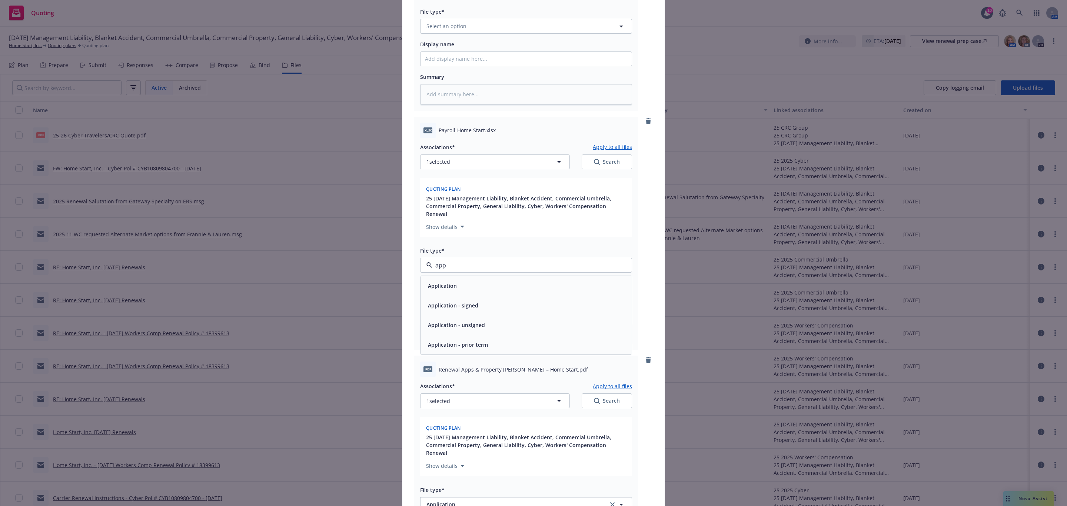
click at [442, 279] on div "Application" at bounding box center [526, 286] width 211 height 20
click at [493, 291] on input "Display name" at bounding box center [526, 298] width 211 height 14
type textarea "x"
type input "2"
type textarea "x"
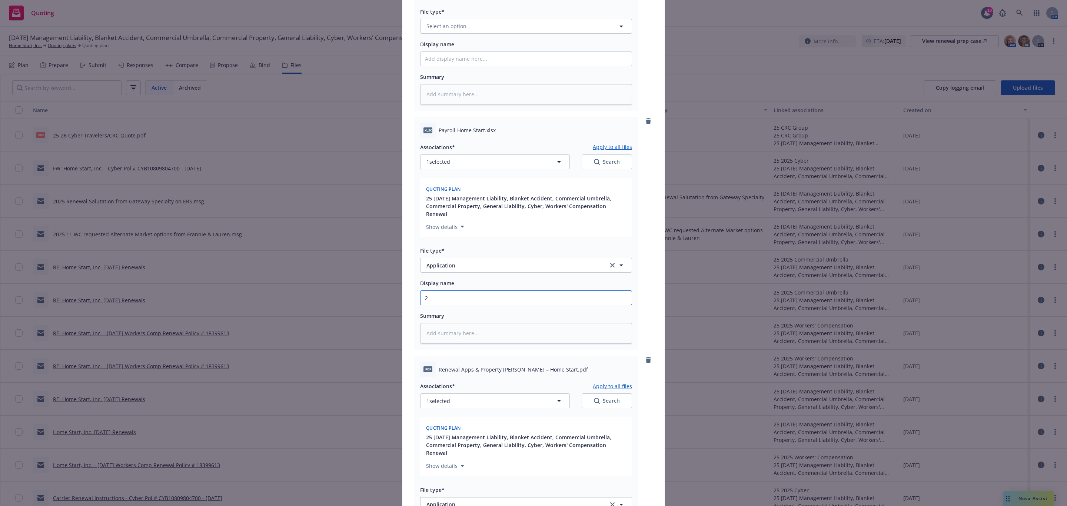
type input "20"
type textarea "x"
type input "202"
type textarea "x"
type input "2025"
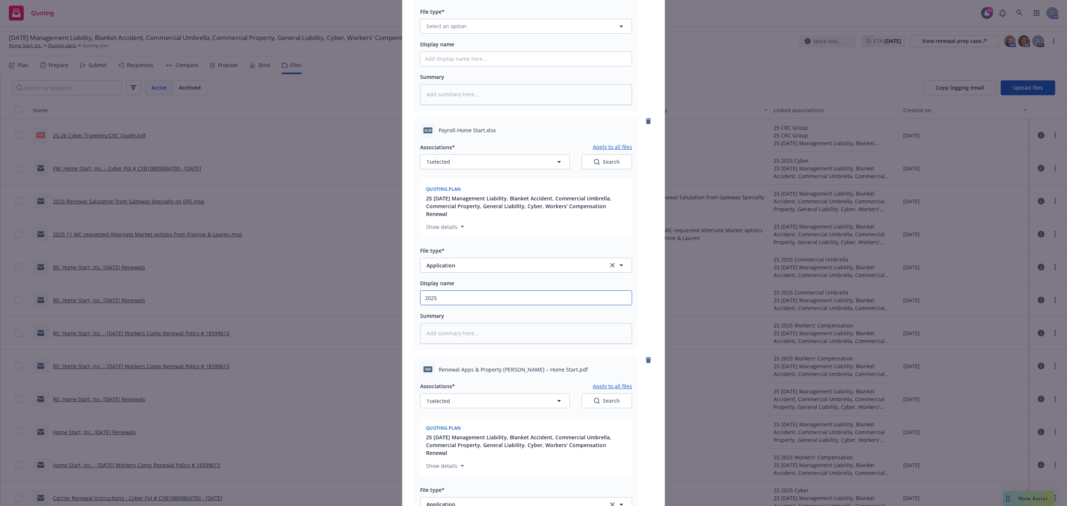
type textarea "x"
type input "2025"
type textarea "x"
type input "2025 P"
type textarea "x"
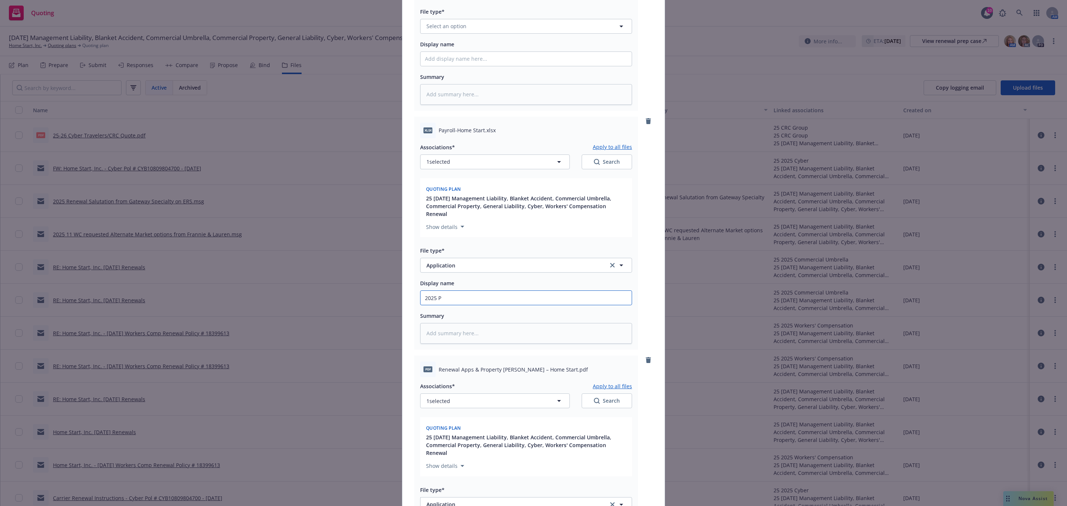
type input "2025 Pa"
type textarea "x"
type input "2025 Pay"
type textarea "x"
type input "2025 Payr"
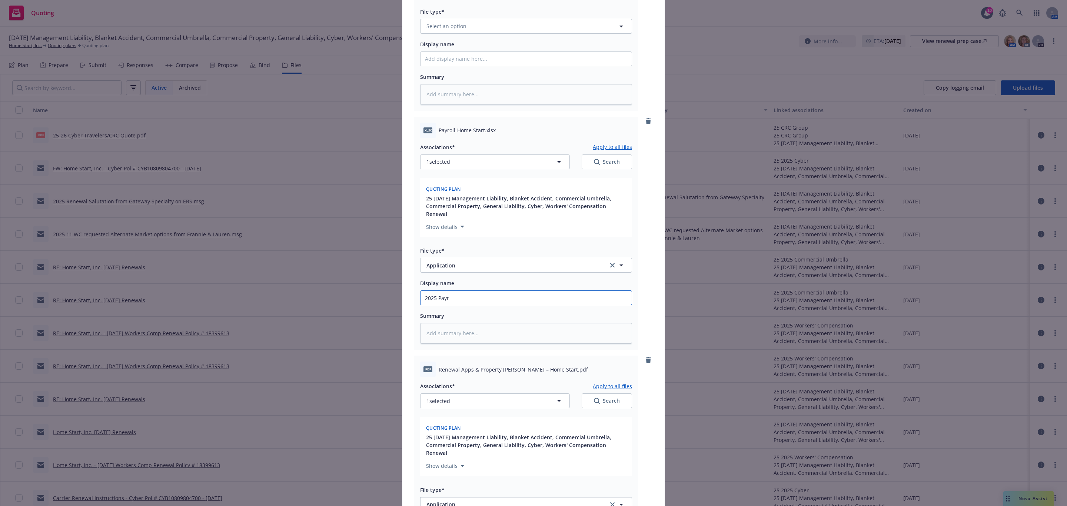
type textarea "x"
type input "2025 Payro"
type textarea "x"
type input "2025 Payrol"
type textarea "x"
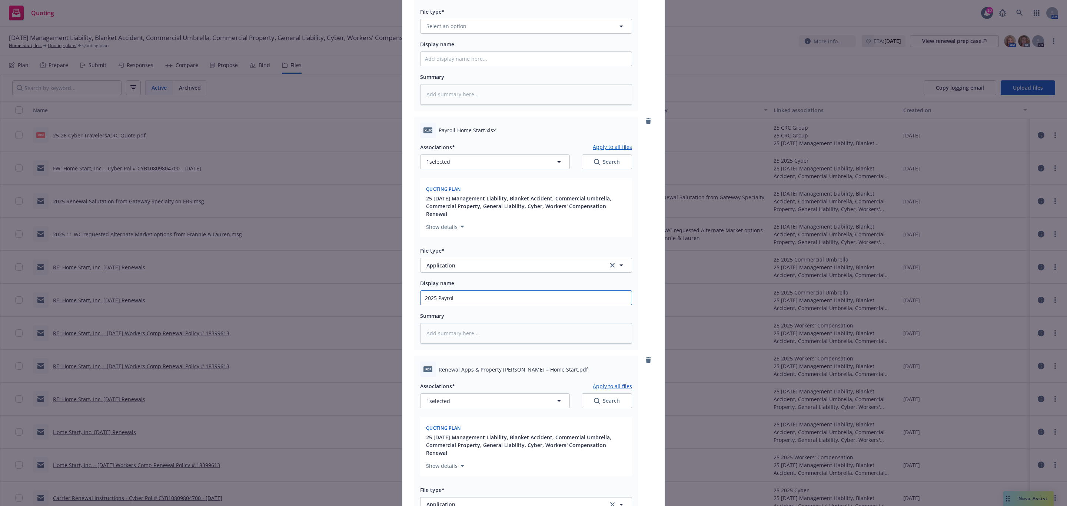
type input "2025 Payroll"
type textarea "x"
type input "2025 Payroll"
type textarea "x"
type input "2025 Payroll &"
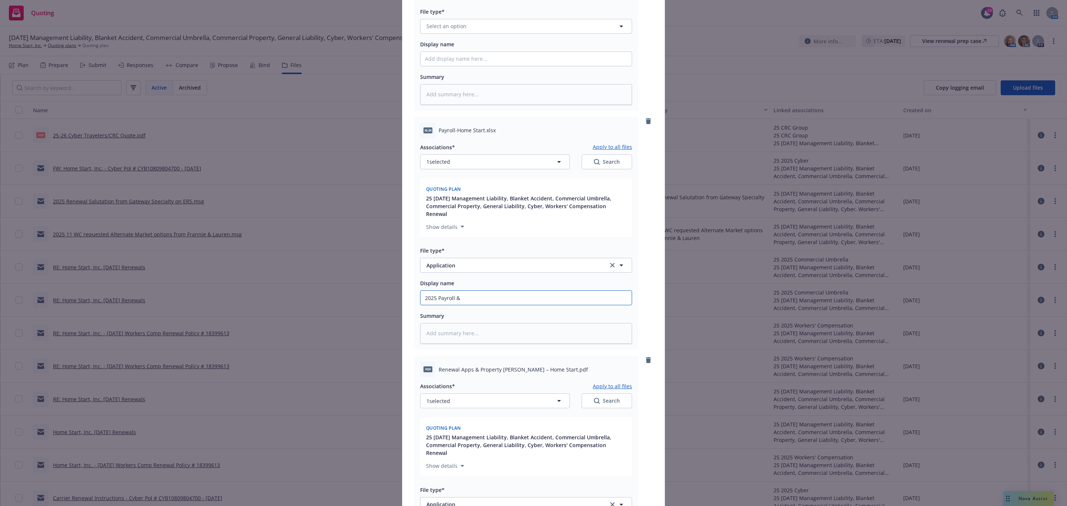
type textarea "x"
type input "2025 Payroll & E"
type textarea "x"
type input "2025 Payroll & Em"
type textarea "x"
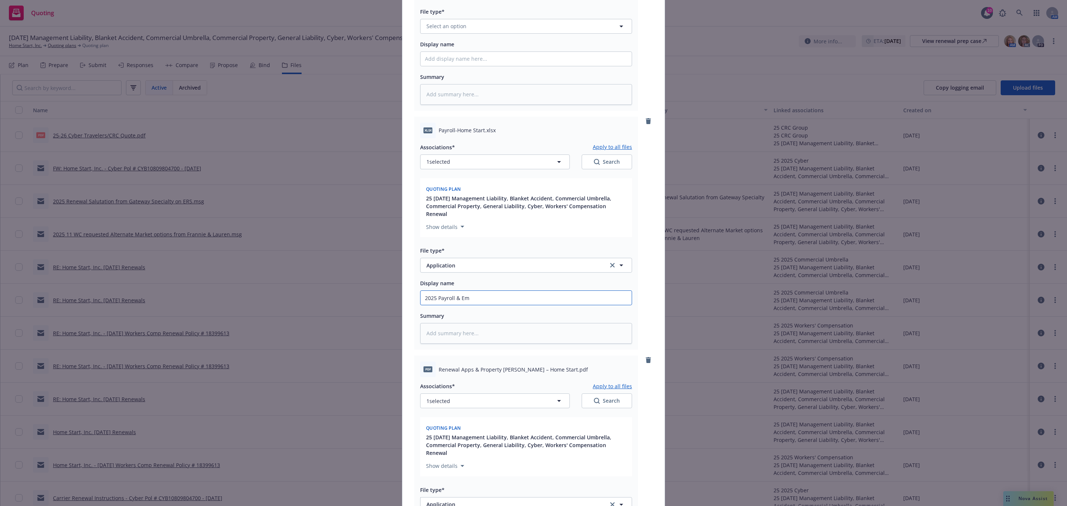
type input "2025 Payroll & Emp"
type textarea "x"
type input "2025 Payroll & Empl"
type textarea "x"
type input "2025 Payroll & Emplo"
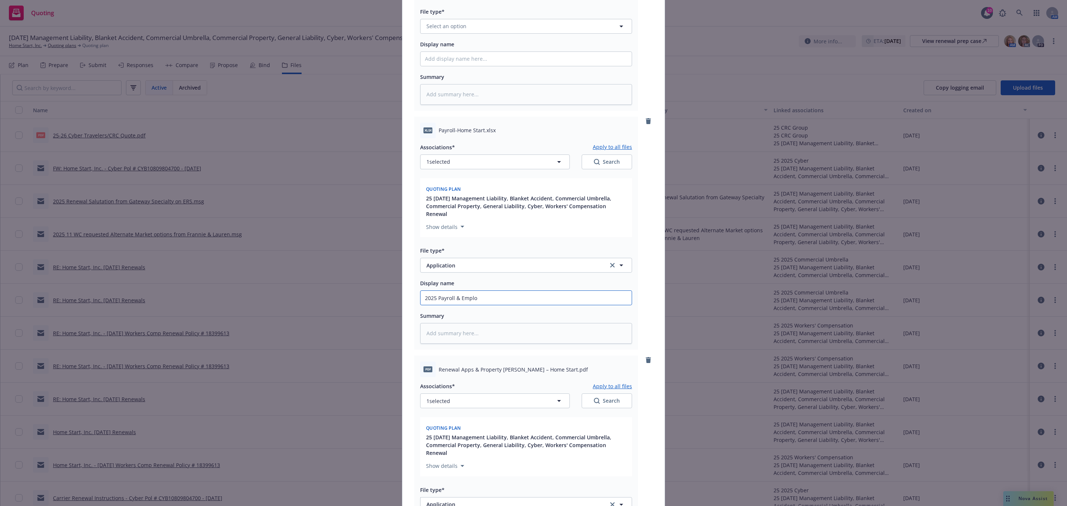
type textarea "x"
type input "2025 Payroll & Employ"
type textarea "x"
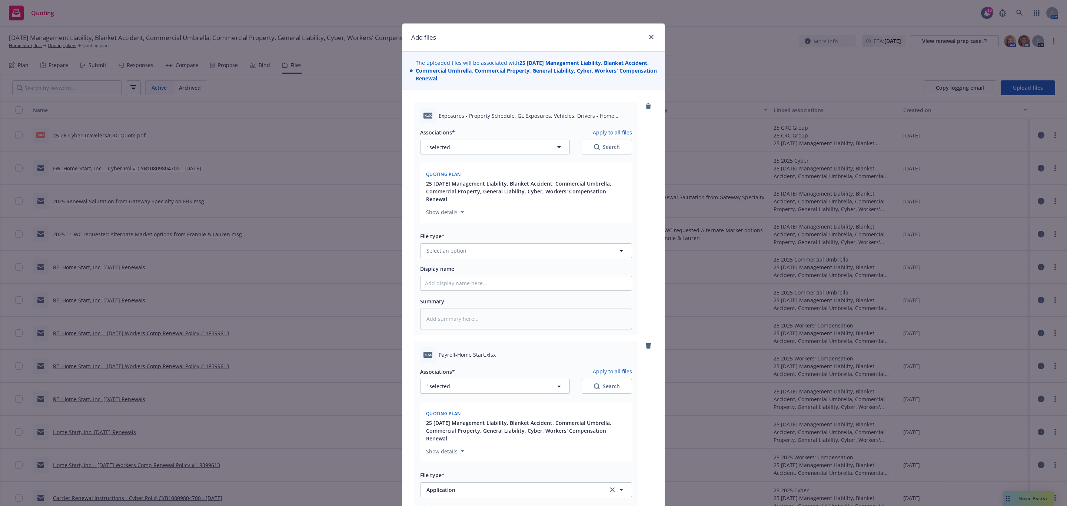
scroll to position [0, 0]
click at [513, 244] on button "Select an option" at bounding box center [526, 251] width 212 height 15
click at [469, 266] on div "Application" at bounding box center [526, 271] width 202 height 11
drag, startPoint x: 452, startPoint y: 280, endPoint x: 463, endPoint y: 278, distance: 10.6
click at [452, 280] on input "Display name" at bounding box center [526, 284] width 211 height 14
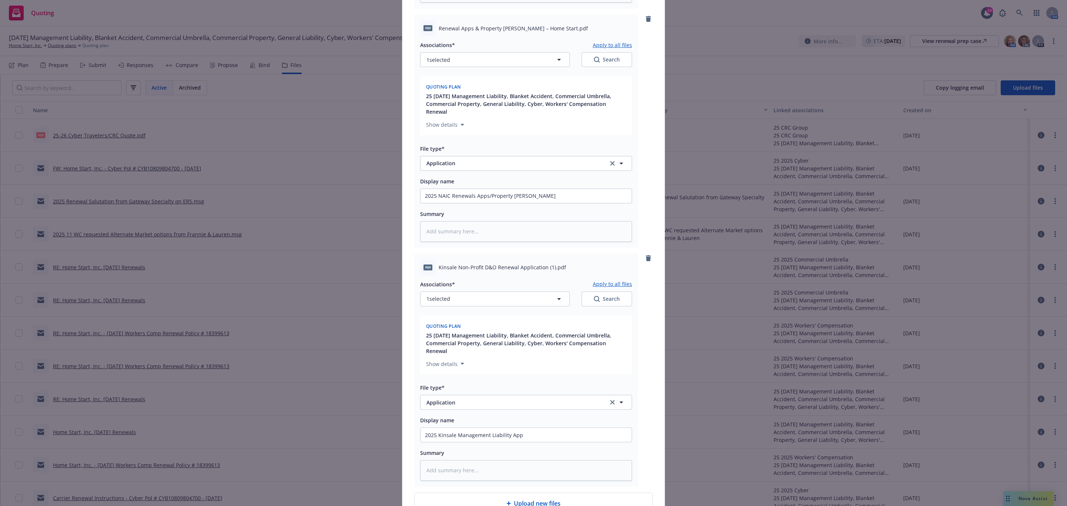
scroll to position [614, 0]
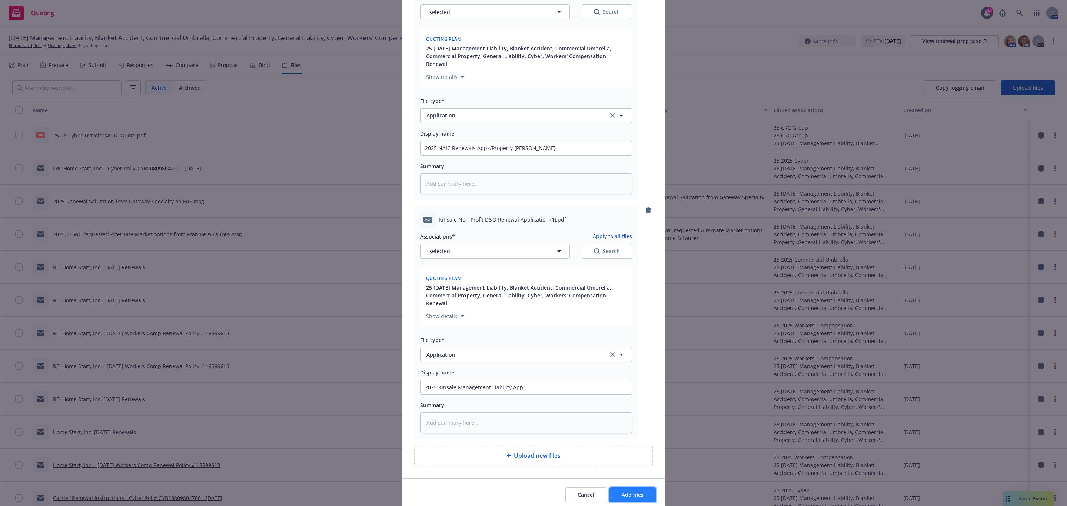
click at [639, 488] on button "Add files" at bounding box center [632, 495] width 46 height 15
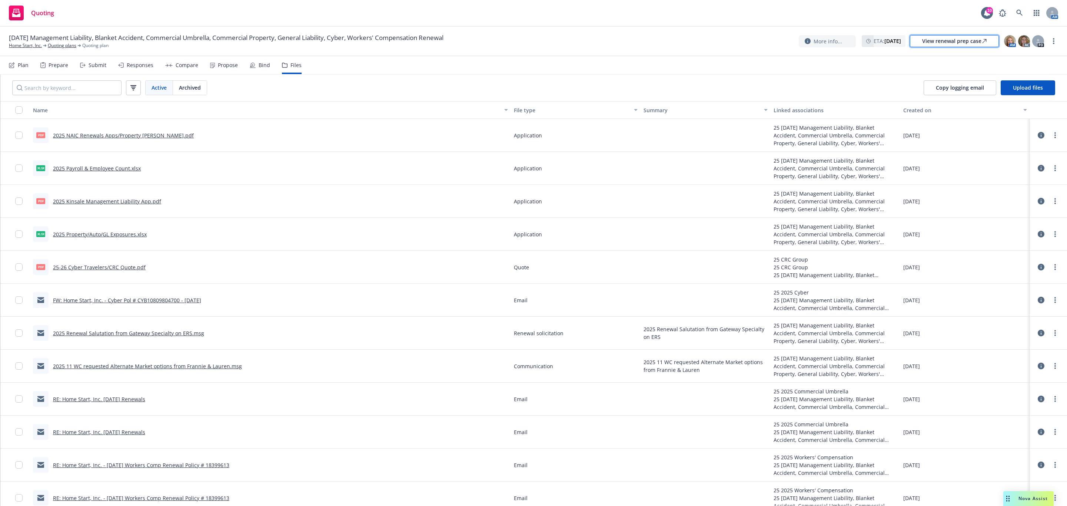
click at [976, 42] on div "View renewal prep case" at bounding box center [954, 41] width 64 height 11
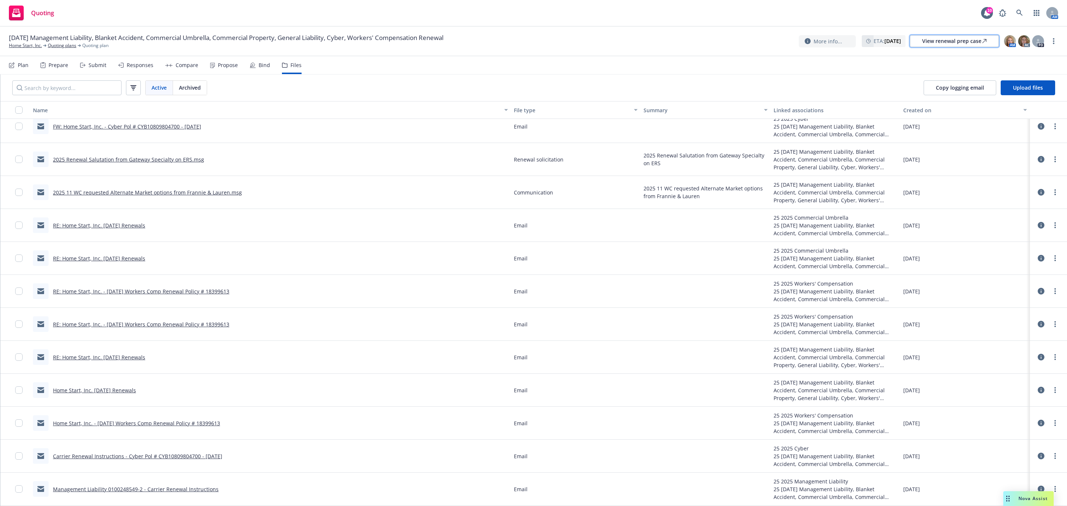
scroll to position [0, 0]
